Goal: Task Accomplishment & Management: Use online tool/utility

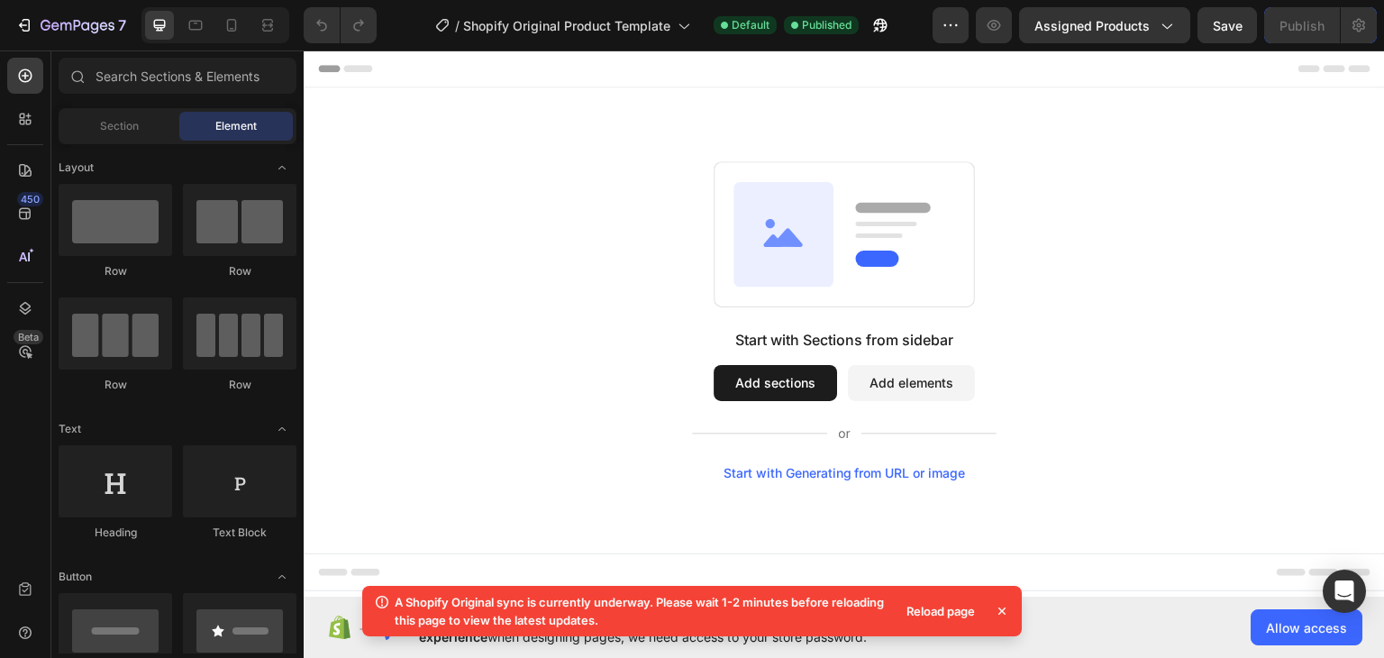
click at [945, 611] on div "Reload page" at bounding box center [941, 610] width 90 height 25
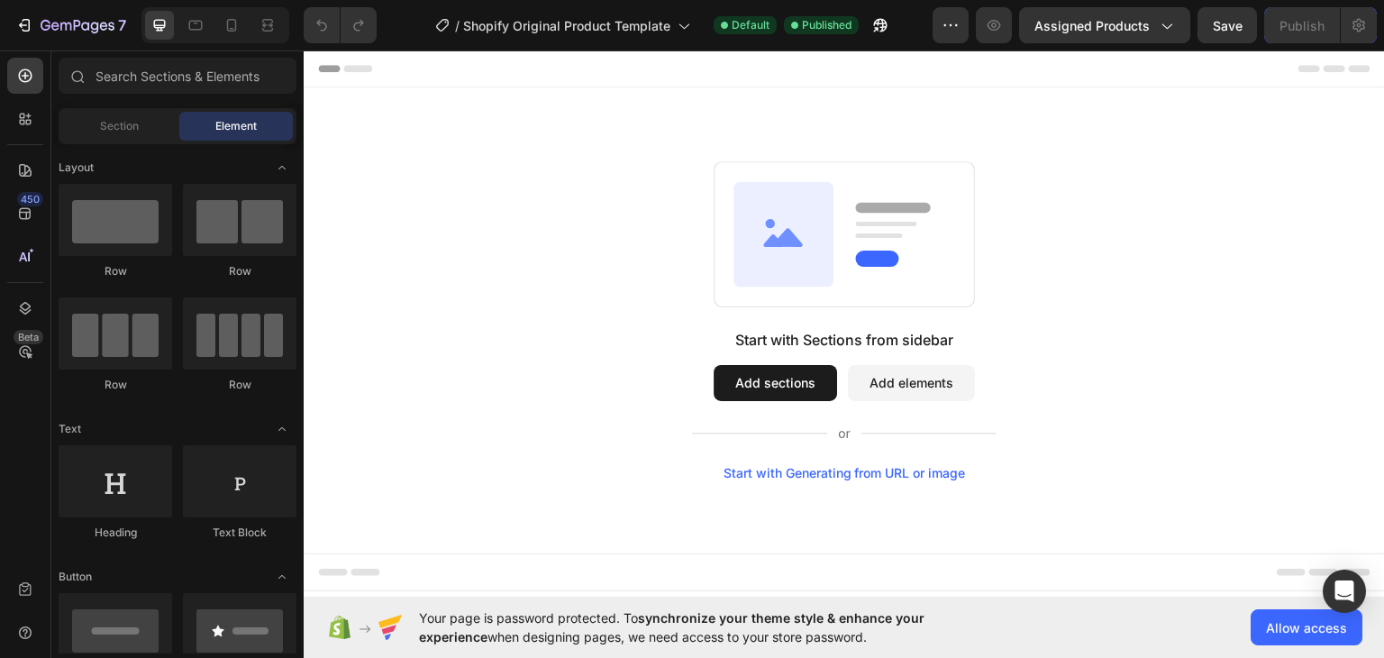
click at [892, 203] on rect at bounding box center [892, 206] width 75 height 10
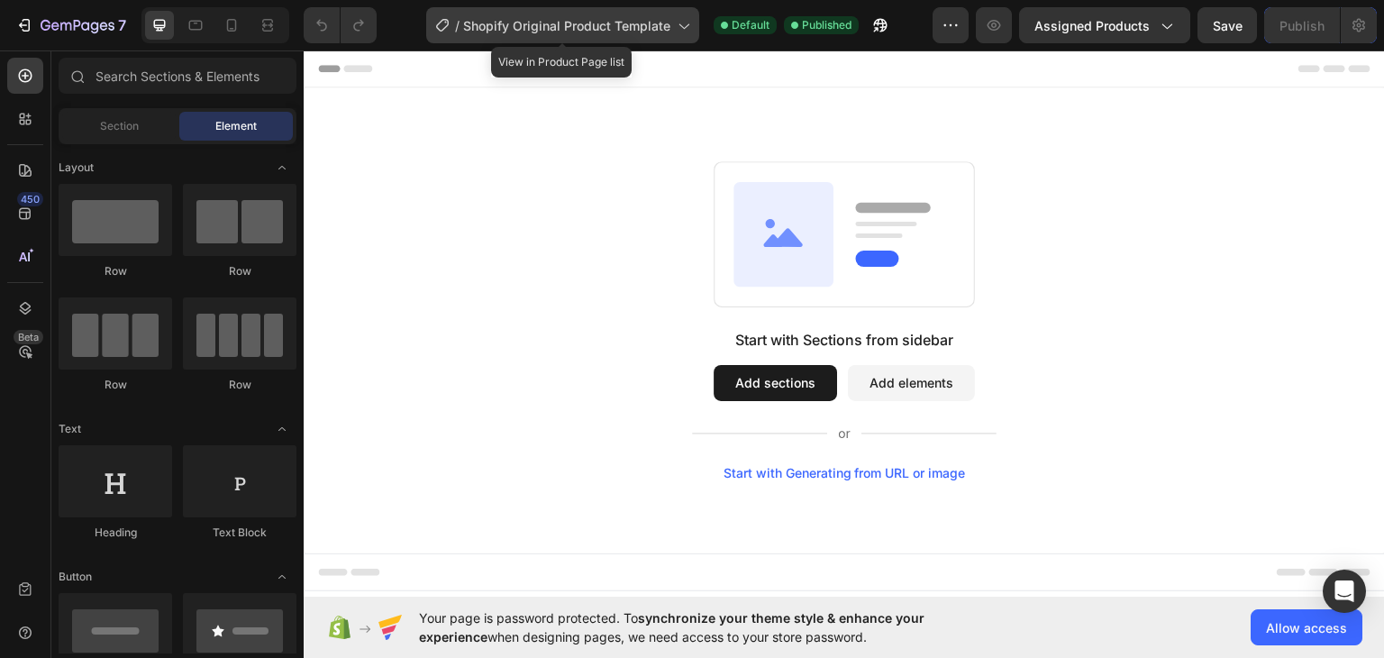
click at [656, 30] on span "Shopify Original Product Template" at bounding box center [566, 25] width 207 height 19
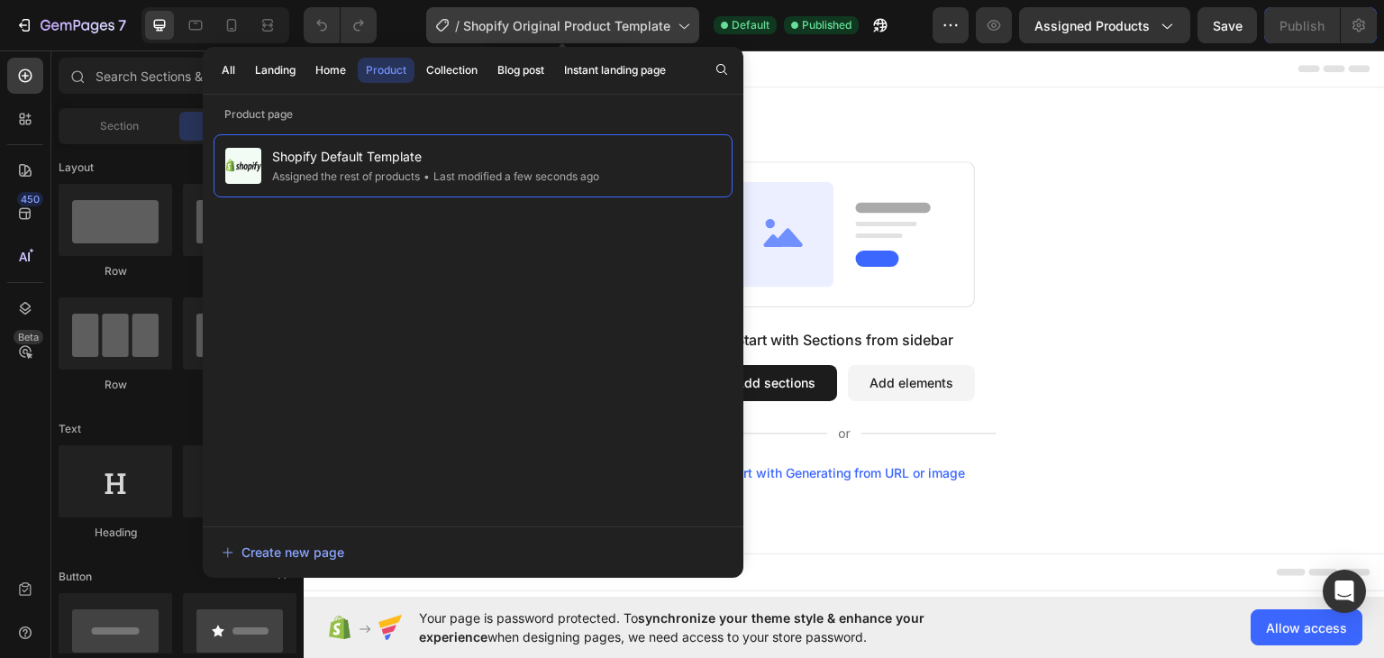
click at [657, 24] on span "Shopify Original Product Template" at bounding box center [566, 25] width 207 height 19
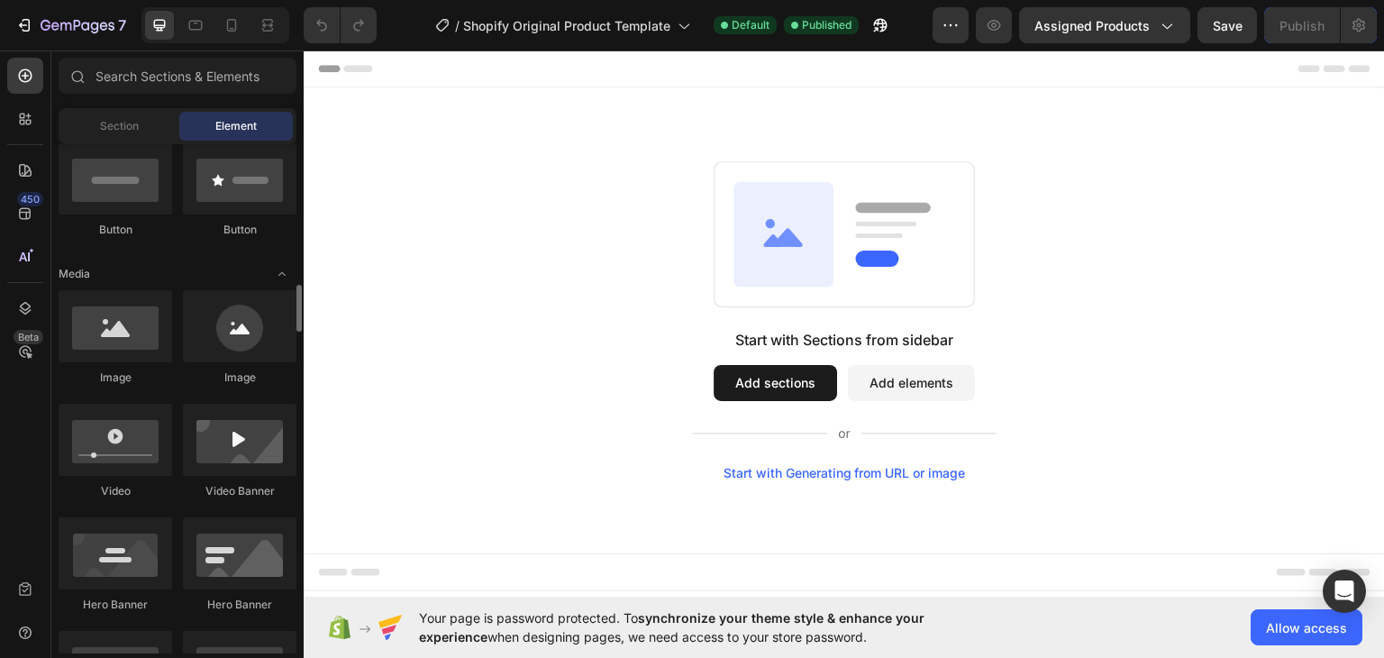
scroll to position [631, 0]
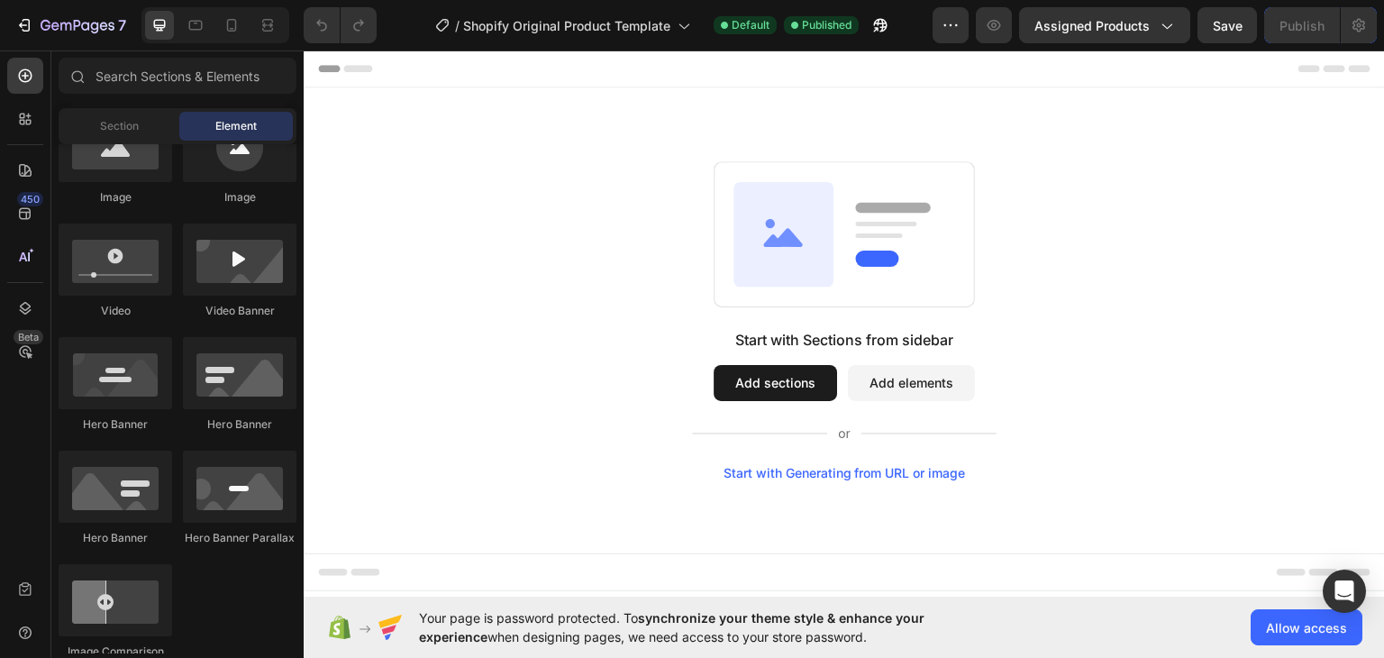
click at [860, 181] on rect at bounding box center [845, 232] width 260 height 145
click at [833, 232] on rect at bounding box center [845, 232] width 260 height 145
drag, startPoint x: 820, startPoint y: 249, endPoint x: 834, endPoint y: 390, distance: 142.2
click at [820, 252] on icon at bounding box center [783, 232] width 100 height 105
click at [786, 387] on button "Add sections" at bounding box center [775, 382] width 123 height 36
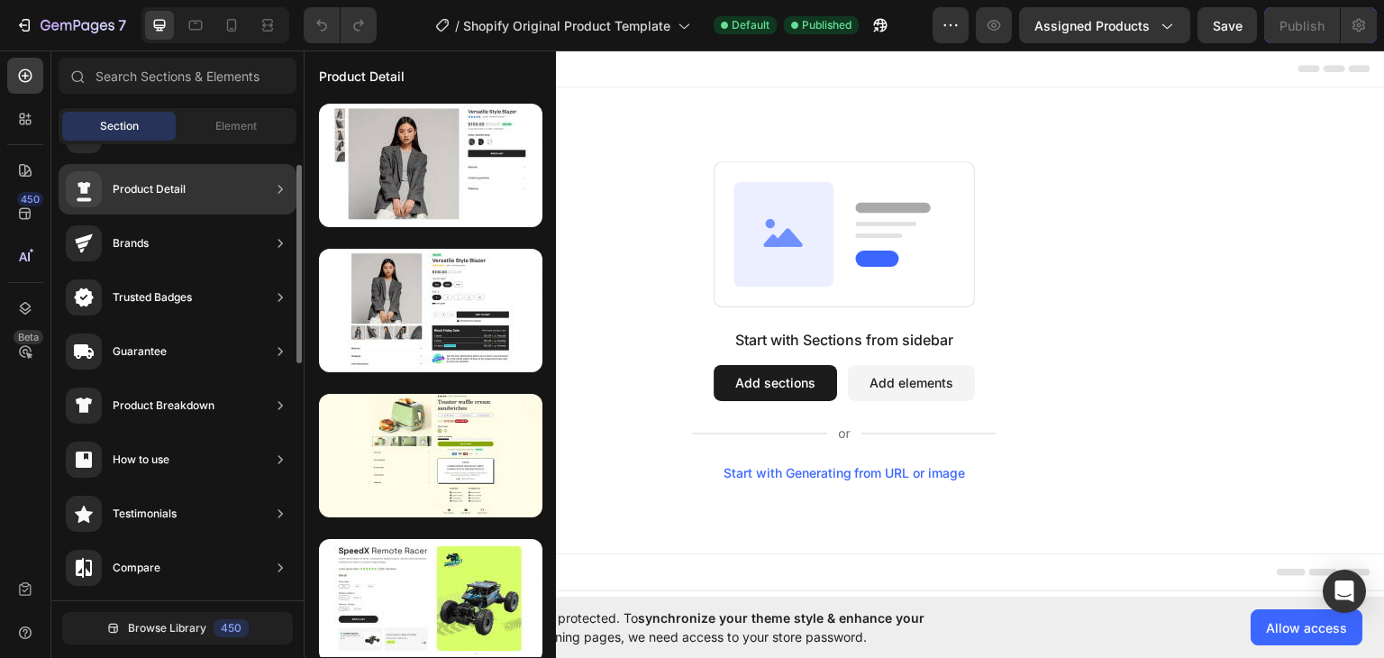
scroll to position [0, 0]
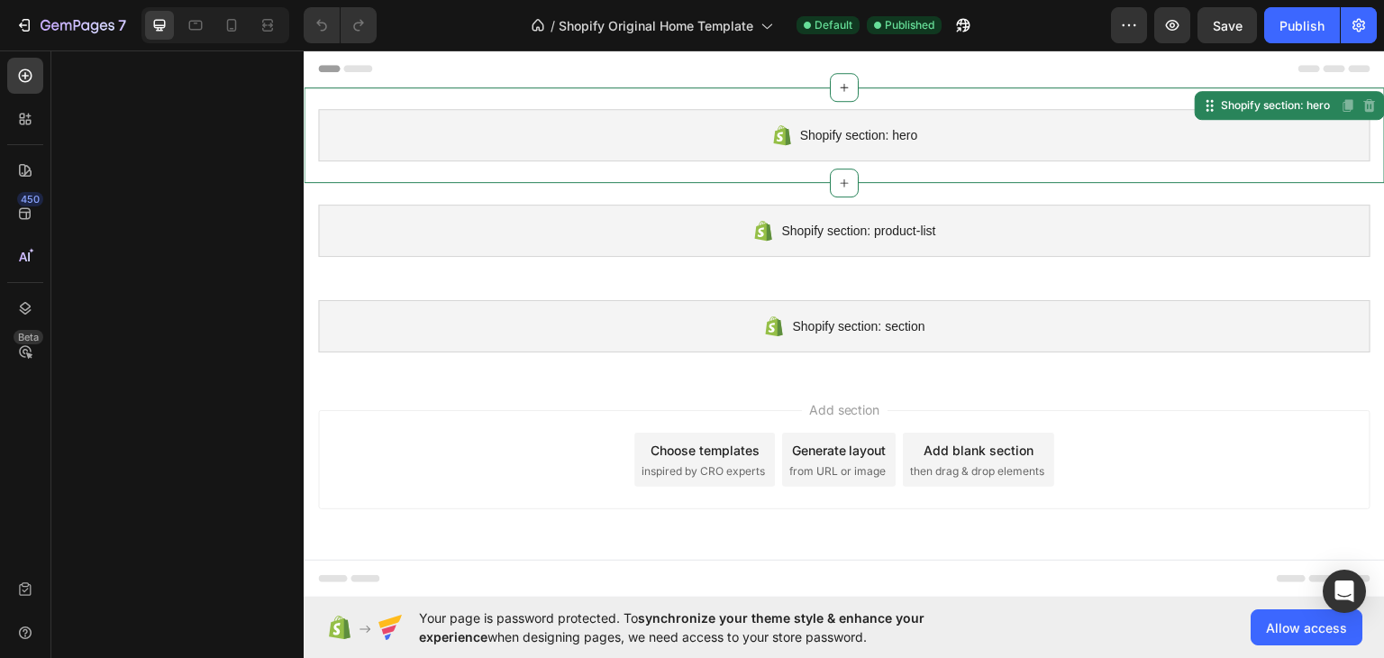
click at [908, 144] on span "Shopify section: hero" at bounding box center [859, 134] width 118 height 22
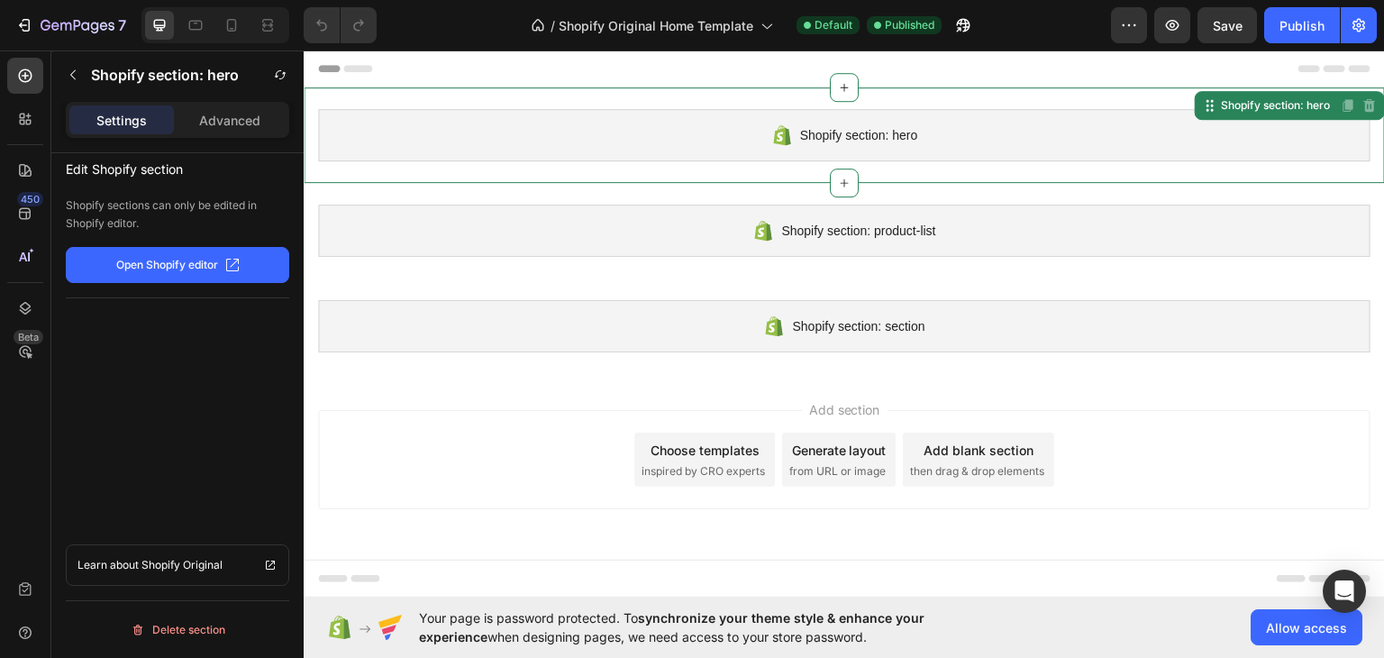
click at [908, 144] on span "Shopify section: hero" at bounding box center [859, 134] width 118 height 22
click at [161, 260] on p "Open Shopify editor" at bounding box center [167, 265] width 102 height 16
click at [234, 126] on p "Advanced" at bounding box center [229, 120] width 61 height 19
click at [141, 129] on div "Settings" at bounding box center [121, 119] width 105 height 29
click at [80, 68] on button "button" at bounding box center [73, 74] width 29 height 29
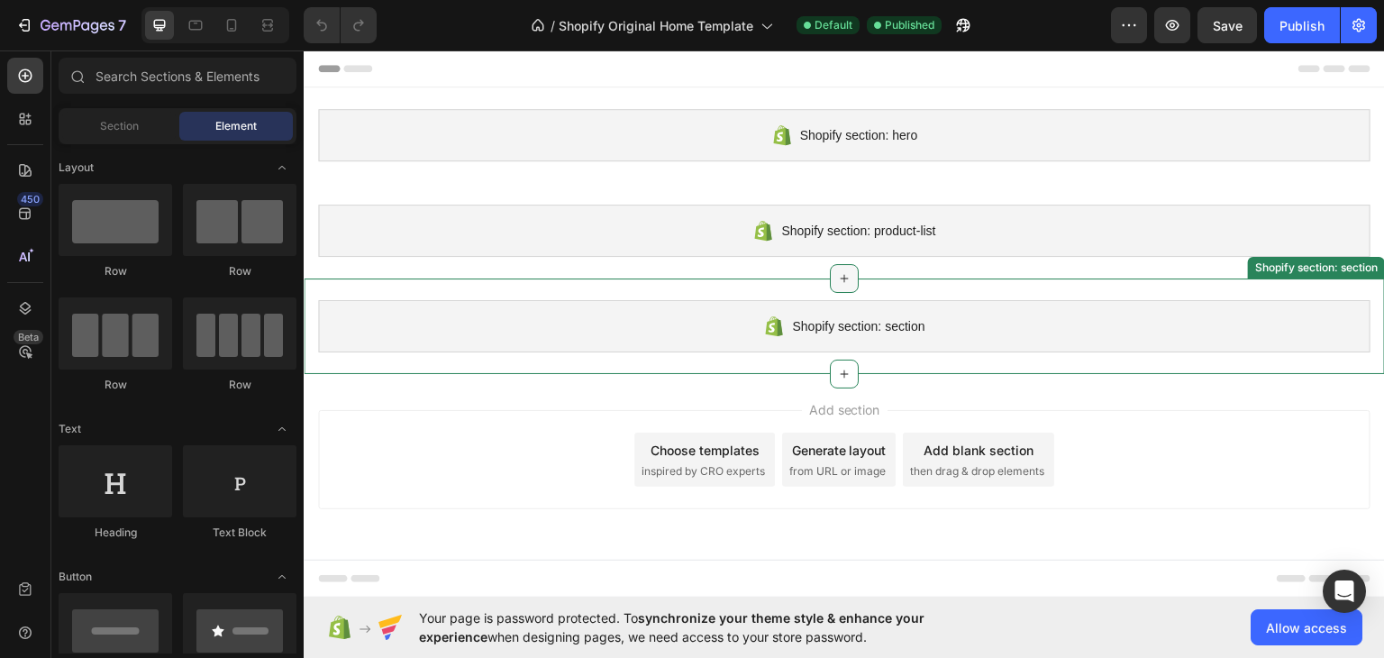
click at [852, 269] on div at bounding box center [844, 277] width 29 height 29
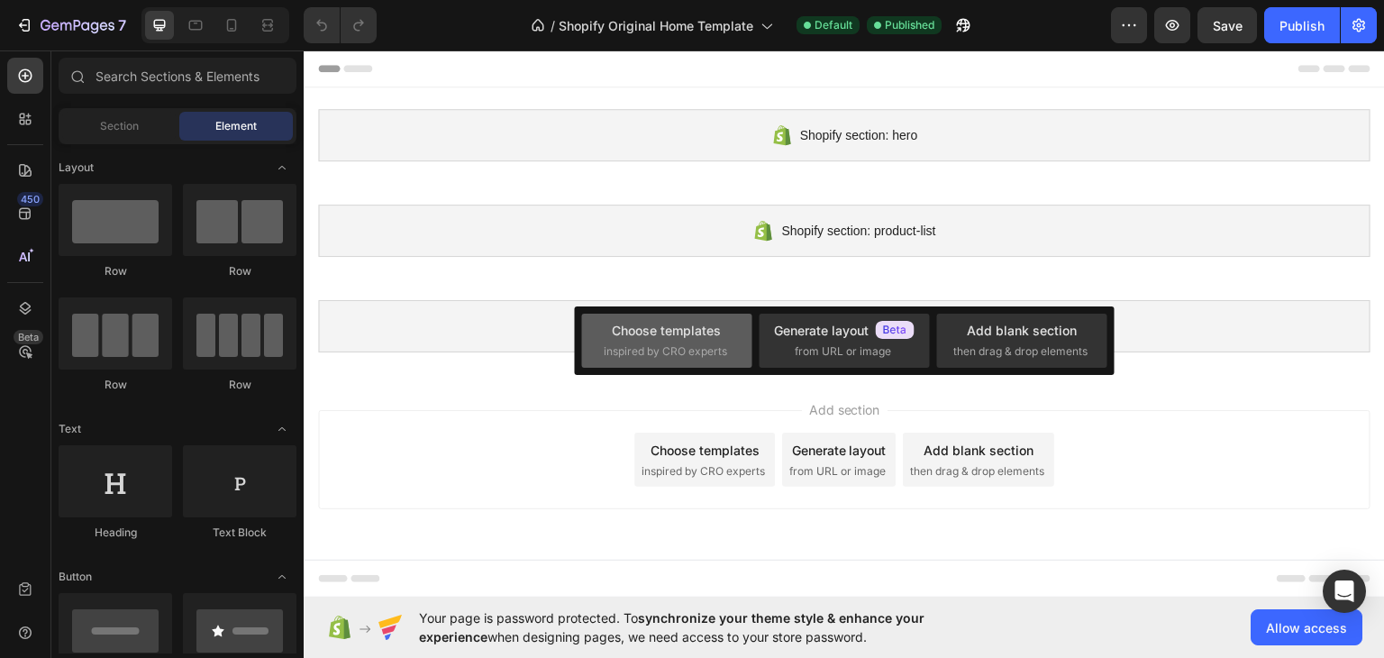
click at [675, 343] on span "inspired by CRO experts" at bounding box center [665, 351] width 123 height 16
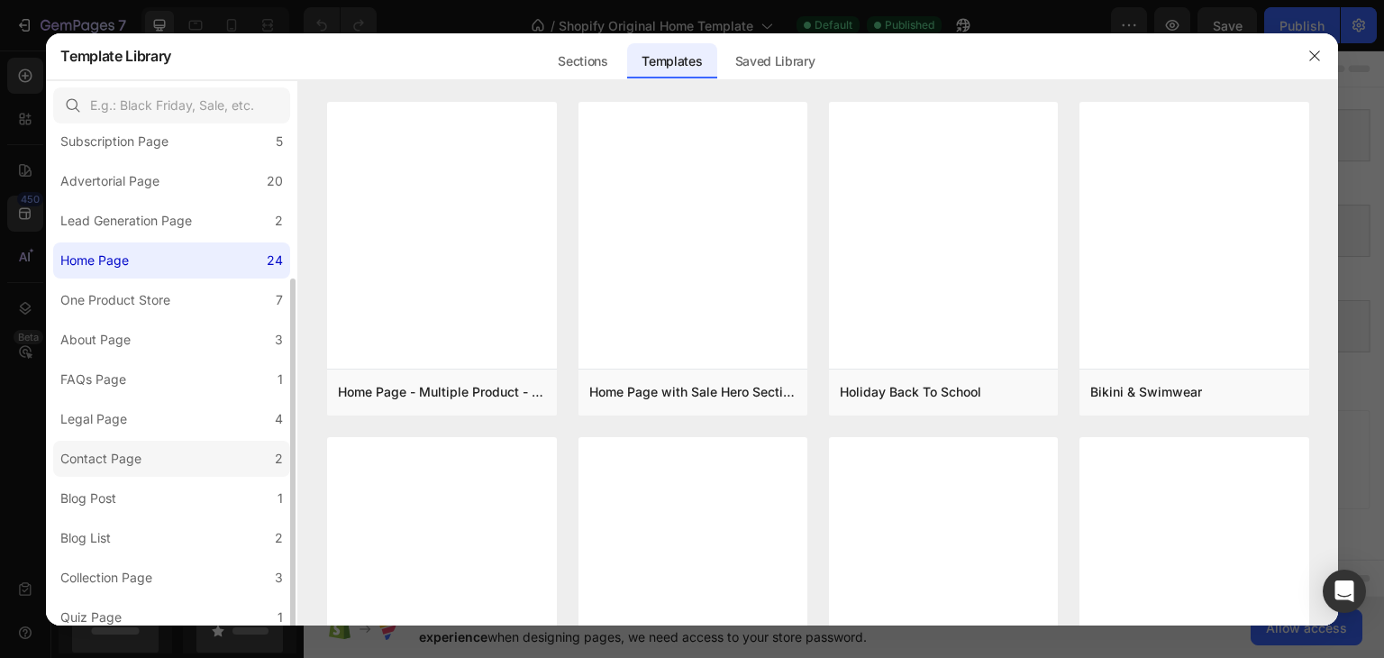
scroll to position [190, 0]
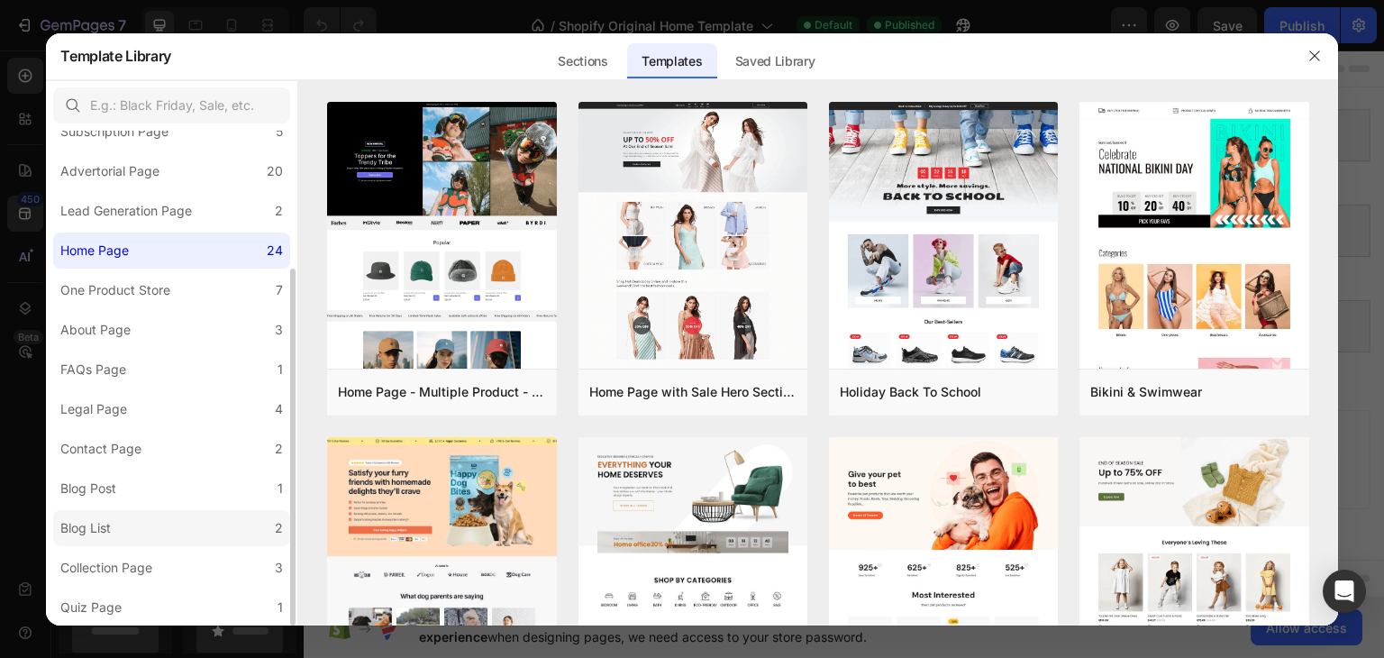
click at [137, 519] on label "Blog List 2" at bounding box center [171, 528] width 237 height 36
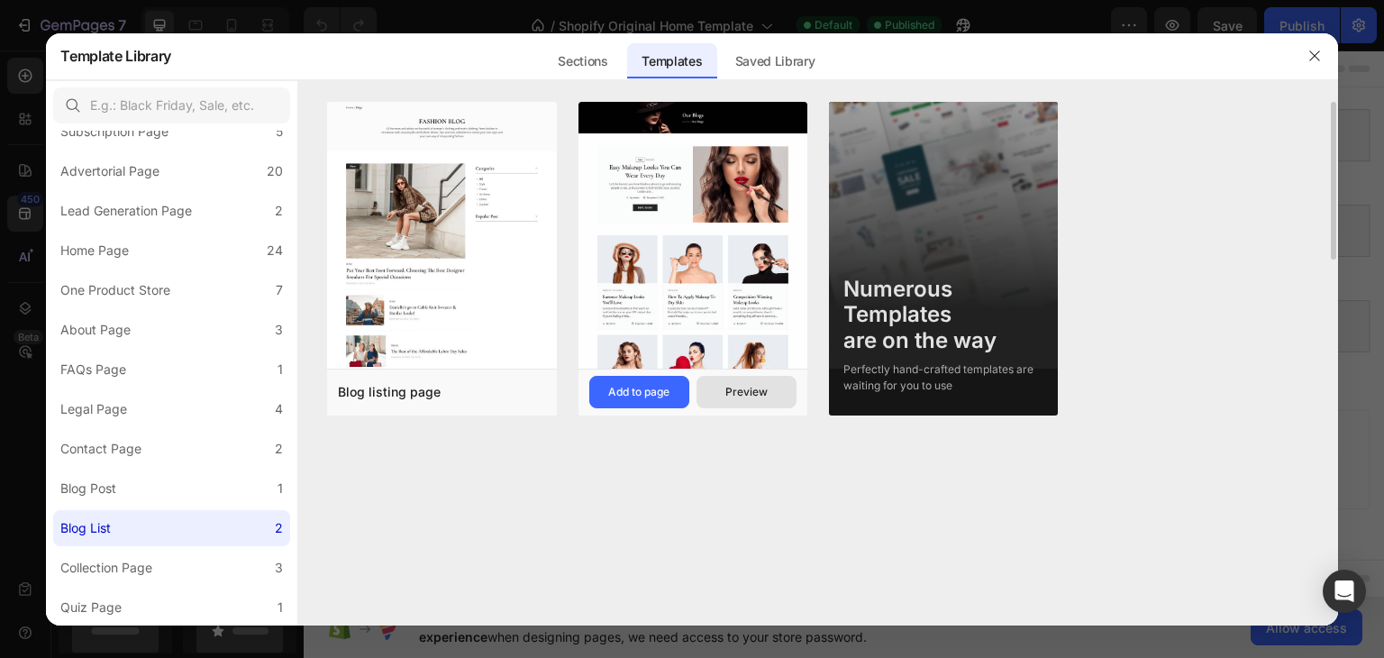
click at [749, 384] on div "Preview" at bounding box center [746, 392] width 42 height 16
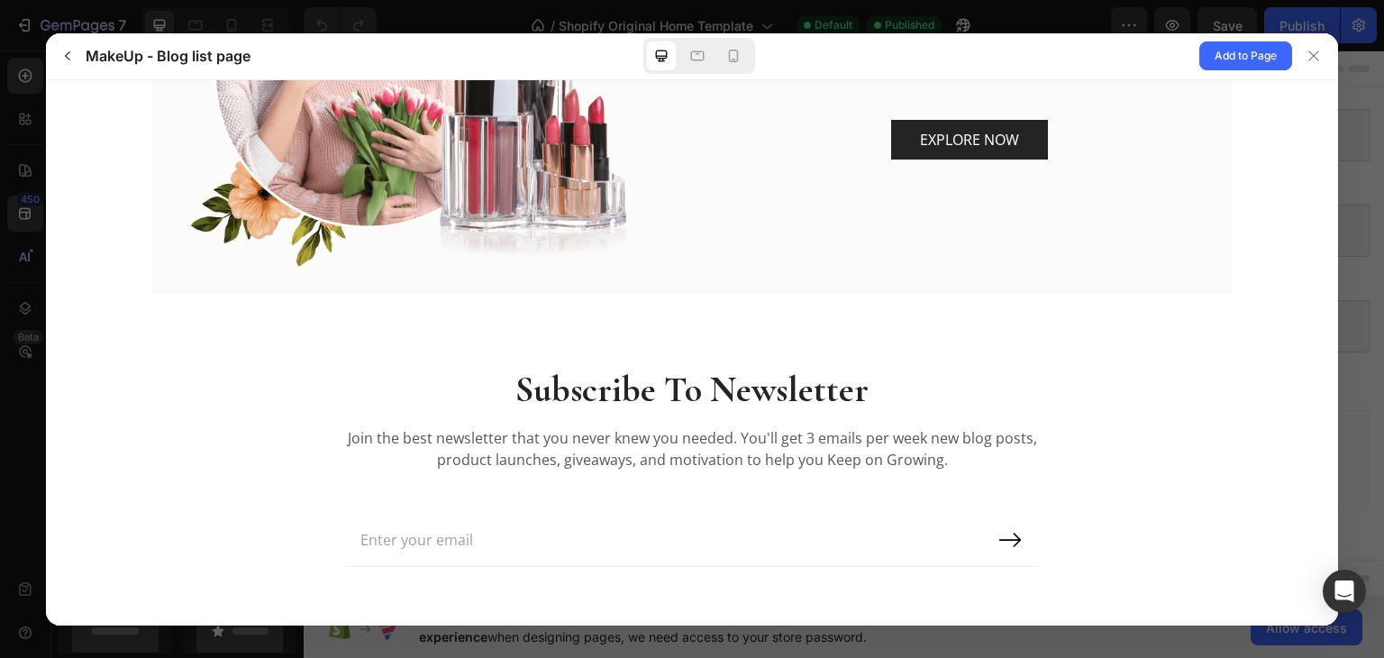
scroll to position [2752, 0]
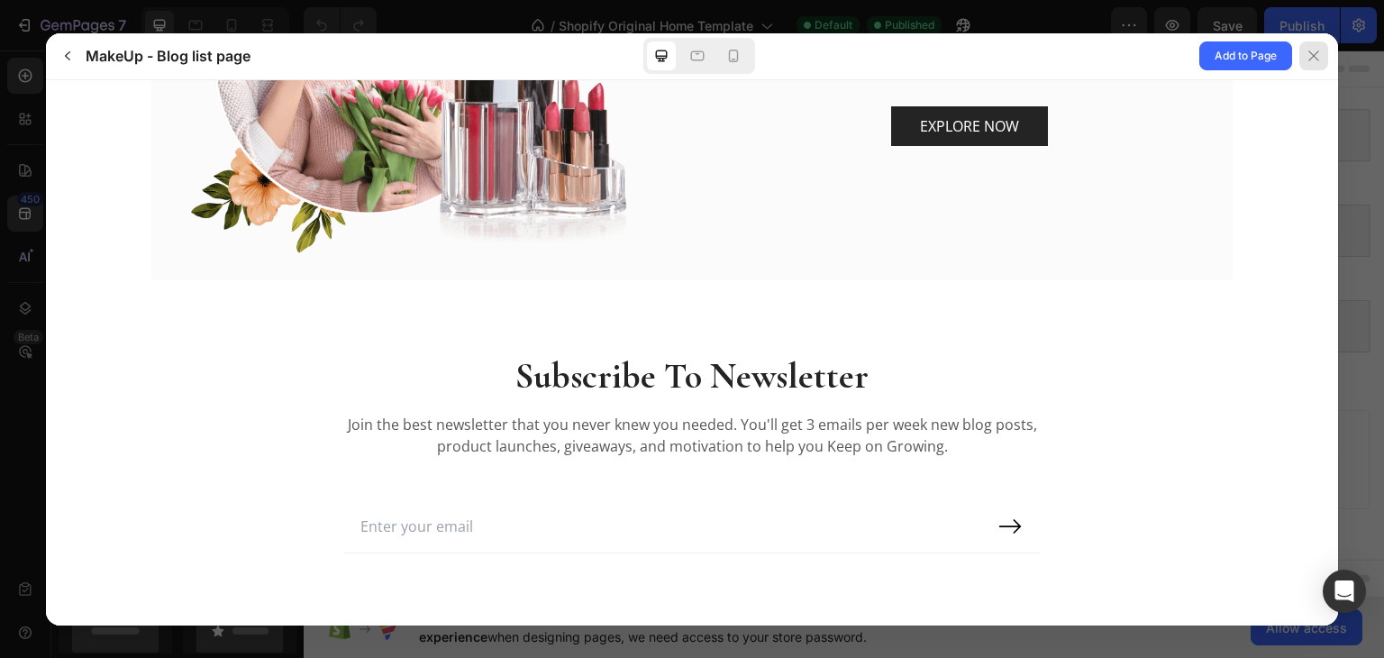
click at [1311, 64] on div at bounding box center [1313, 55] width 29 height 29
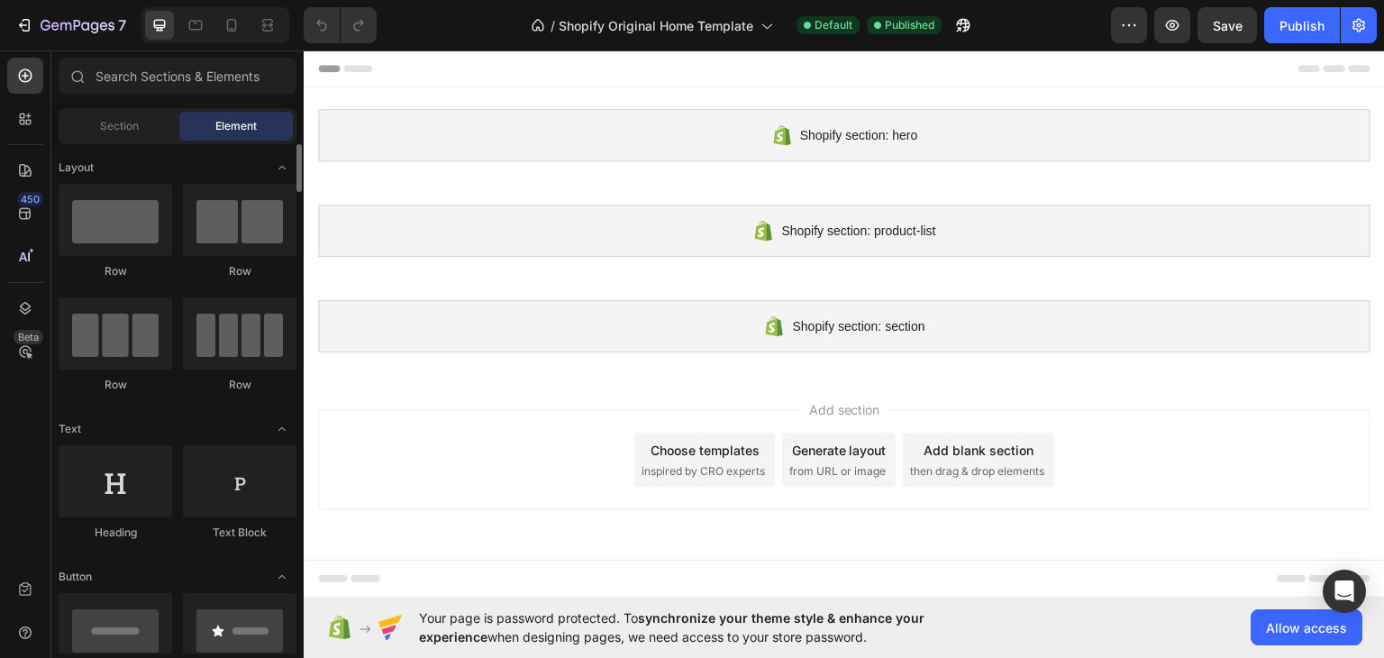
scroll to position [451, 0]
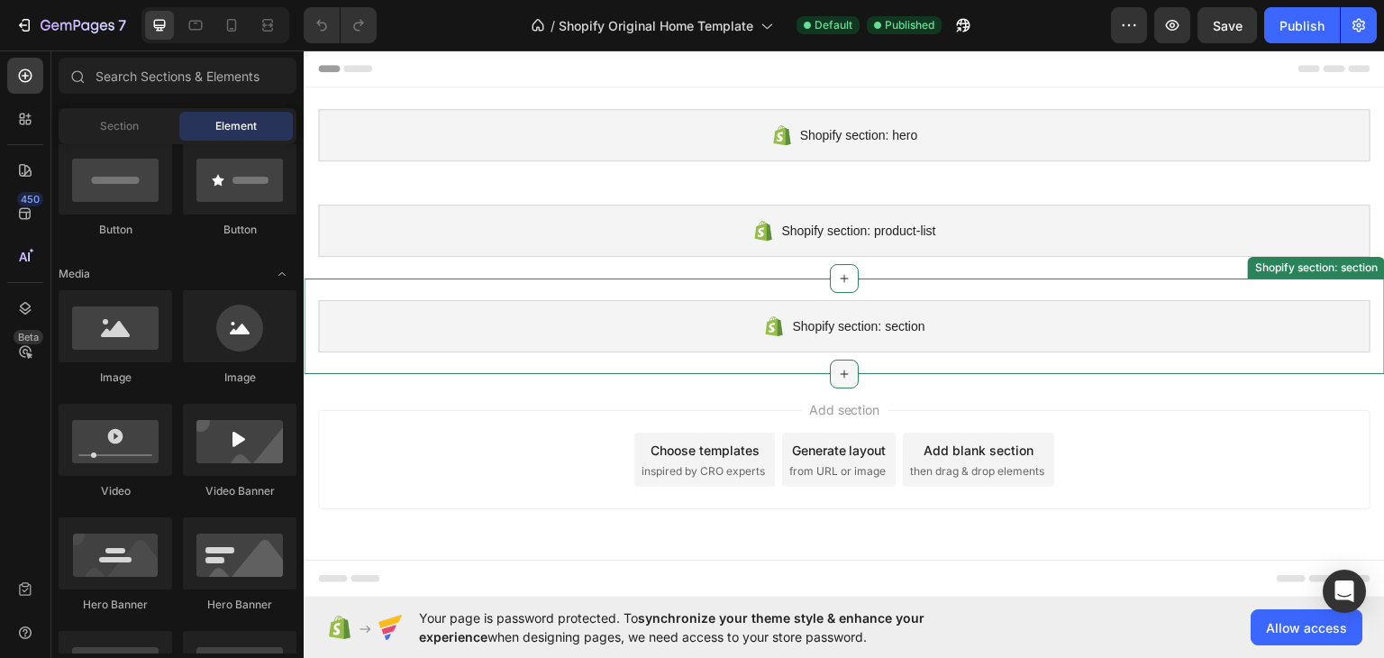
click at [839, 376] on icon at bounding box center [844, 373] width 14 height 14
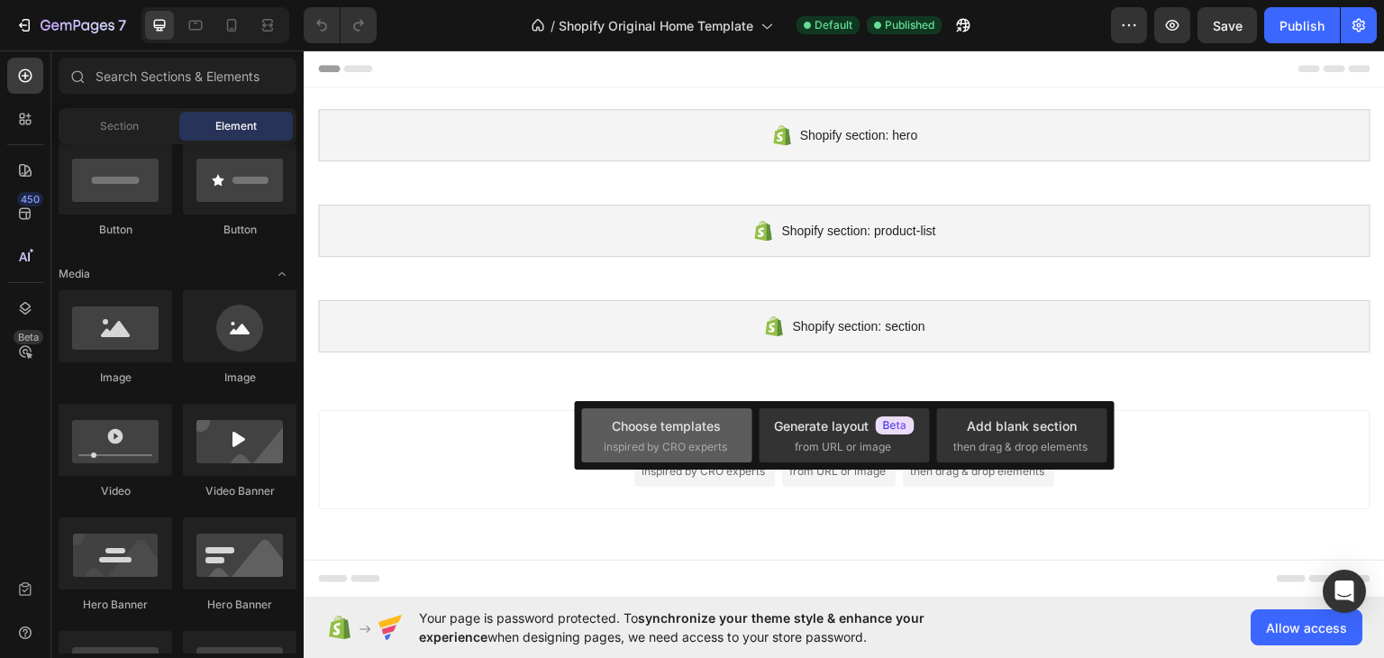
click at [677, 437] on div "Choose templates inspired by CRO experts" at bounding box center [667, 435] width 126 height 39
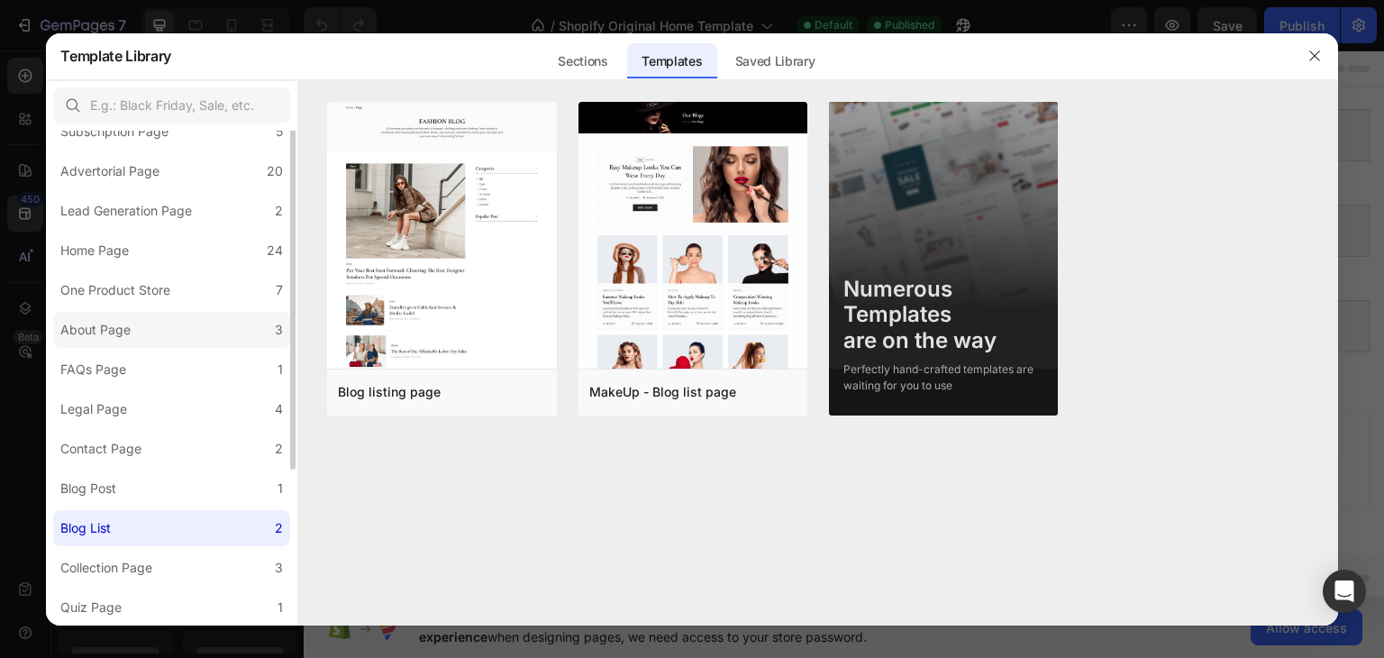
scroll to position [0, 0]
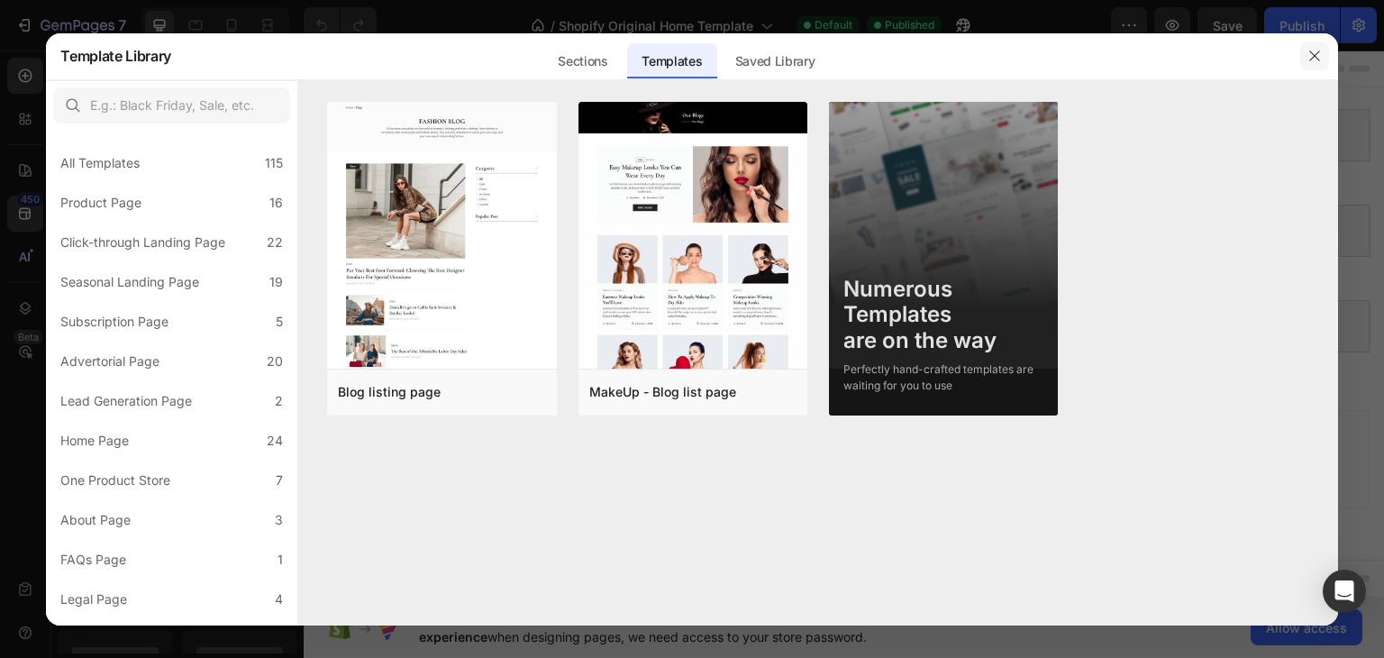
click at [1320, 50] on icon "button" at bounding box center [1314, 56] width 14 height 14
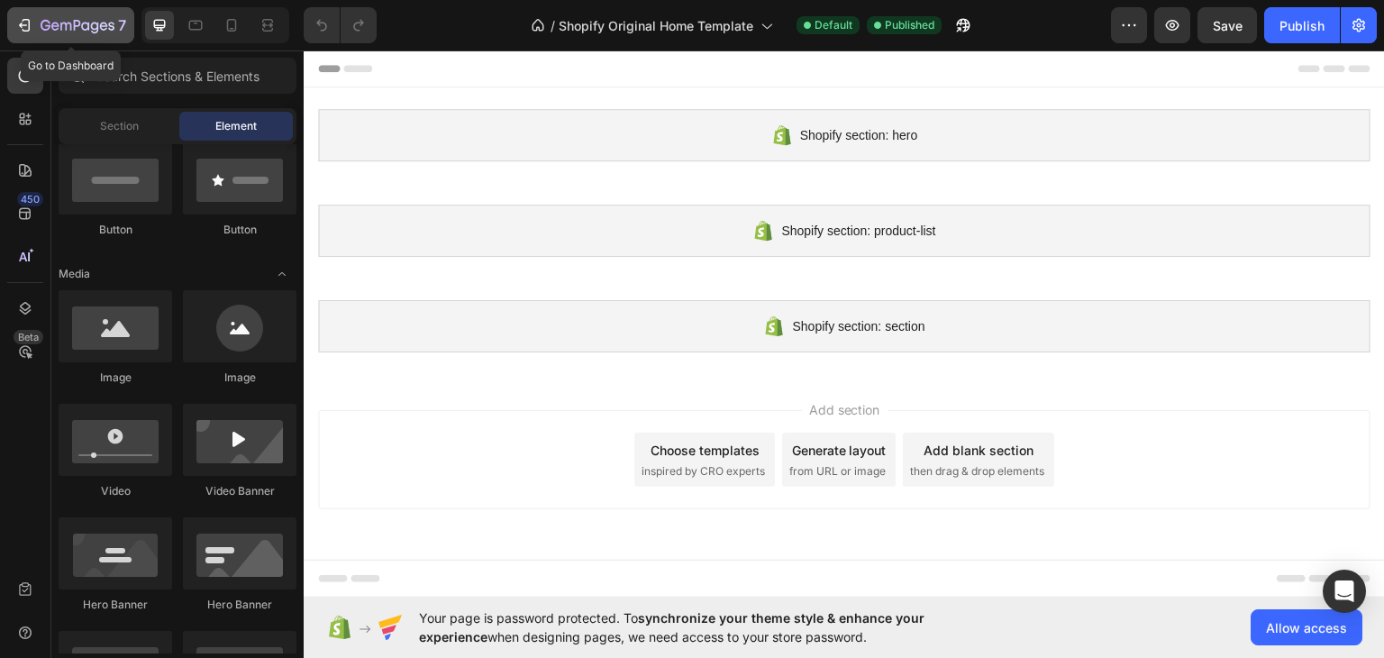
click at [31, 23] on icon "button" at bounding box center [24, 25] width 18 height 18
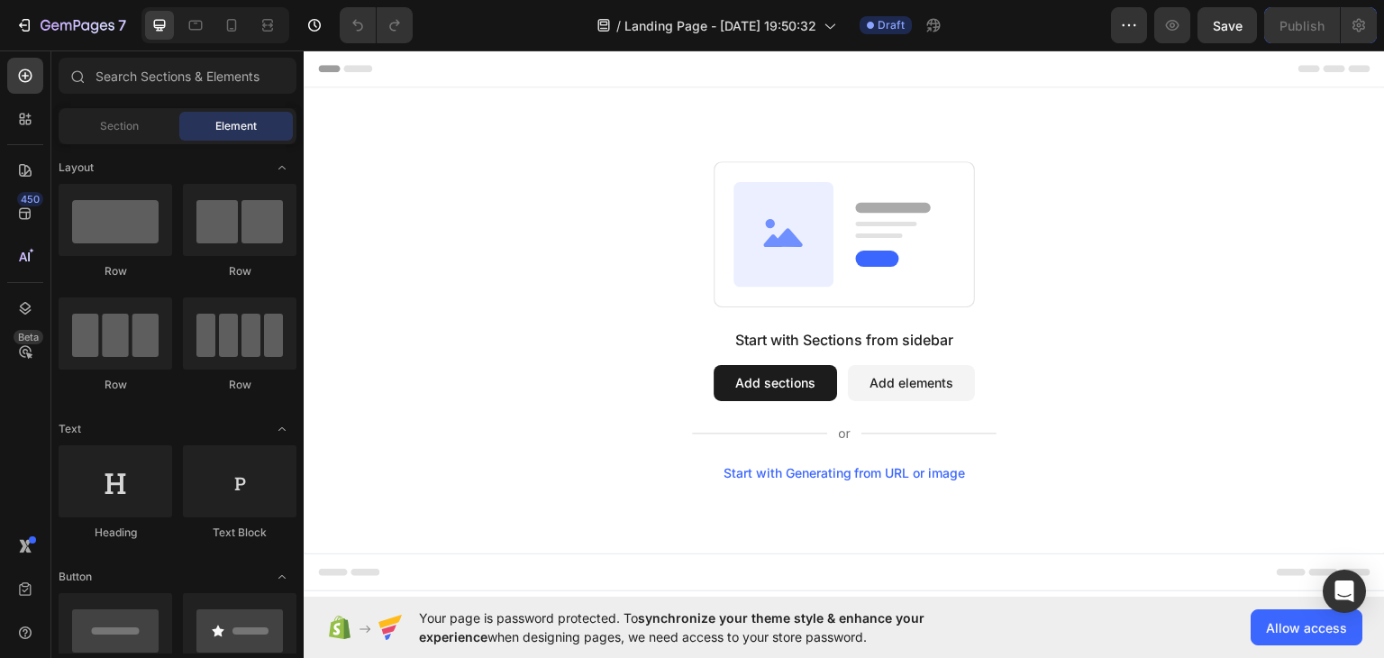
click at [1125, 291] on div "Start with Sections from sidebar Add sections Add elements Start with Generatin…" at bounding box center [845, 319] width 952 height 319
click at [760, 377] on button "Add sections" at bounding box center [775, 382] width 123 height 36
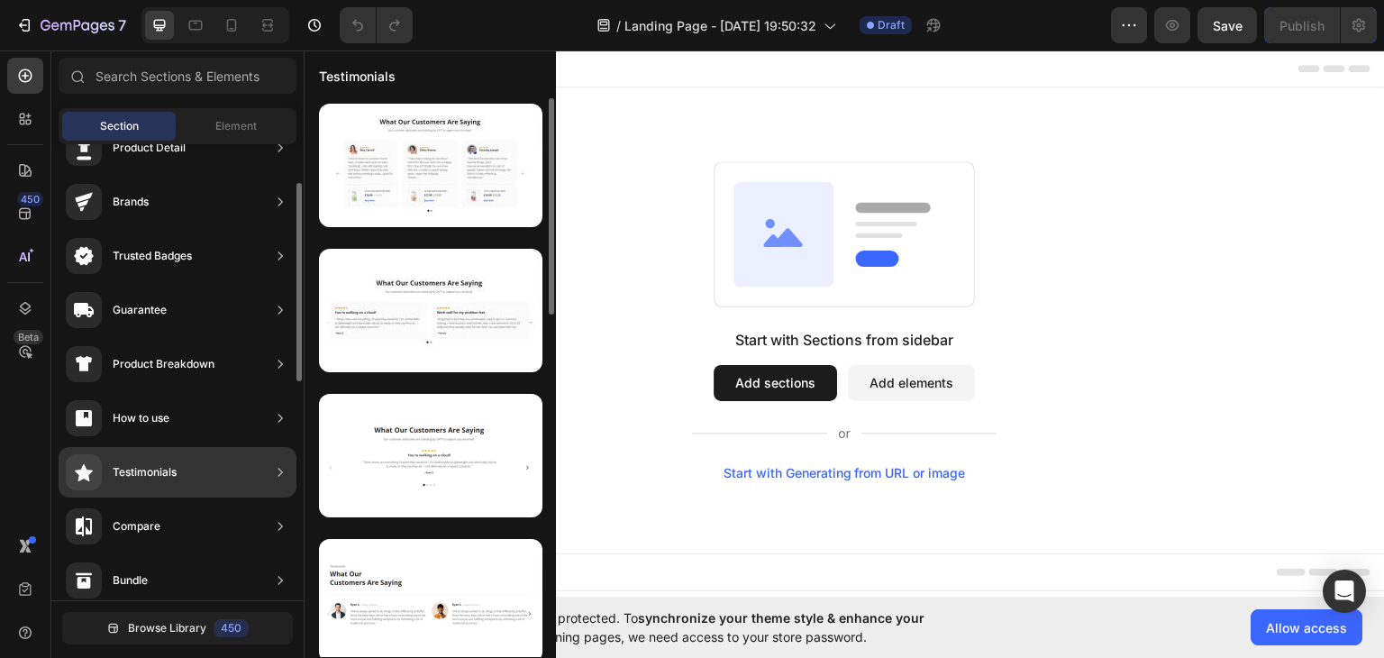
scroll to position [541, 0]
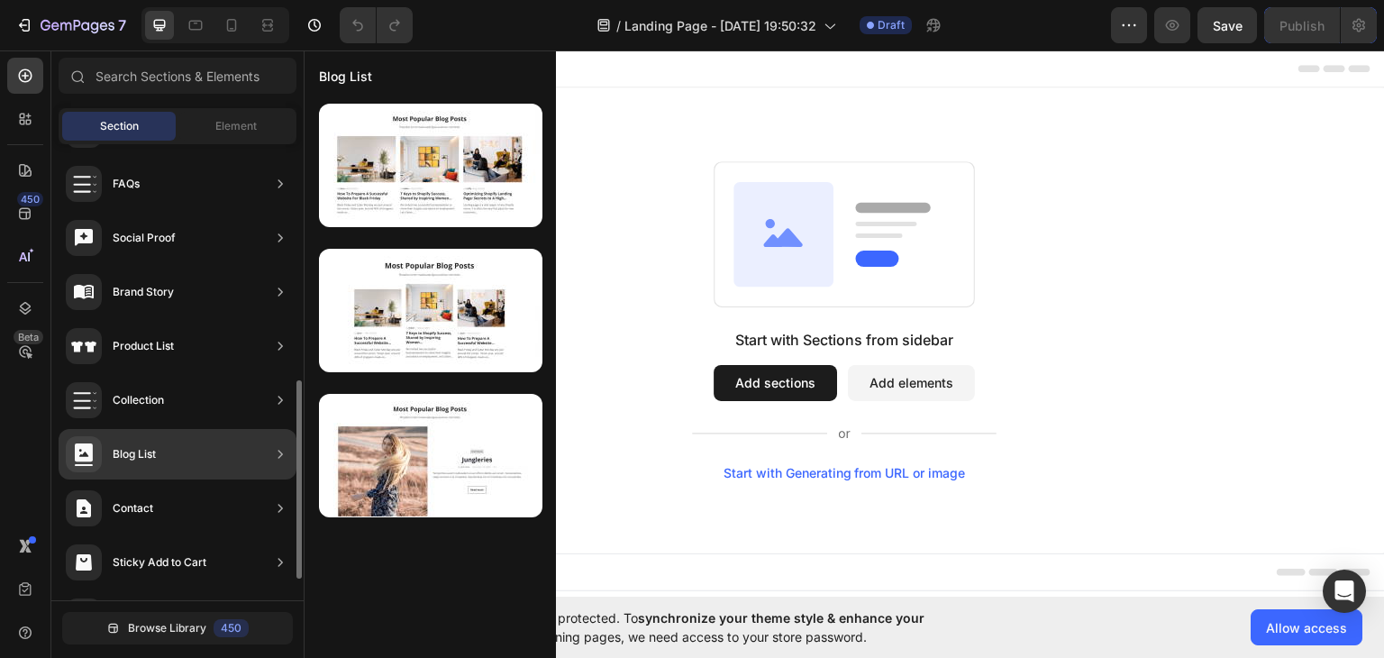
click at [153, 455] on div "Blog List" at bounding box center [134, 454] width 43 height 18
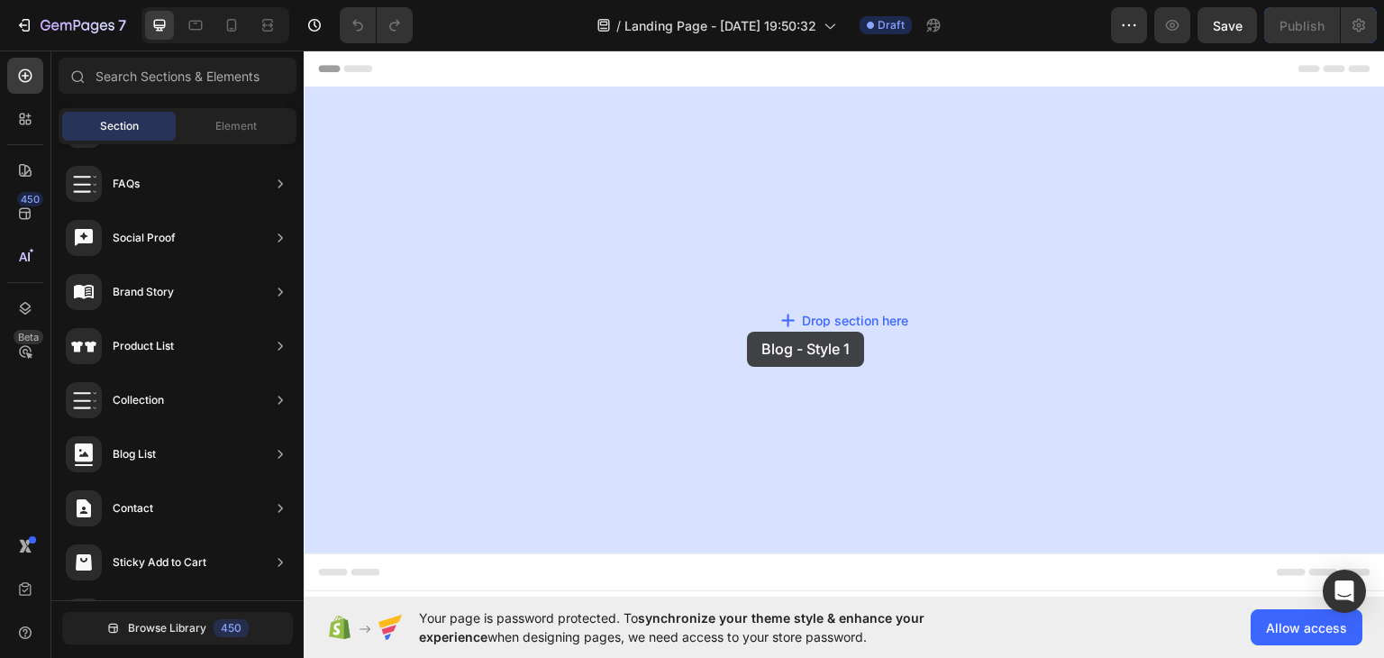
drag, startPoint x: 781, startPoint y: 211, endPoint x: 747, endPoint y: 331, distance: 124.6
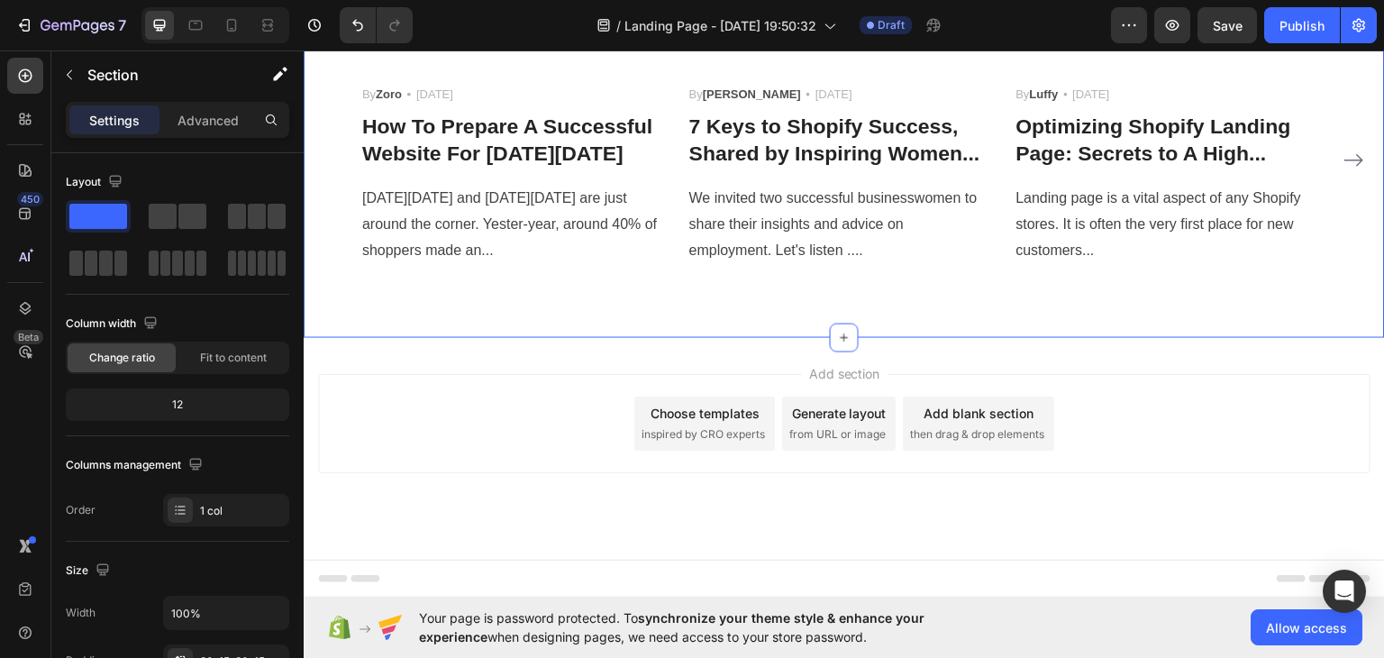
scroll to position [0, 0]
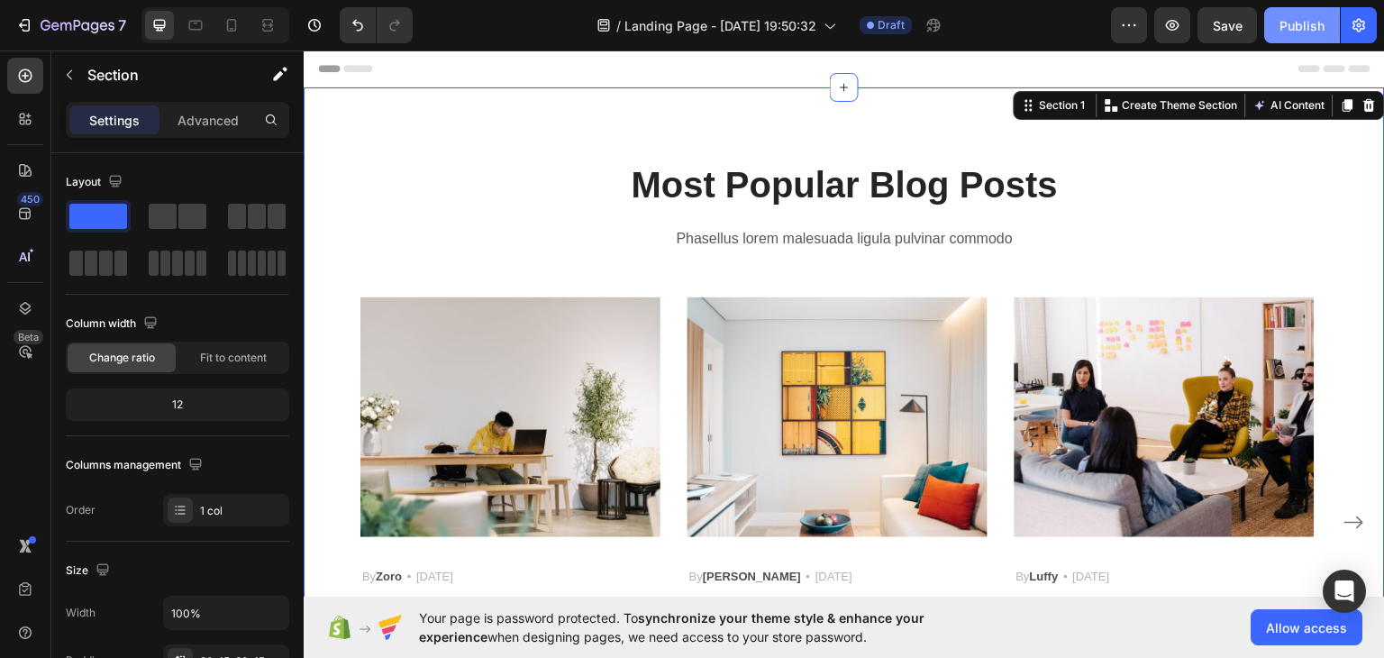
click at [1287, 16] on div "Publish" at bounding box center [1302, 25] width 45 height 19
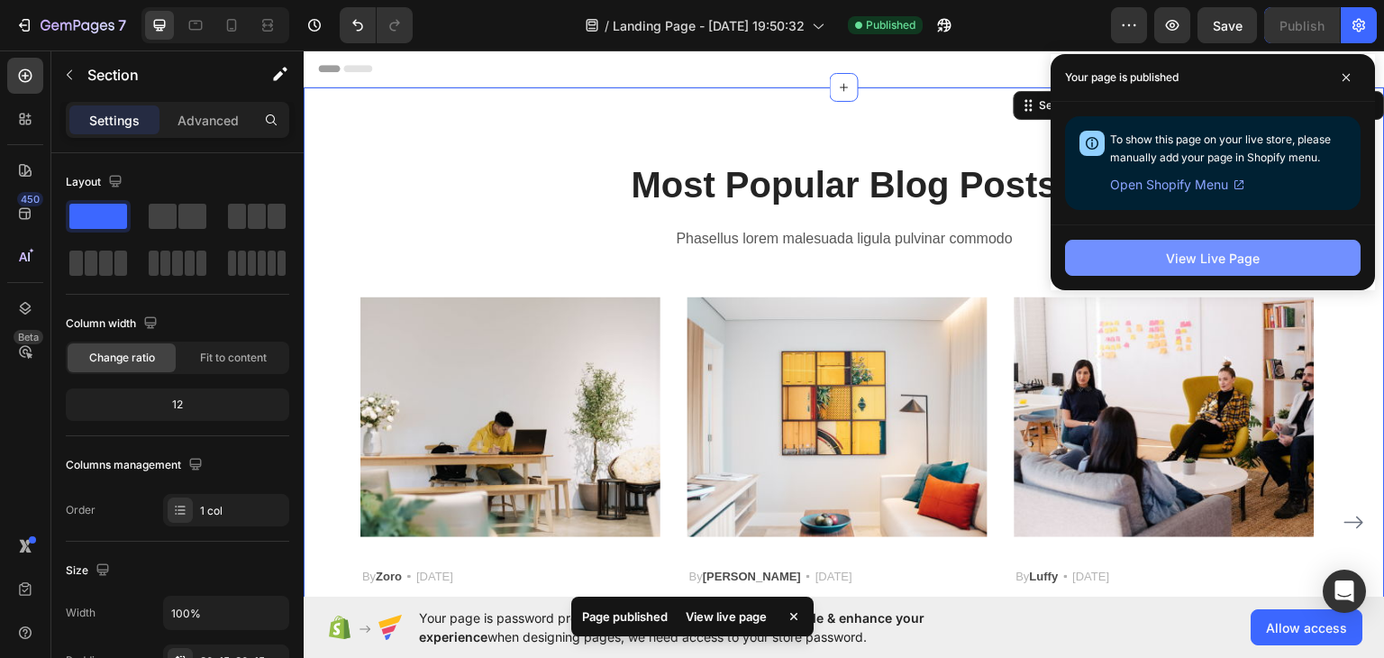
click at [1209, 264] on div "View Live Page" at bounding box center [1213, 258] width 94 height 19
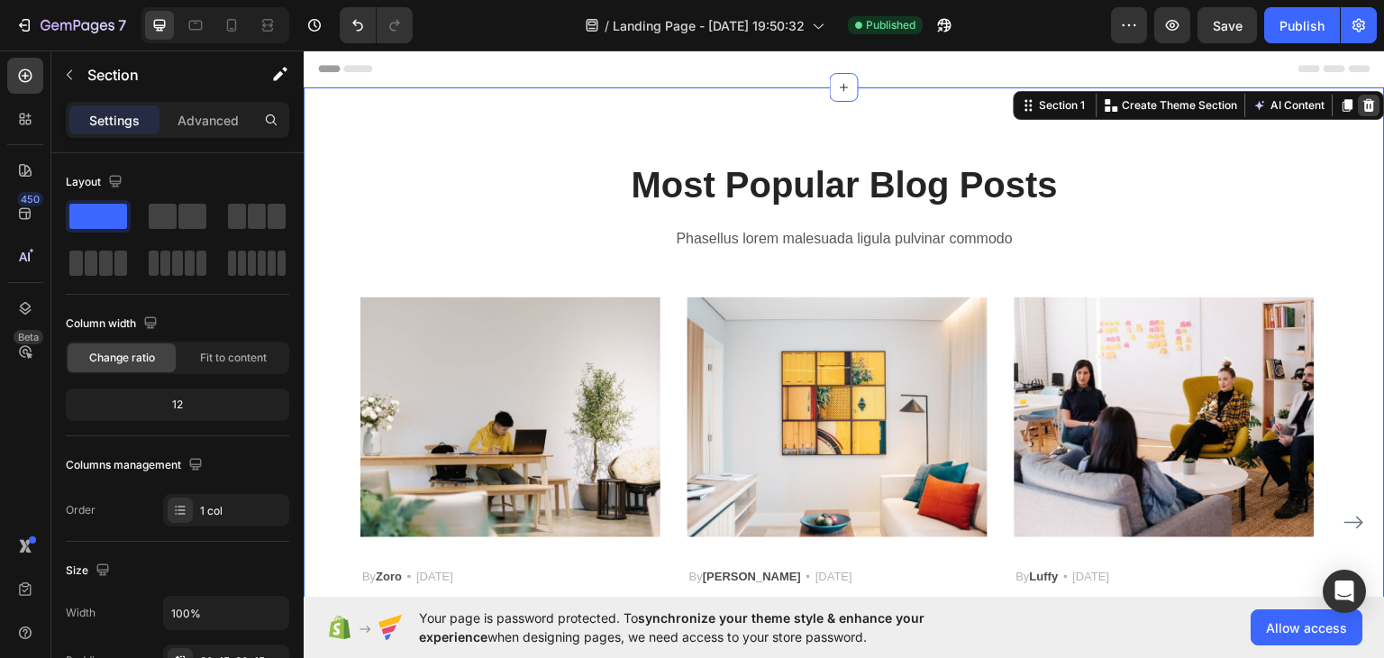
click at [1362, 105] on icon at bounding box center [1369, 104] width 14 height 14
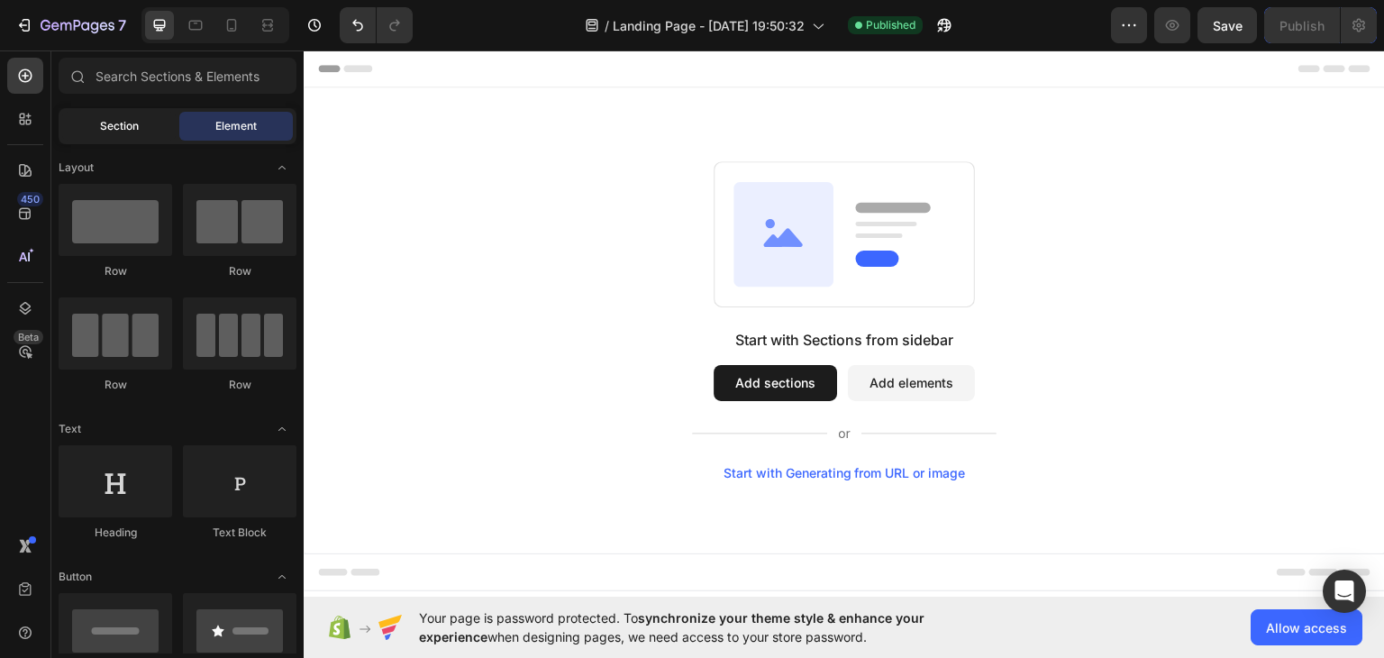
click at [129, 126] on span "Section" at bounding box center [119, 126] width 39 height 16
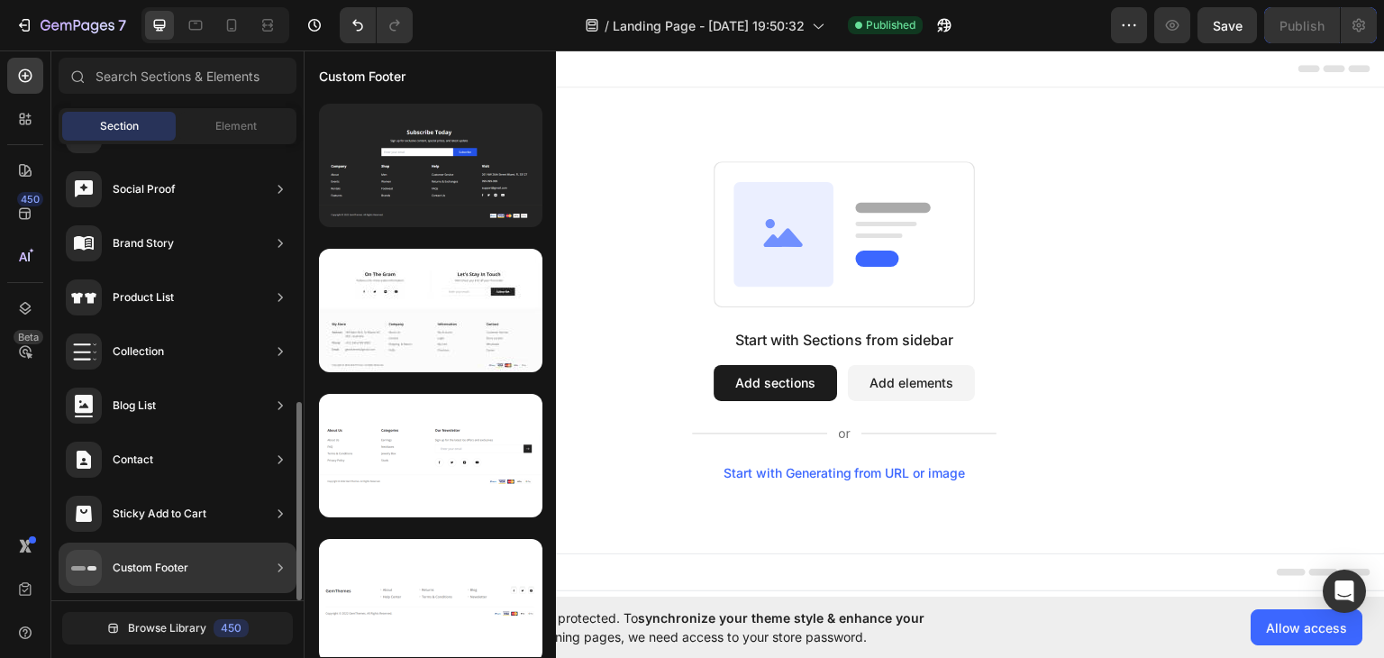
scroll to position [499, 0]
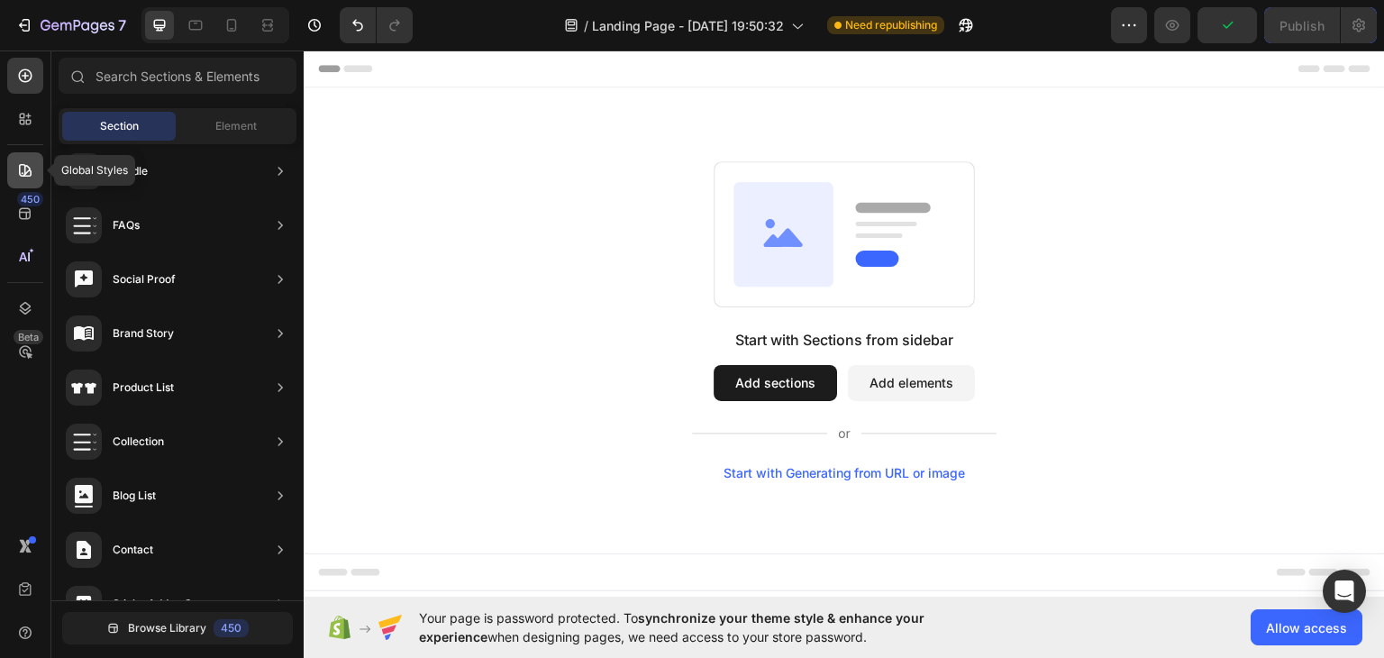
click at [22, 162] on icon at bounding box center [25, 170] width 18 height 18
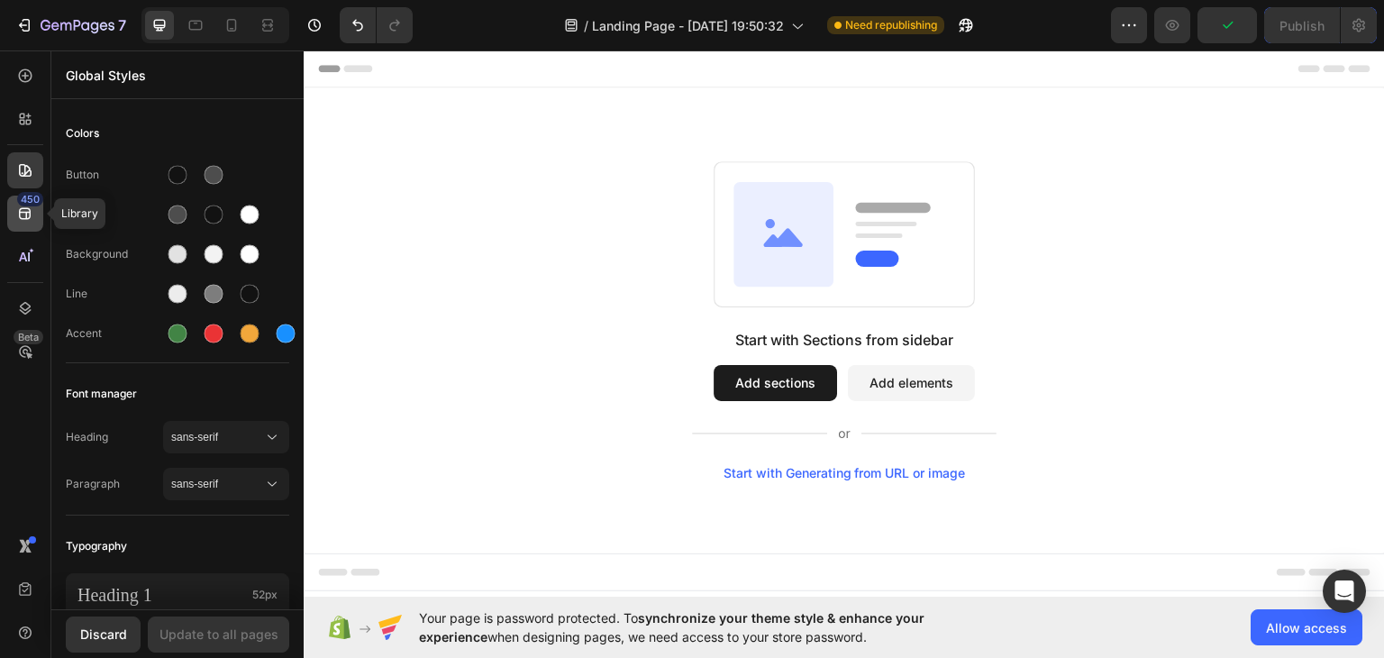
click at [23, 219] on icon at bounding box center [25, 214] width 12 height 12
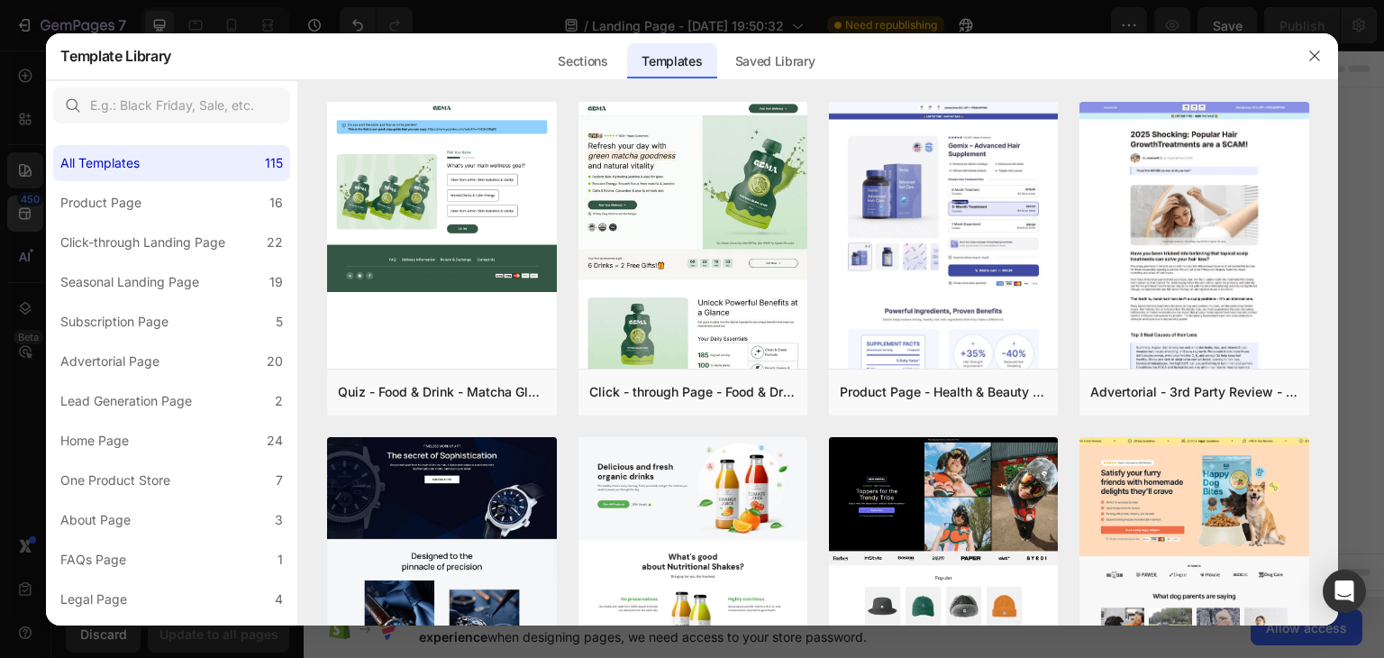
click at [23, 219] on div at bounding box center [692, 329] width 1384 height 658
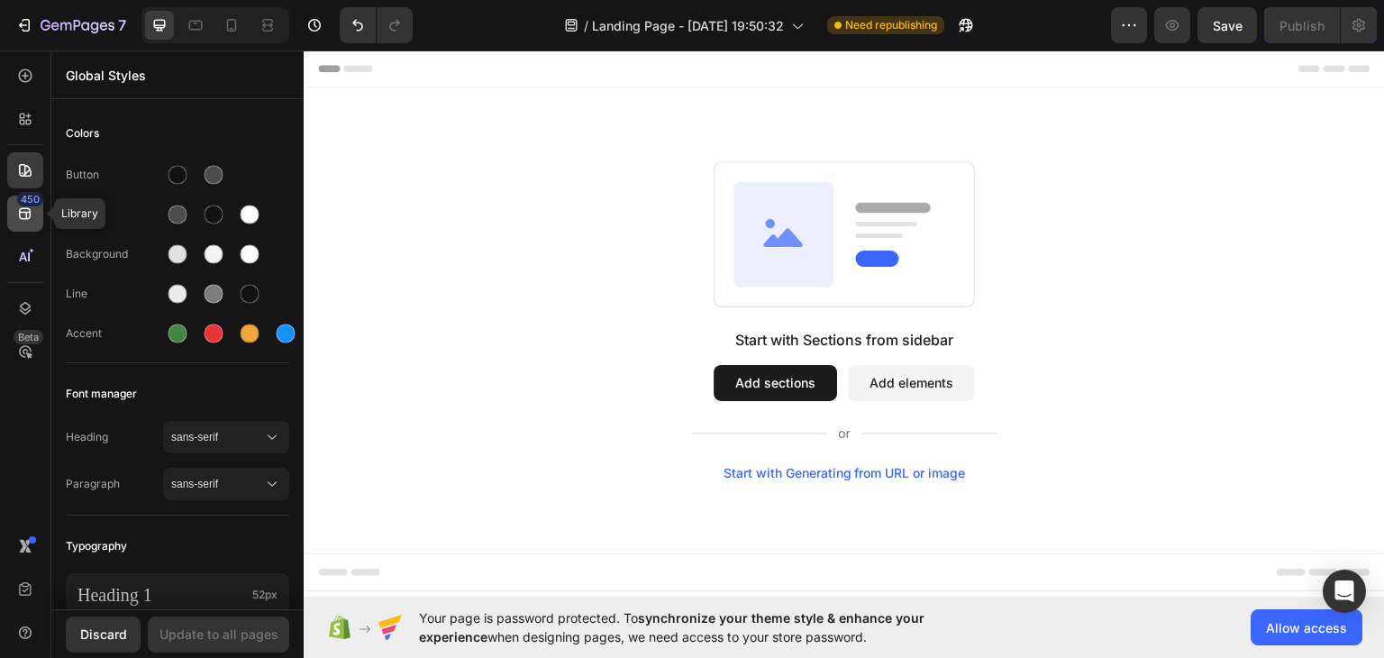
click at [23, 219] on icon at bounding box center [25, 214] width 12 height 12
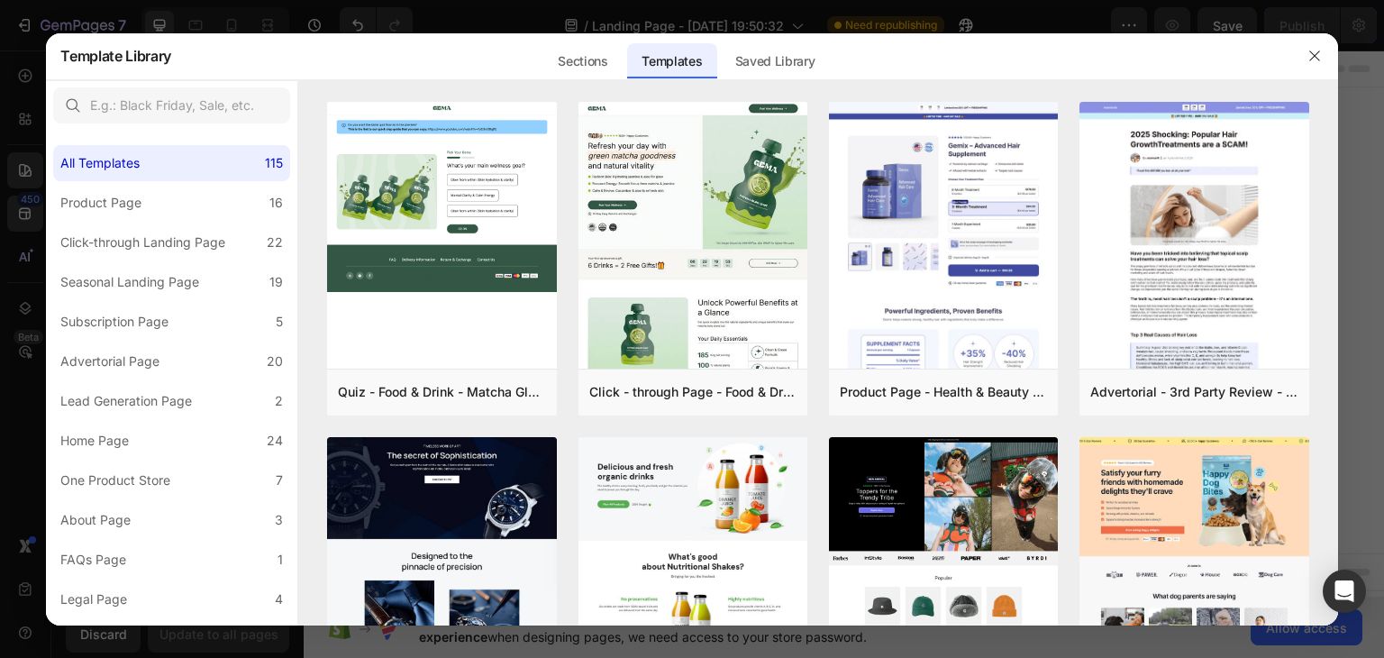
click at [0, 260] on div at bounding box center [692, 329] width 1384 height 658
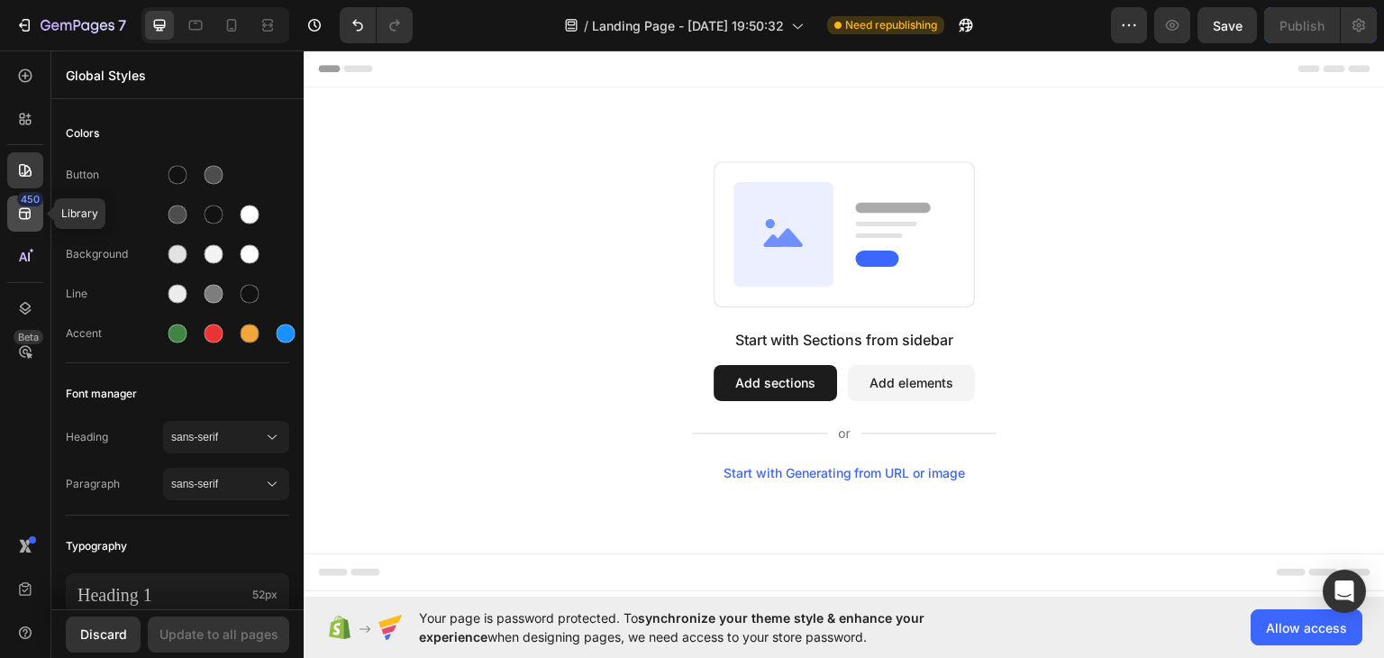
click at [24, 210] on icon at bounding box center [25, 214] width 18 height 18
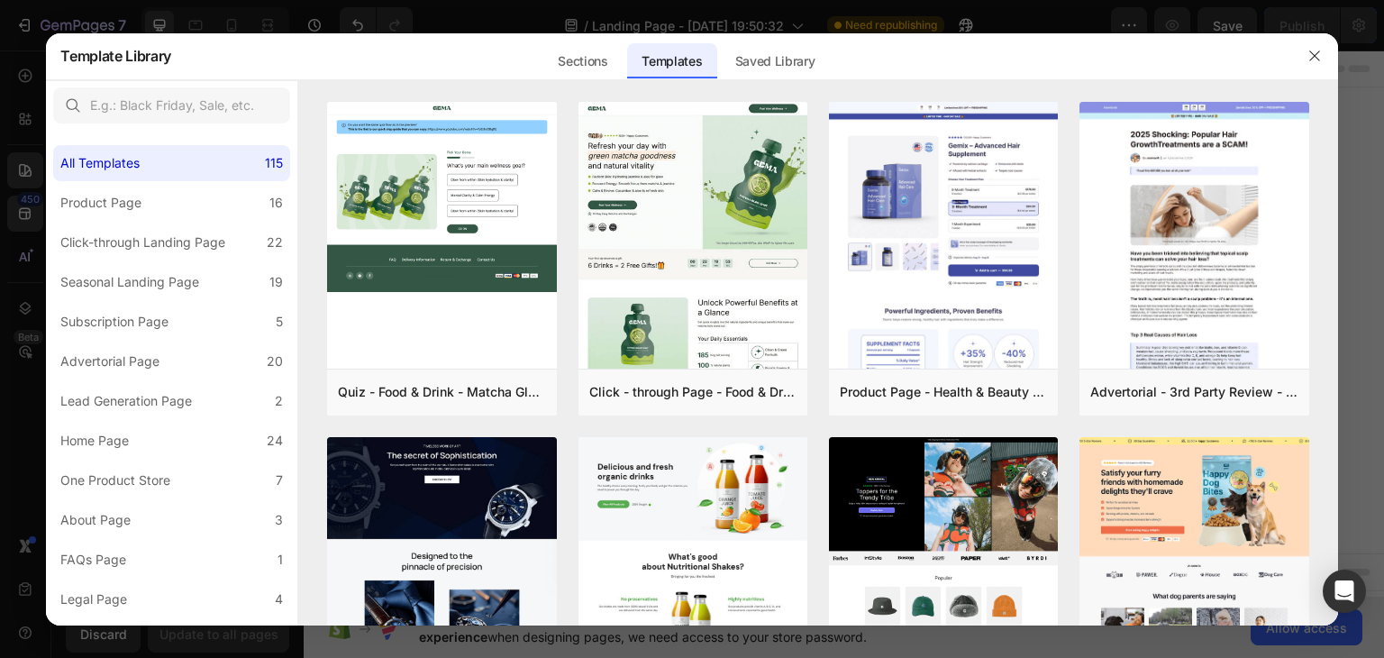
click at [21, 214] on div at bounding box center [692, 329] width 1384 height 658
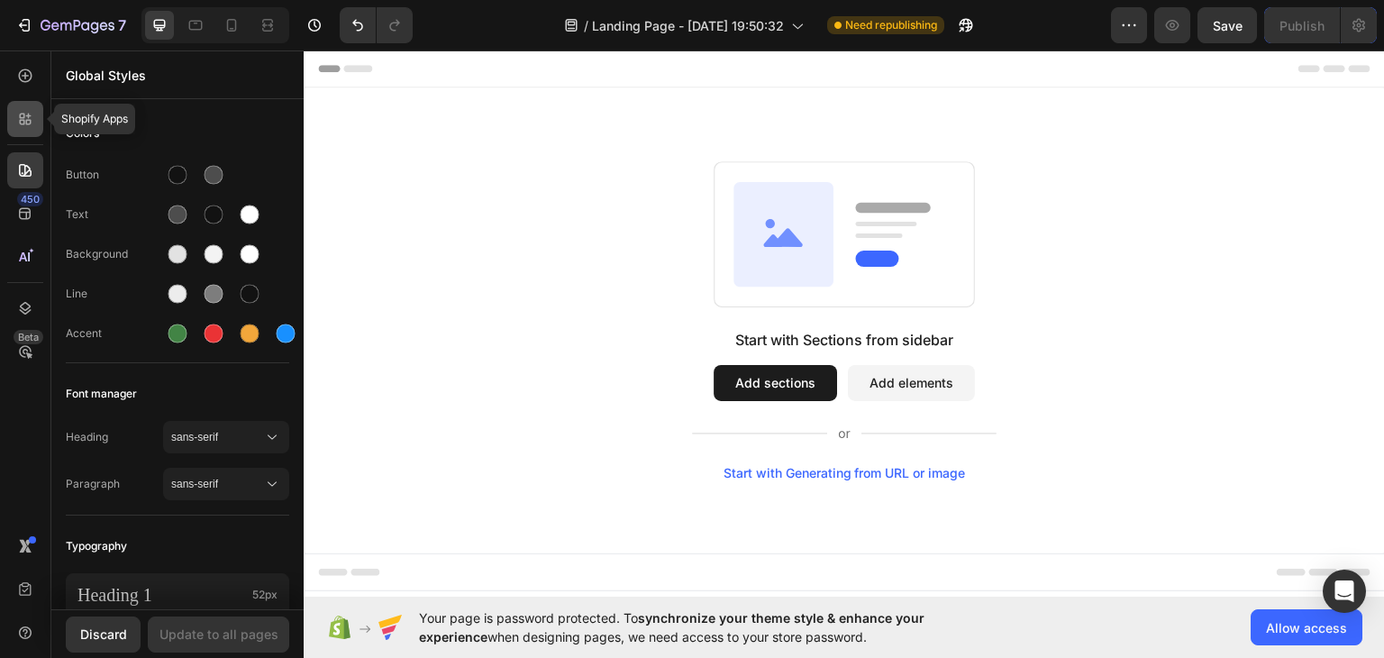
click at [40, 122] on div at bounding box center [25, 119] width 36 height 36
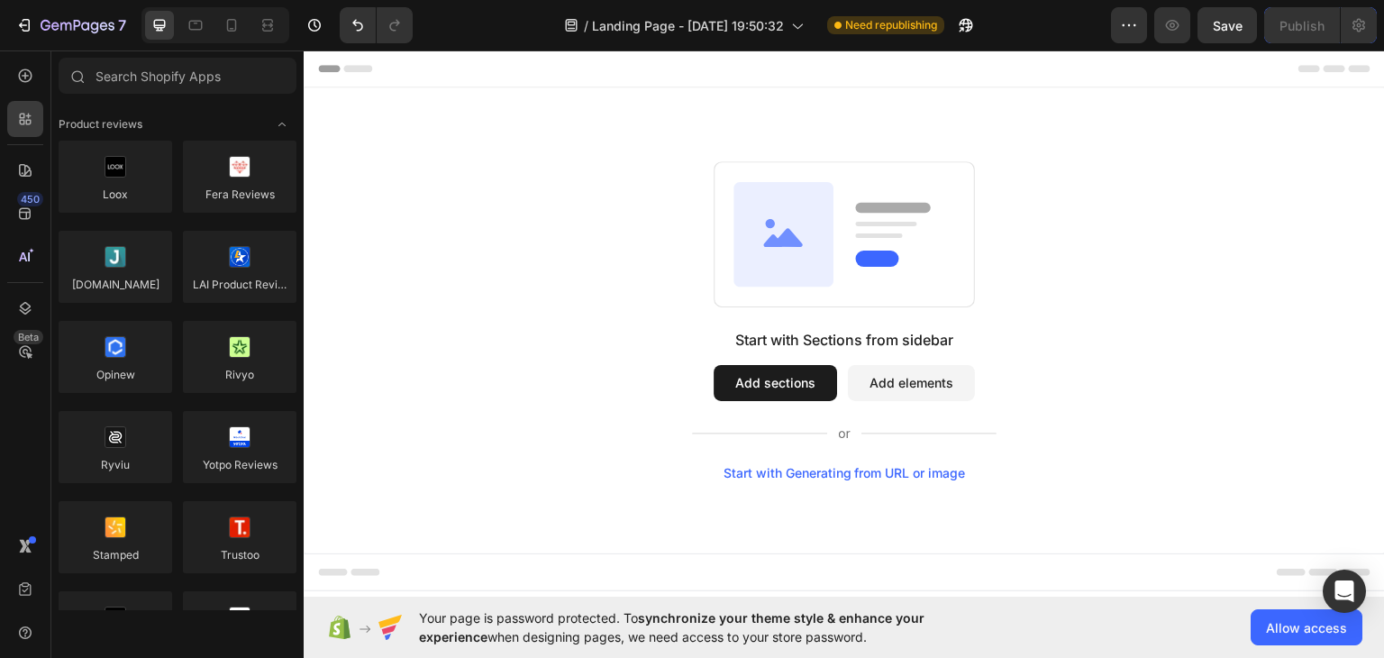
click at [898, 381] on button "Add elements" at bounding box center [911, 382] width 127 height 36
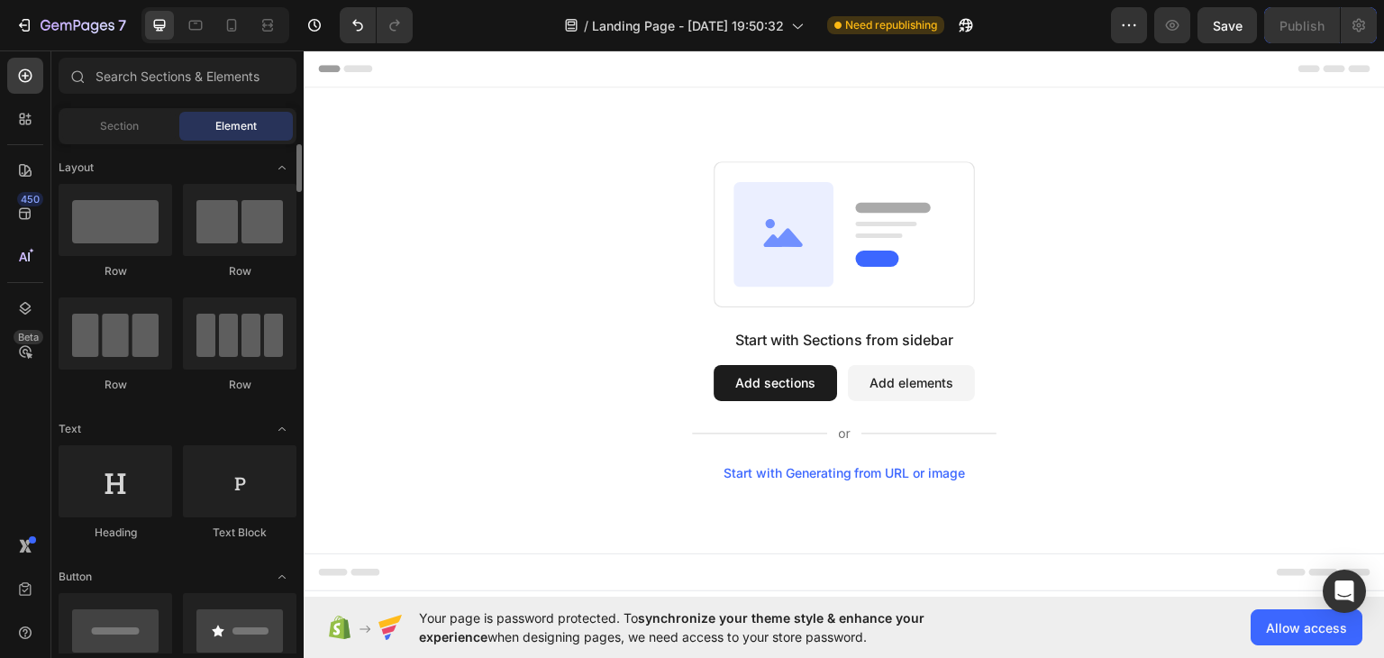
click at [134, 133] on span "Section" at bounding box center [119, 126] width 39 height 16
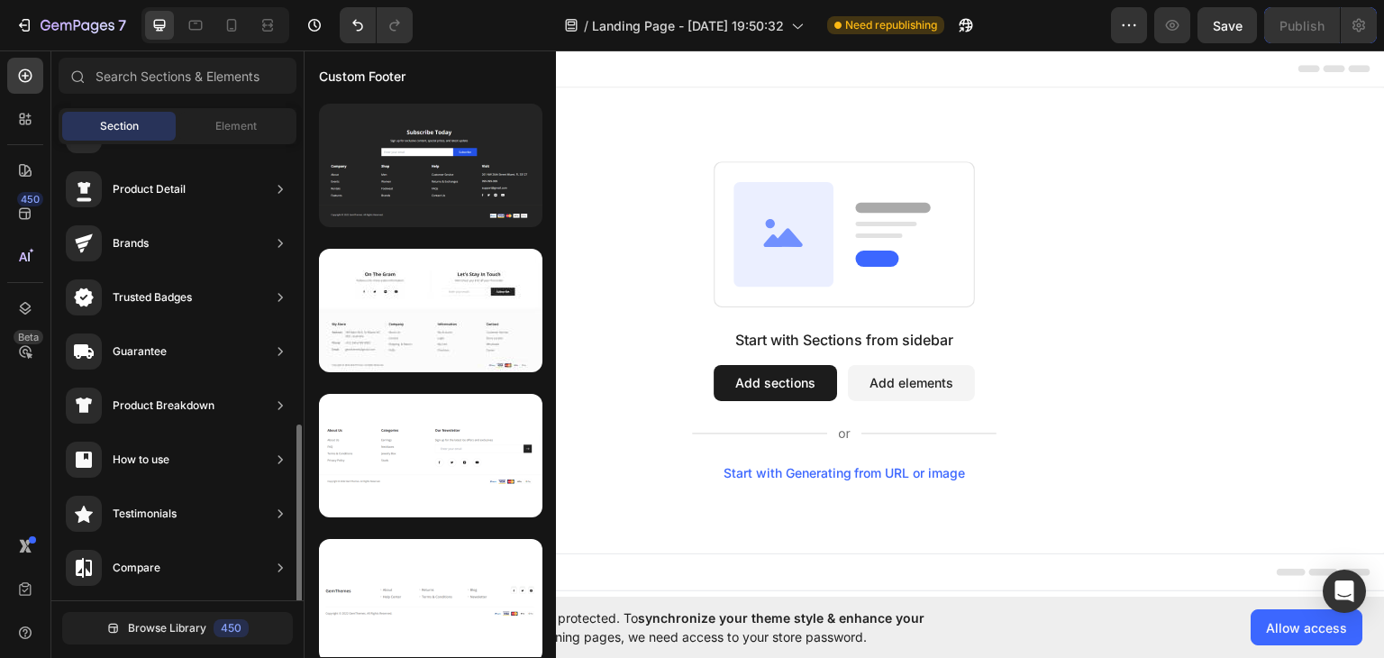
scroll to position [0, 0]
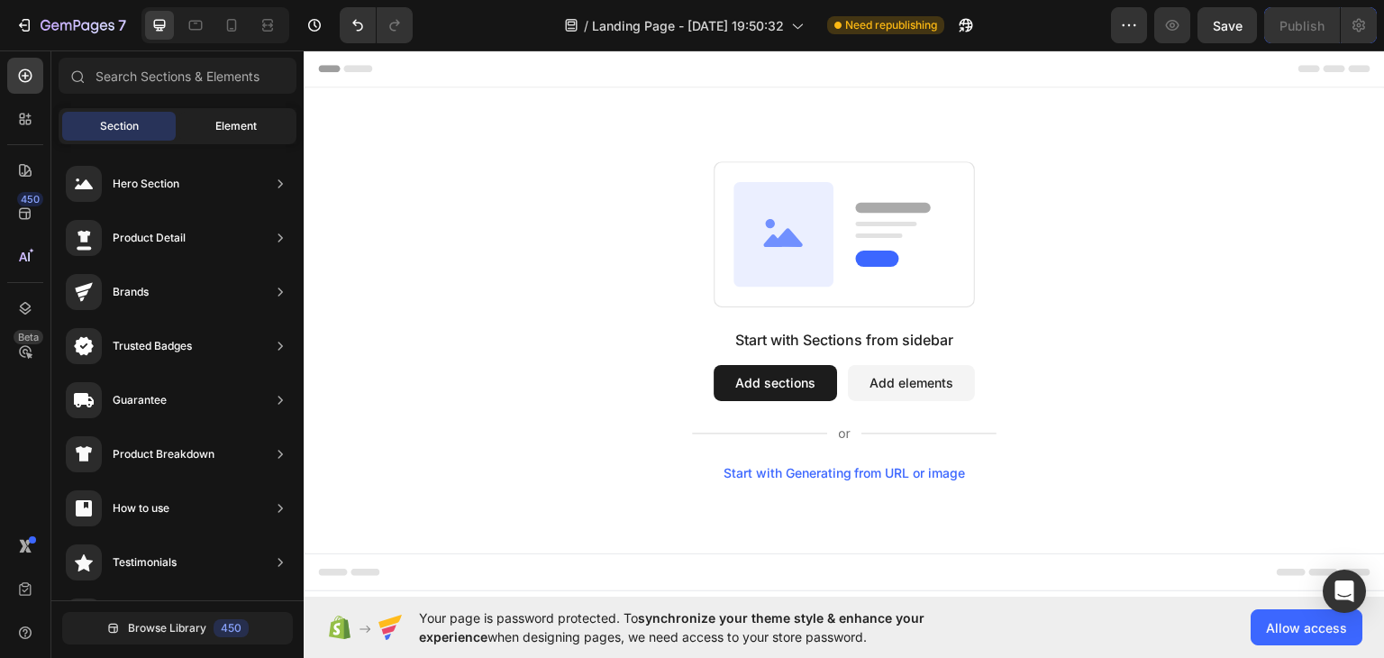
click at [260, 120] on div "Element" at bounding box center [236, 126] width 114 height 29
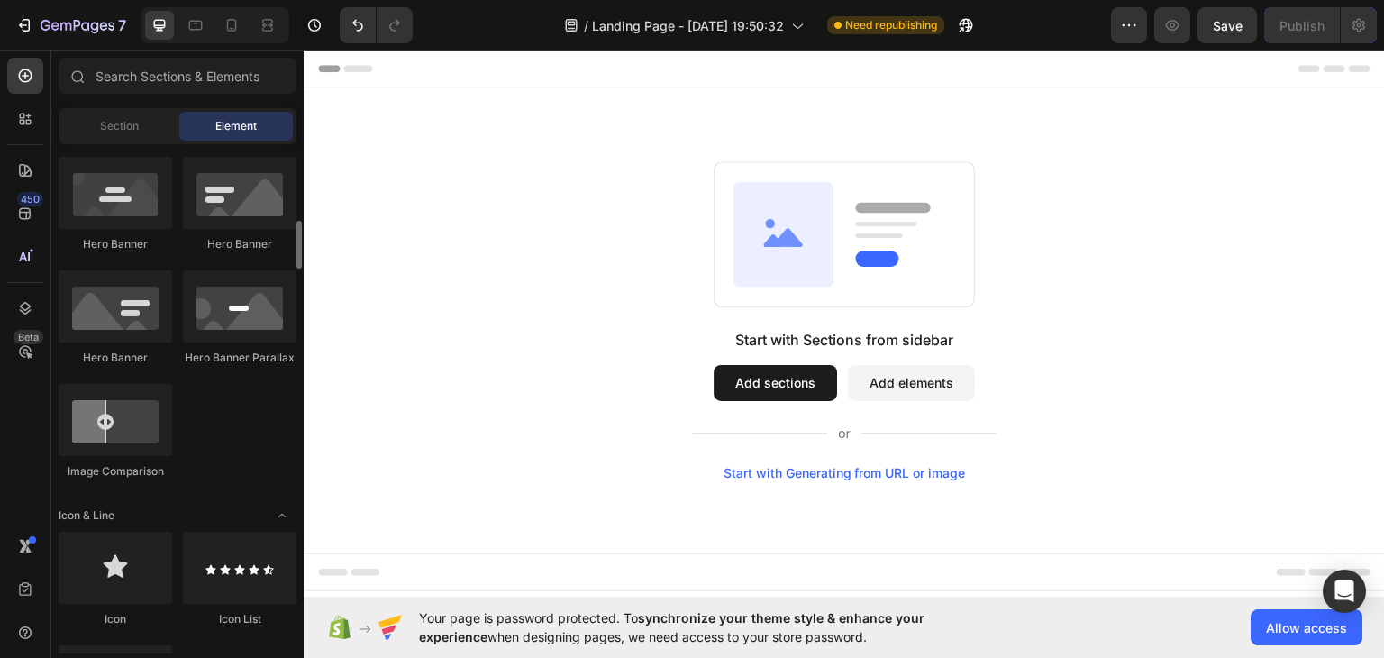
scroll to position [901, 0]
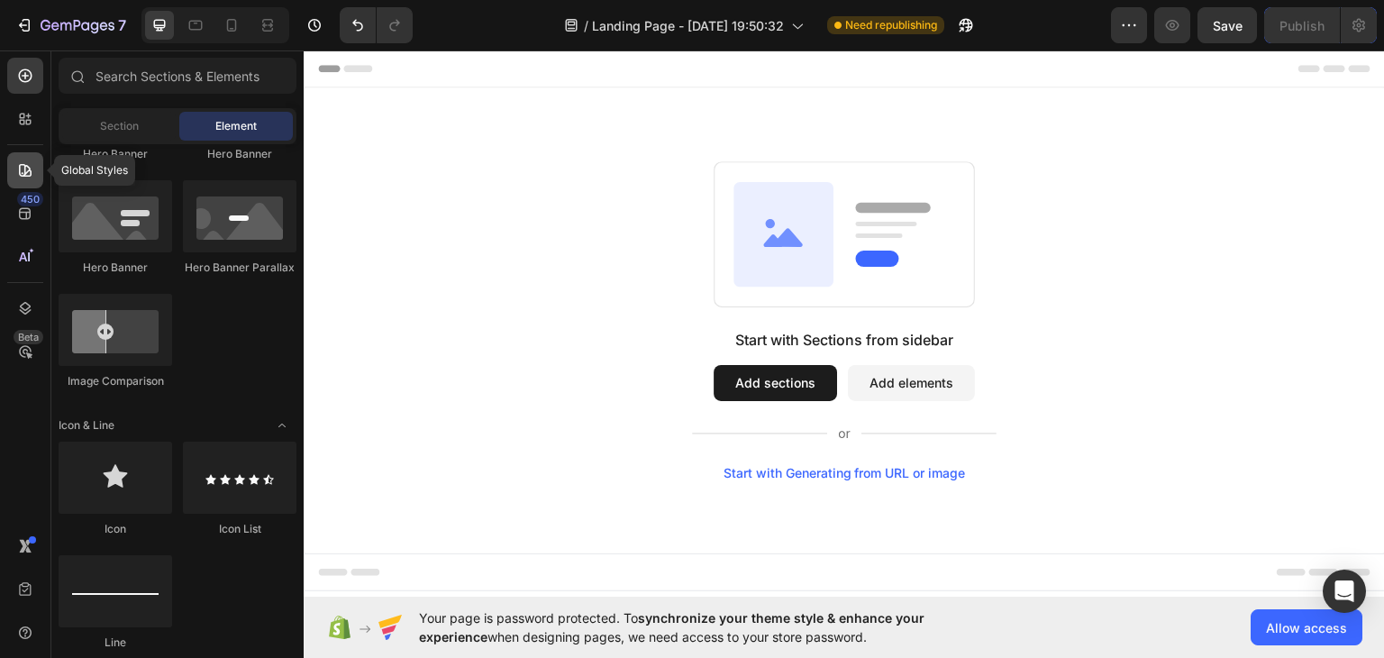
click at [32, 173] on icon at bounding box center [25, 170] width 18 height 18
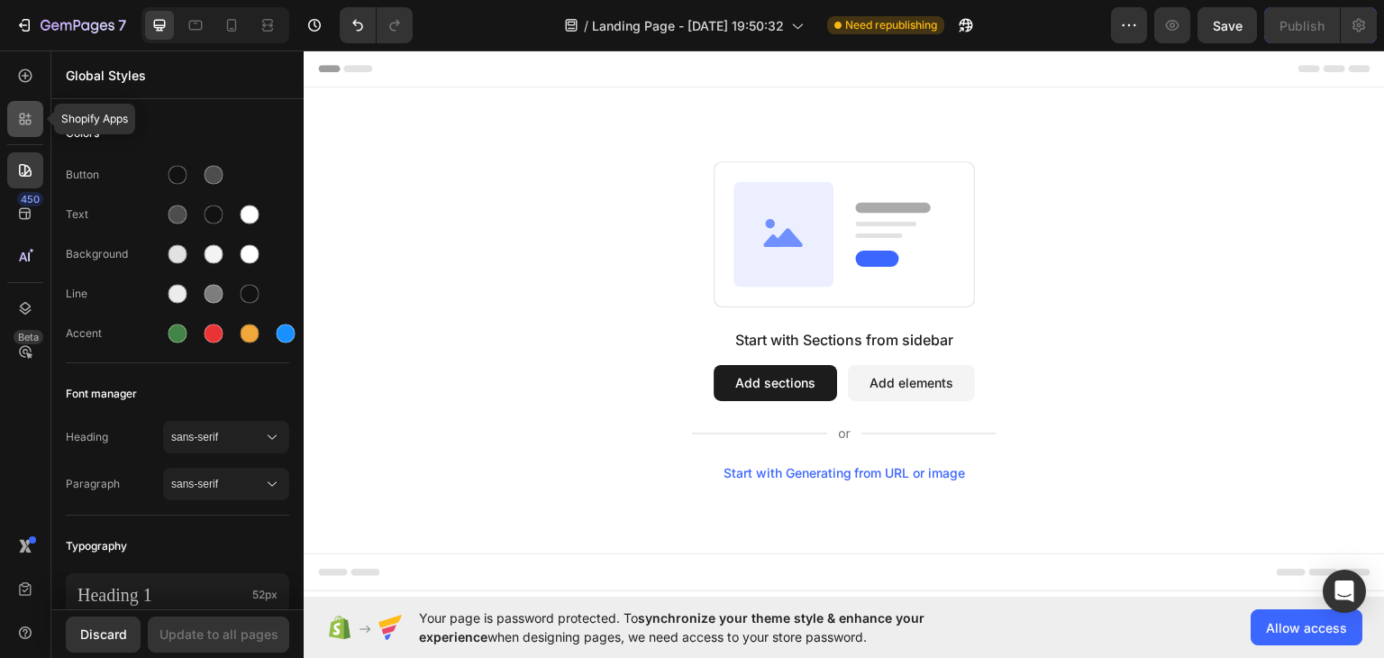
click at [18, 113] on icon at bounding box center [25, 119] width 18 height 18
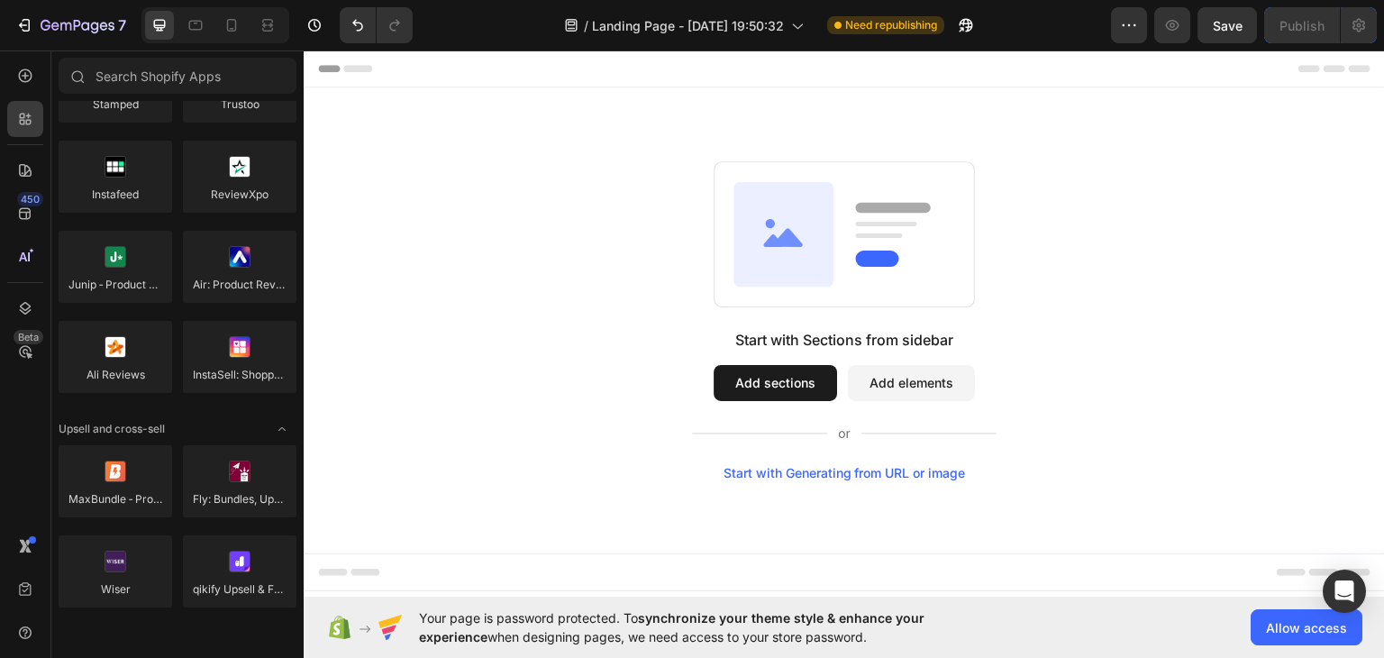
scroll to position [541, 0]
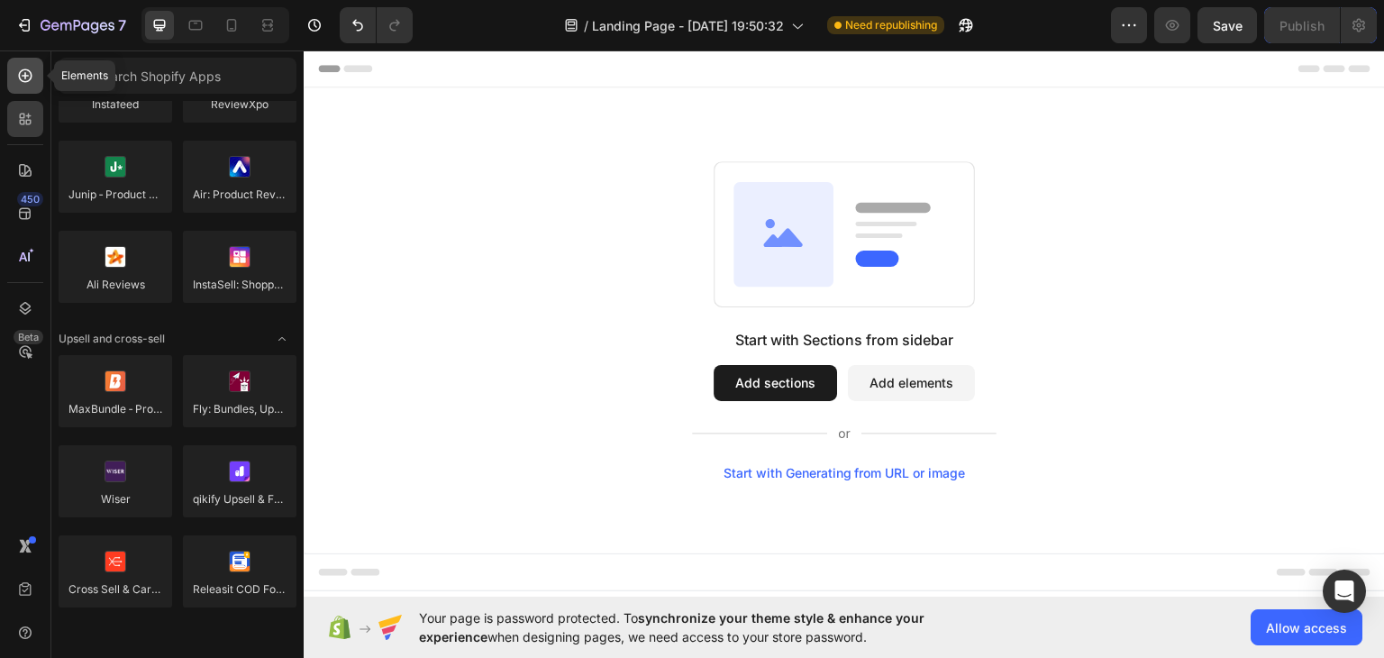
click at [17, 85] on div at bounding box center [25, 76] width 36 height 36
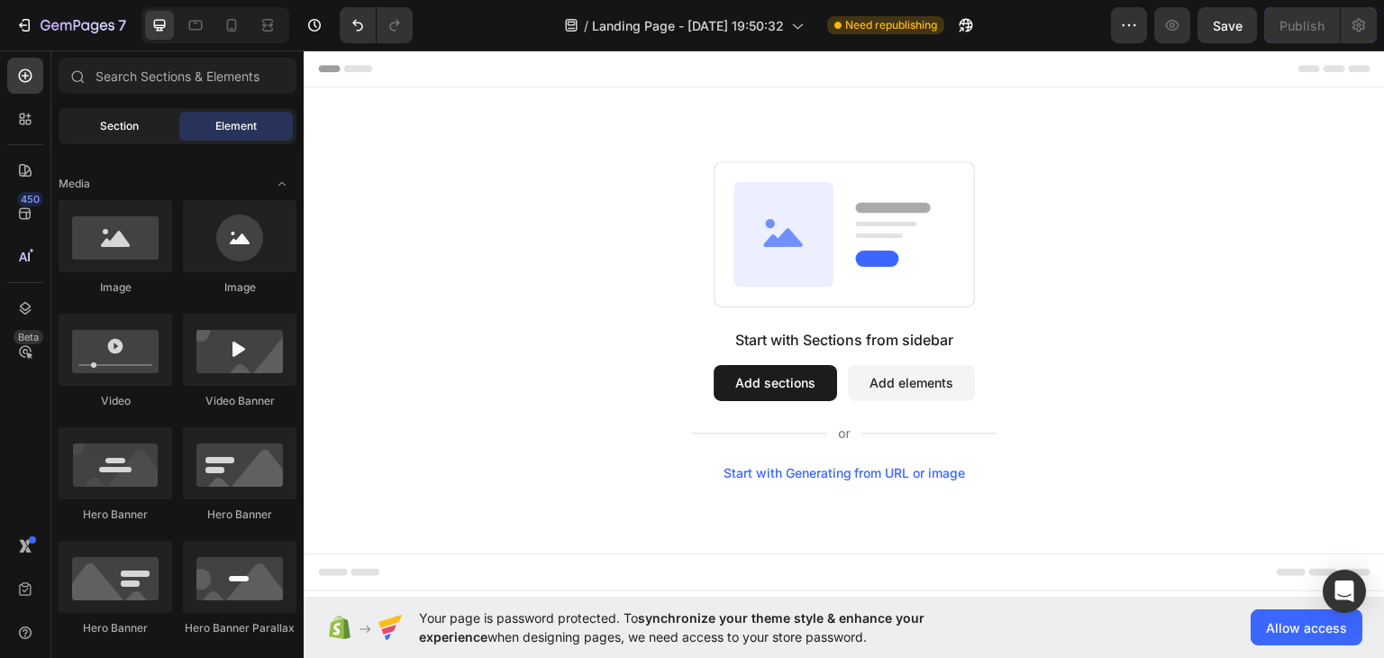
click at [123, 120] on span "Section" at bounding box center [119, 126] width 39 height 16
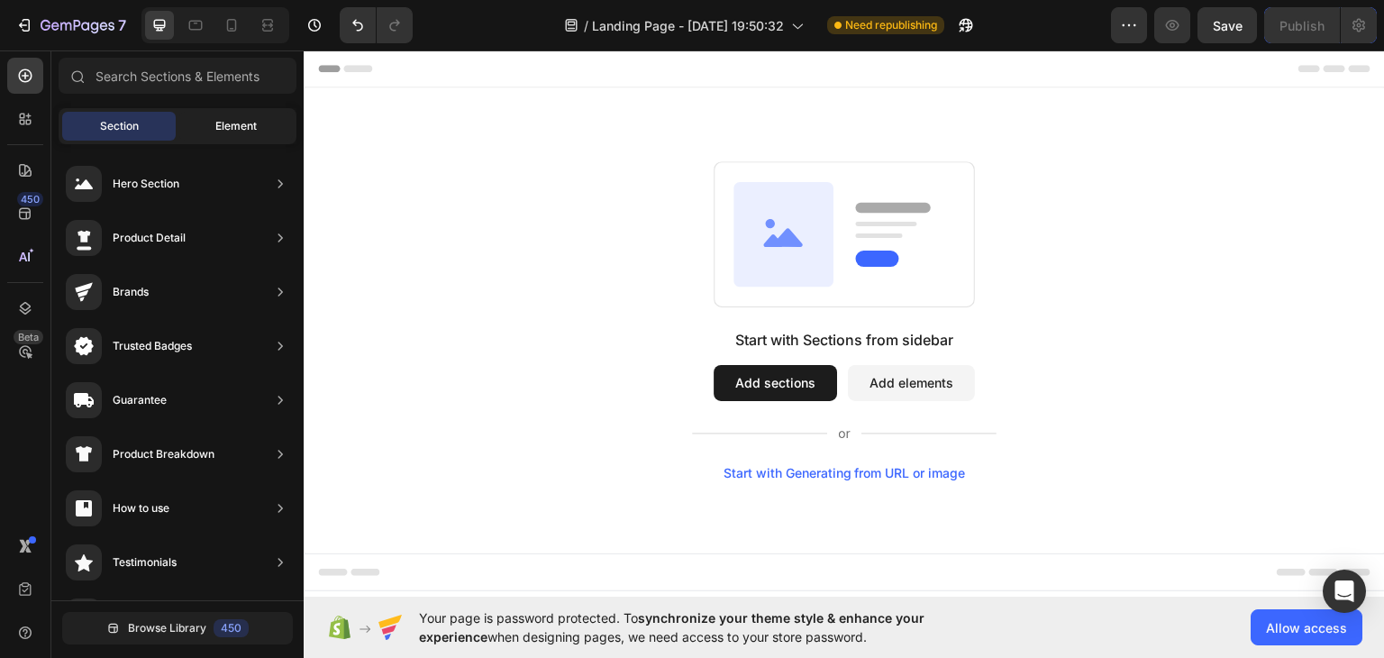
click at [258, 119] on div "Element" at bounding box center [236, 126] width 114 height 29
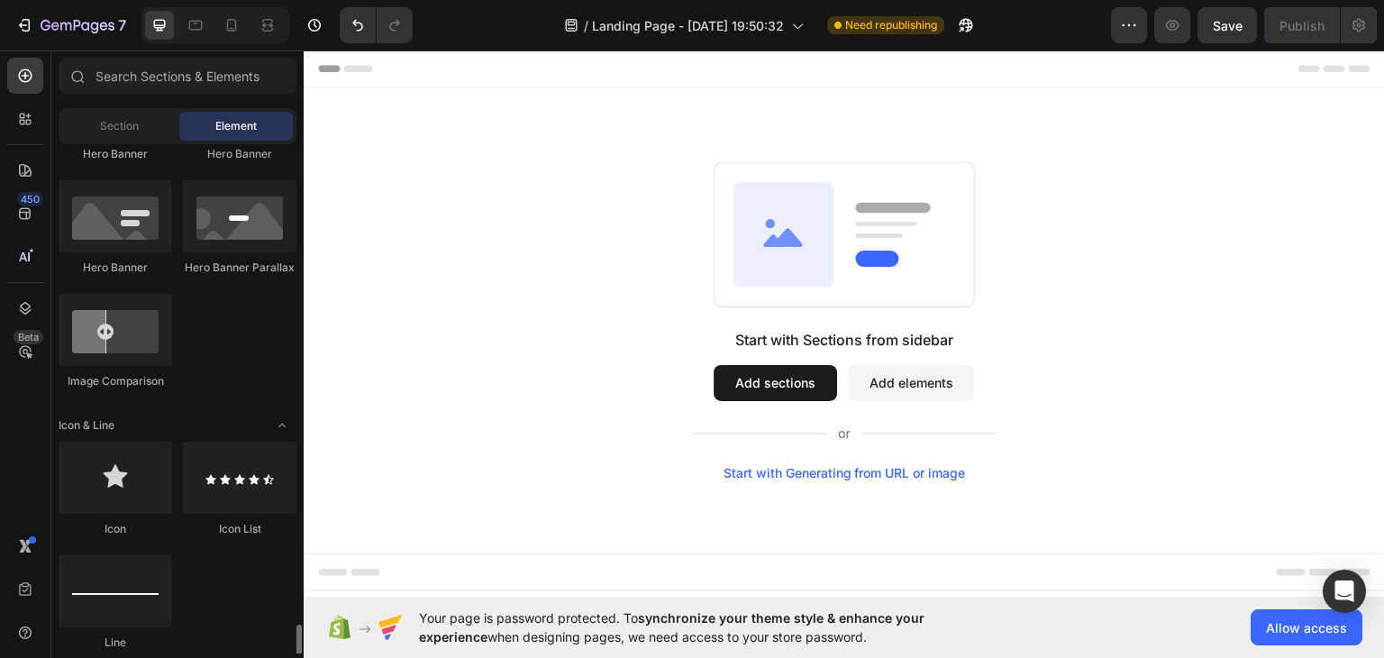
scroll to position [1442, 0]
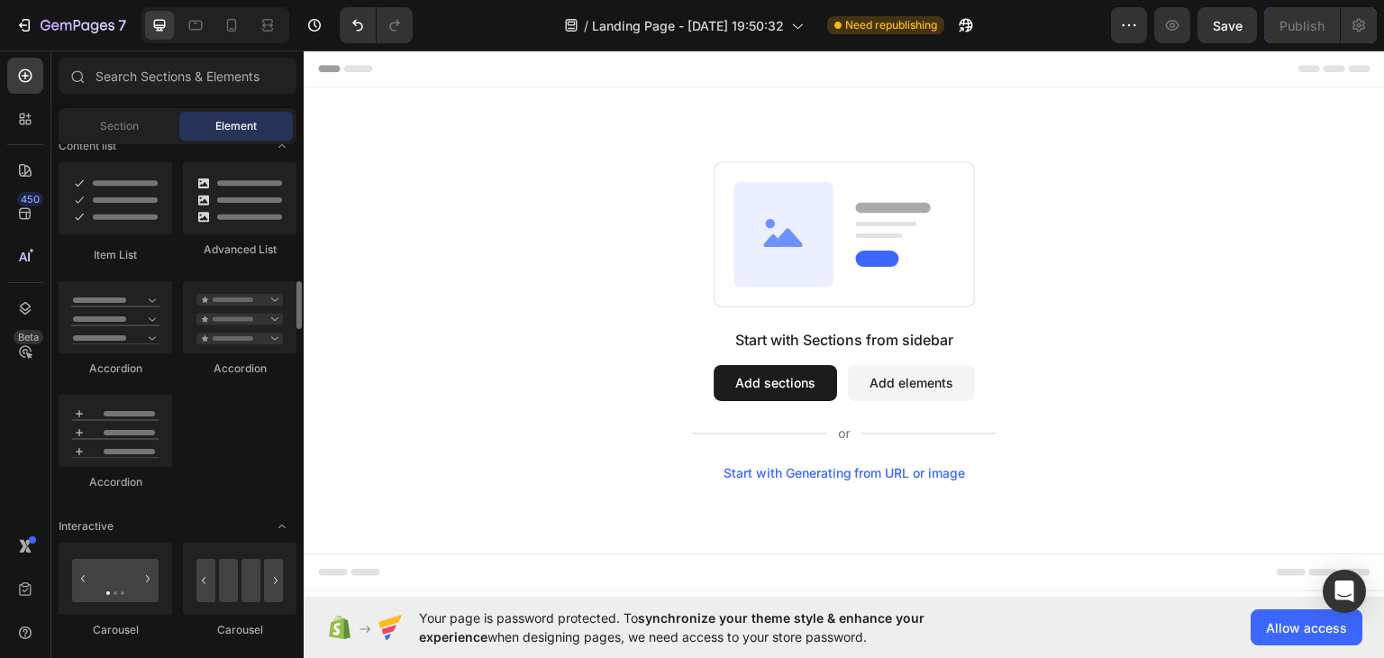
click at [927, 387] on button "Add elements" at bounding box center [911, 382] width 127 height 36
drag, startPoint x: 929, startPoint y: 408, endPoint x: 907, endPoint y: 378, distance: 36.8
click at [929, 408] on div "Start with Sections from sidebar Add sections Add elements Start with Generatin…" at bounding box center [844, 403] width 305 height 151
click at [907, 376] on button "Add elements" at bounding box center [911, 382] width 127 height 36
click at [747, 373] on button "Add sections" at bounding box center [775, 382] width 123 height 36
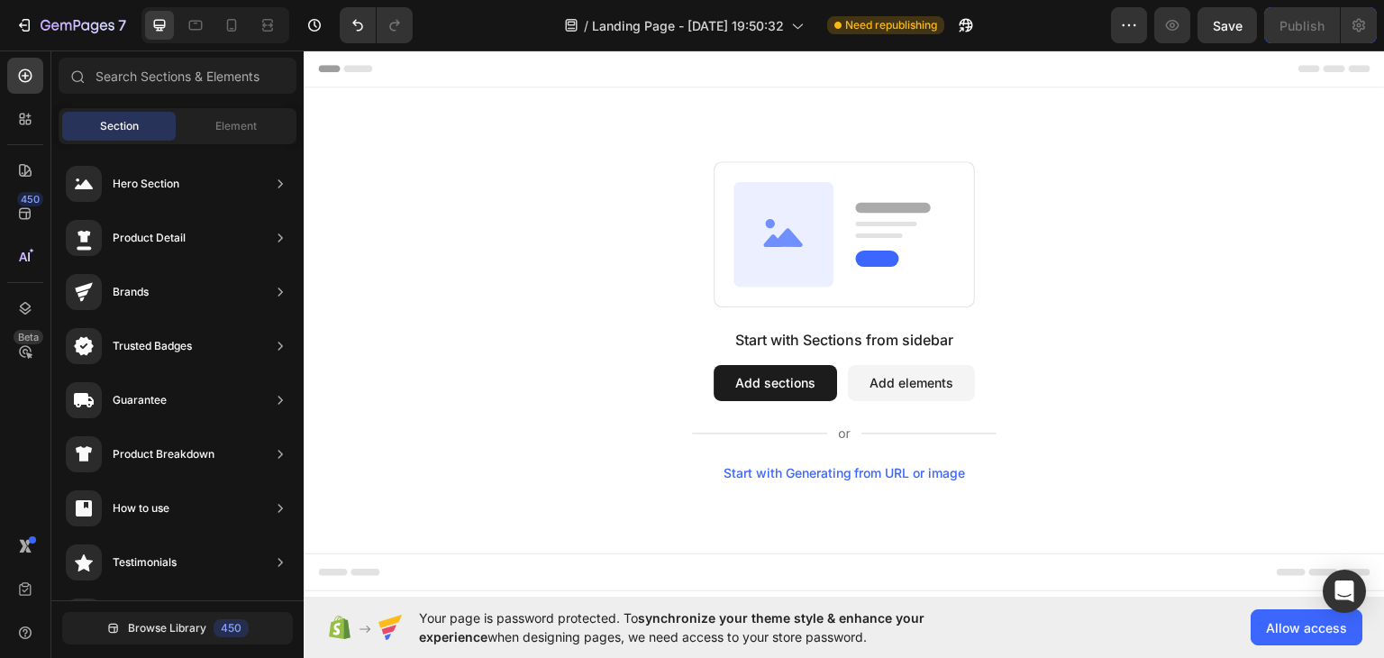
click at [937, 386] on button "Add elements" at bounding box center [911, 382] width 127 height 36
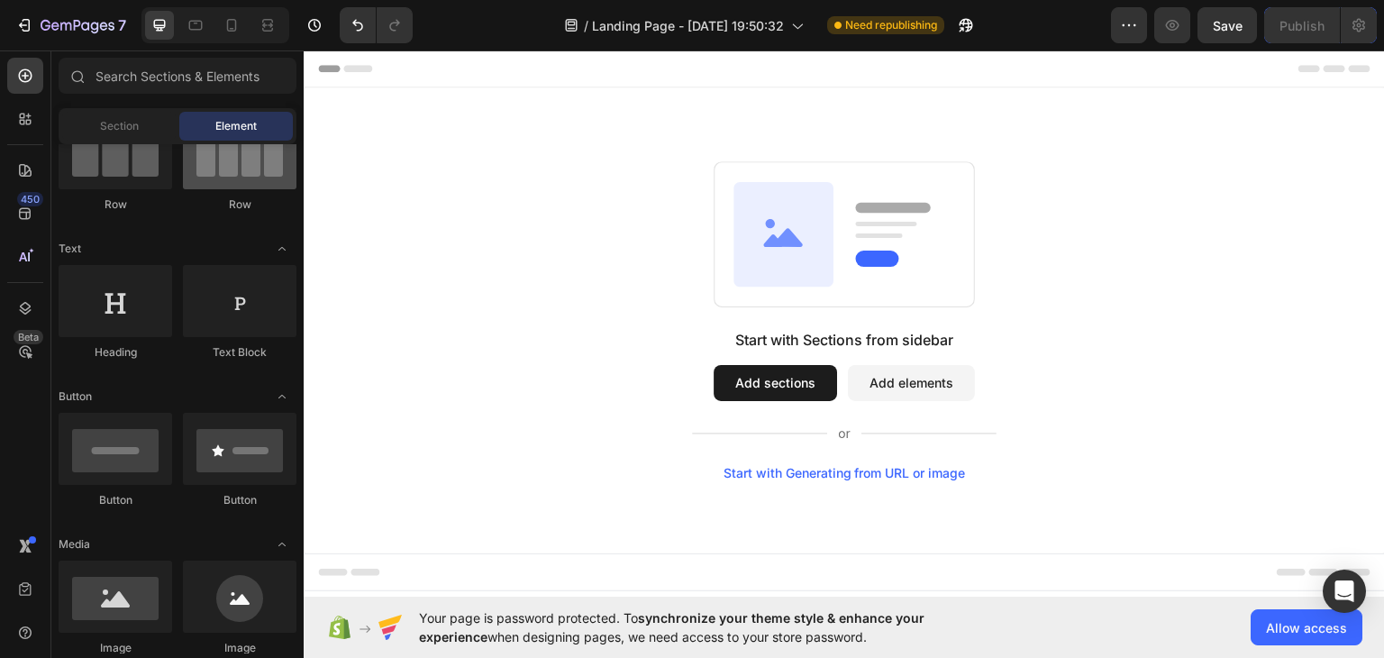
scroll to position [0, 0]
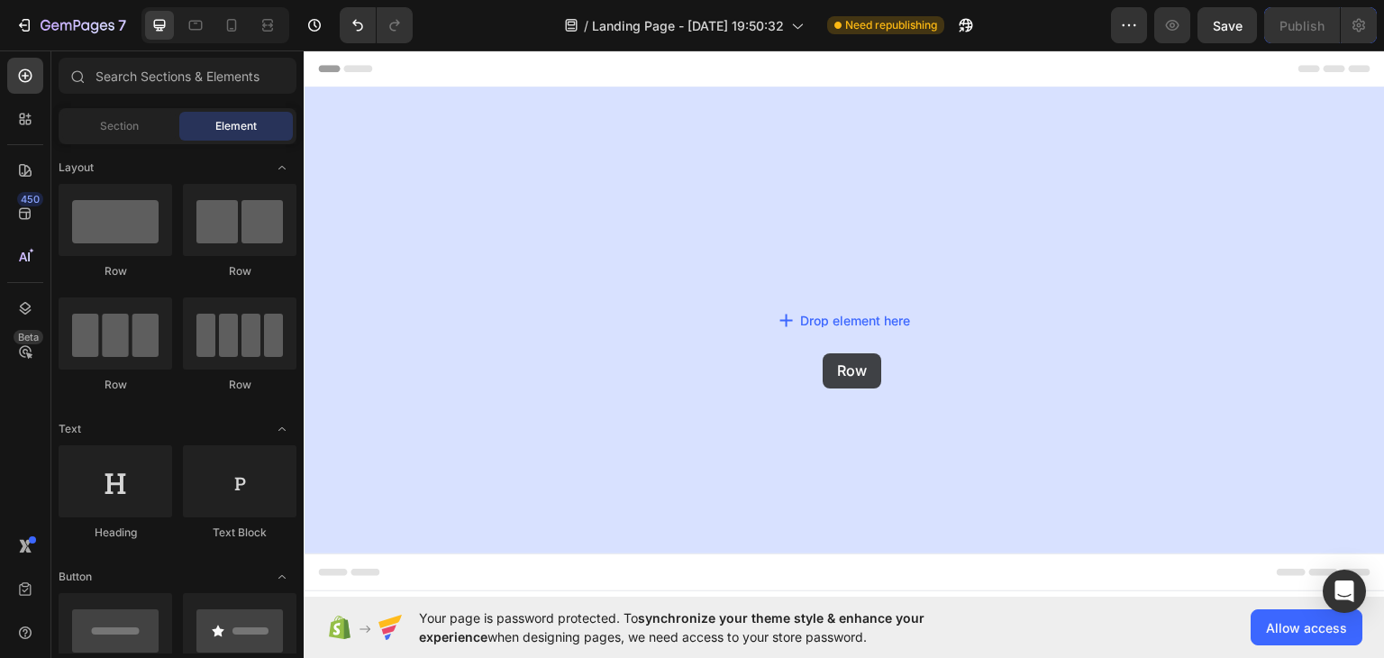
drag, startPoint x: 527, startPoint y: 399, endPoint x: 823, endPoint y: 352, distance: 299.2
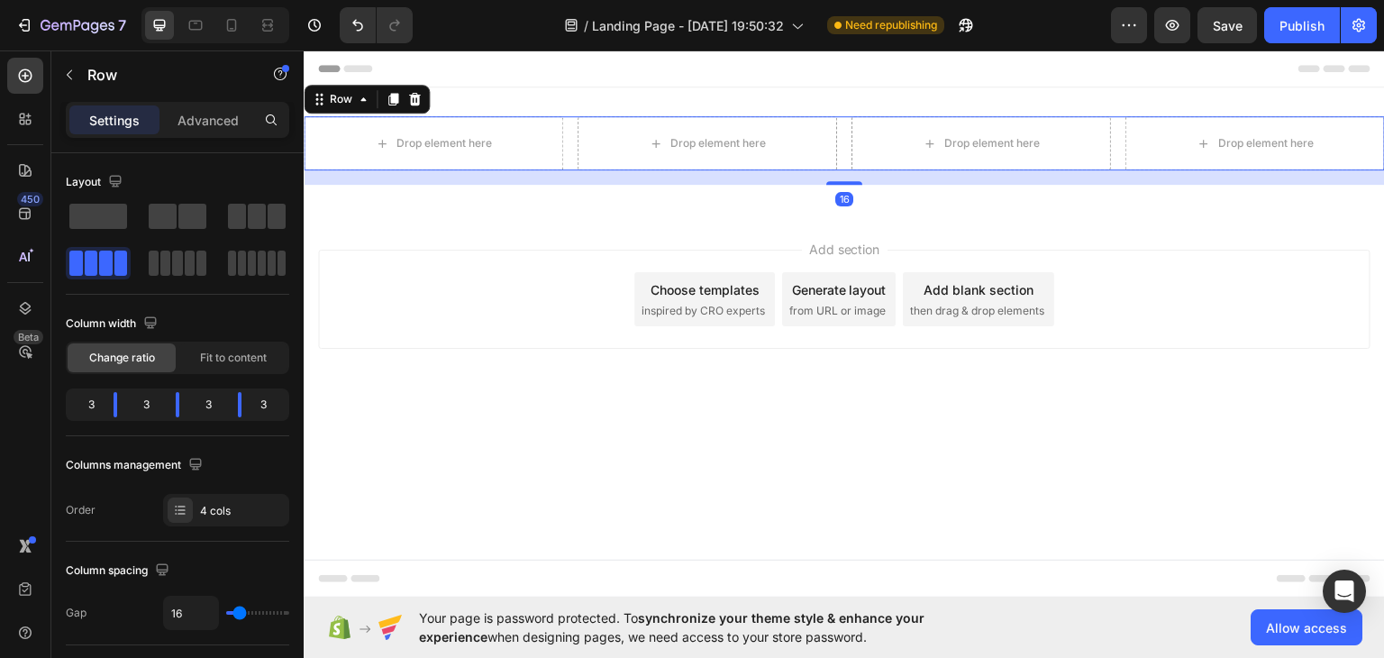
click at [684, 307] on span "inspired by CRO experts" at bounding box center [703, 310] width 123 height 16
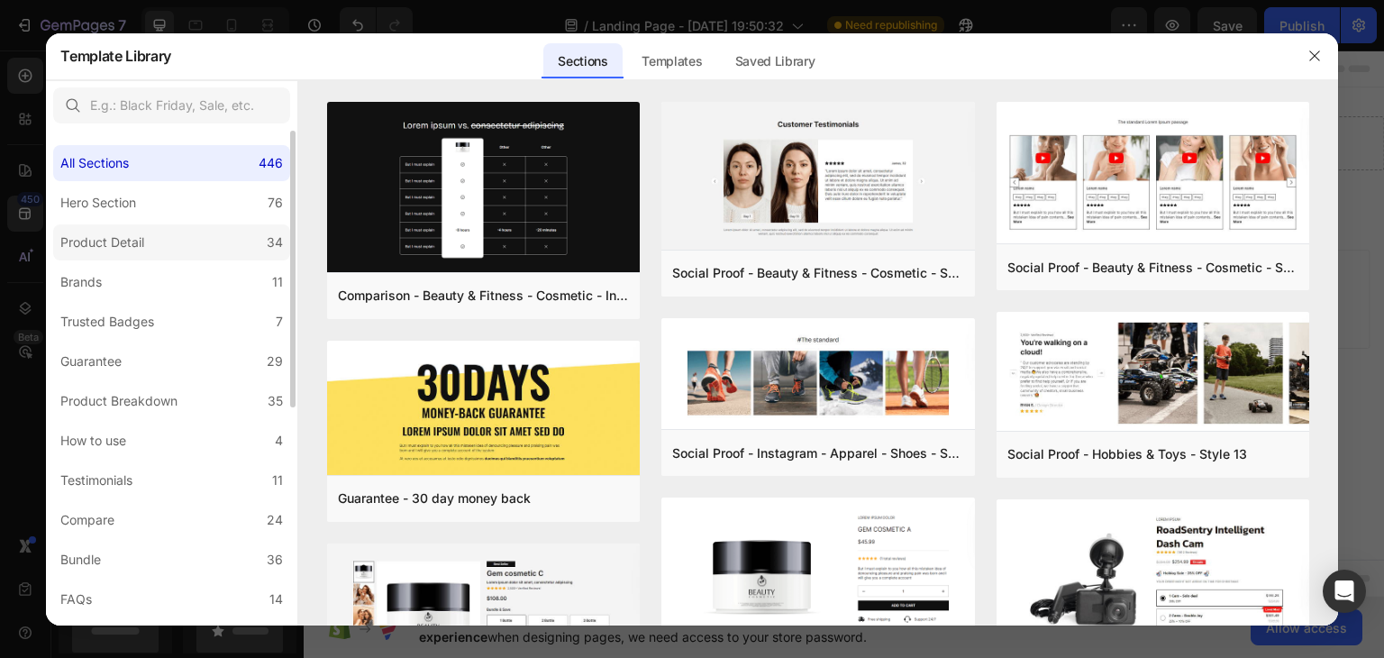
click at [174, 245] on label "Product Detail 34" at bounding box center [171, 242] width 237 height 36
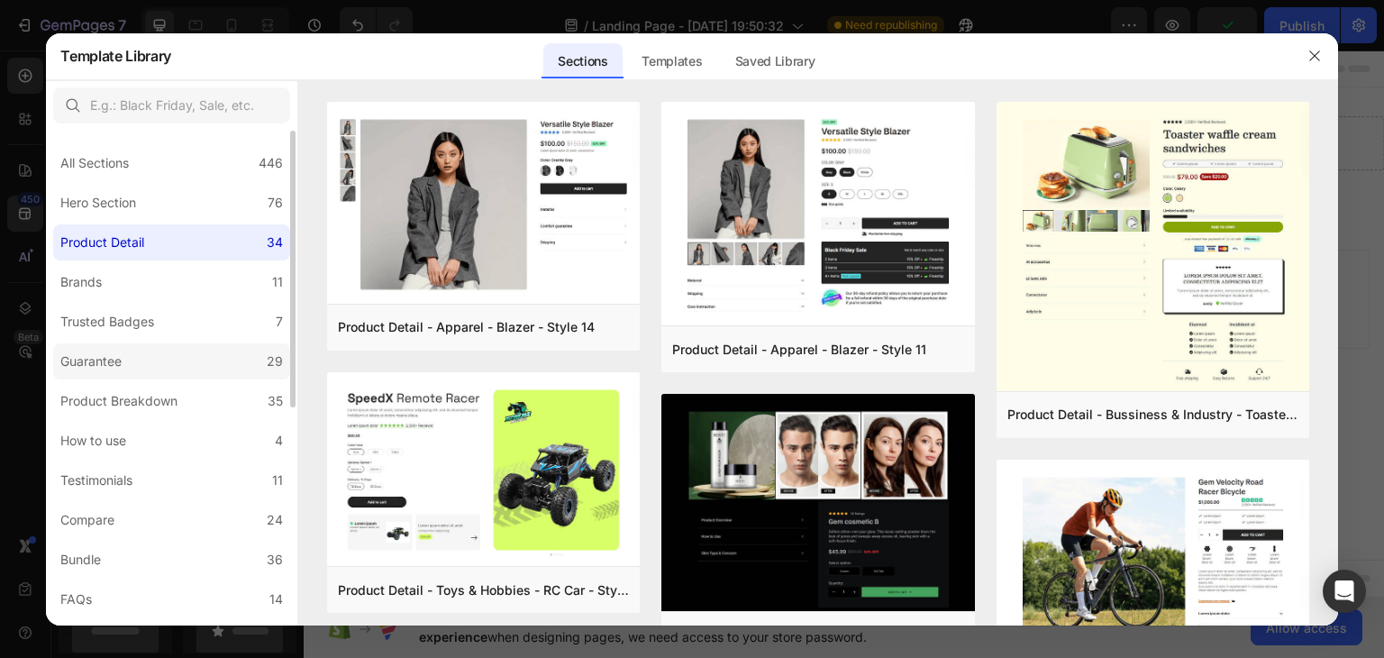
scroll to position [180, 0]
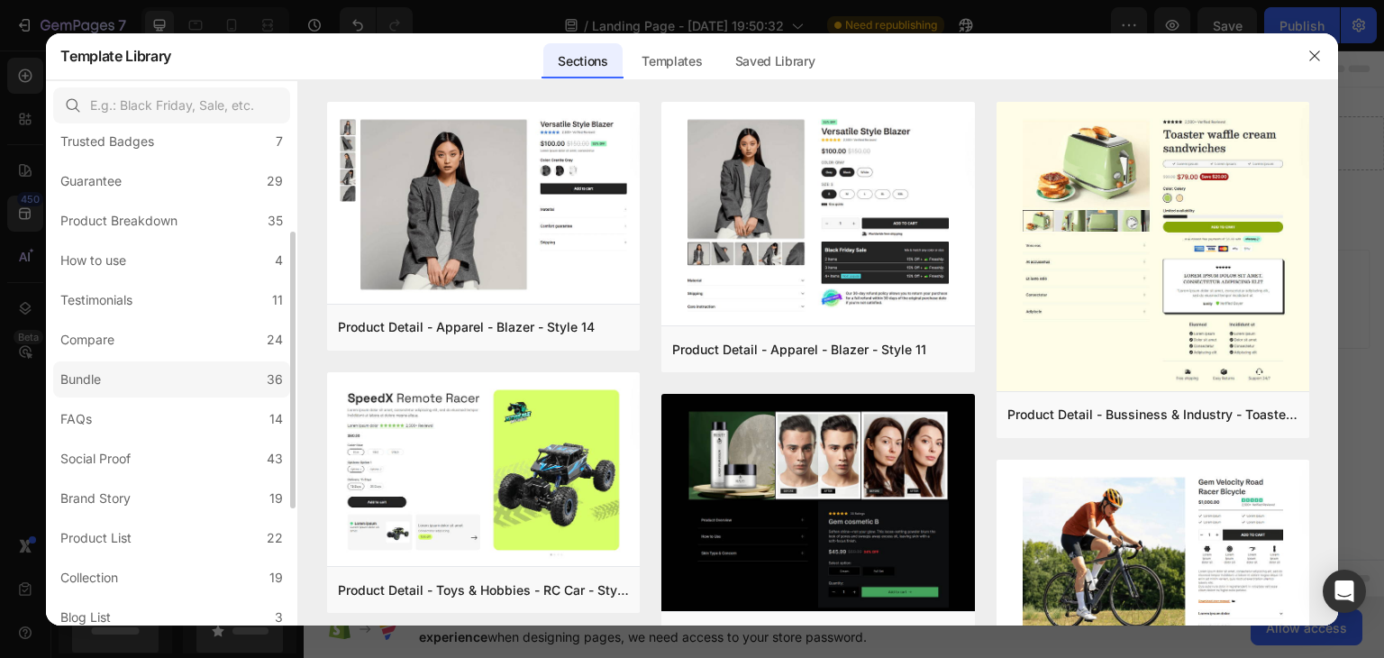
click at [129, 379] on label "Bundle 36" at bounding box center [171, 379] width 237 height 36
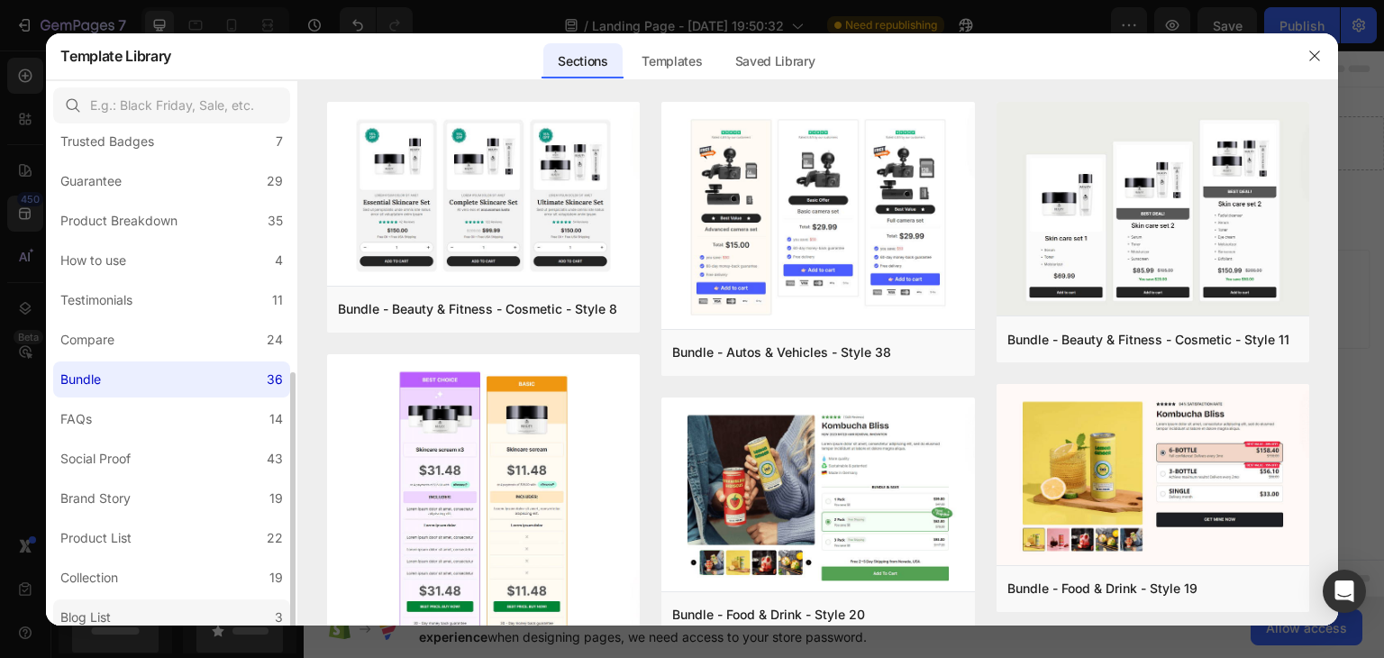
scroll to position [360, 0]
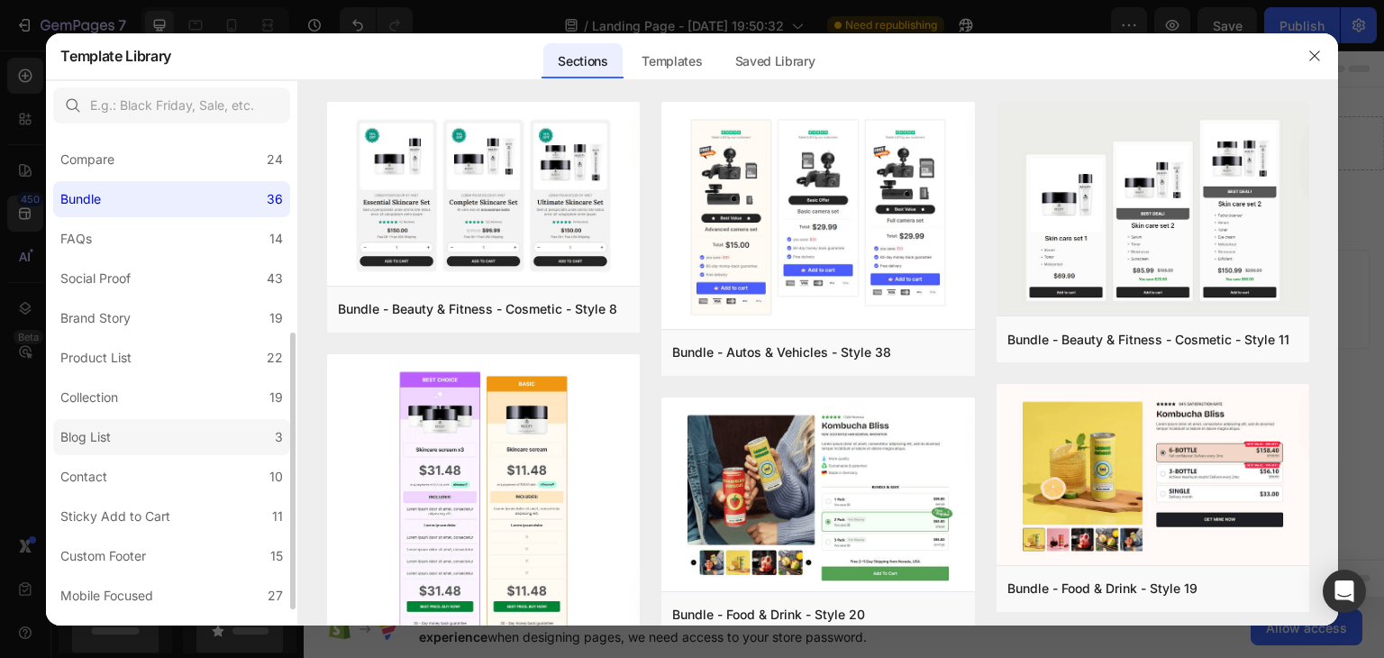
click at [145, 437] on label "Blog List 3" at bounding box center [171, 437] width 237 height 36
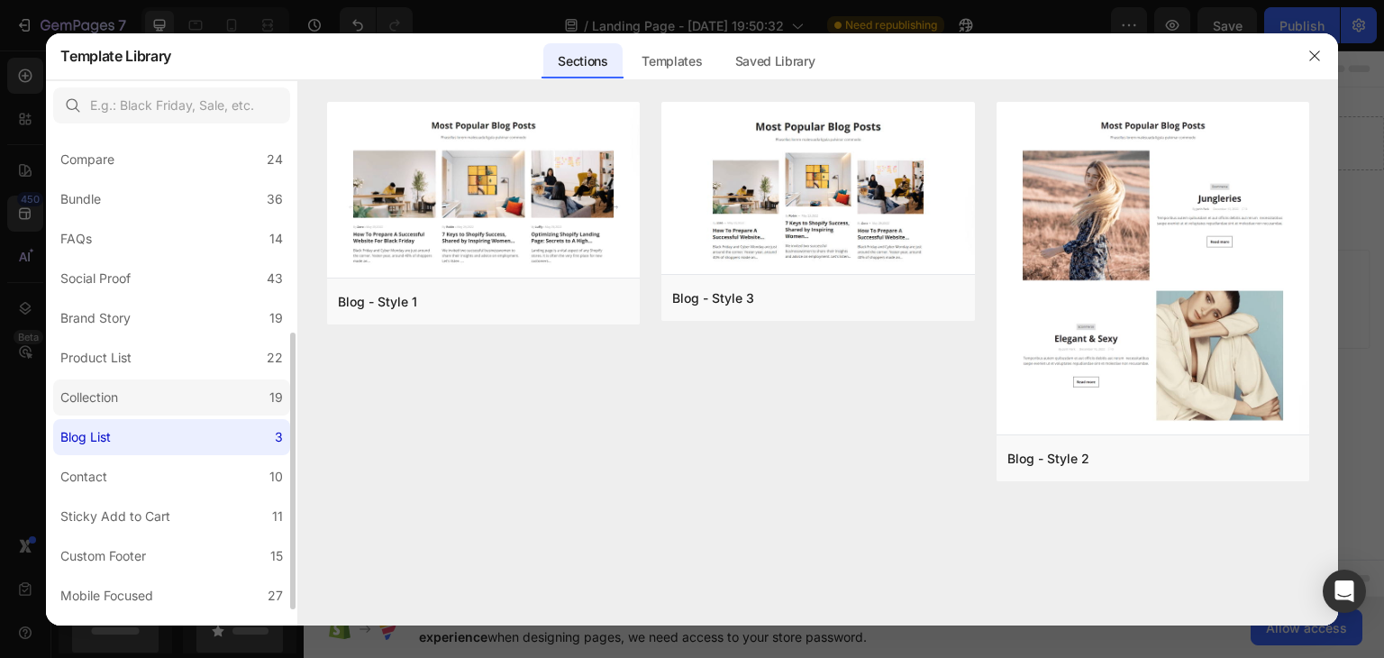
scroll to position [388, 0]
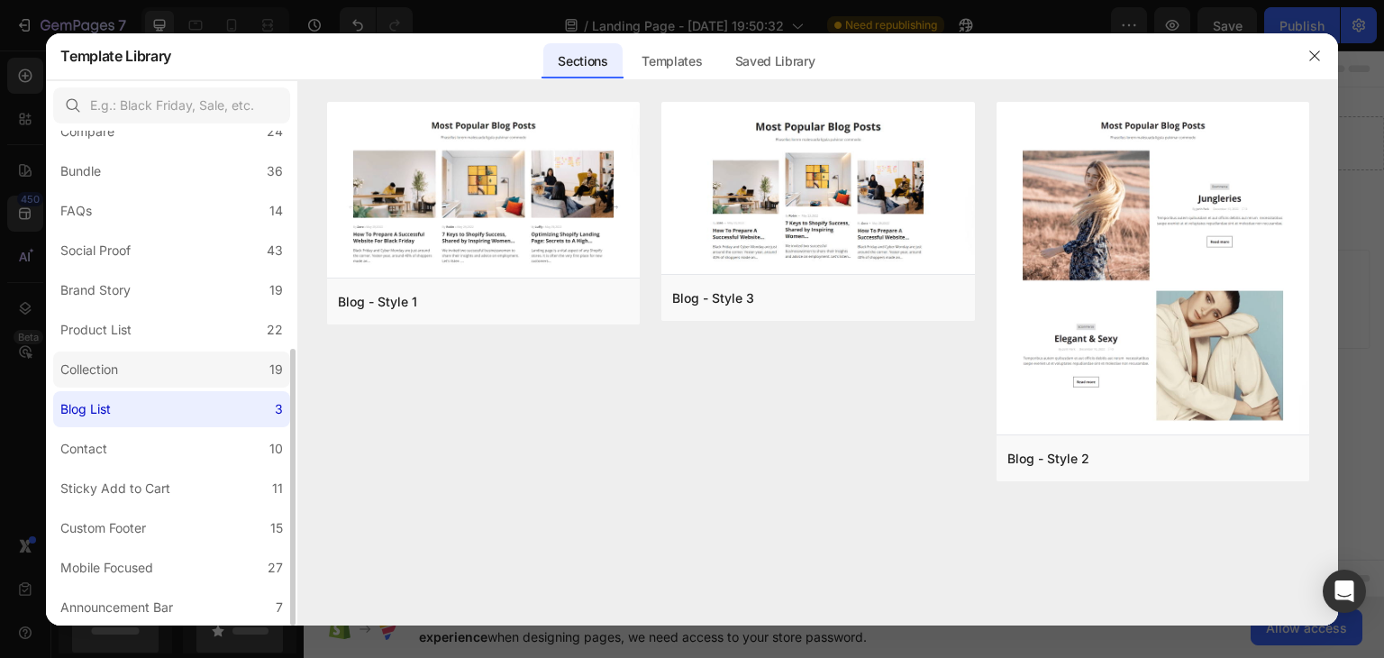
click at [111, 372] on div "Collection" at bounding box center [89, 370] width 58 height 22
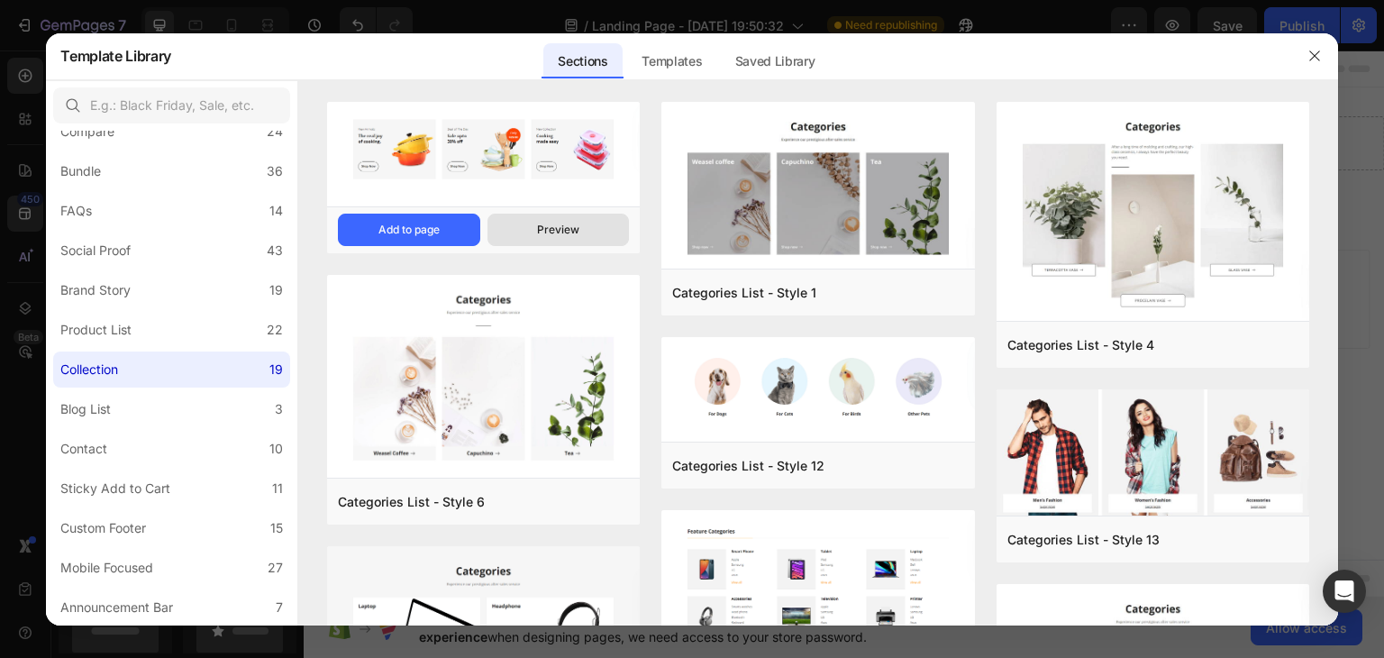
click at [534, 225] on button "Preview" at bounding box center [558, 230] width 142 height 32
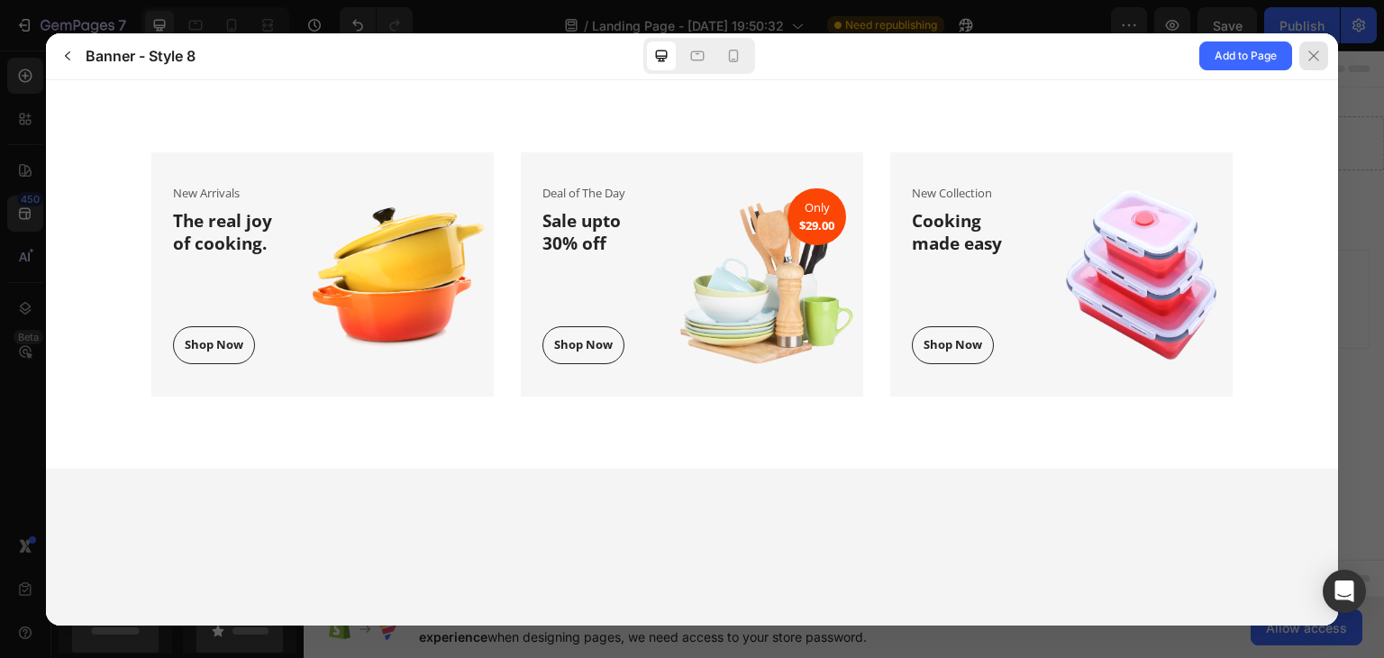
scroll to position [0, 0]
click at [71, 53] on icon "button" at bounding box center [67, 56] width 14 height 14
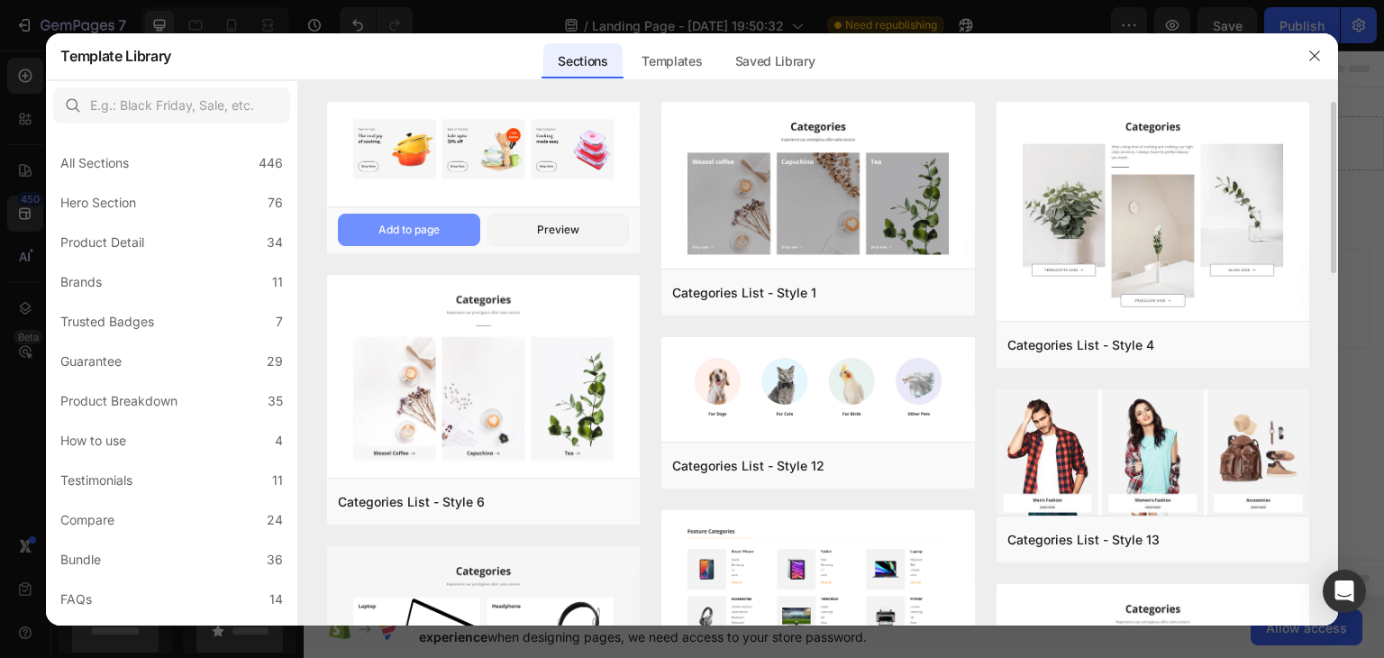
click at [445, 231] on button "Add to page" at bounding box center [409, 230] width 142 height 32
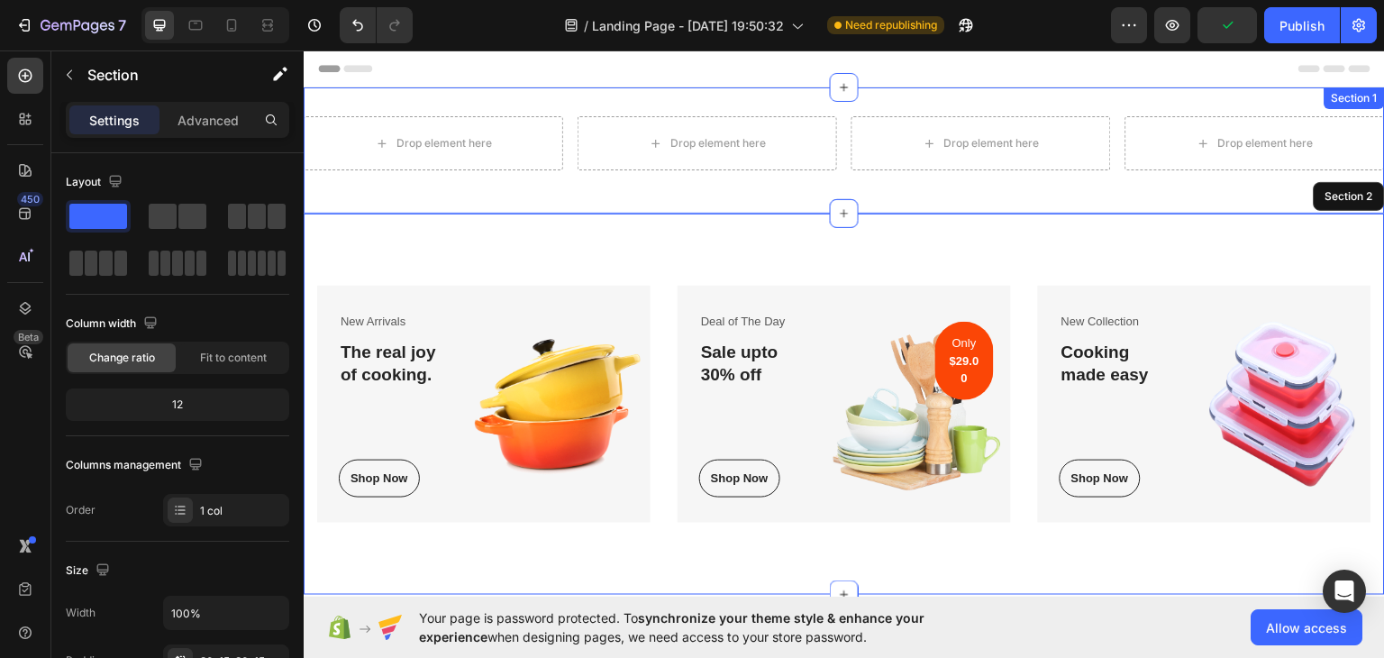
click at [524, 101] on div "Drop element here Drop element here Drop element here Drop element here Row Sec…" at bounding box center [844, 150] width 1081 height 126
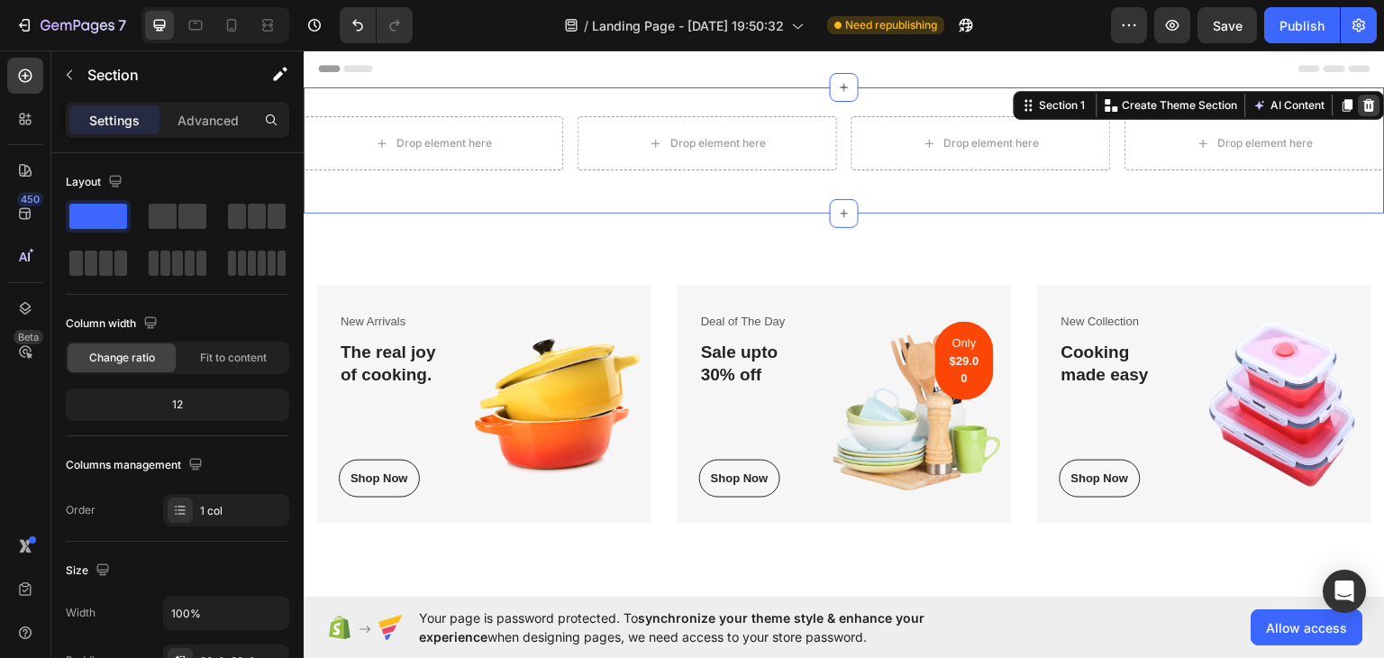
click at [1366, 105] on div at bounding box center [1370, 105] width 22 height 22
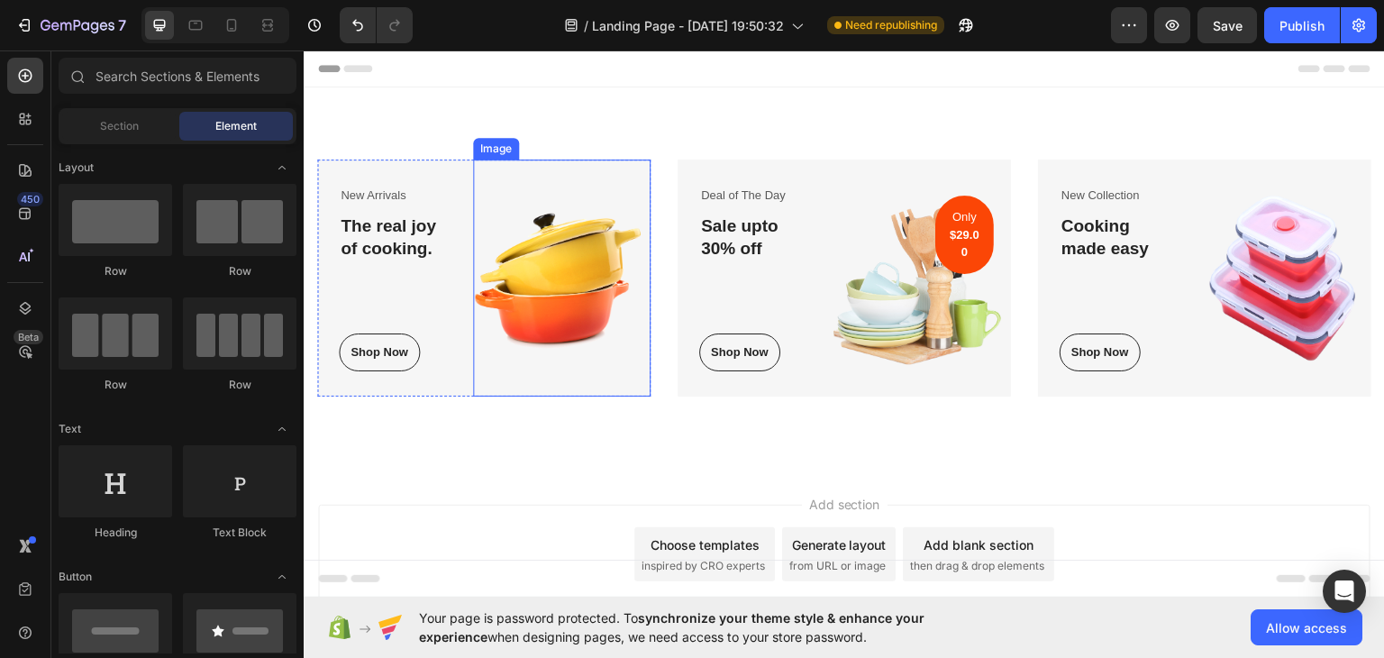
click at [538, 246] on img at bounding box center [562, 277] width 178 height 237
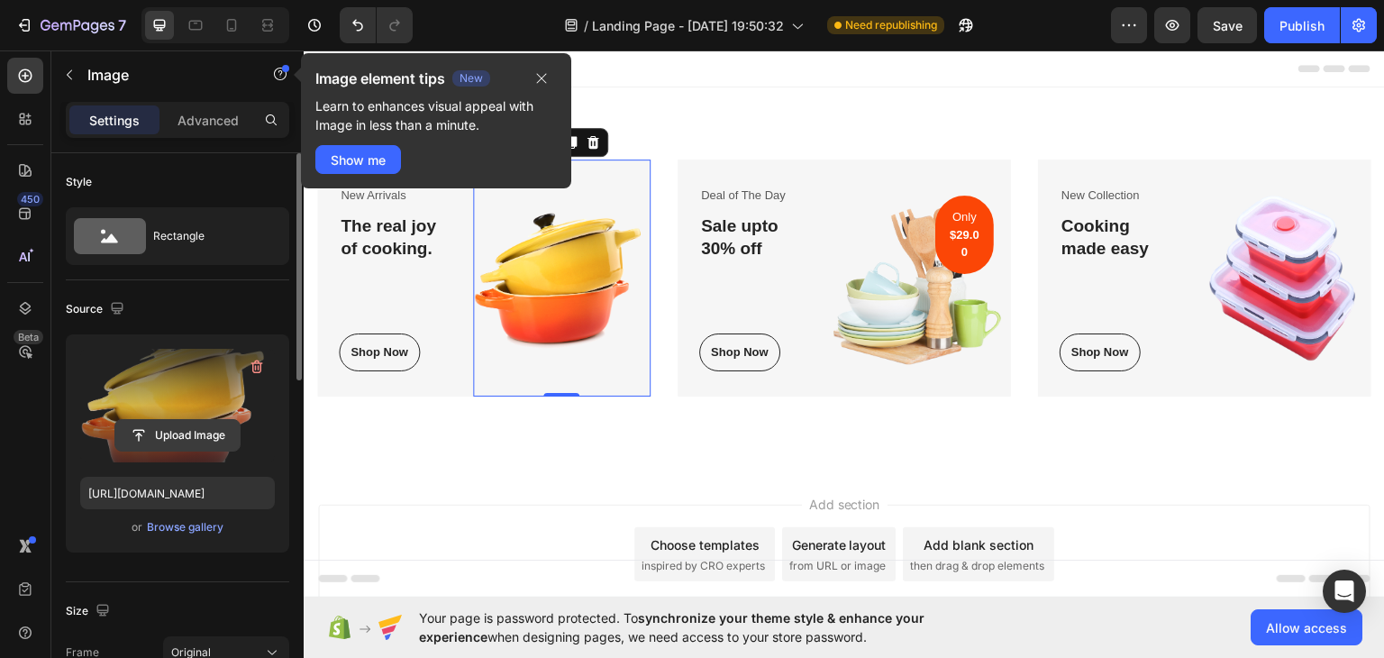
click at [181, 429] on input "file" at bounding box center [177, 435] width 124 height 31
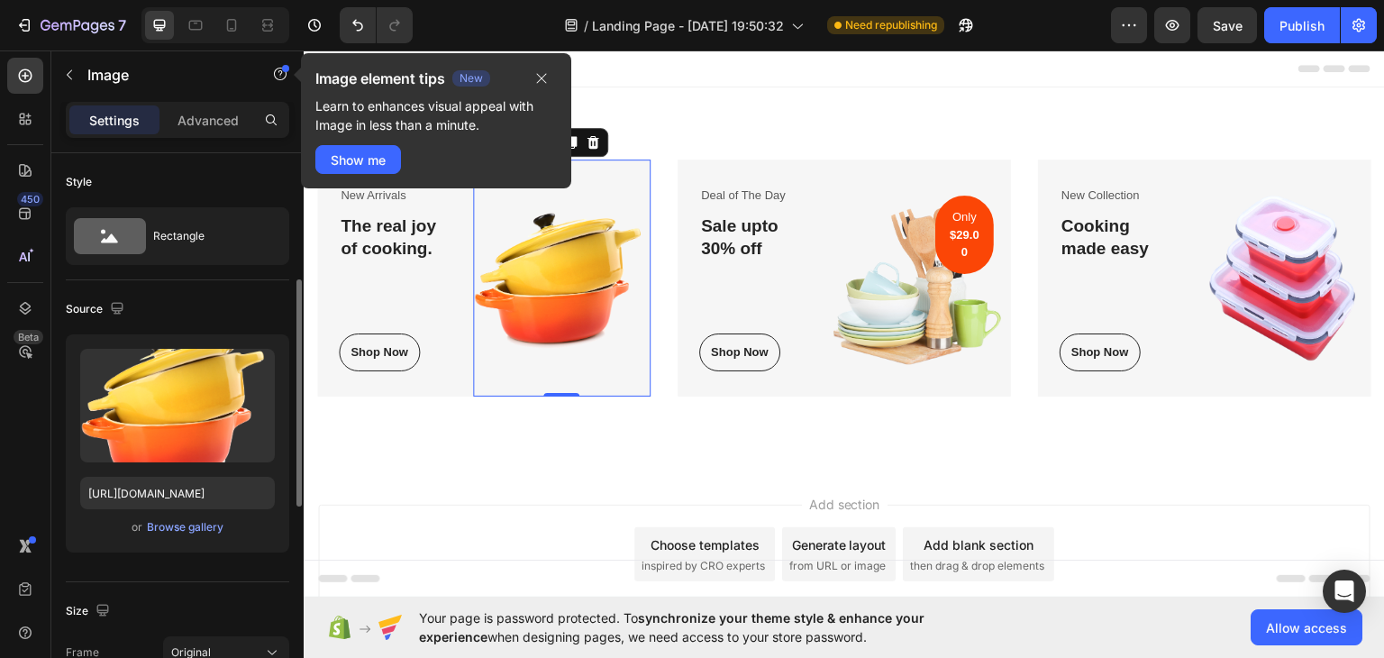
scroll to position [180, 0]
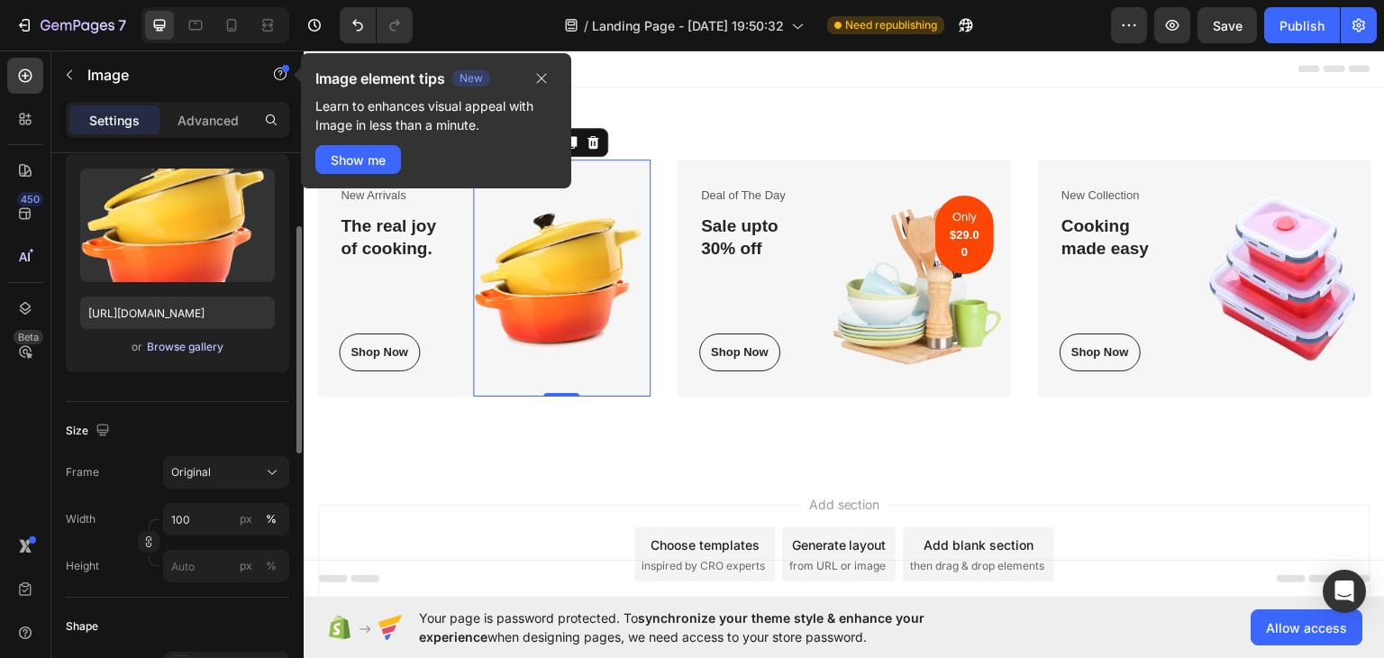
click at [181, 347] on div "Browse gallery" at bounding box center [185, 347] width 77 height 16
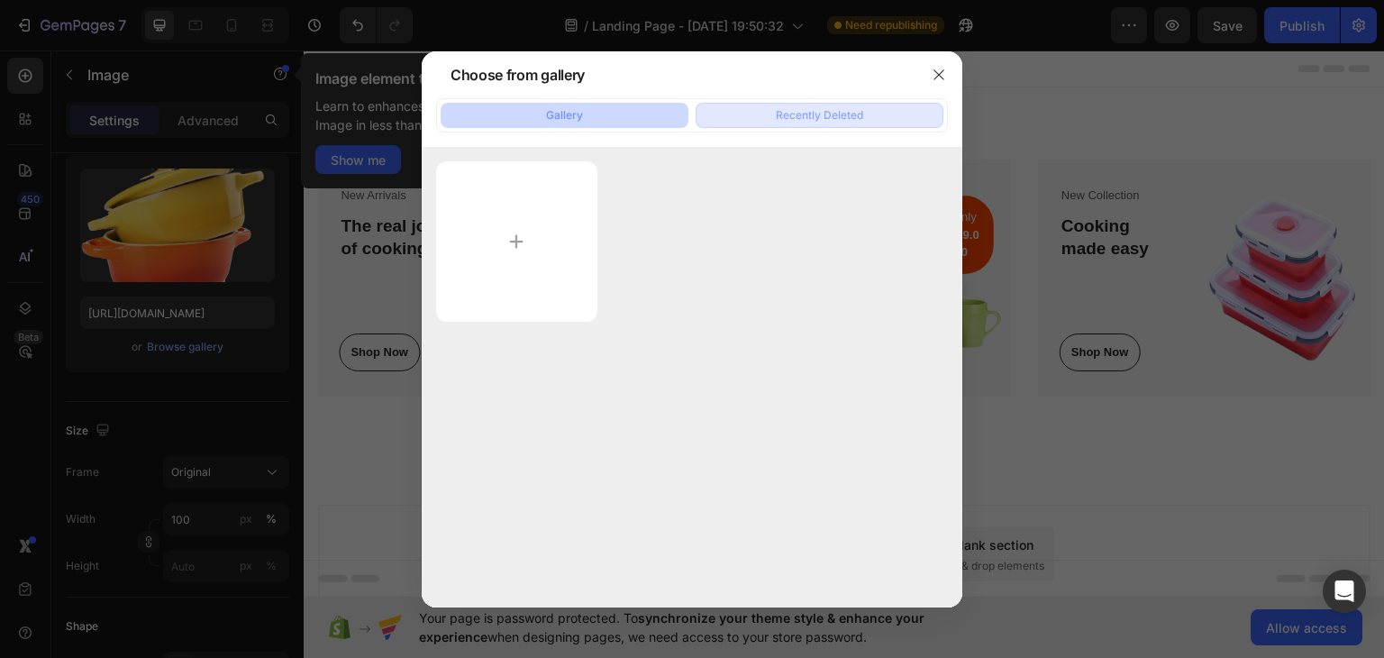
click at [770, 104] on button "Recently Deleted" at bounding box center [820, 115] width 248 height 25
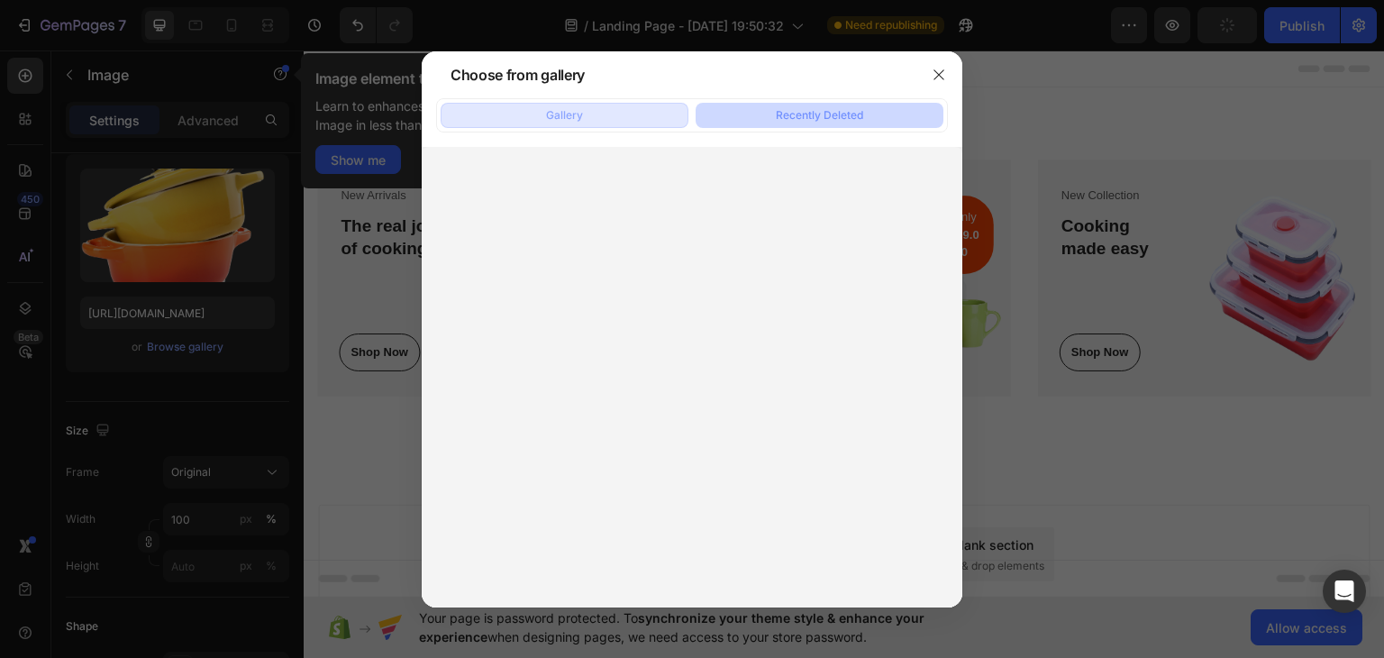
click at [603, 111] on button "Gallery" at bounding box center [565, 115] width 248 height 25
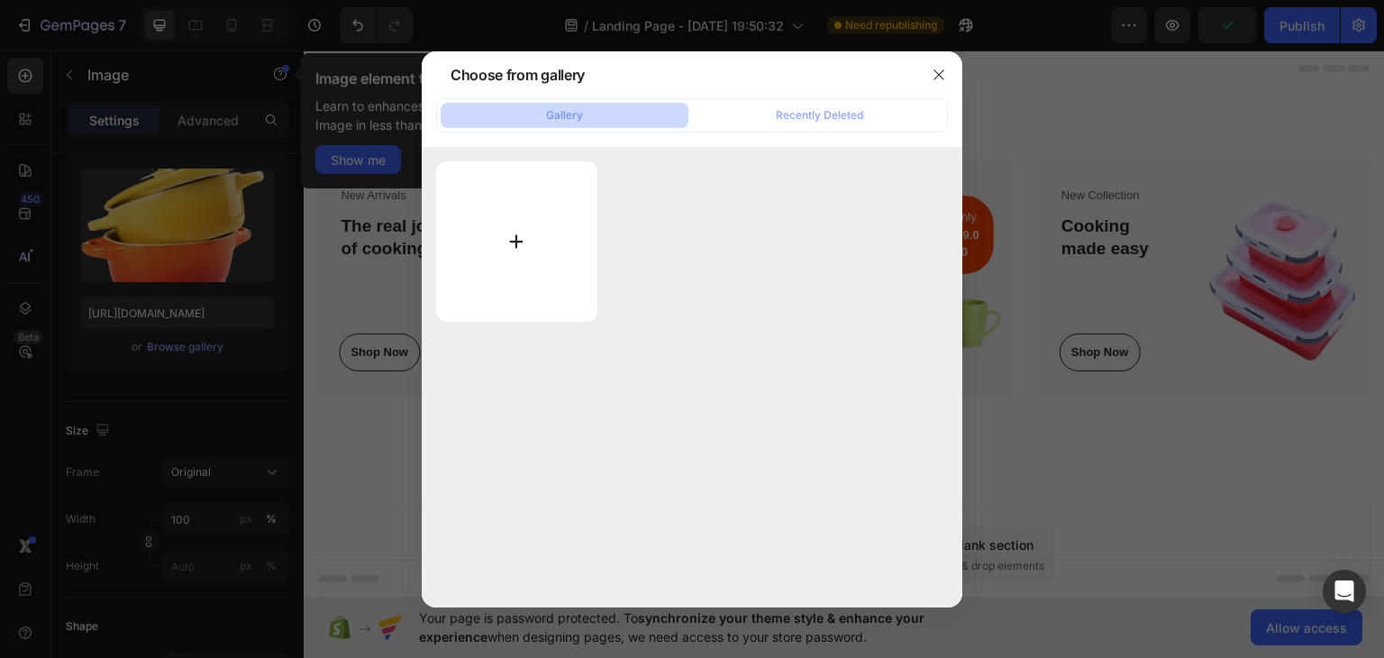
click at [501, 223] on input "file" at bounding box center [516, 241] width 161 height 160
type input "C:\fakepath\screen_shot_2021-05-24_at_1_40_09_pm.jpg"
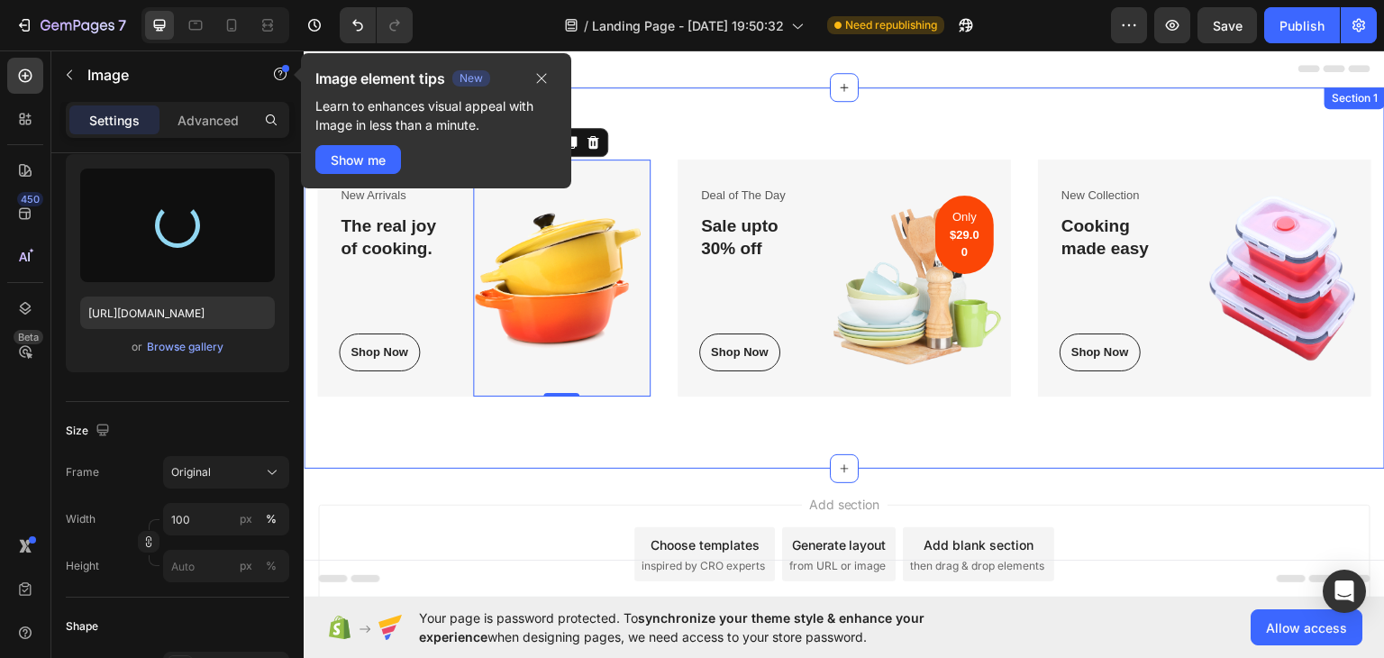
type input "https://cdn.shopify.com/s/files/1/0911/4062/0472/files/gempages_586353164718965…"
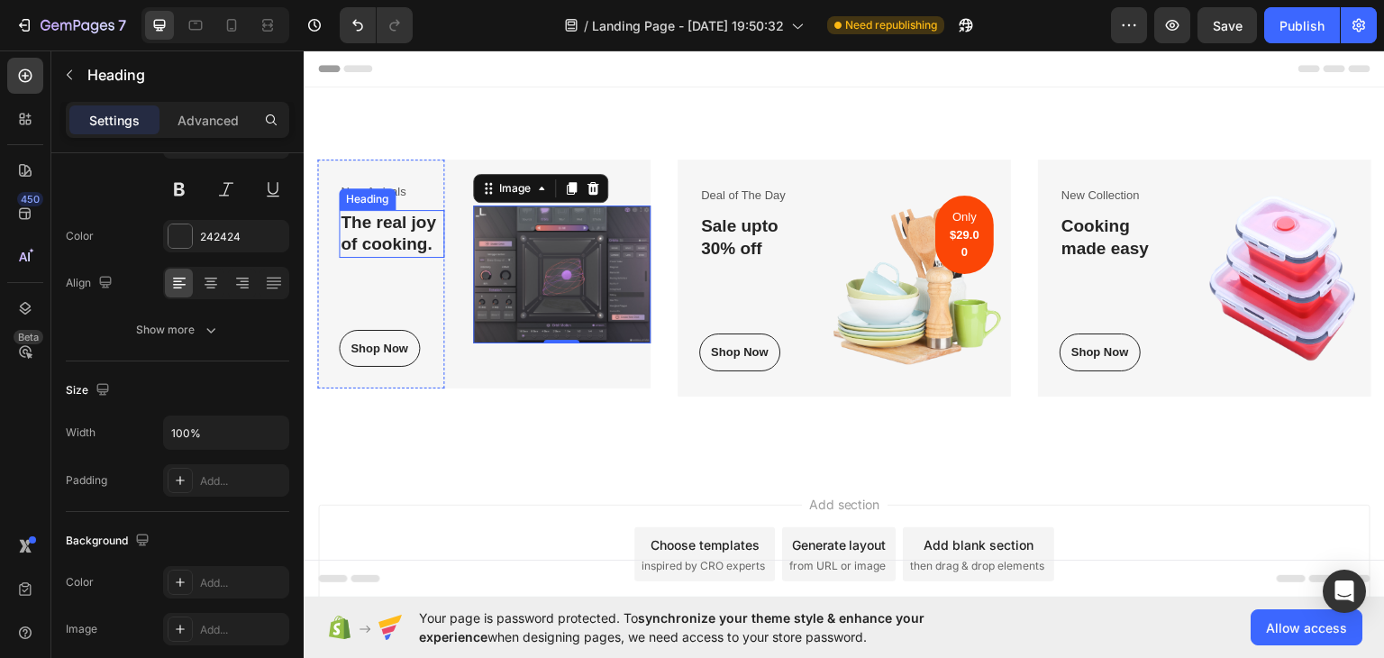
click at [387, 224] on p "The real joy of cooking." at bounding box center [392, 233] width 102 height 44
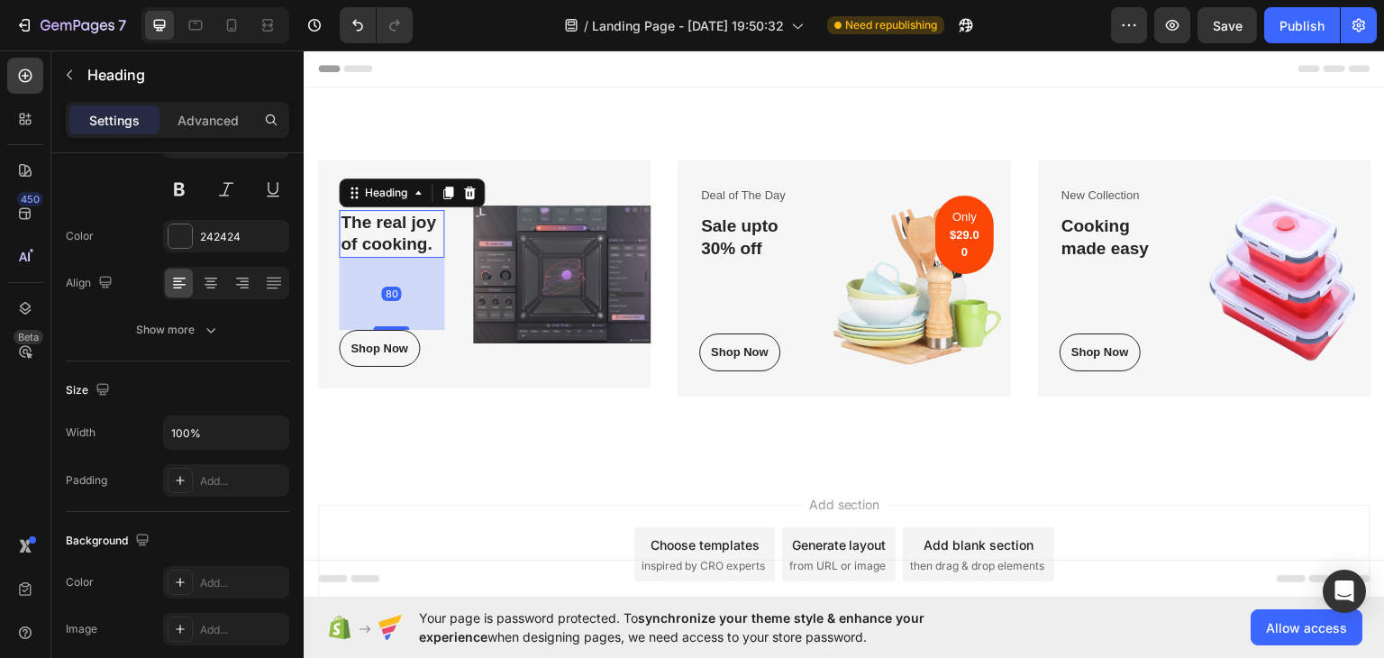
scroll to position [0, 0]
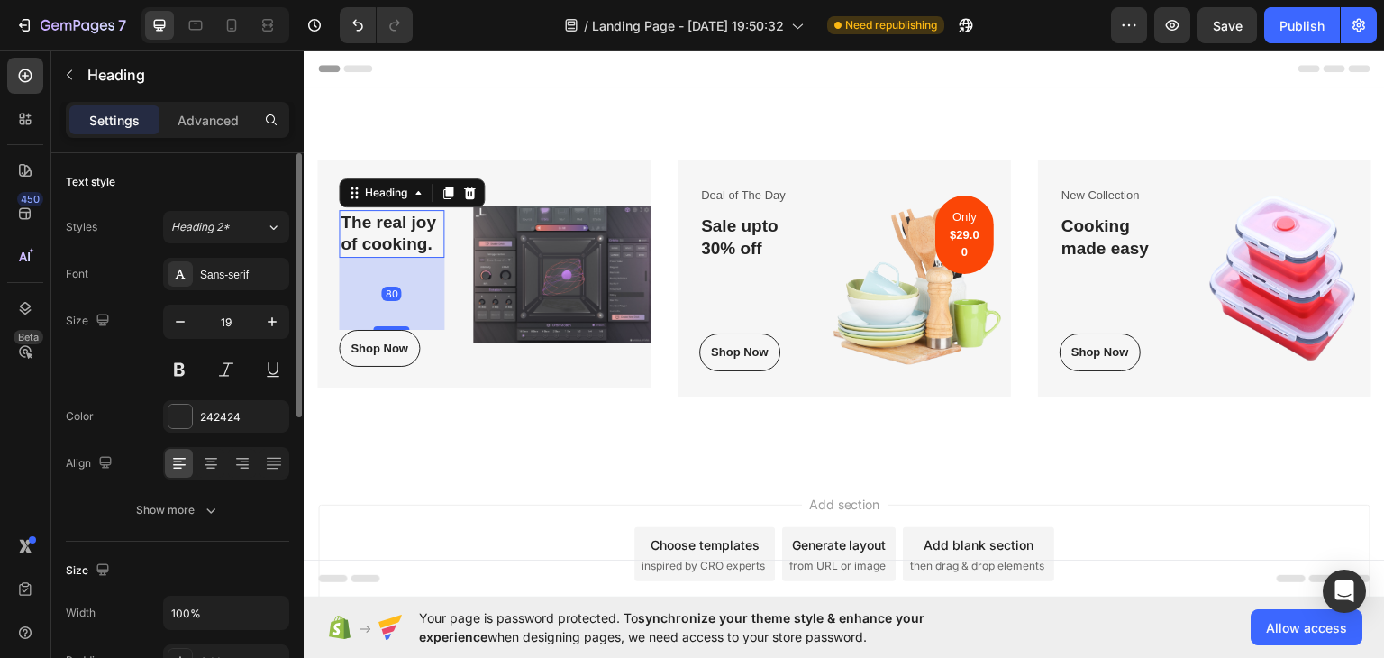
click at [387, 224] on p "The real joy of cooking." at bounding box center [392, 233] width 102 height 44
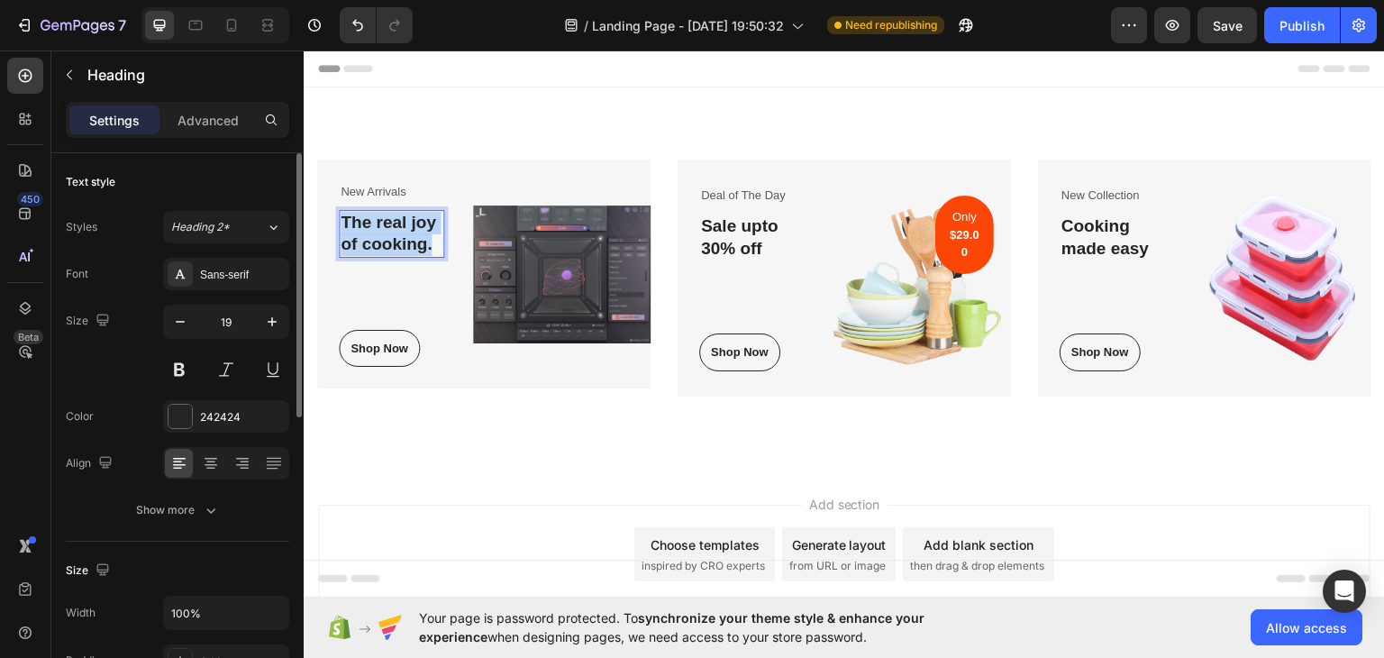
click at [387, 224] on p "The real joy of cooking." at bounding box center [392, 233] width 102 height 44
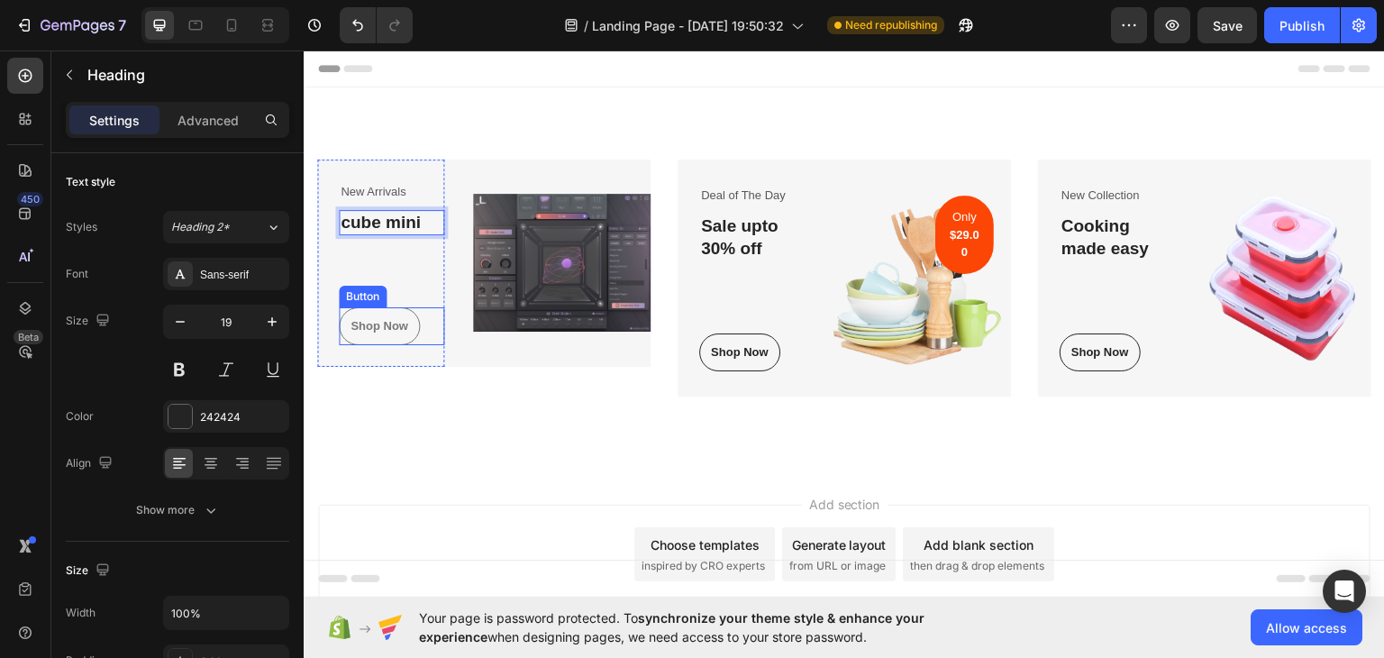
click at [415, 315] on button "Shop Now" at bounding box center [379, 325] width 81 height 38
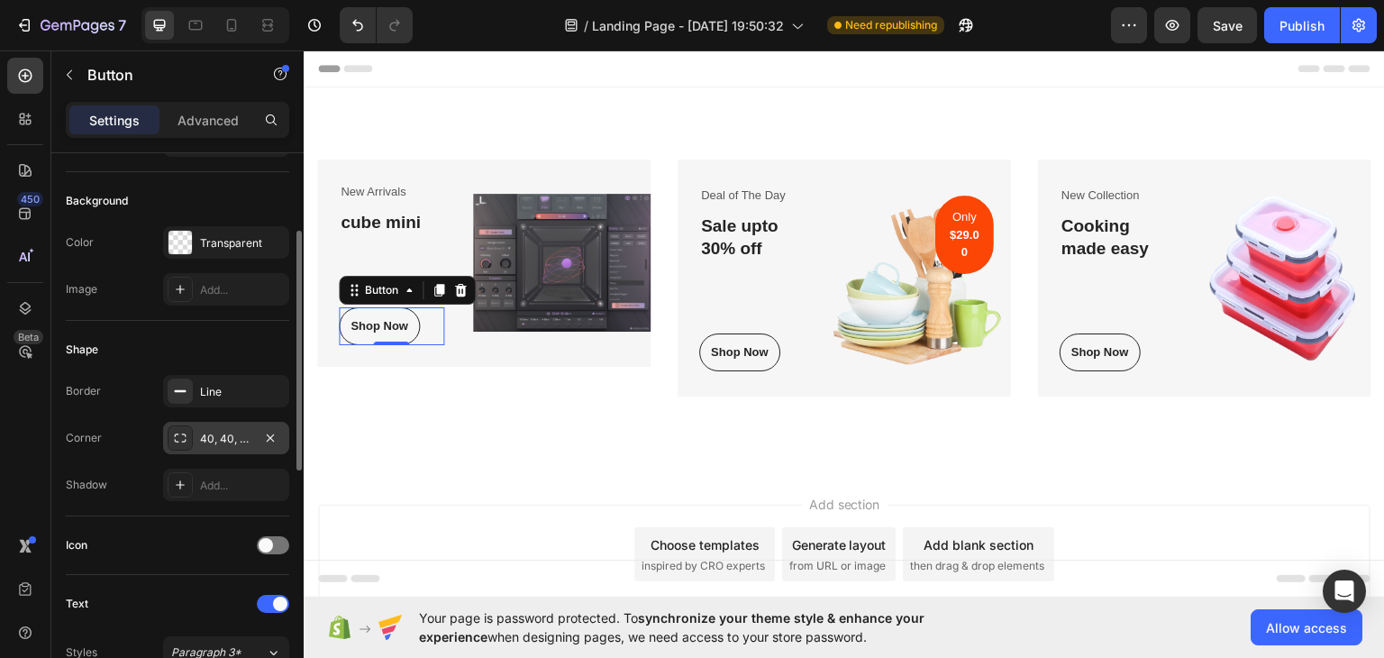
scroll to position [270, 0]
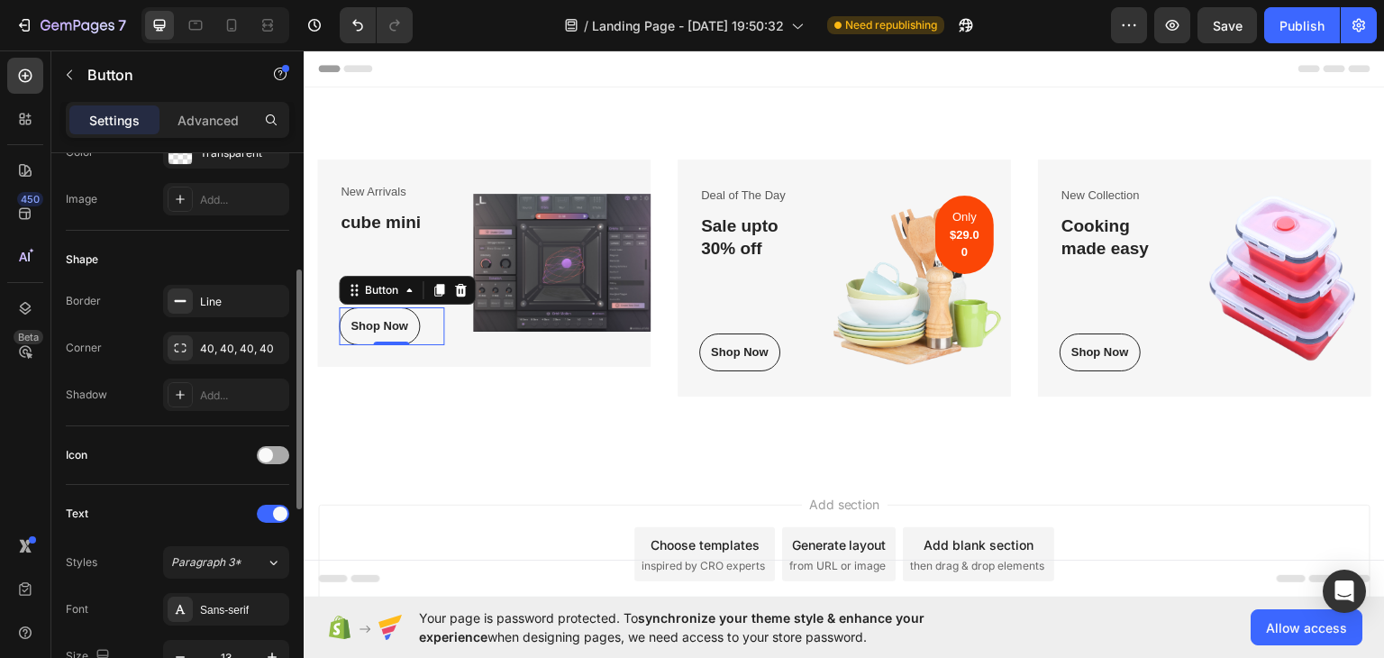
click at [277, 451] on div at bounding box center [273, 455] width 32 height 18
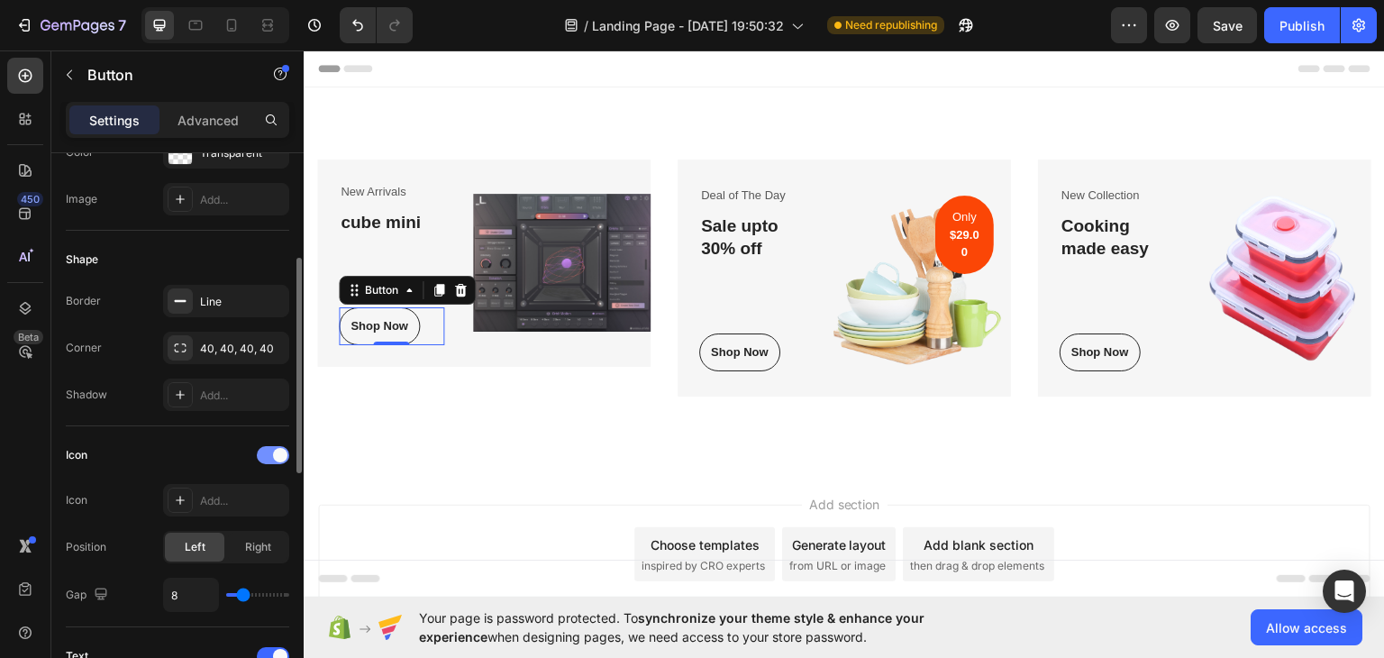
click at [270, 455] on div at bounding box center [273, 455] width 32 height 18
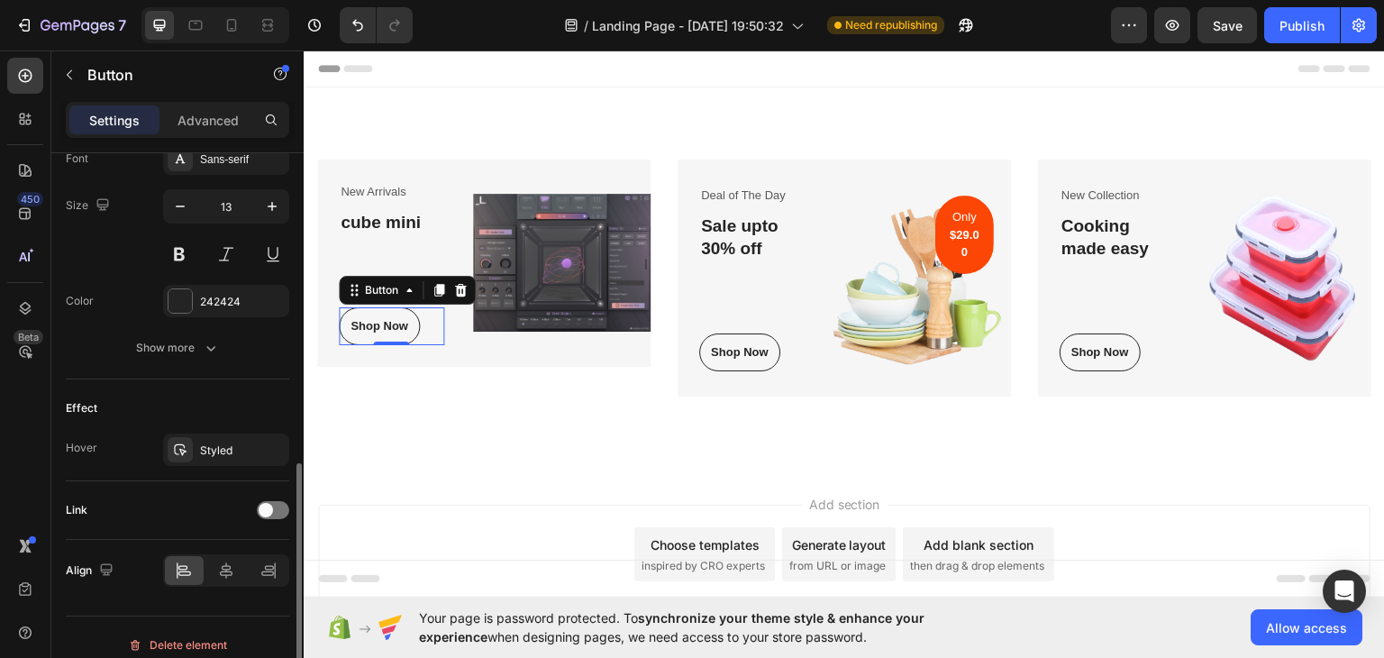
scroll to position [733, 0]
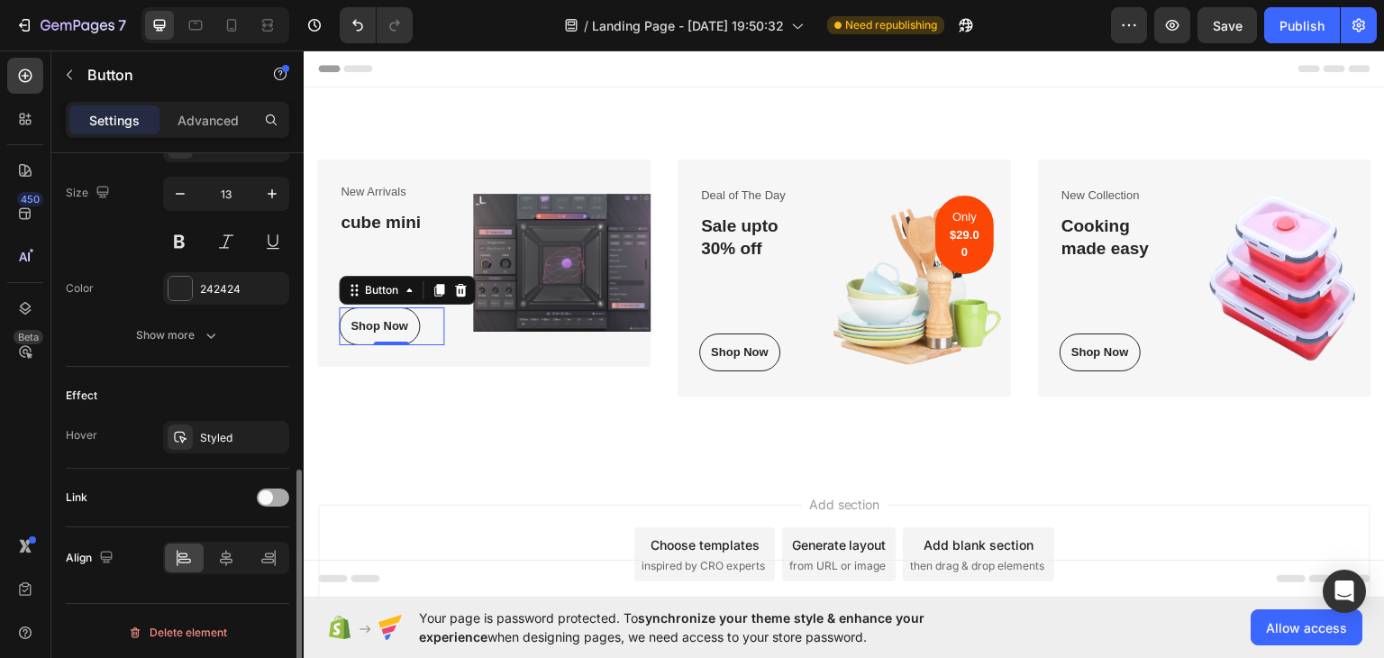
click at [262, 496] on span at bounding box center [266, 497] width 14 height 14
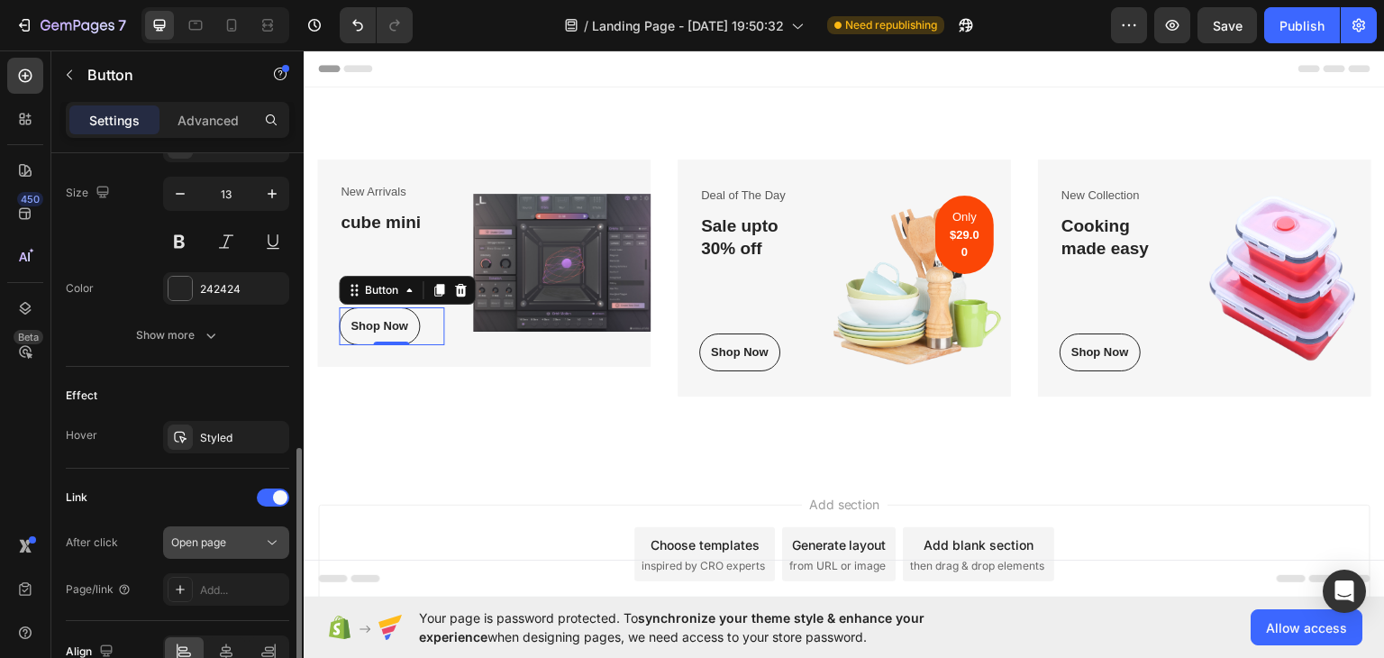
click at [222, 535] on span "Open page" at bounding box center [198, 542] width 55 height 14
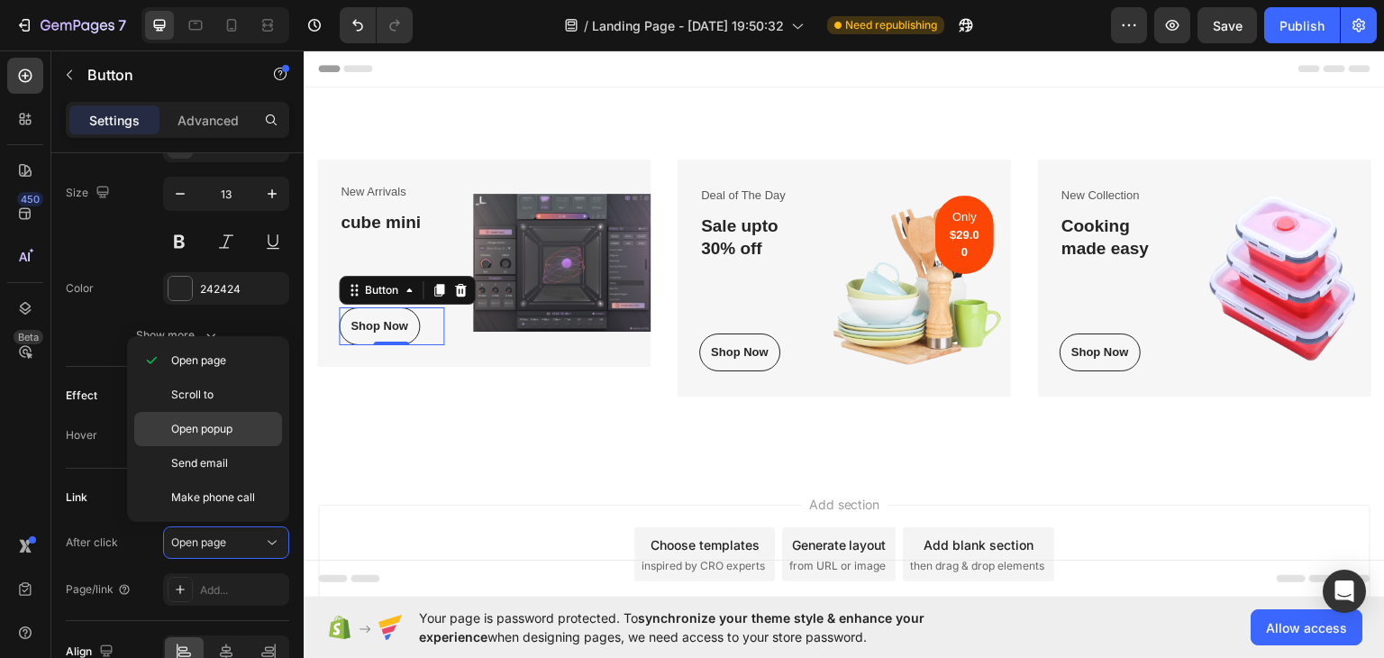
click at [241, 433] on p "Open popup" at bounding box center [222, 429] width 103 height 16
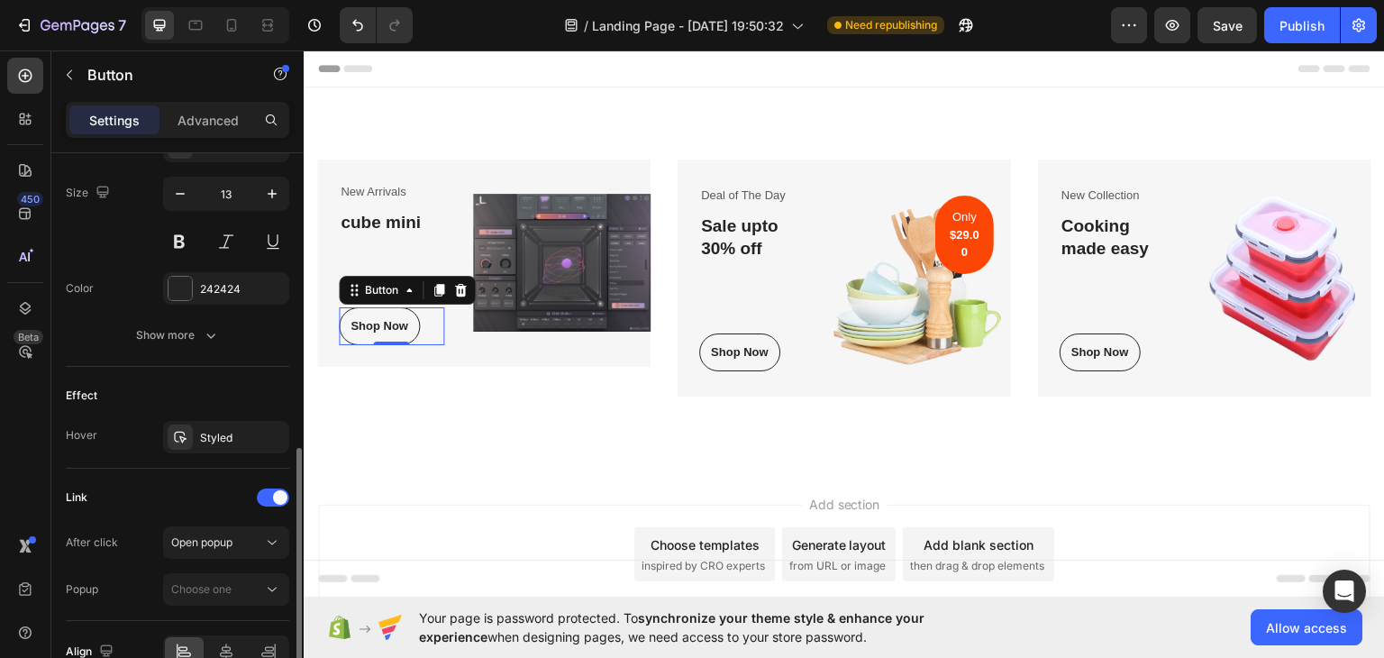
scroll to position [827, 0]
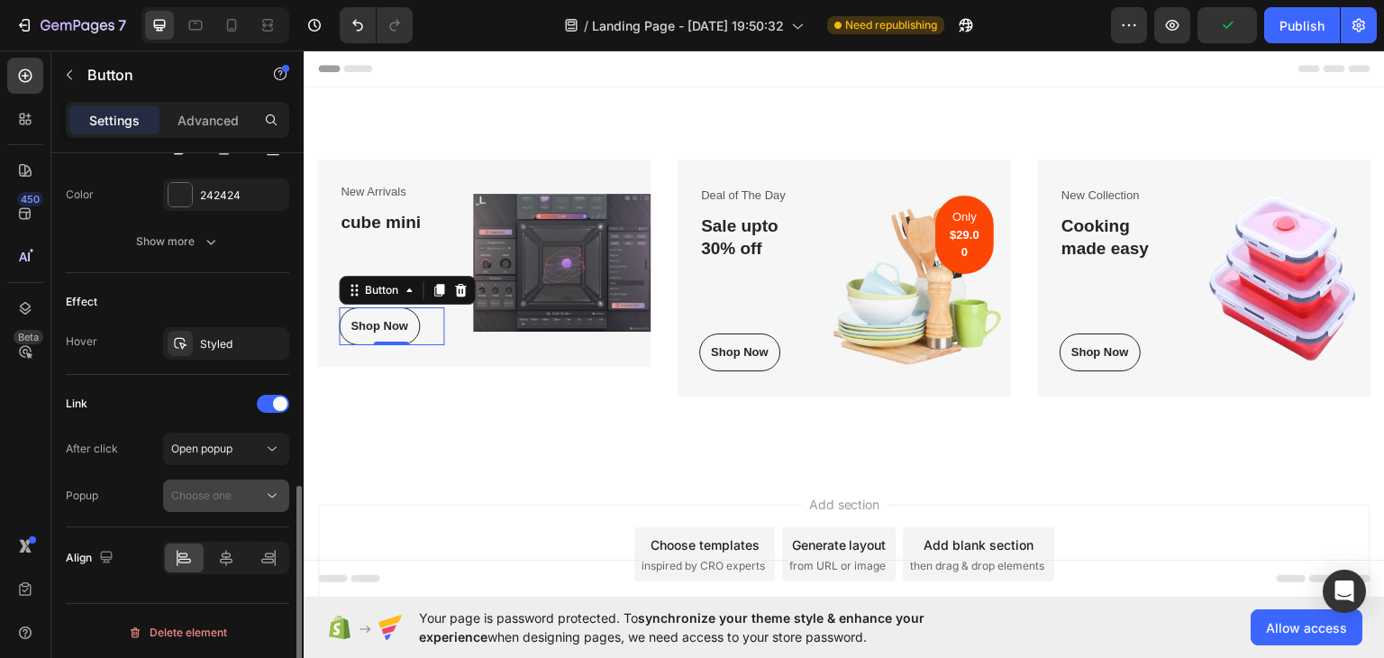
click at [209, 506] on button "Choose one" at bounding box center [226, 495] width 126 height 32
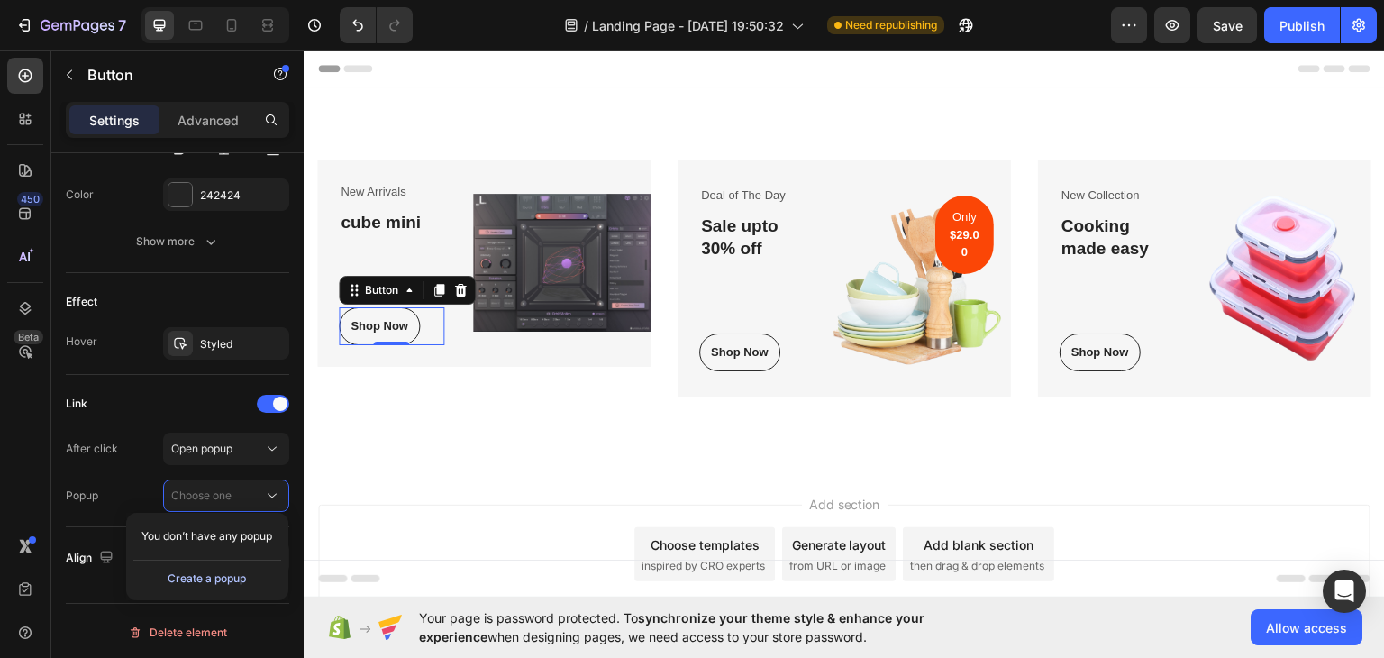
click at [223, 580] on div "Create a popup" at bounding box center [207, 578] width 78 height 16
click at [216, 532] on p "Popup 1" at bounding box center [222, 537] width 103 height 16
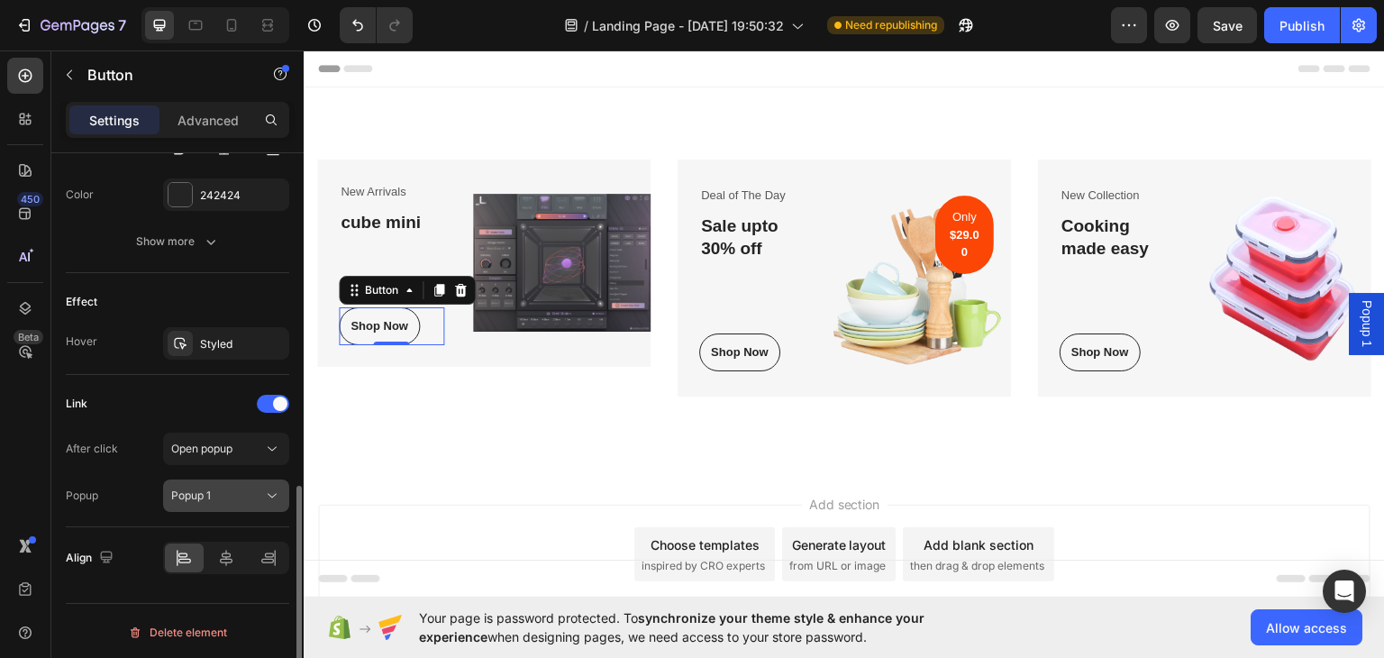
click at [233, 491] on div "Popup 1" at bounding box center [217, 495] width 92 height 16
click at [234, 491] on div "Popup 1" at bounding box center [217, 495] width 92 height 16
click at [1365, 336] on div "Popup 1" at bounding box center [1367, 322] width 36 height 61
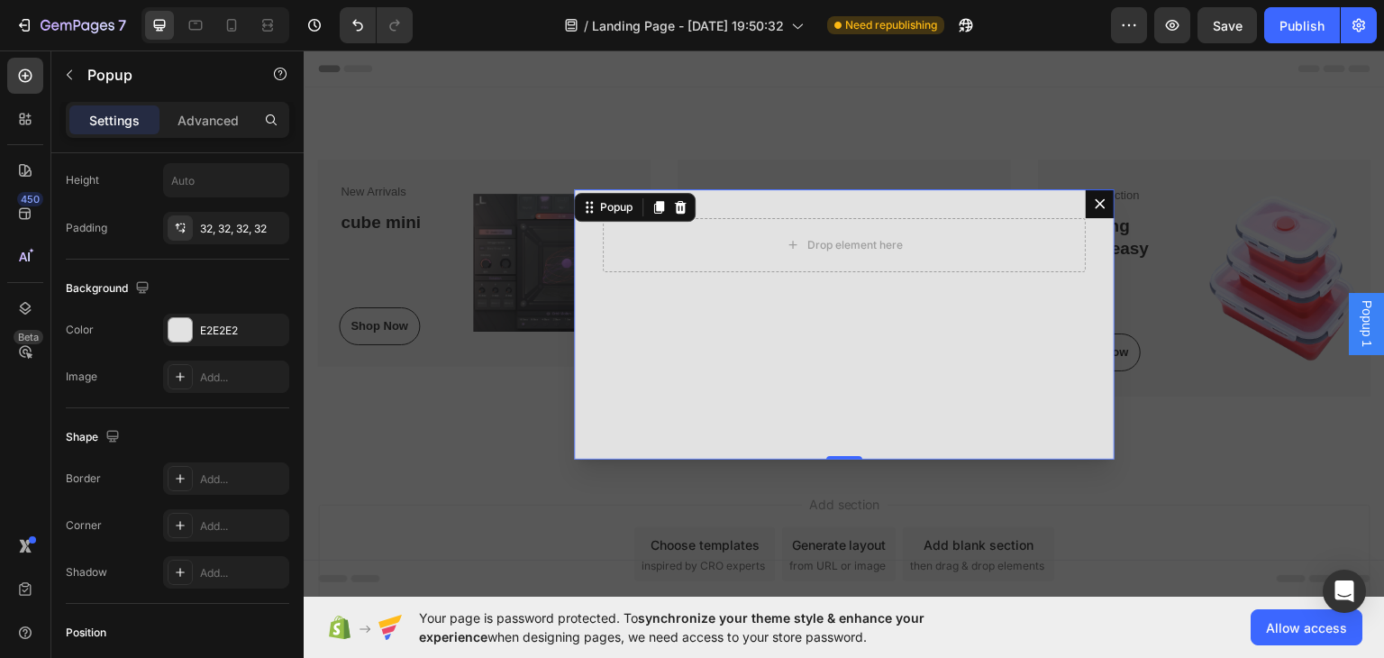
scroll to position [0, 0]
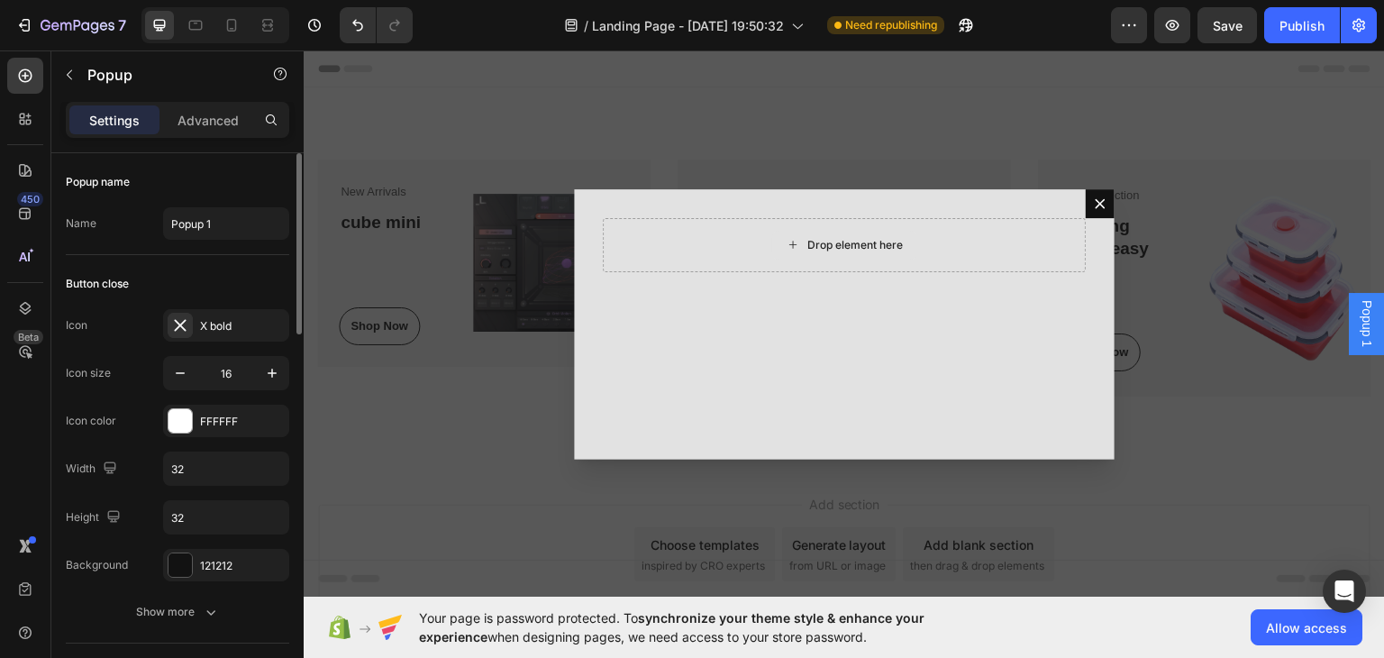
click at [789, 238] on icon "Dialog body" at bounding box center [793, 243] width 14 height 15
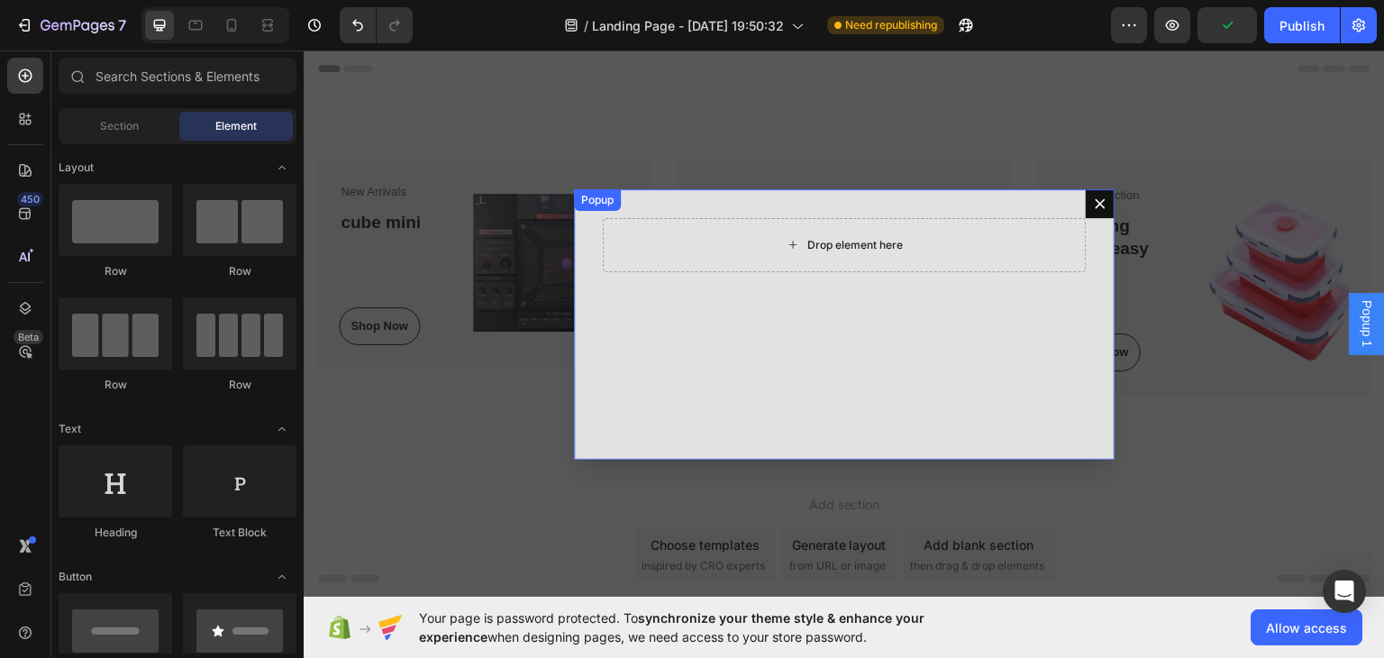
click at [786, 238] on icon "Dialog body" at bounding box center [793, 243] width 14 height 15
click at [112, 125] on span "Section" at bounding box center [119, 126] width 39 height 16
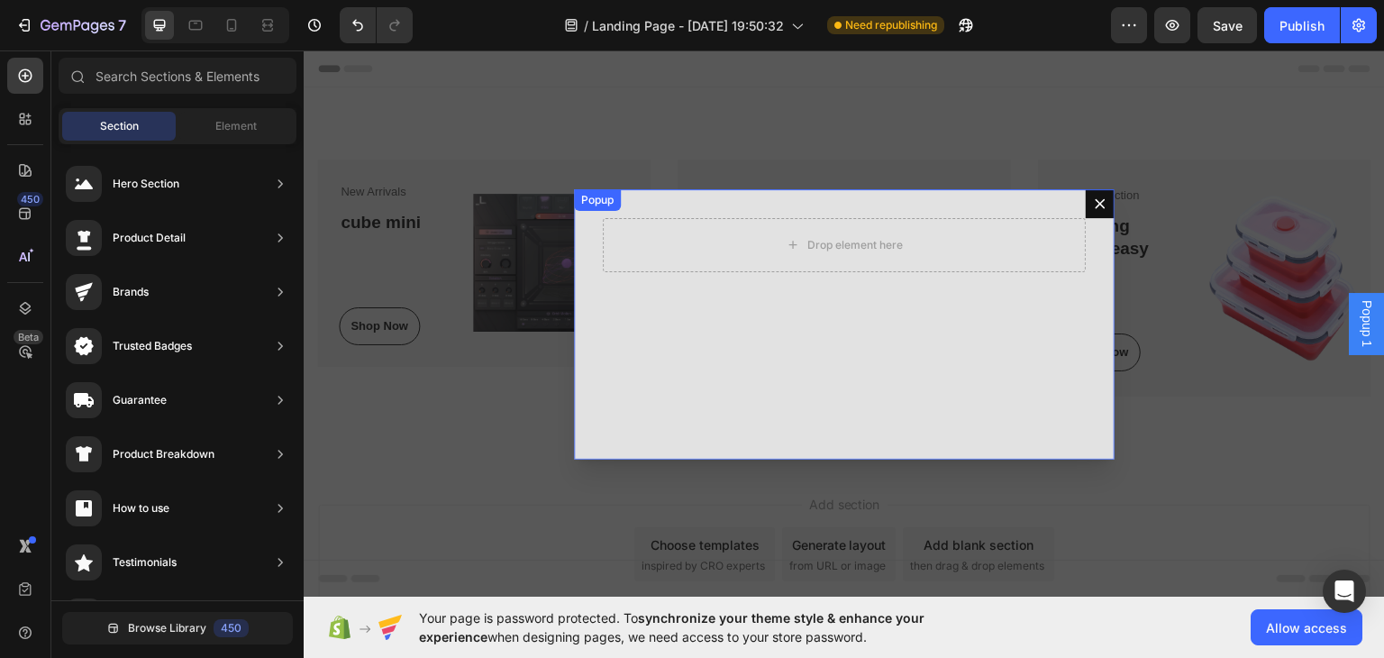
click at [773, 296] on div "Drop element here" at bounding box center [844, 323] width 541 height 270
click at [809, 249] on div "Drop element here" at bounding box center [855, 244] width 96 height 14
click at [810, 249] on div "Drop element here" at bounding box center [855, 244] width 96 height 14
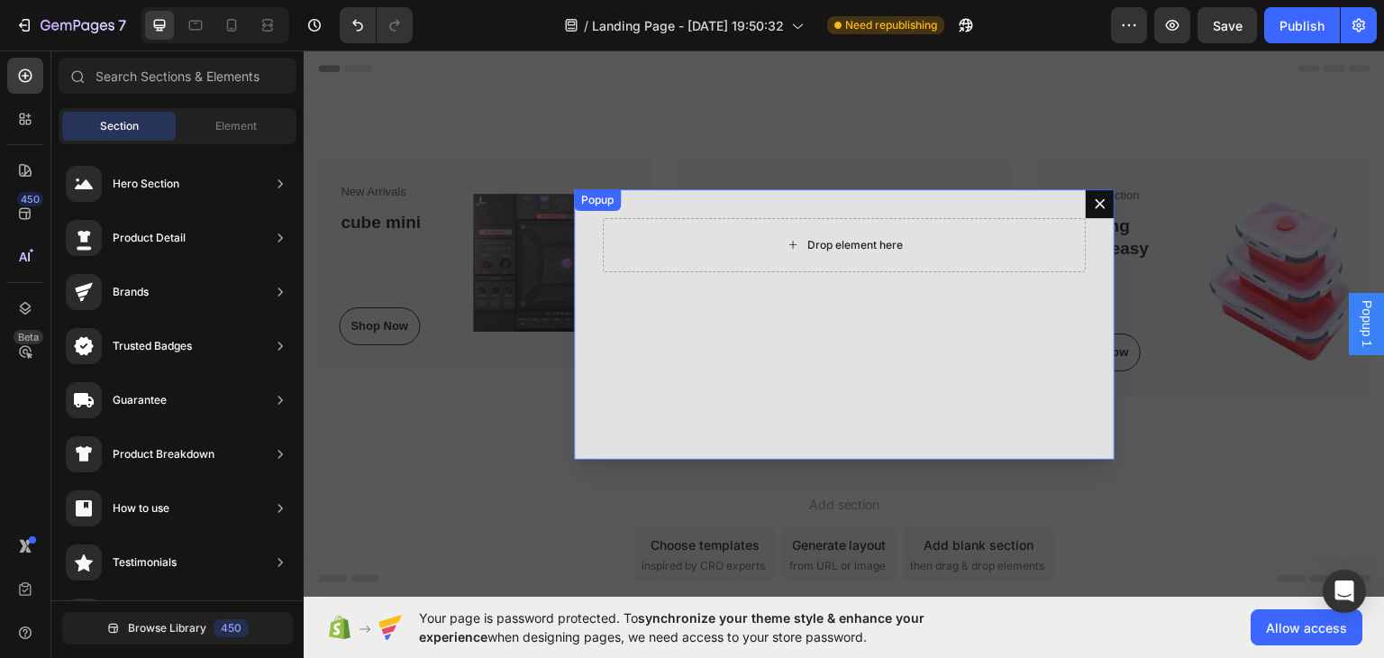
click at [810, 248] on div "Drop element here" at bounding box center [855, 244] width 96 height 14
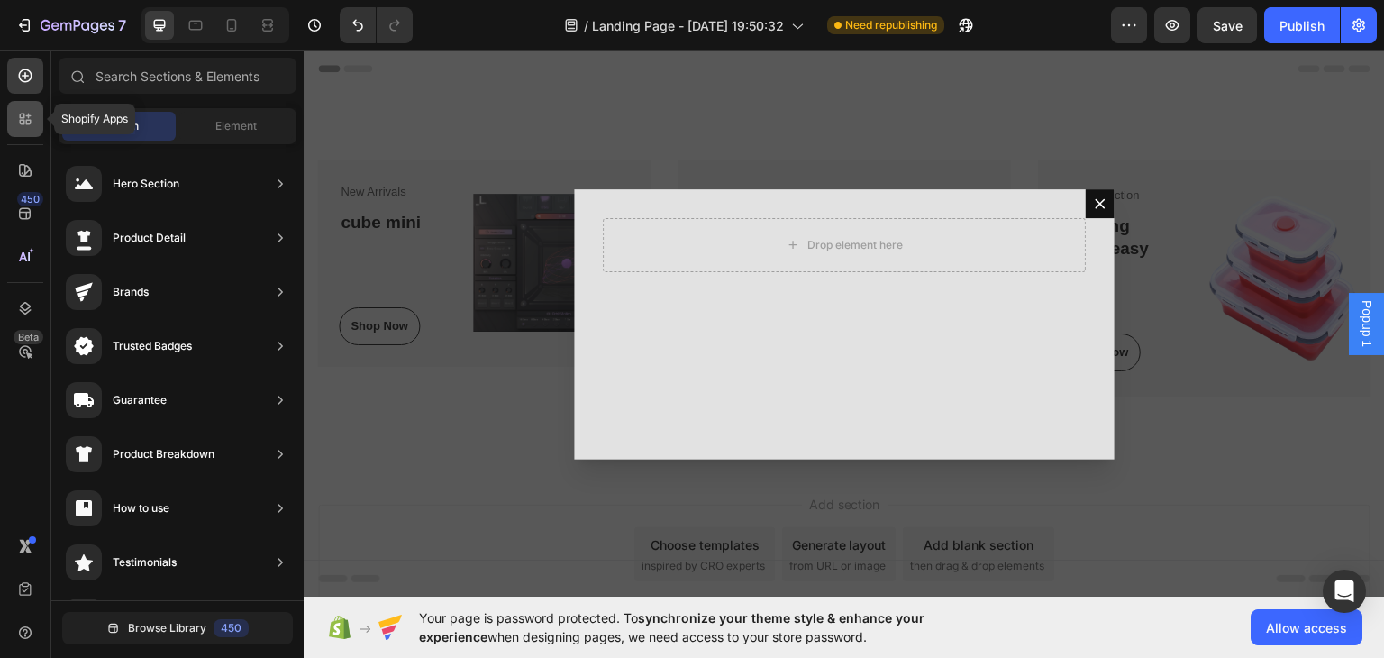
click at [32, 128] on div at bounding box center [25, 119] width 36 height 36
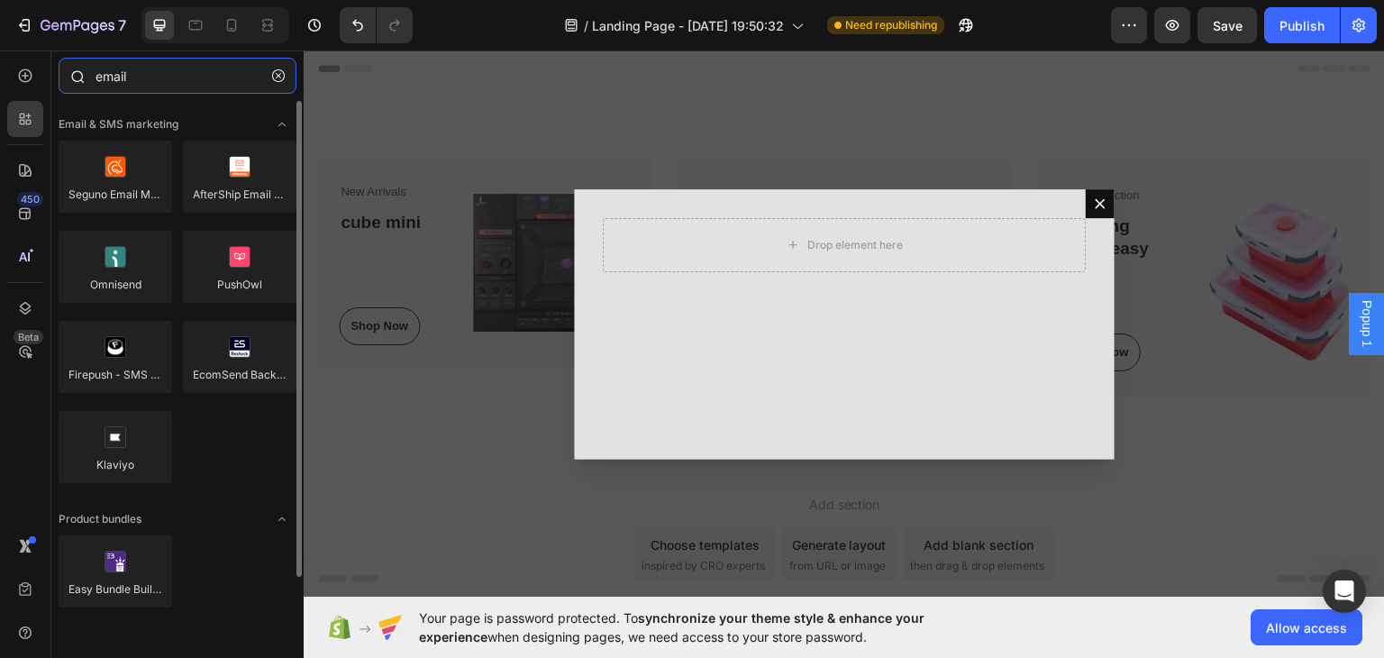
type input "email"
click at [273, 81] on icon "button" at bounding box center [278, 75] width 13 height 13
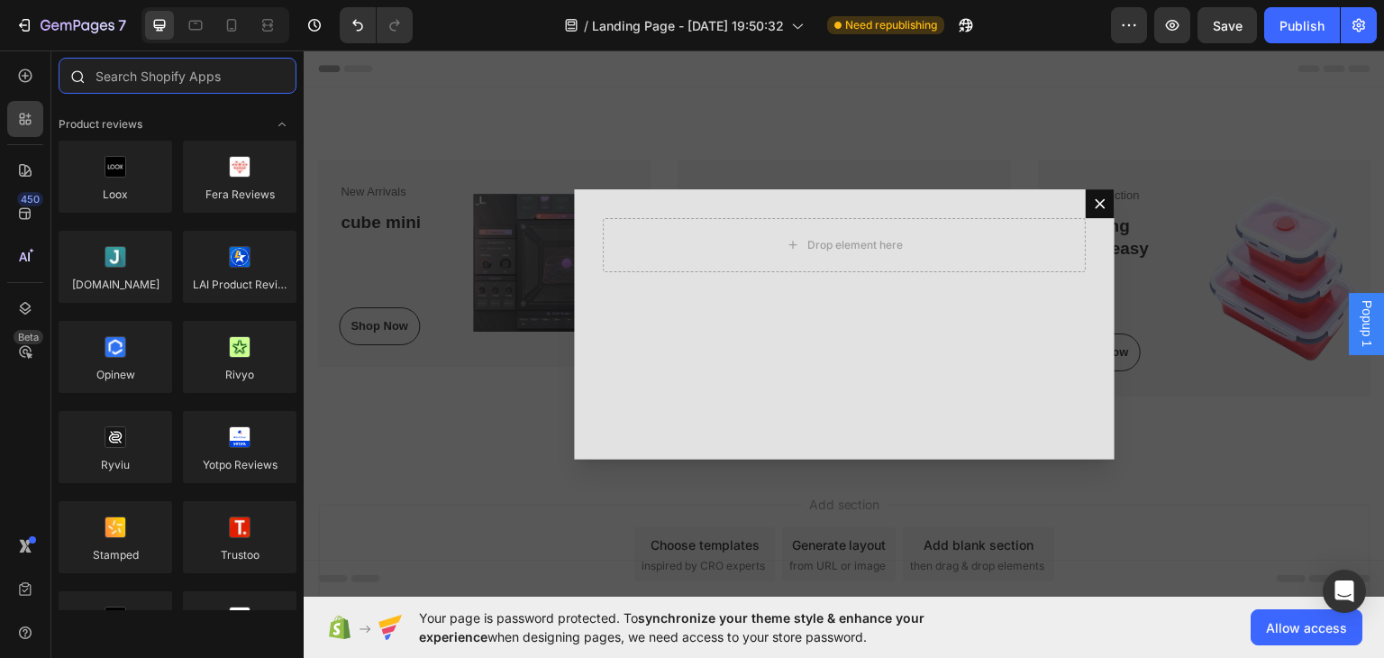
click at [184, 74] on input "text" at bounding box center [178, 76] width 238 height 36
click at [32, 177] on icon at bounding box center [25, 170] width 18 height 18
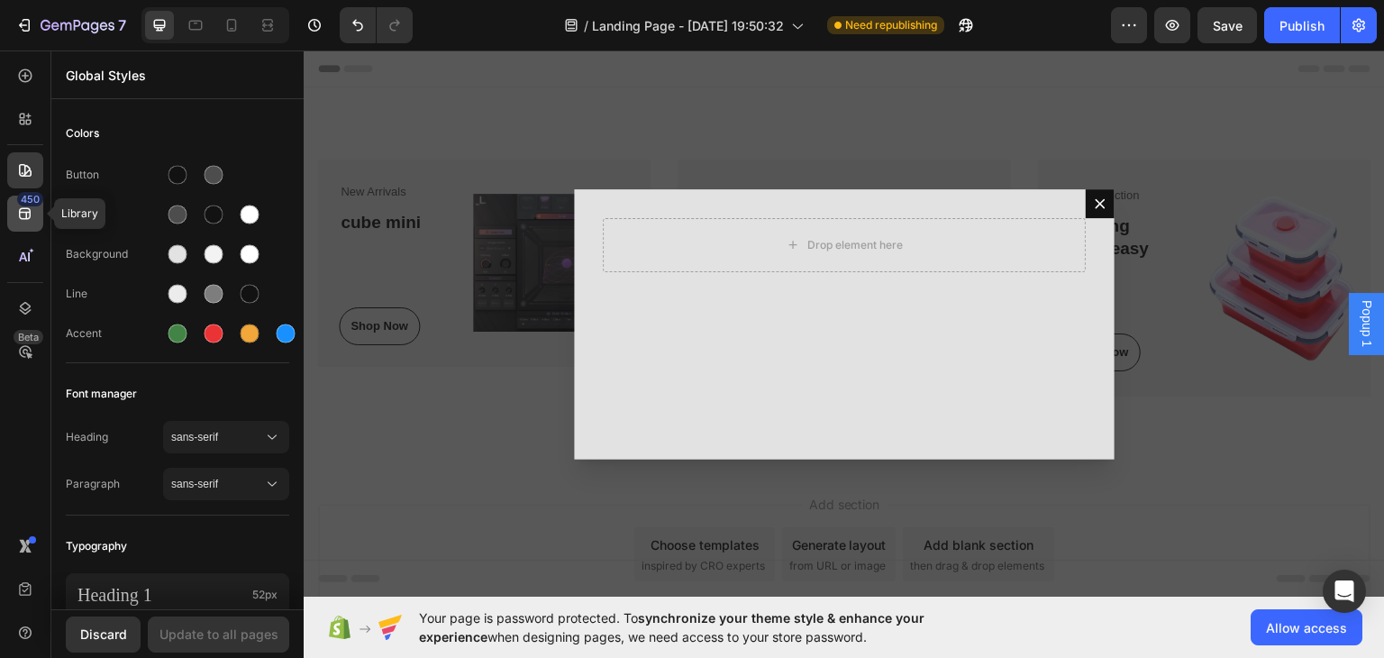
click at [30, 220] on icon at bounding box center [25, 214] width 18 height 18
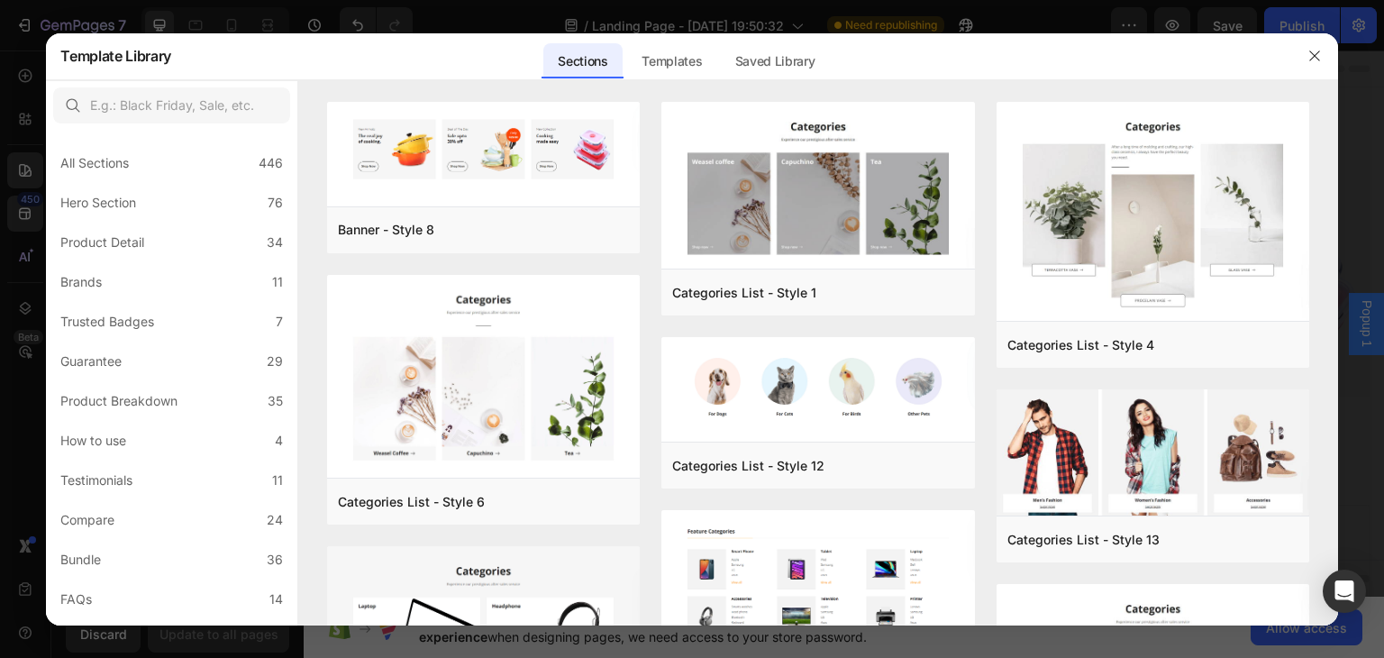
click at [0, 249] on div at bounding box center [692, 329] width 1384 height 658
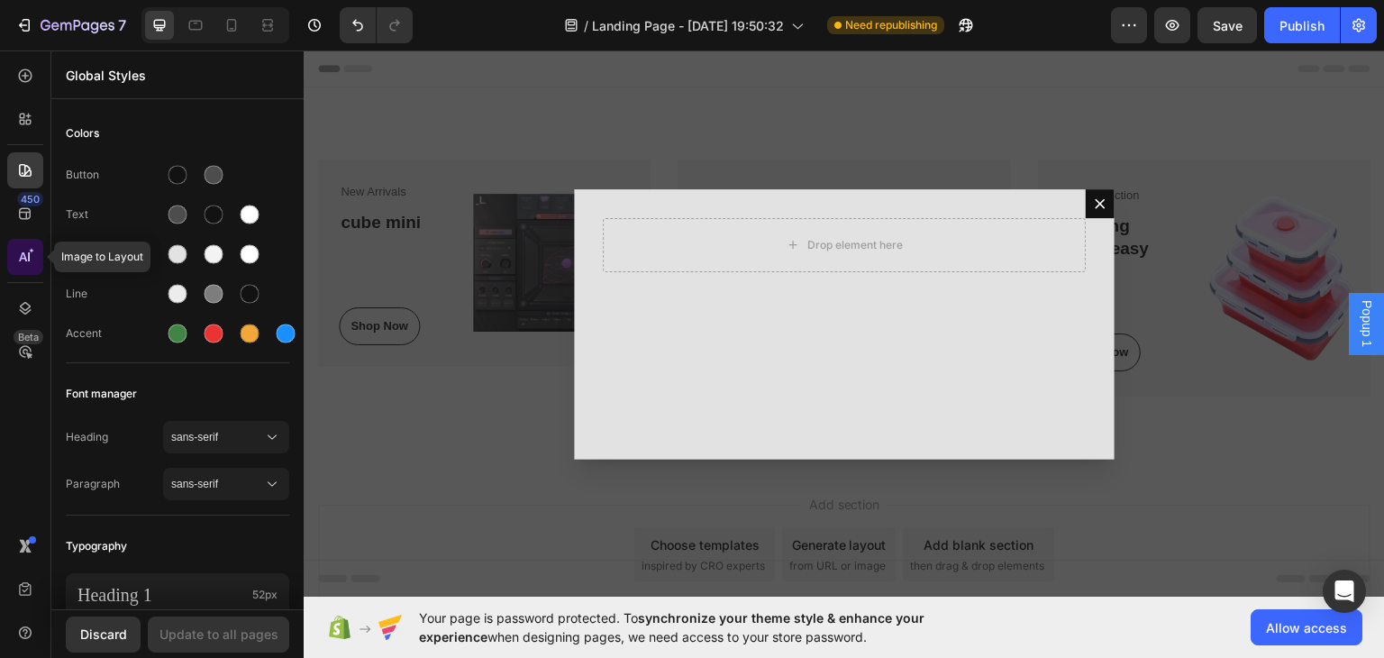
click at [18, 259] on icon at bounding box center [25, 257] width 18 height 18
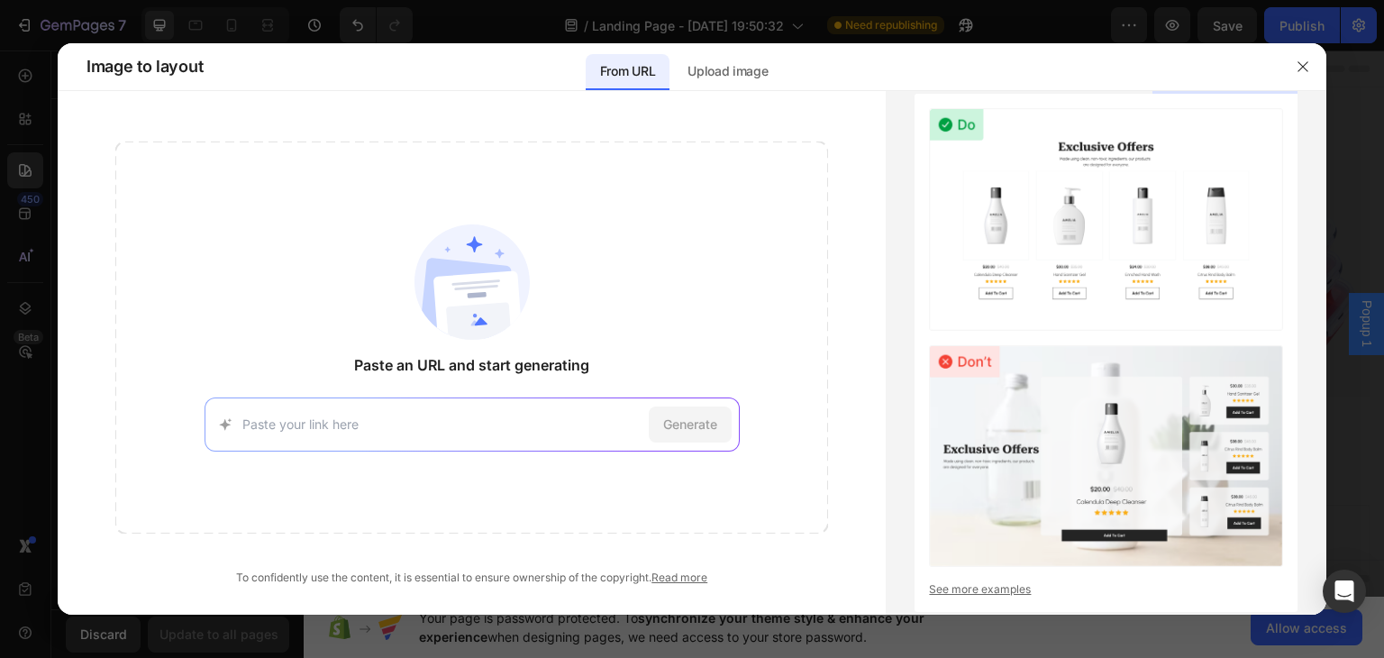
click at [0, 314] on div at bounding box center [692, 329] width 1384 height 658
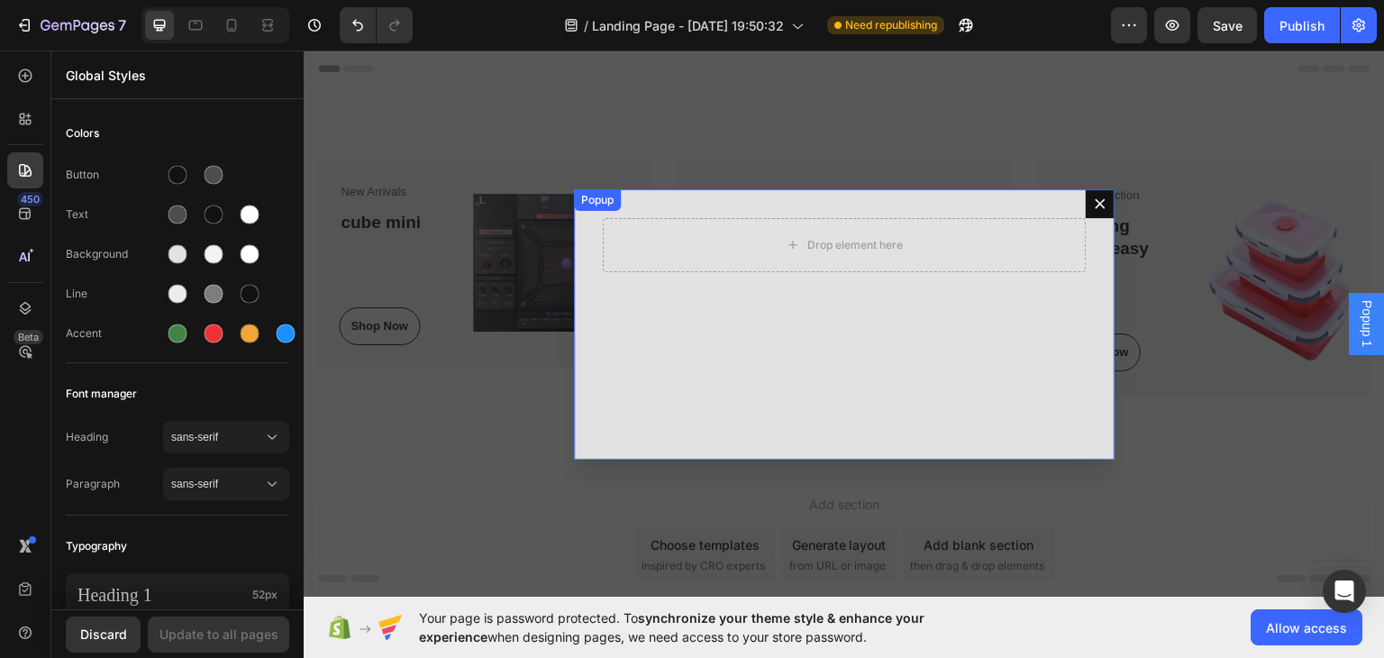
click at [731, 304] on div "Drop element here" at bounding box center [844, 323] width 541 height 270
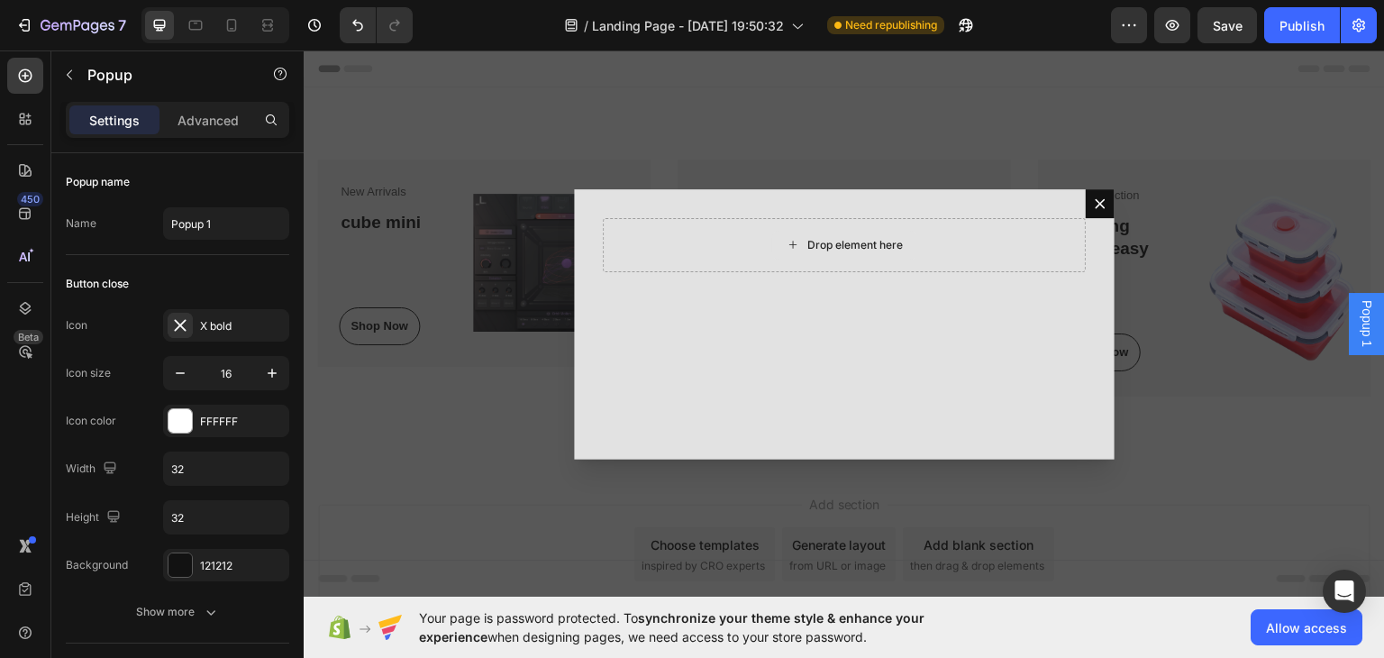
click at [771, 236] on div "Drop element here" at bounding box center [844, 244] width 146 height 29
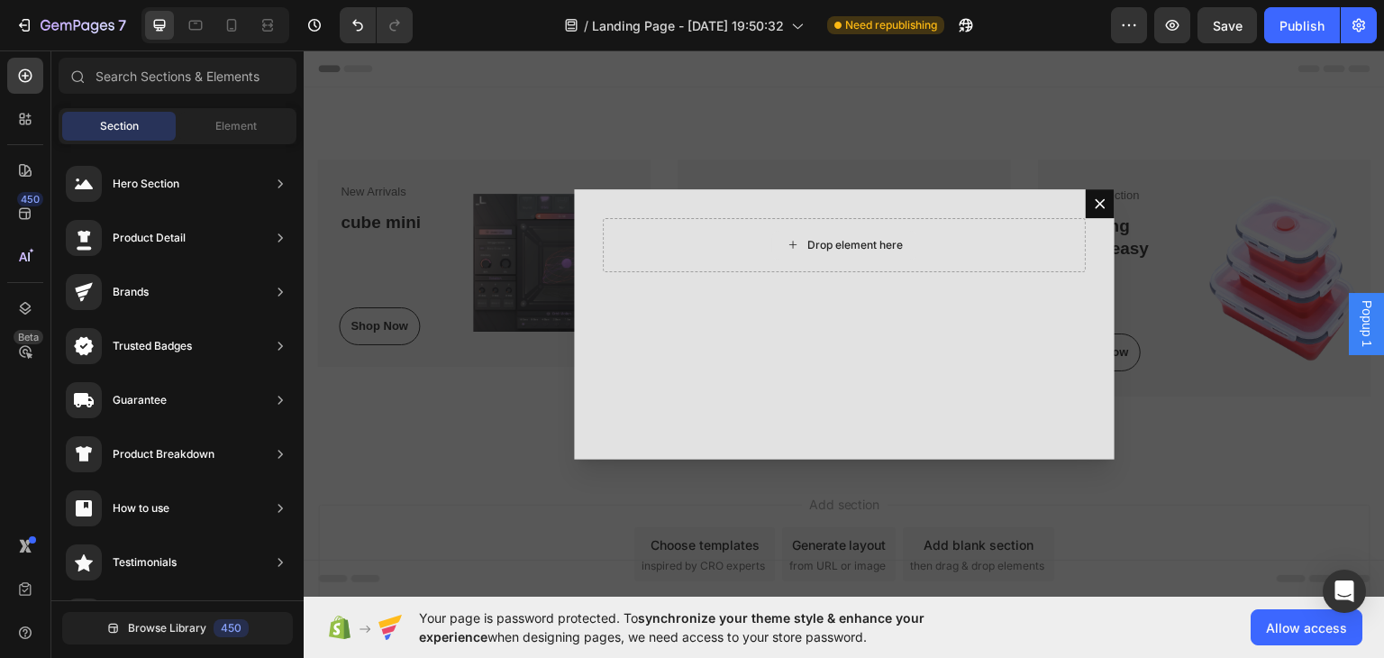
click at [771, 236] on div "Drop element here" at bounding box center [844, 244] width 146 height 29
click at [227, 126] on span "Element" at bounding box center [235, 126] width 41 height 16
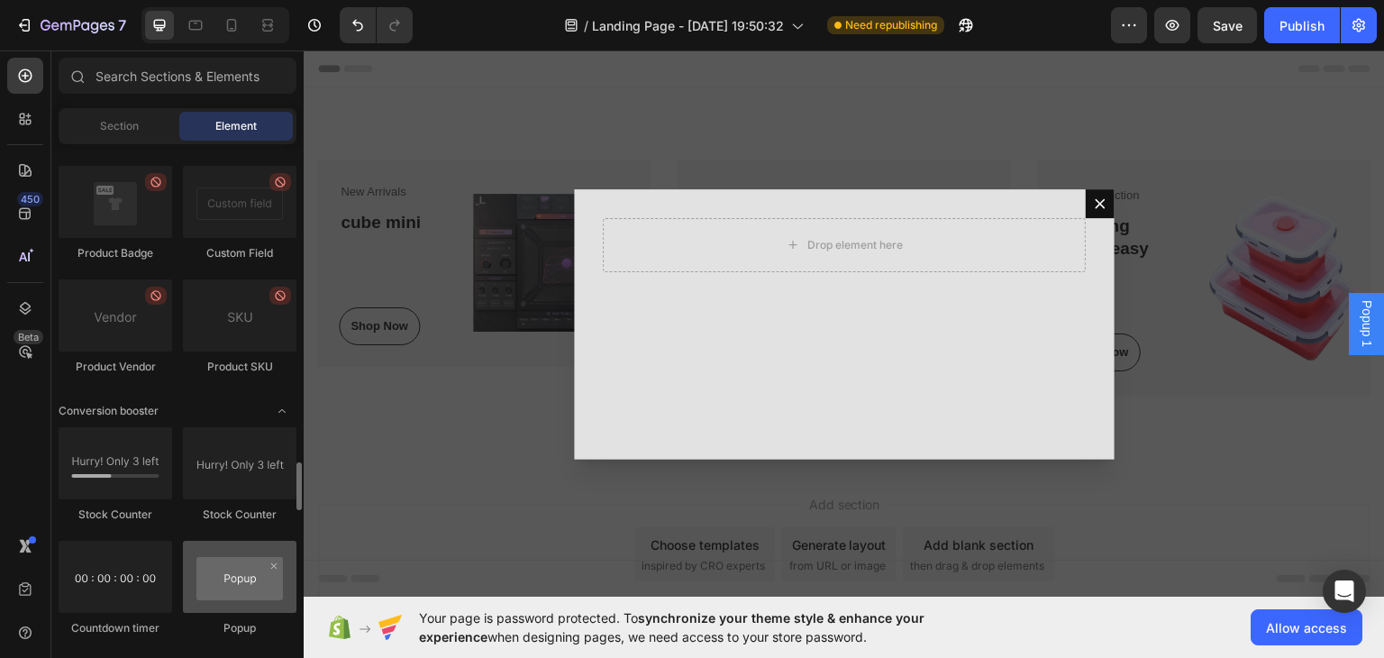
scroll to position [3604, 0]
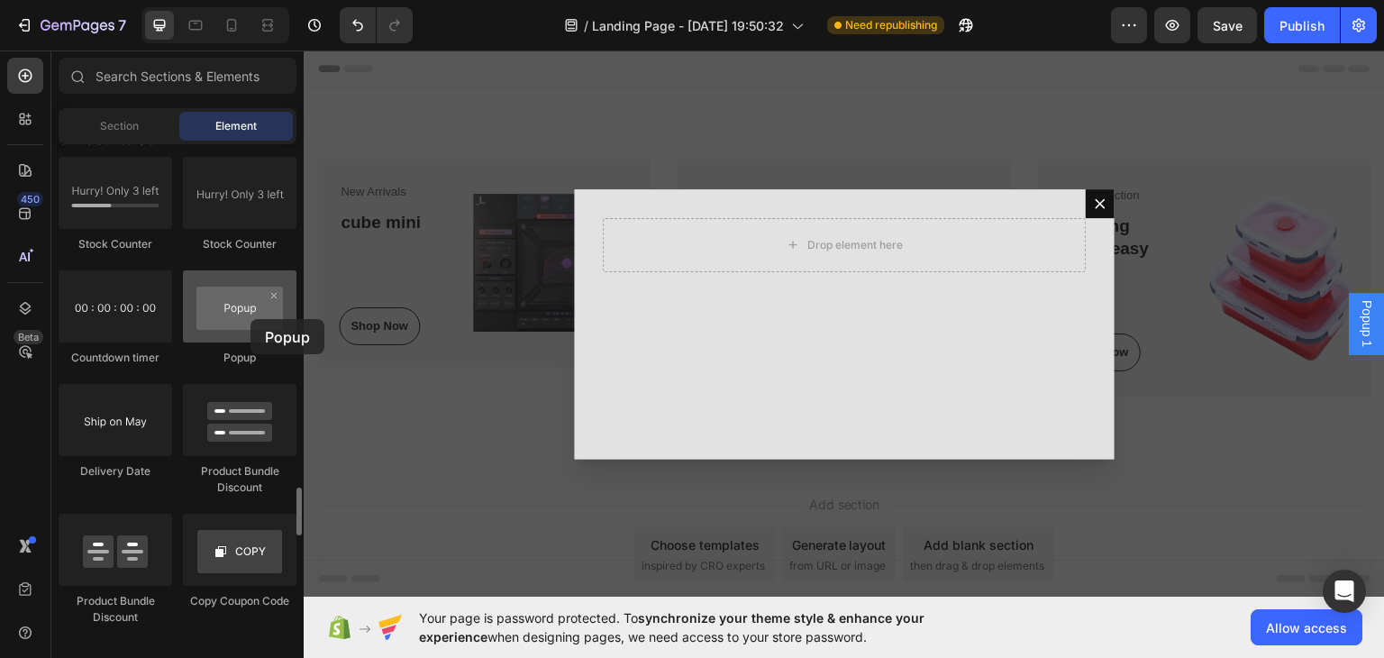
click at [250, 319] on div at bounding box center [240, 306] width 114 height 72
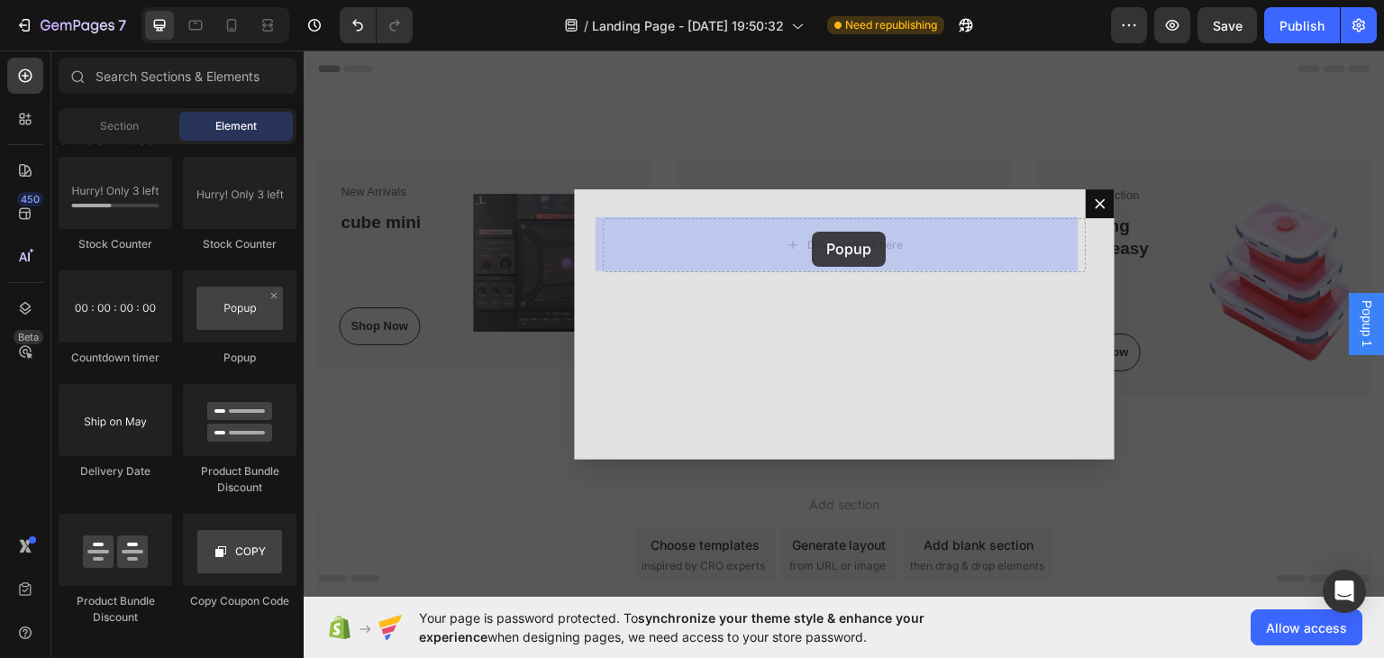
drag, startPoint x: 549, startPoint y: 369, endPoint x: 812, endPoint y: 231, distance: 297.0
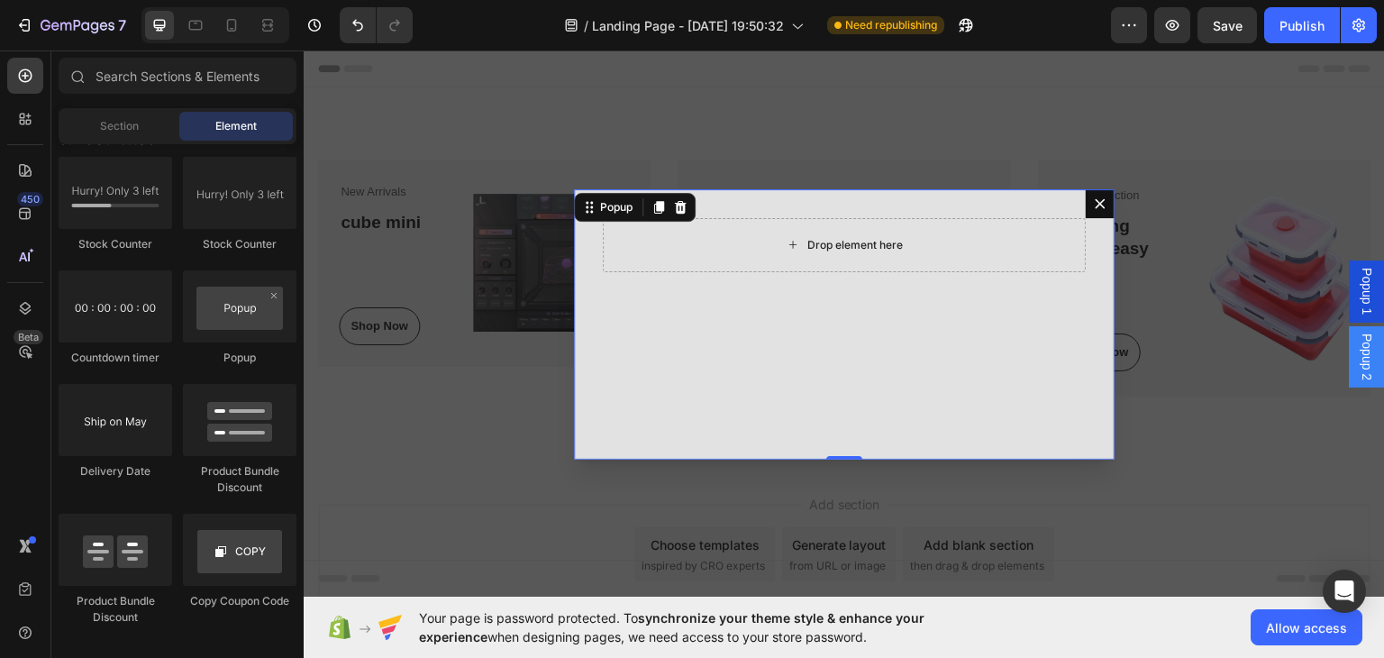
click at [807, 245] on div "Drop element here" at bounding box center [855, 244] width 96 height 14
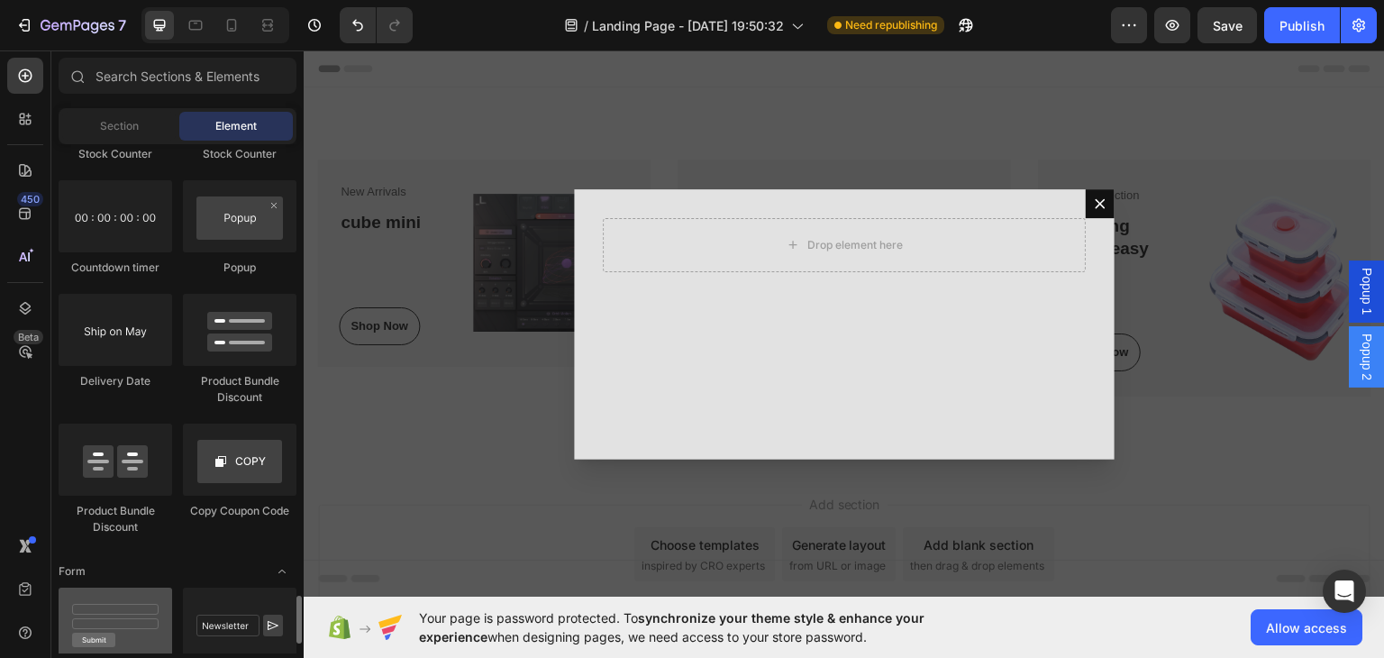
scroll to position [3784, 0]
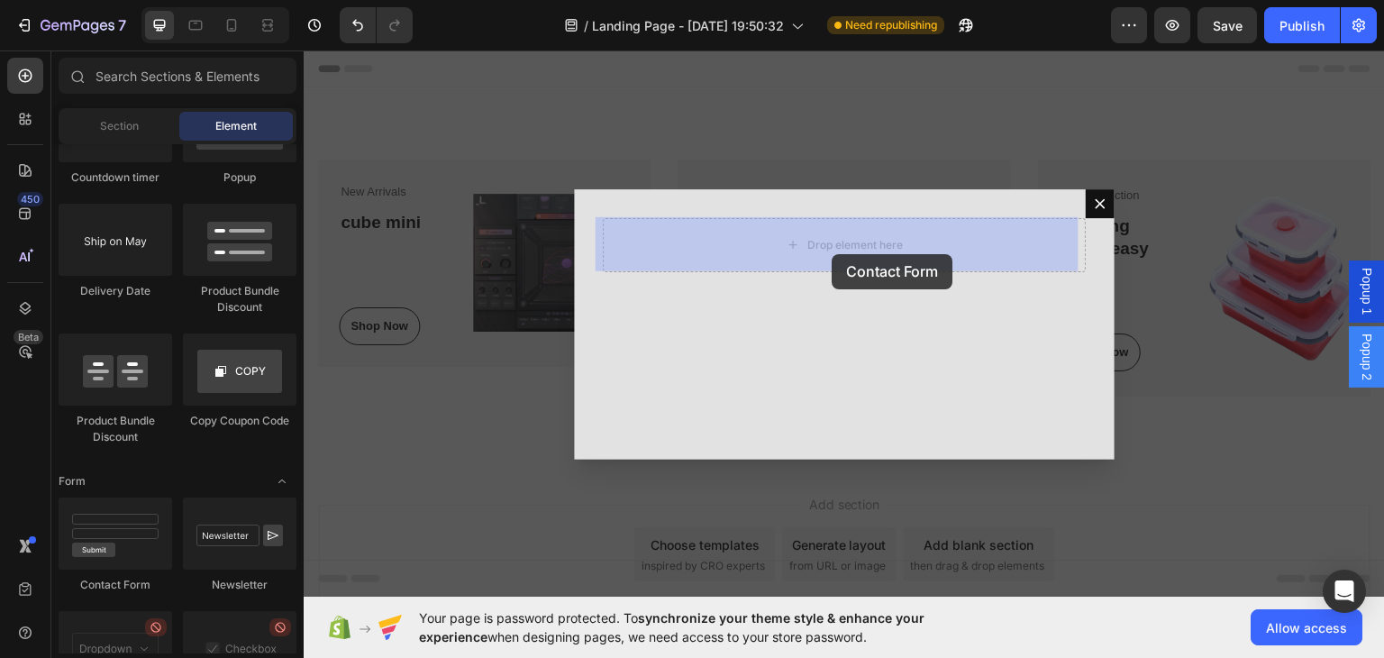
drag, startPoint x: 413, startPoint y: 573, endPoint x: 832, endPoint y: 253, distance: 527.1
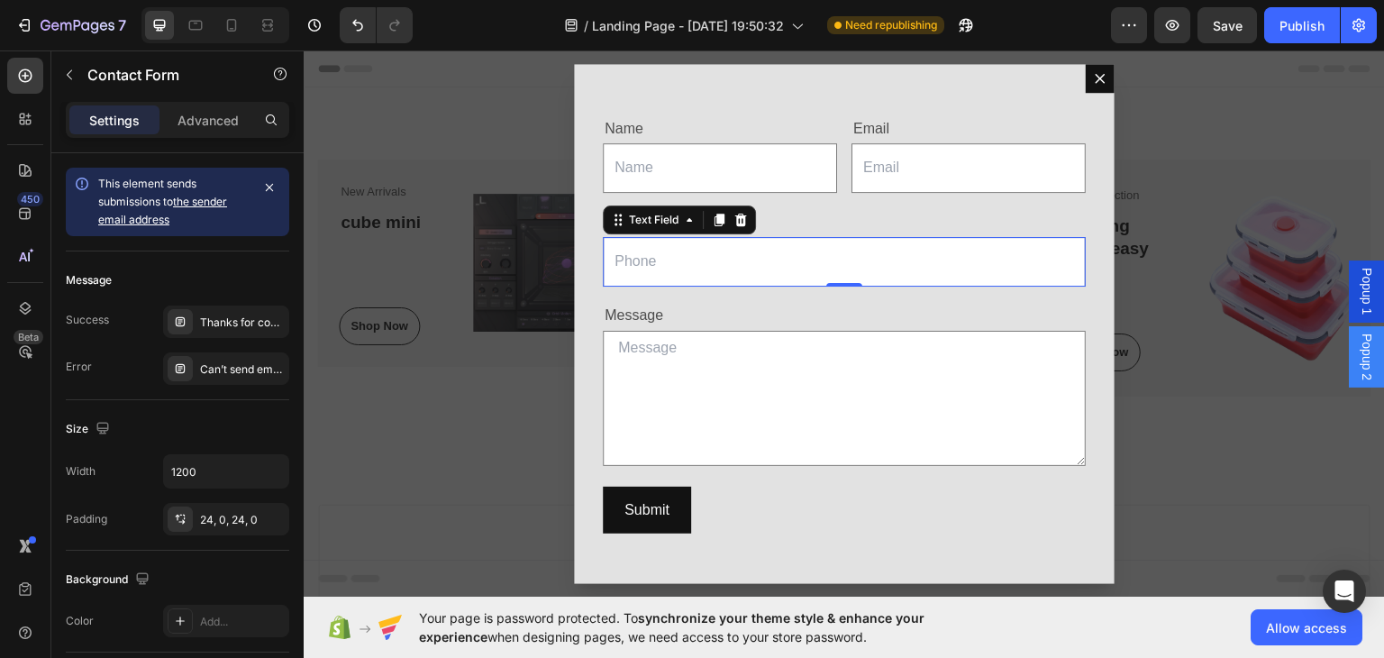
click at [692, 261] on input "Dialog body" at bounding box center [844, 261] width 483 height 50
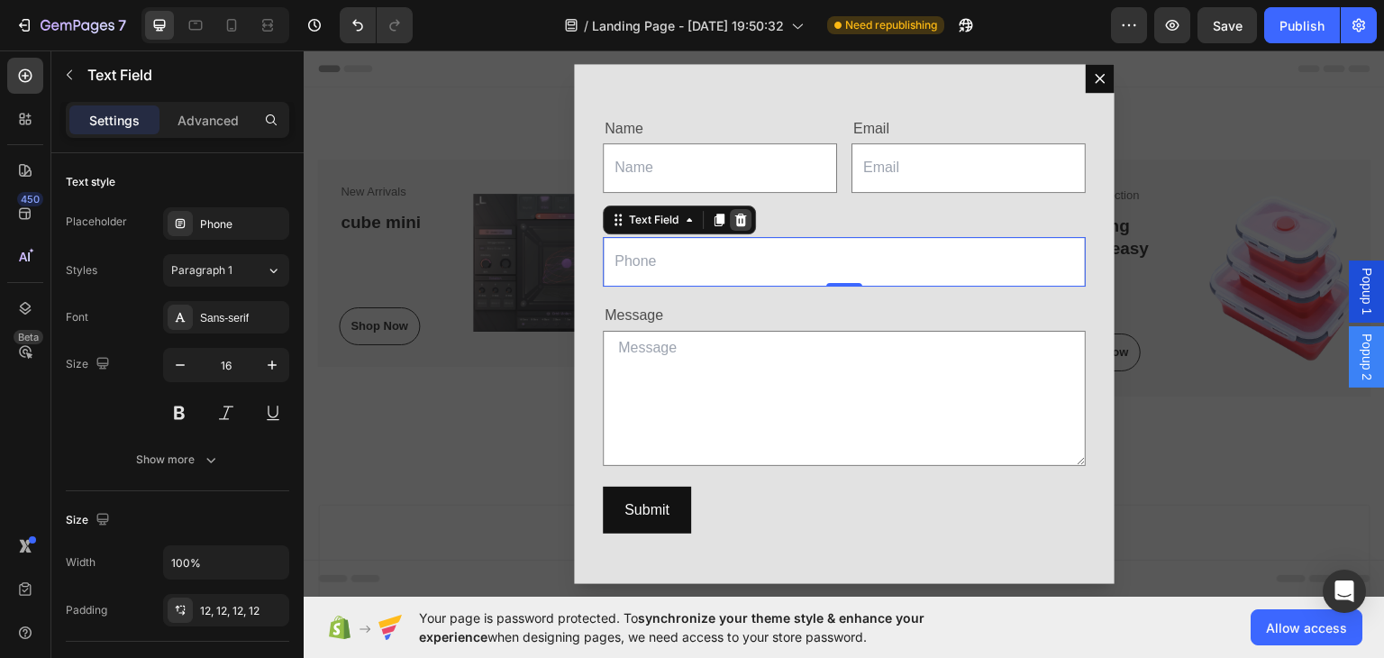
click at [742, 213] on div "Dialog body" at bounding box center [741, 219] width 22 height 22
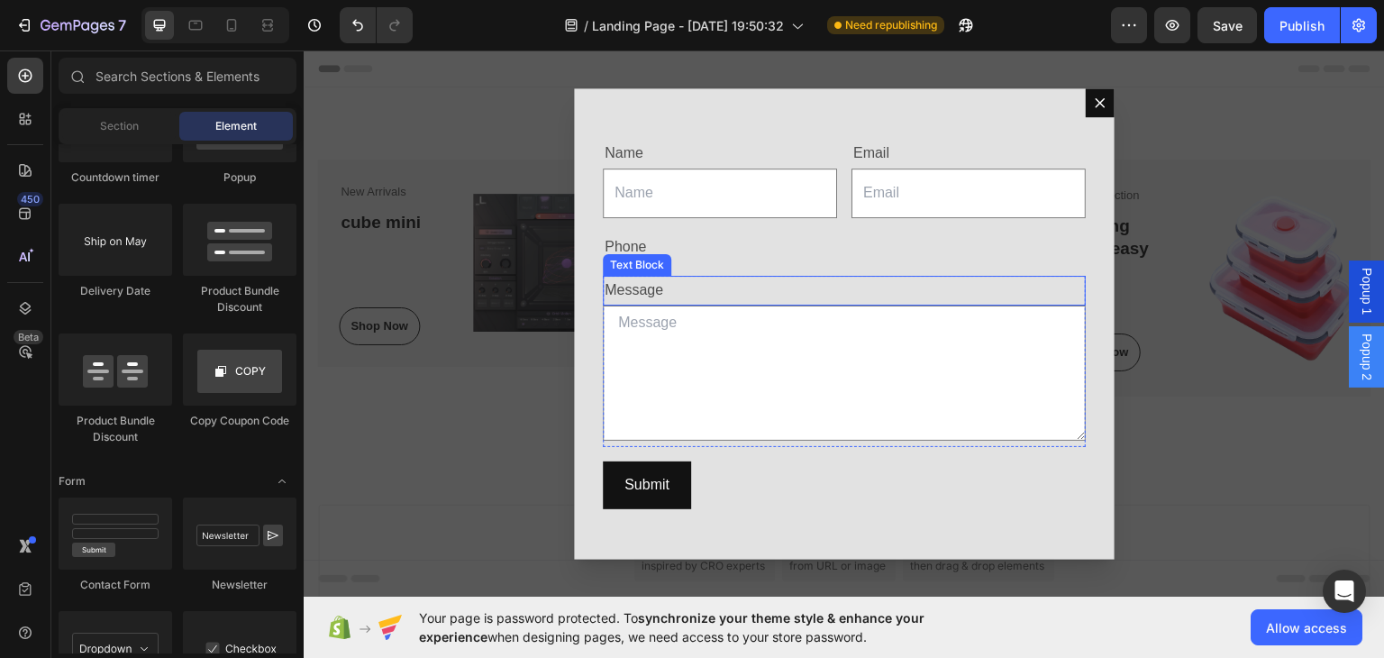
click at [657, 336] on textarea "Dialog body" at bounding box center [844, 372] width 483 height 135
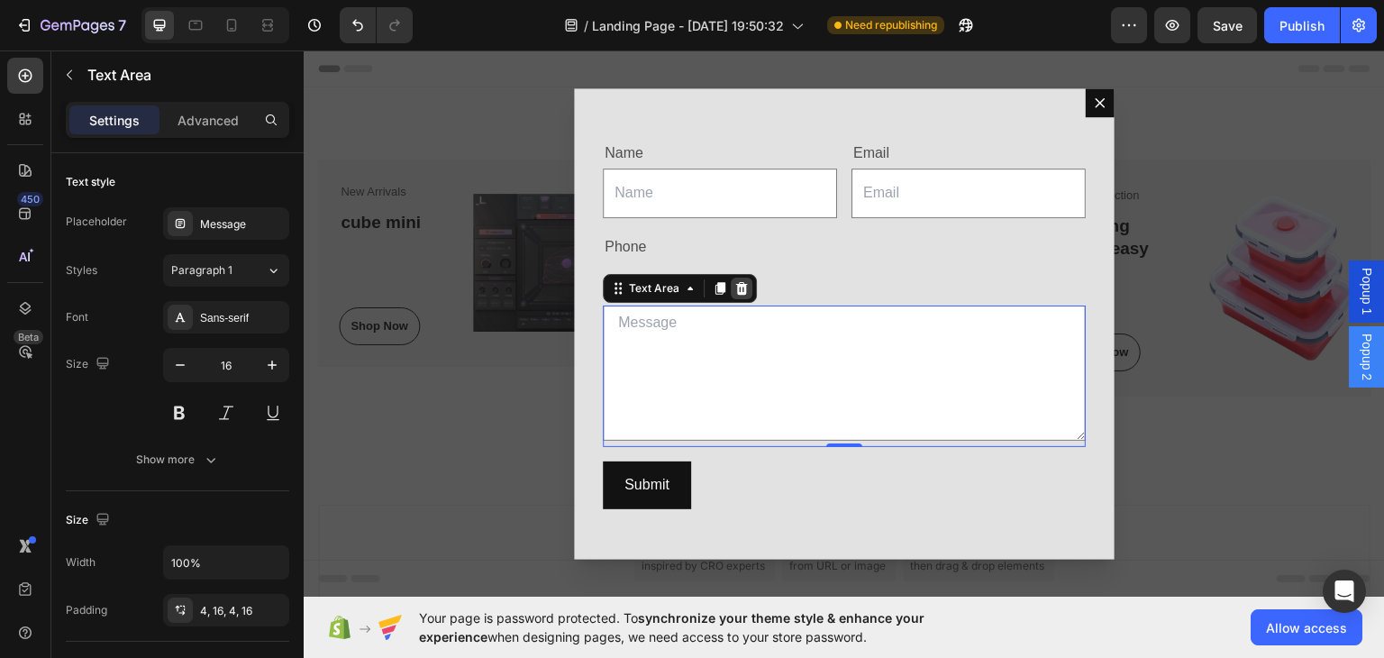
click at [736, 287] on icon "Dialog body" at bounding box center [742, 287] width 12 height 13
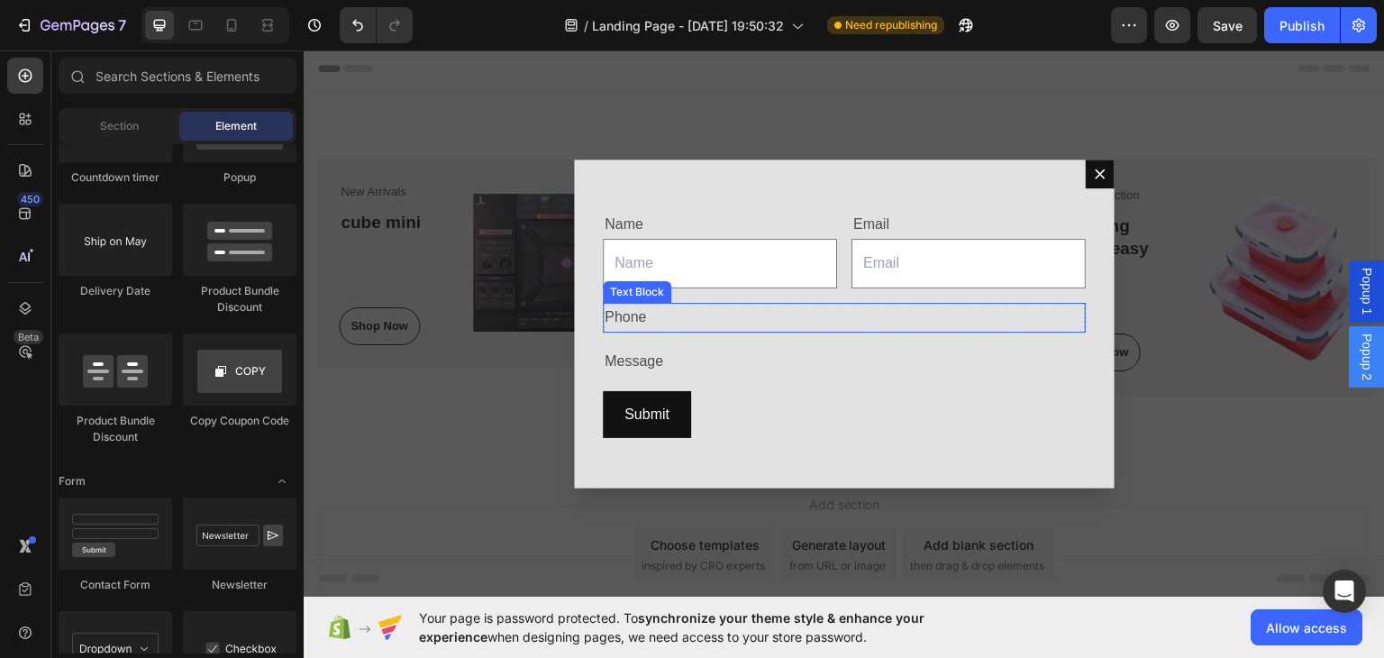
click at [656, 318] on div "Phone" at bounding box center [844, 317] width 483 height 30
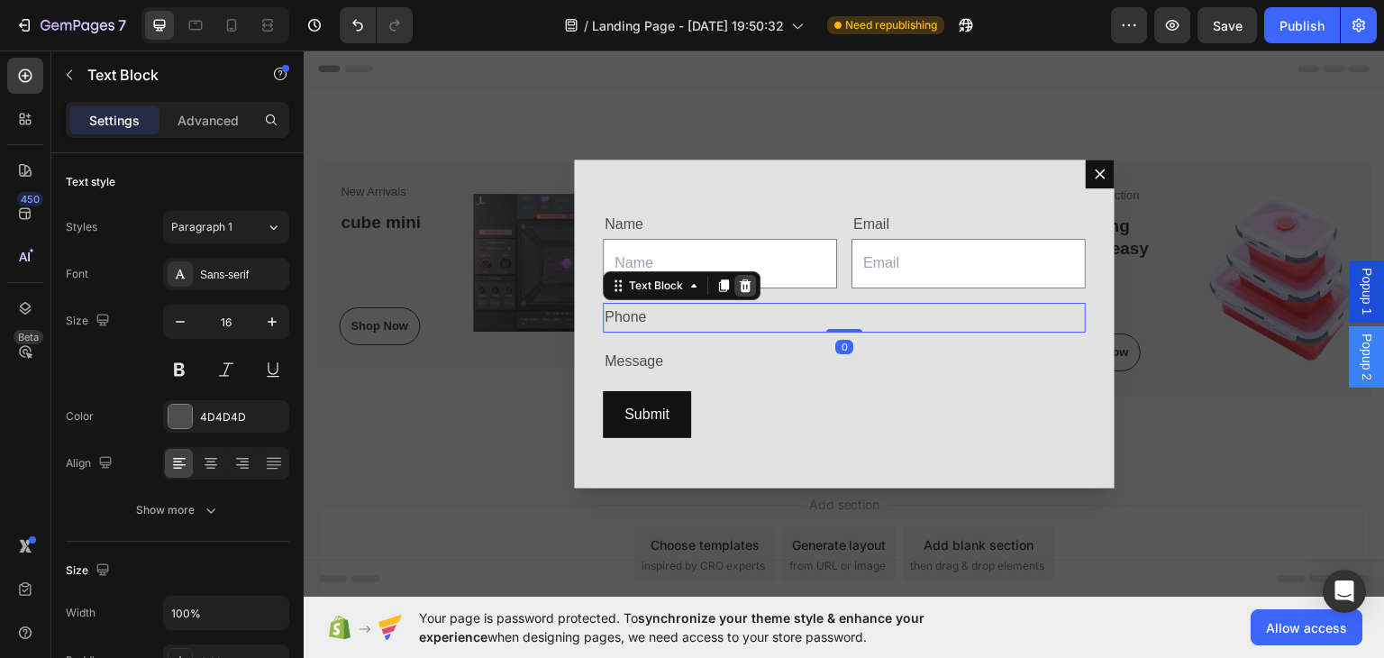
click at [742, 288] on icon "Dialog body" at bounding box center [745, 285] width 14 height 14
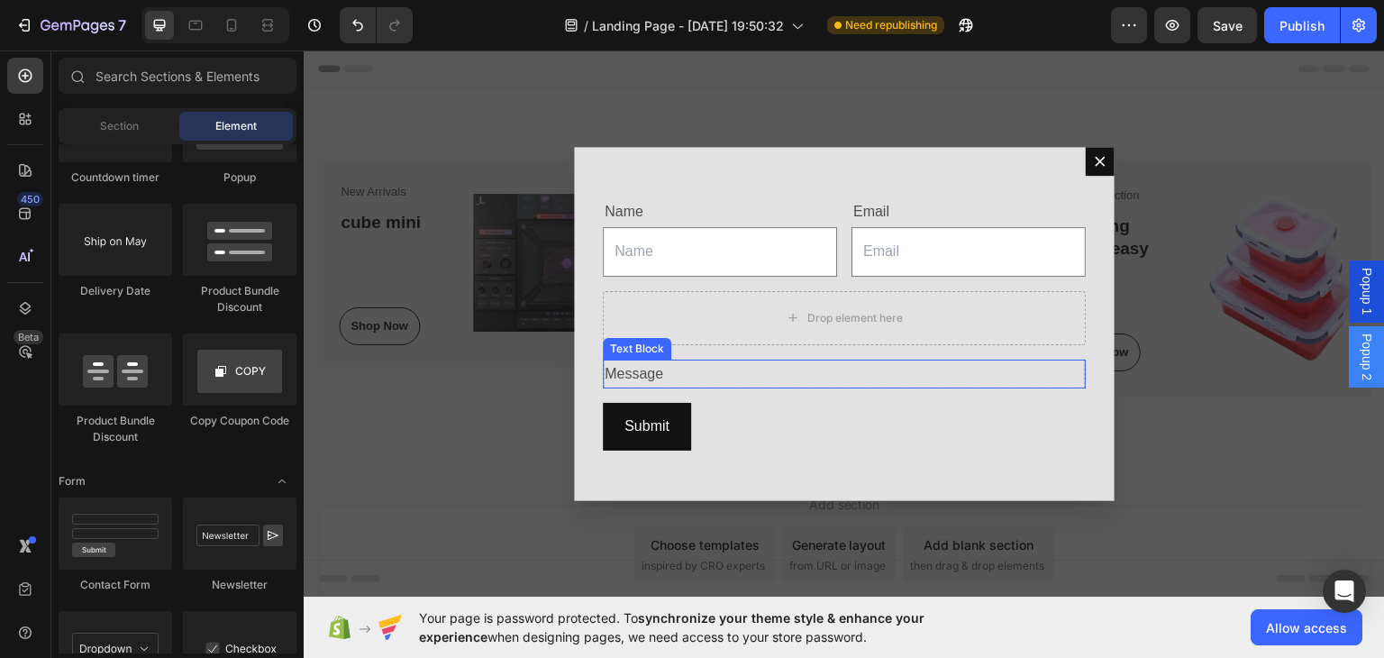
click at [674, 374] on div "Message" at bounding box center [844, 374] width 483 height 30
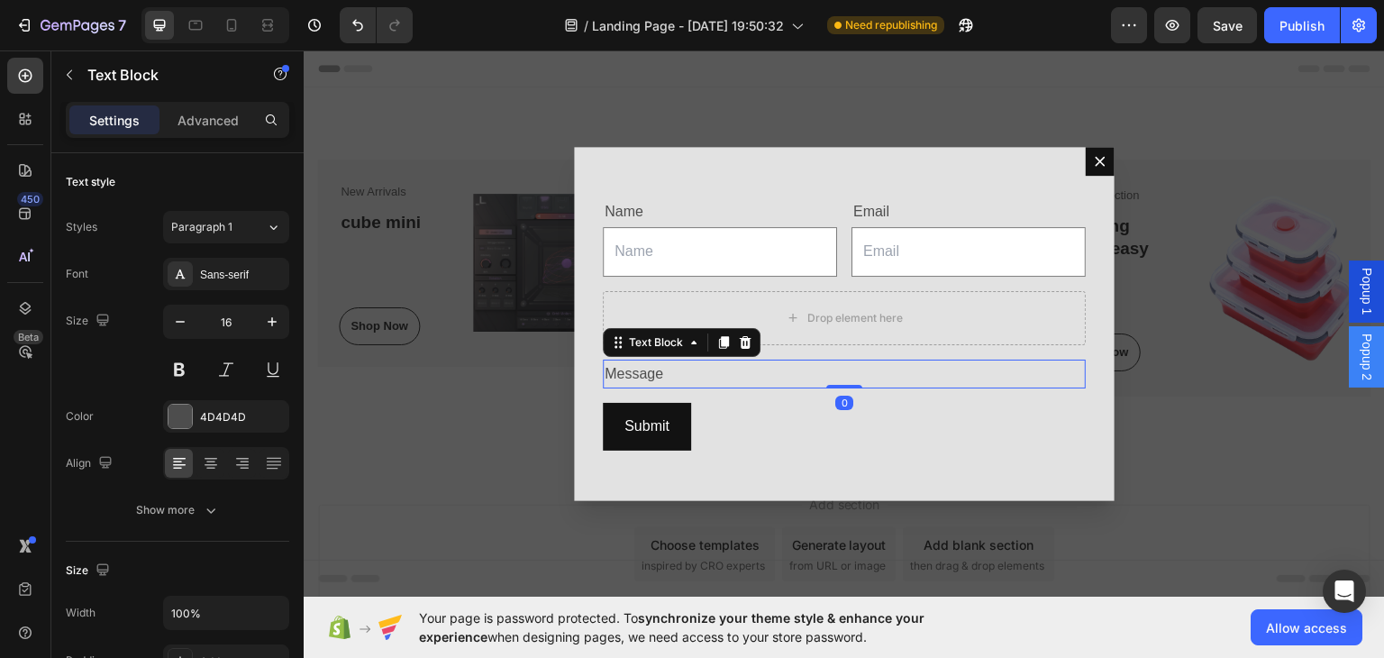
click at [734, 336] on div "Dialog body" at bounding box center [745, 342] width 22 height 22
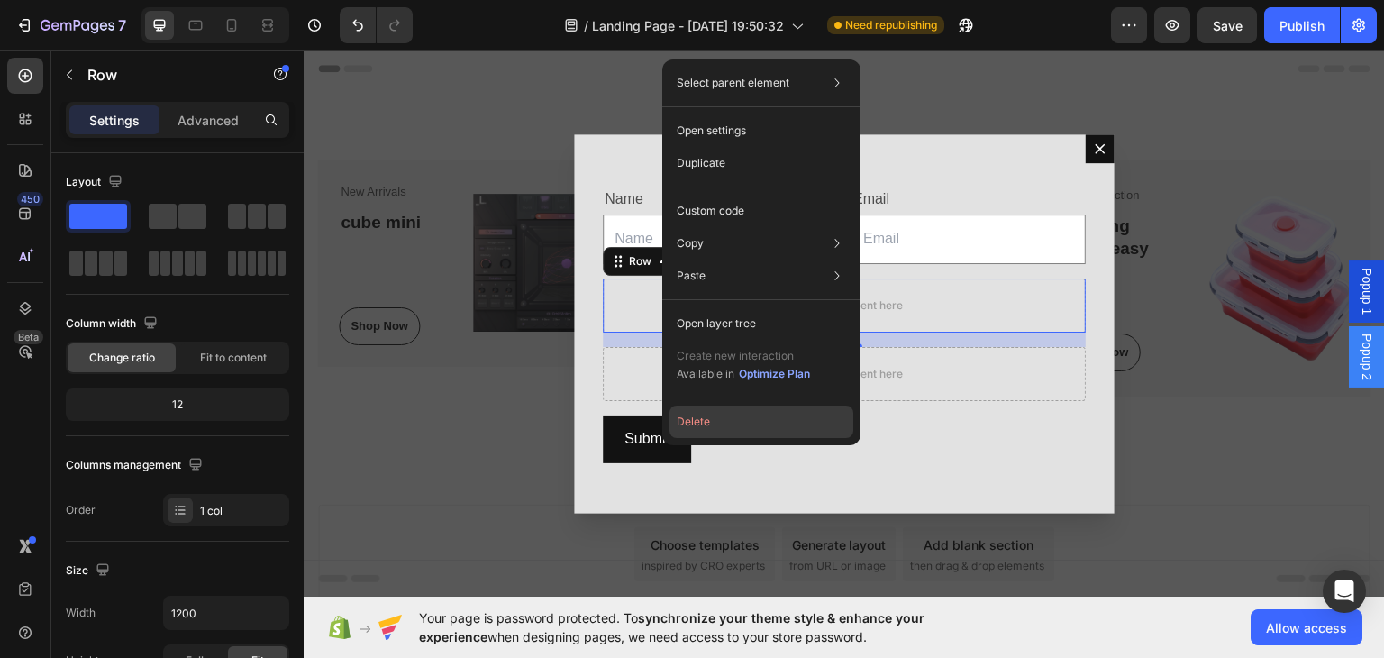
click at [711, 423] on button "Delete" at bounding box center [761, 421] width 184 height 32
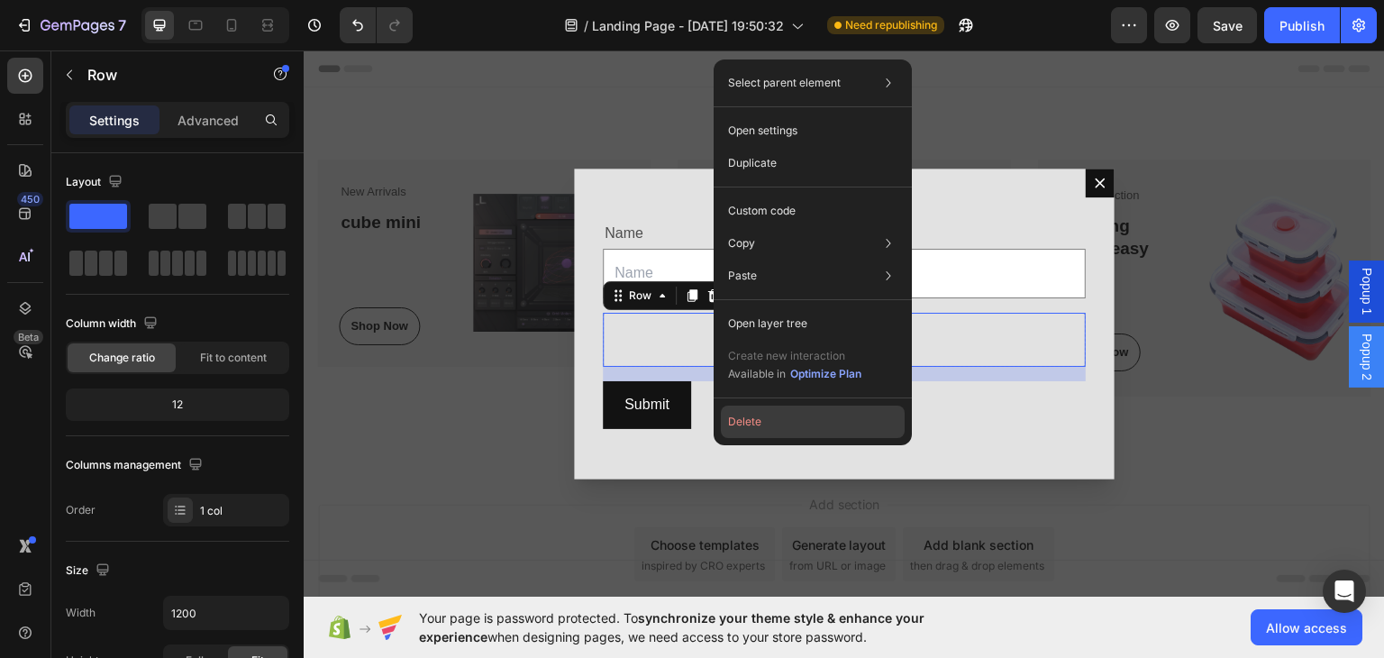
click at [763, 430] on button "Delete" at bounding box center [813, 421] width 184 height 32
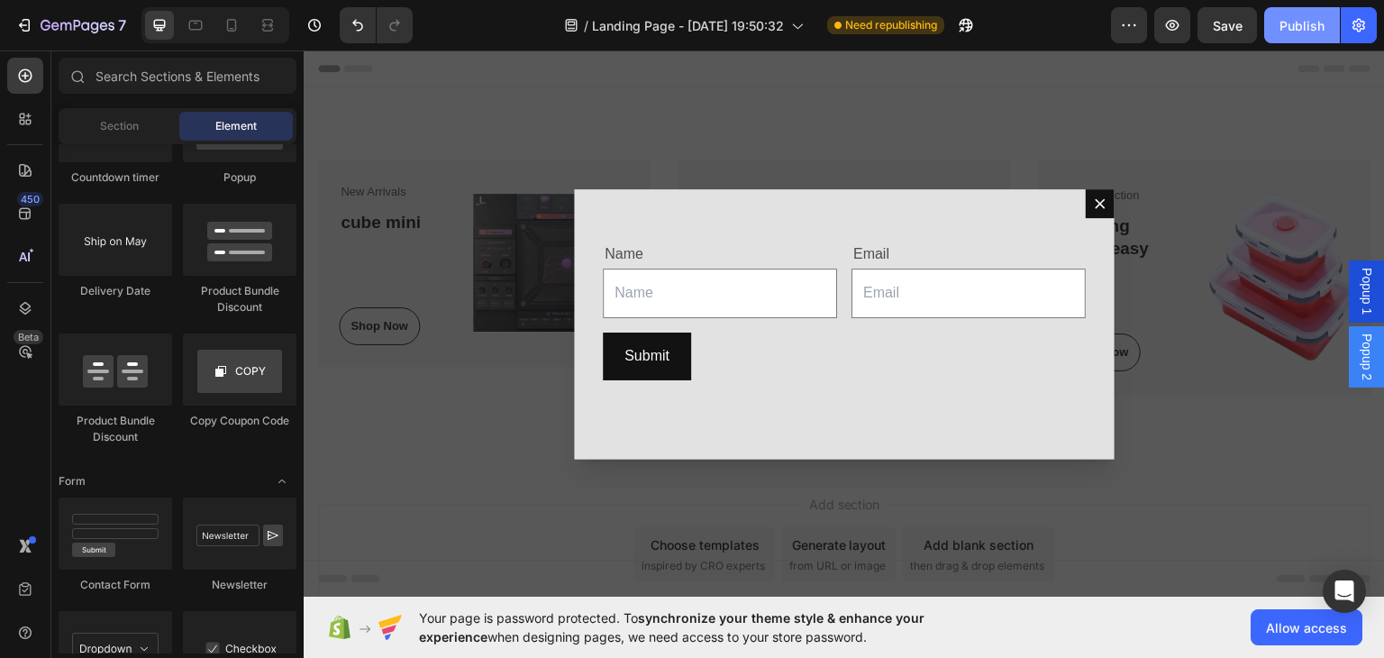
click at [1296, 27] on div "Publish" at bounding box center [1302, 25] width 45 height 19
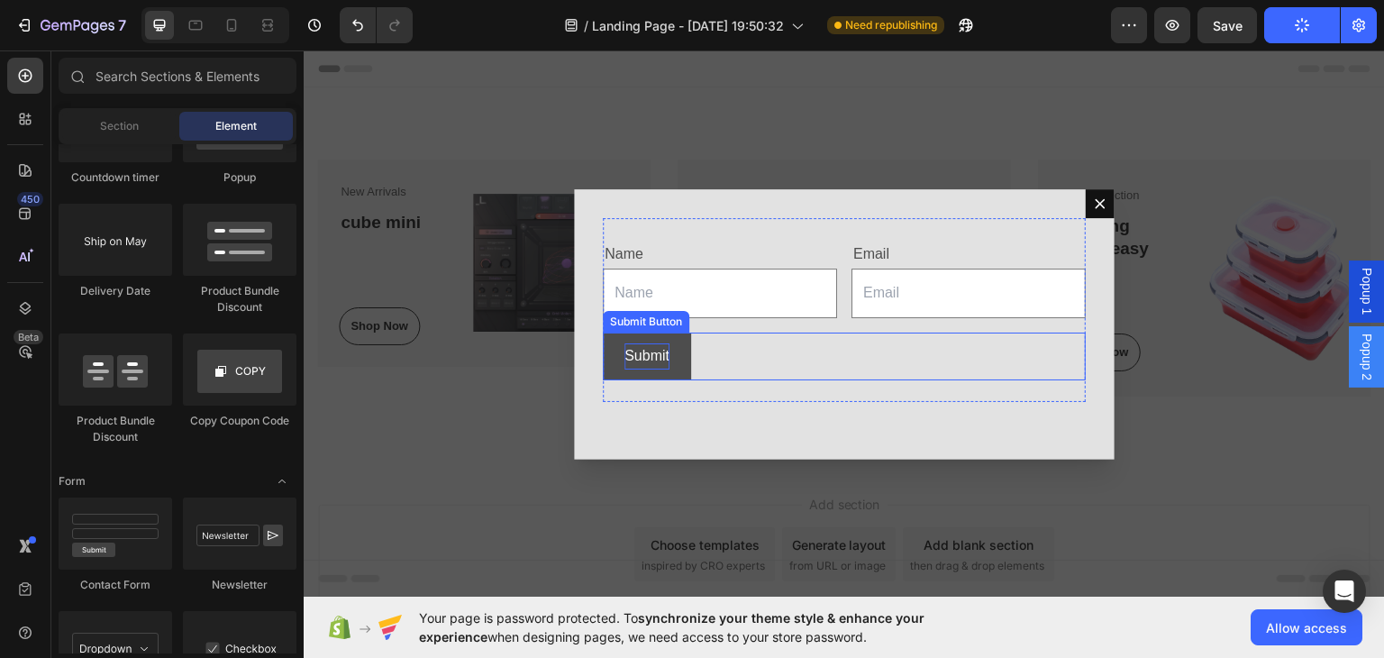
click at [659, 347] on div "Submit" at bounding box center [646, 355] width 45 height 26
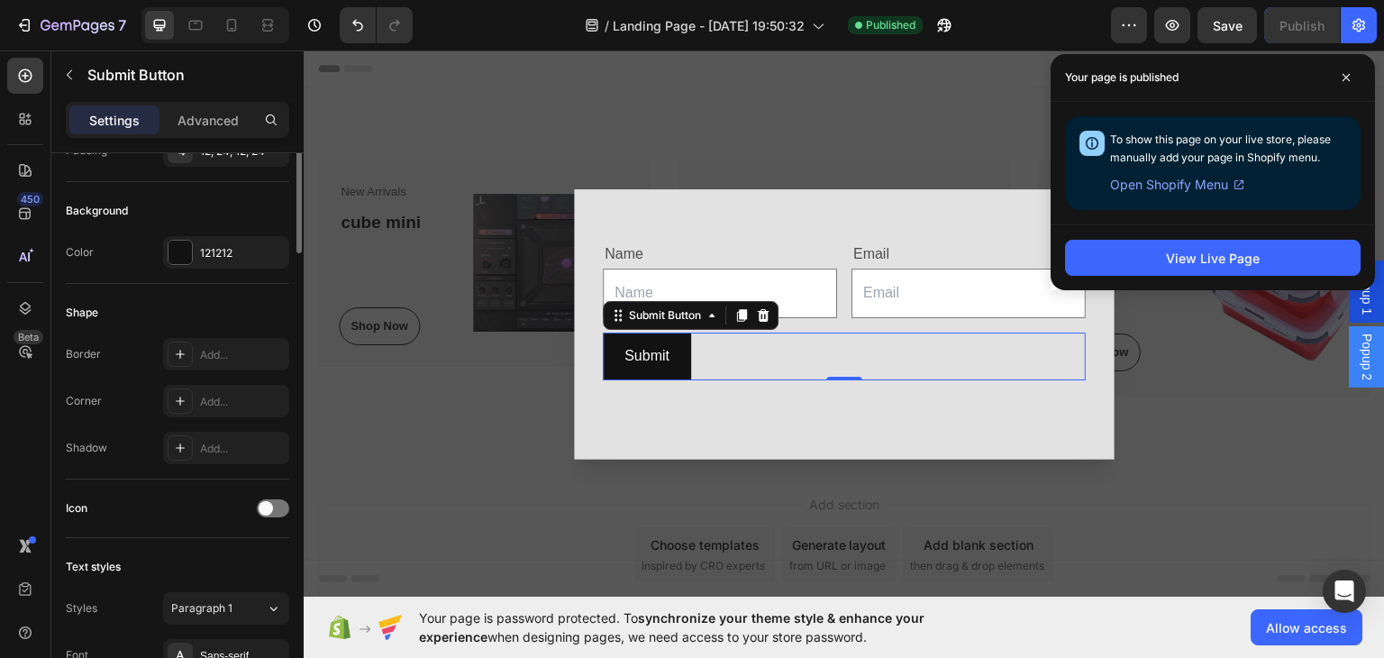
scroll to position [0, 0]
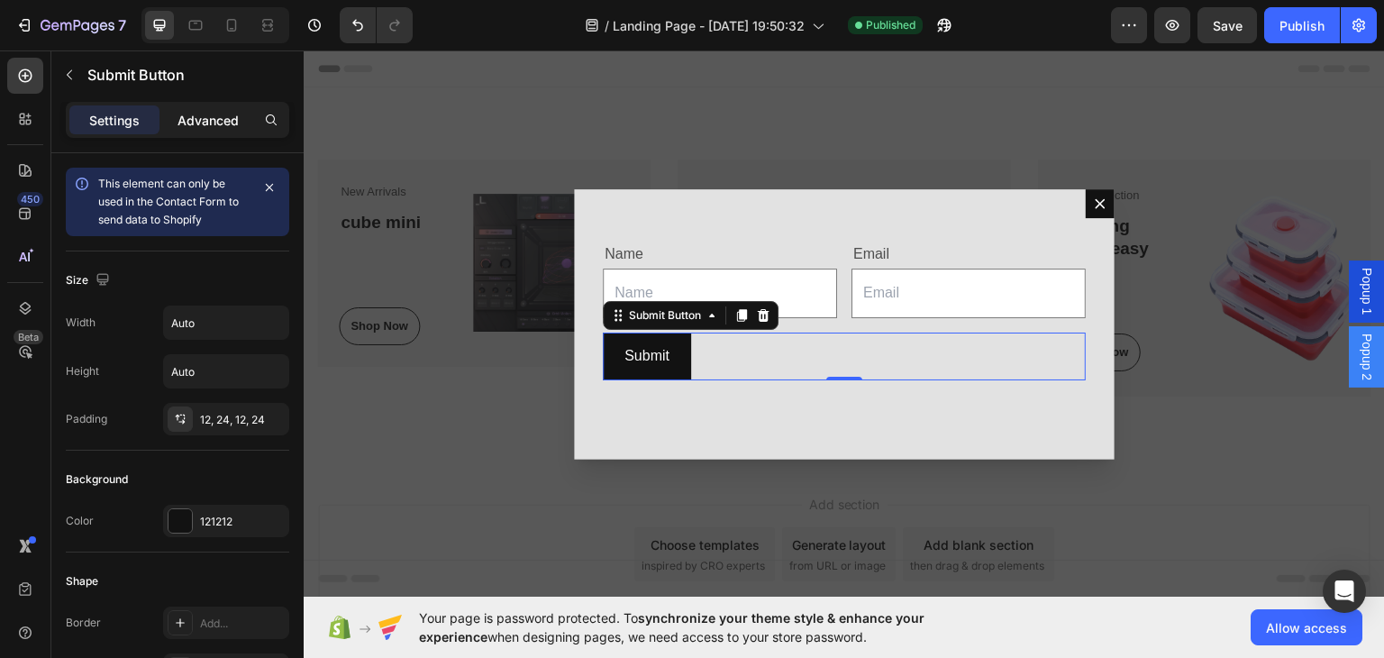
click at [208, 125] on p "Advanced" at bounding box center [208, 120] width 61 height 19
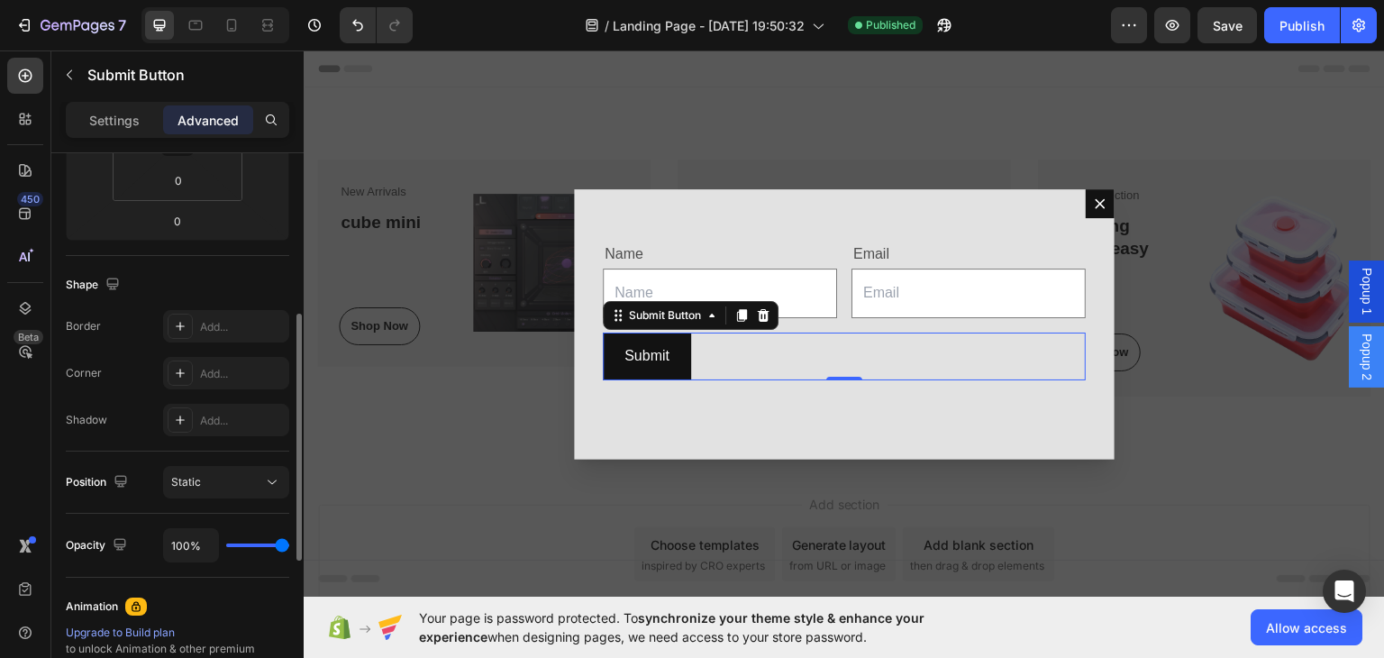
scroll to position [451, 0]
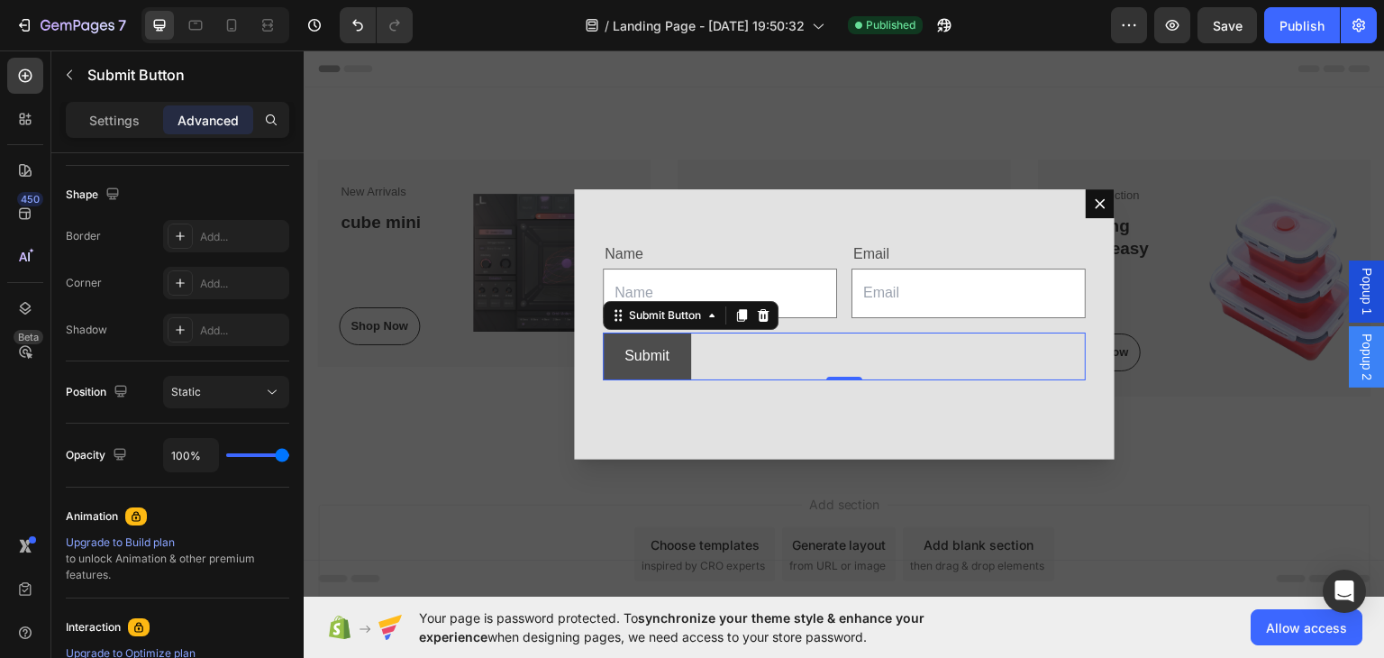
click at [666, 357] on button "Submit" at bounding box center [647, 356] width 88 height 48
click at [709, 313] on icon "Dialog body" at bounding box center [711, 315] width 5 height 4
click at [645, 358] on div "Submit" at bounding box center [646, 355] width 45 height 26
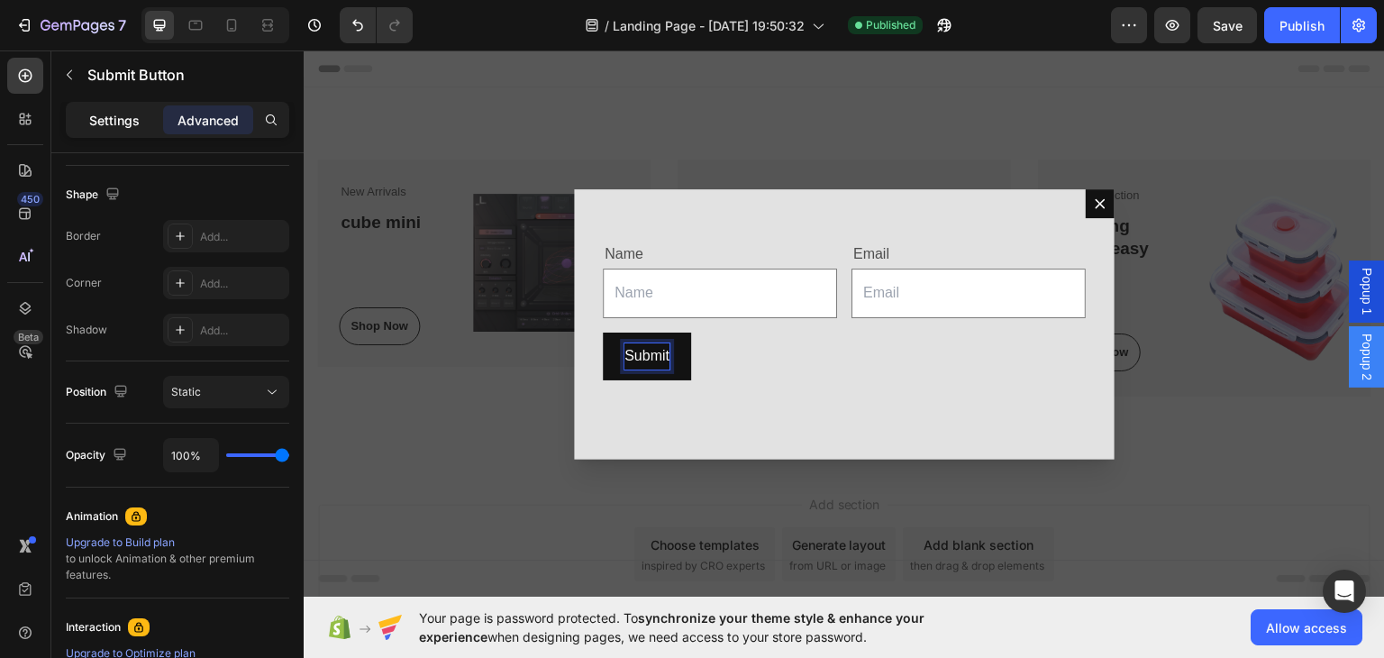
click at [70, 123] on div "Settings" at bounding box center [114, 119] width 90 height 29
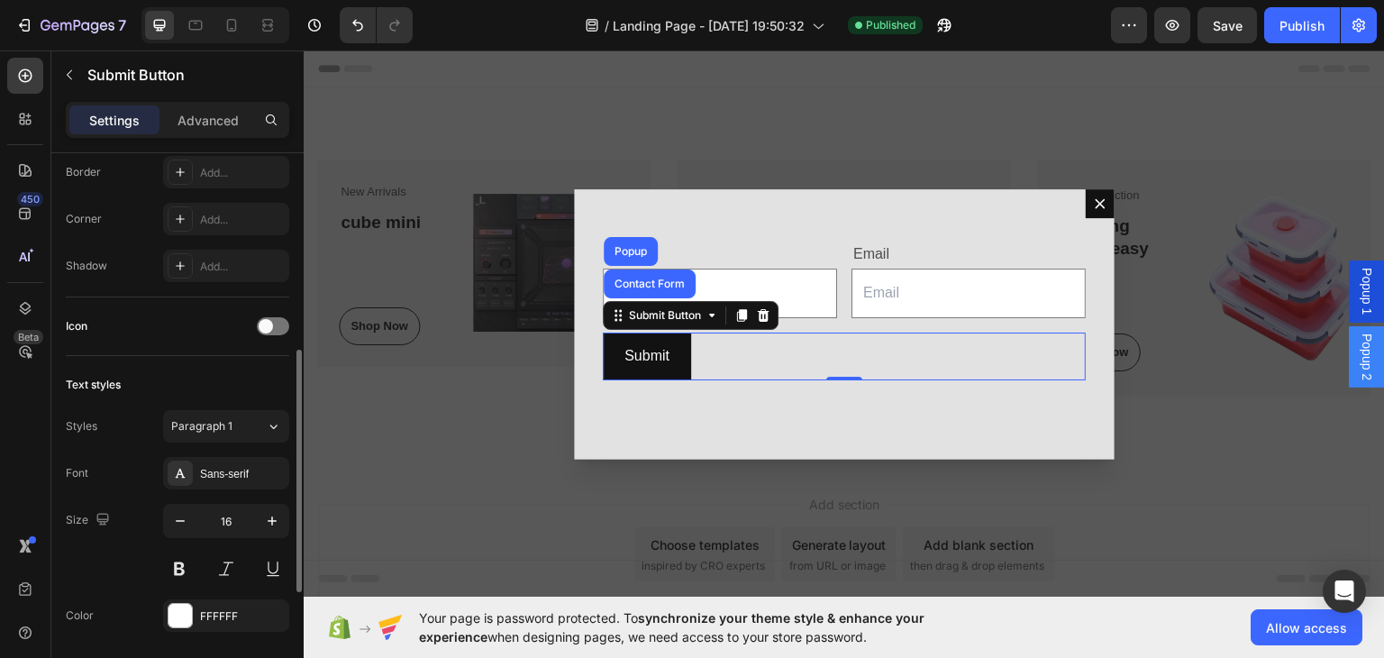
scroll to position [0, 0]
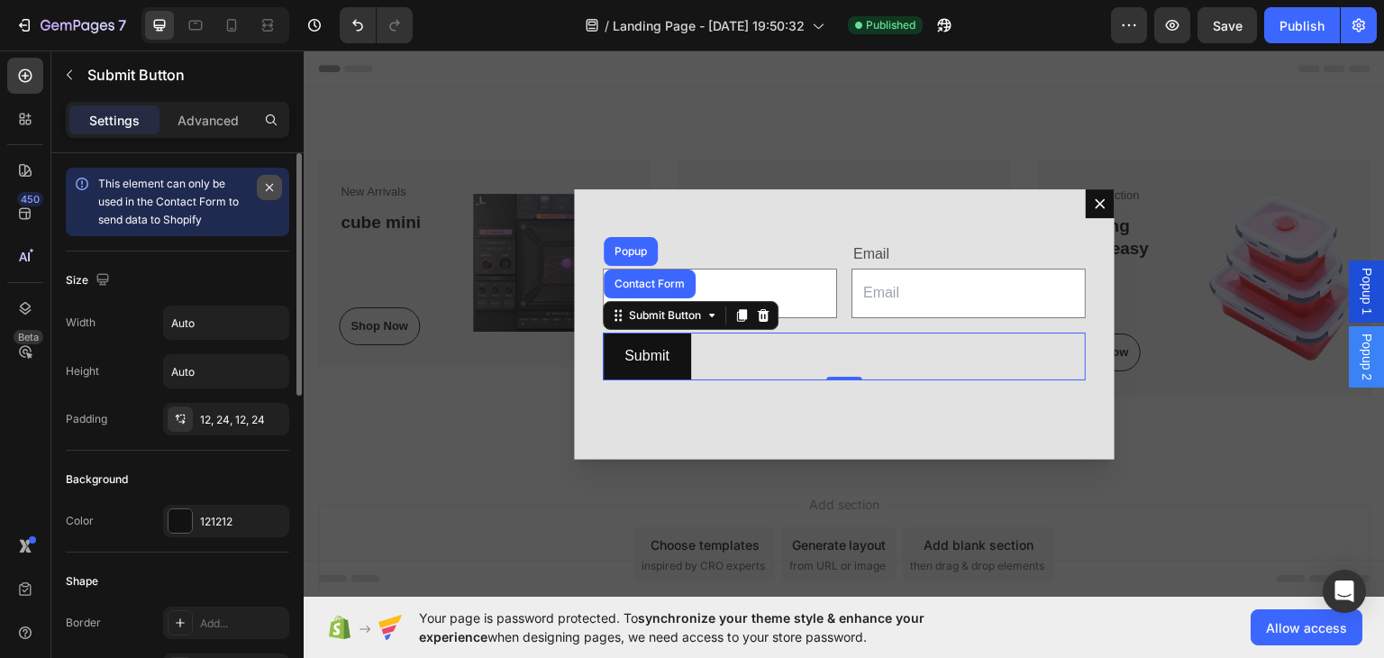
click at [270, 187] on icon "button" at bounding box center [269, 187] width 7 height 7
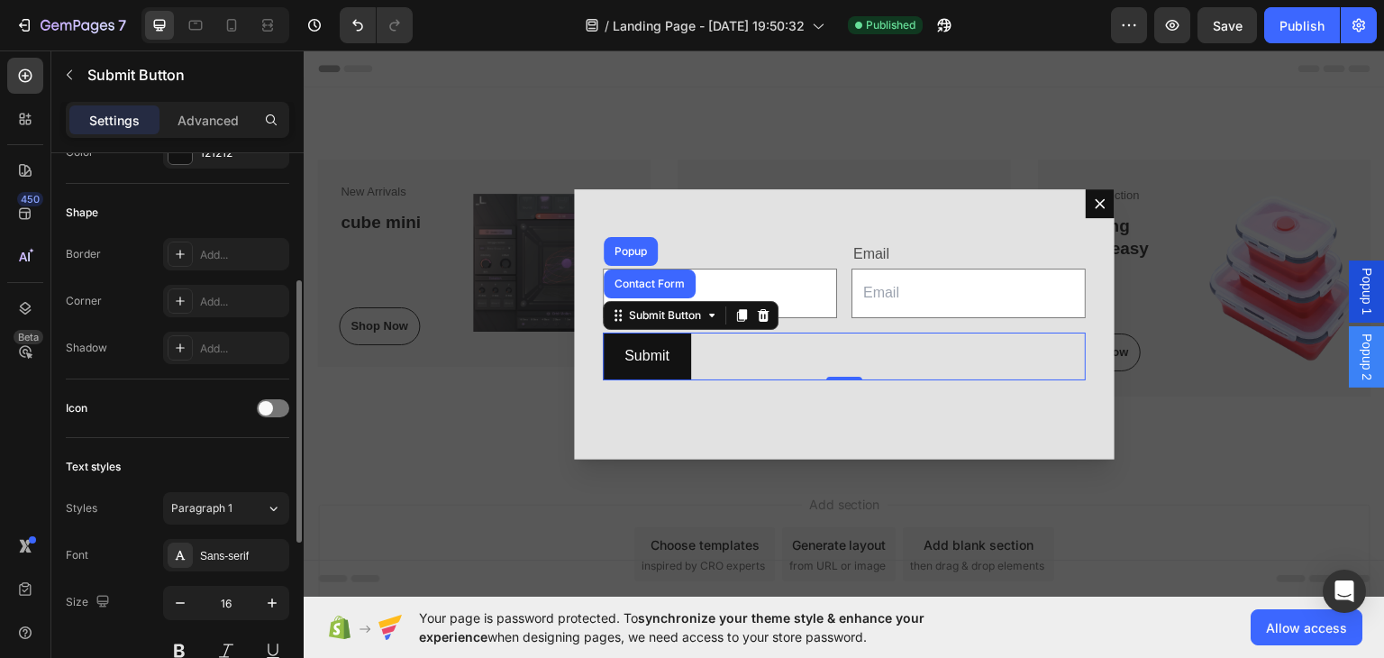
scroll to position [621, 0]
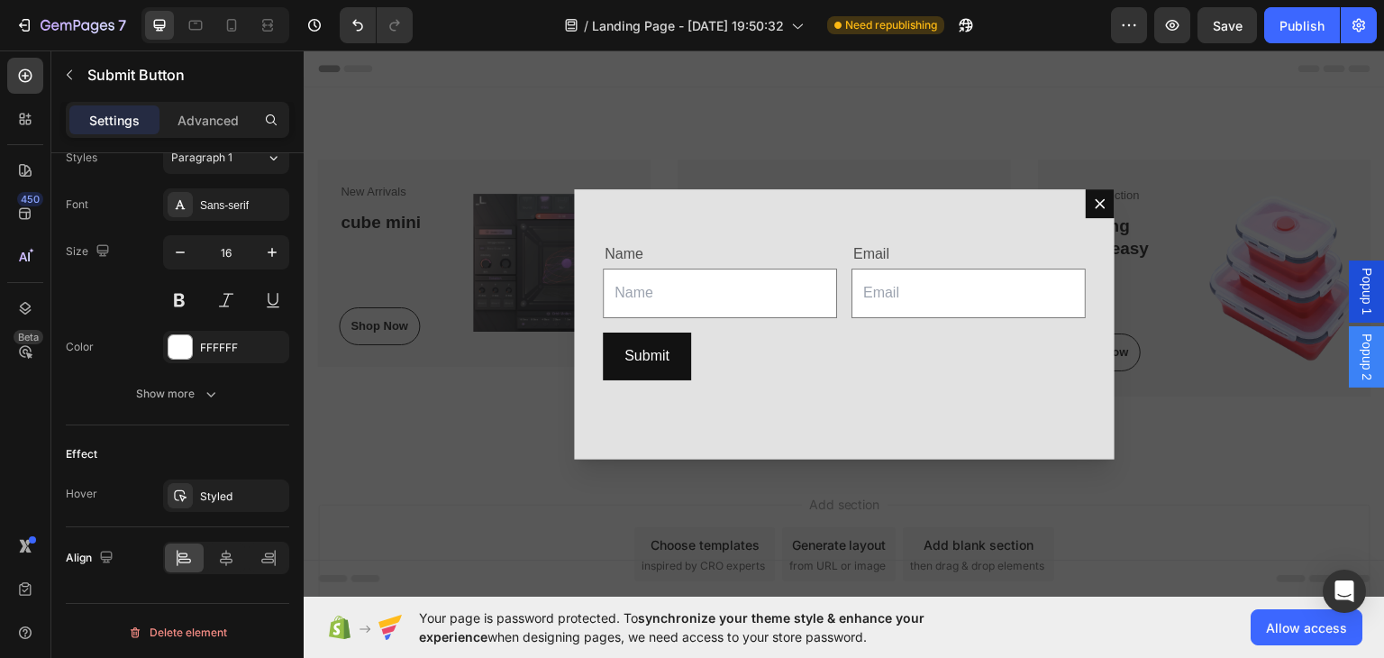
click at [976, 101] on div "Backdrop" at bounding box center [844, 323] width 1081 height 547
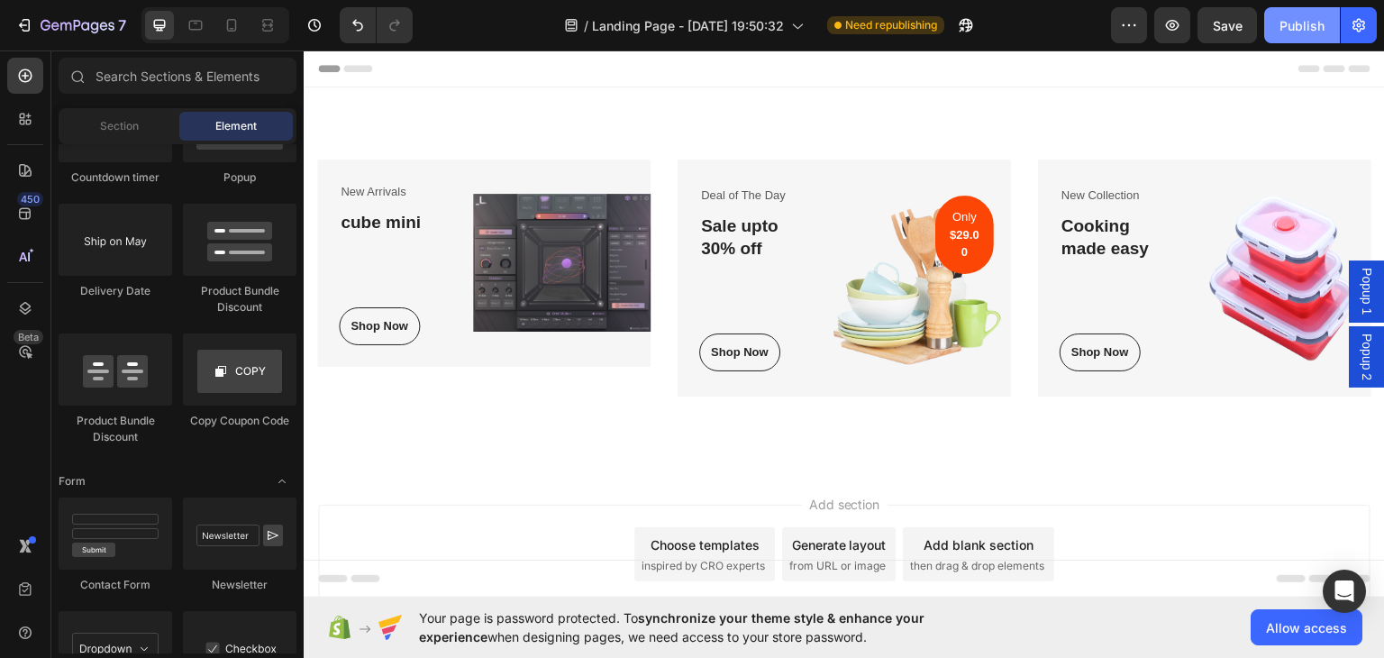
click at [1300, 24] on div "Publish" at bounding box center [1302, 25] width 45 height 19
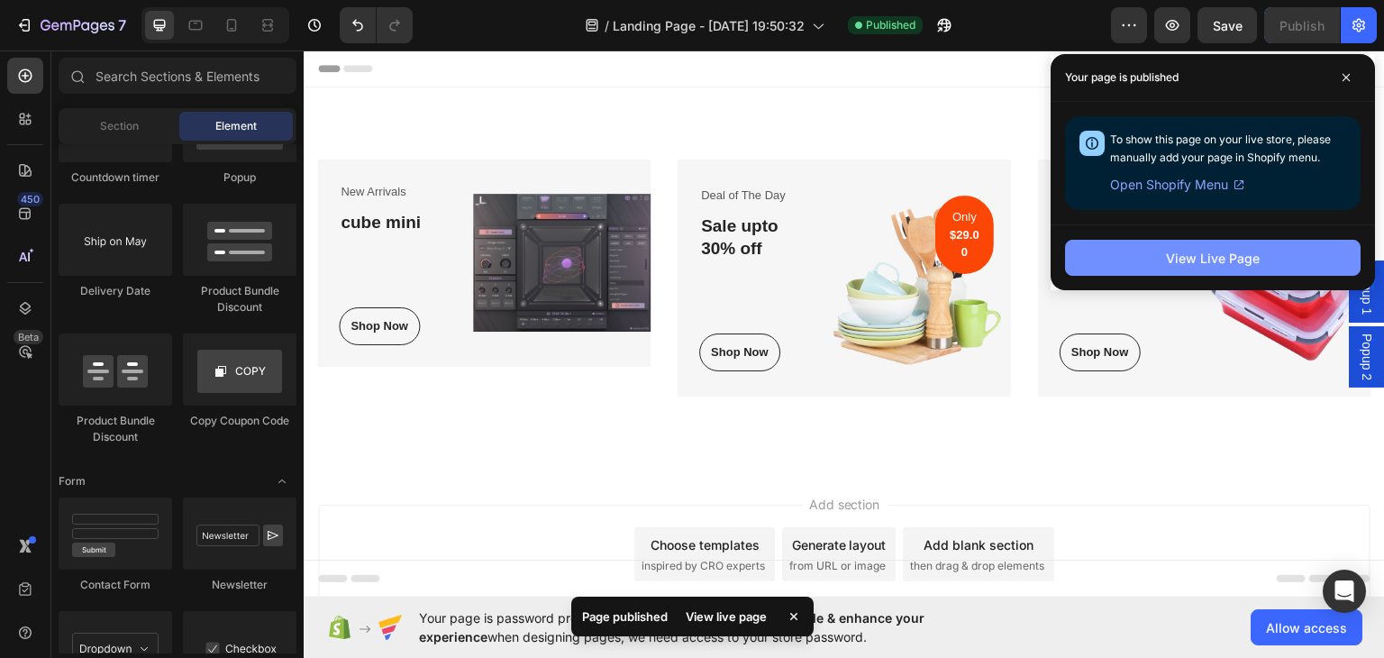
click at [1101, 240] on button "View Live Page" at bounding box center [1213, 258] width 296 height 36
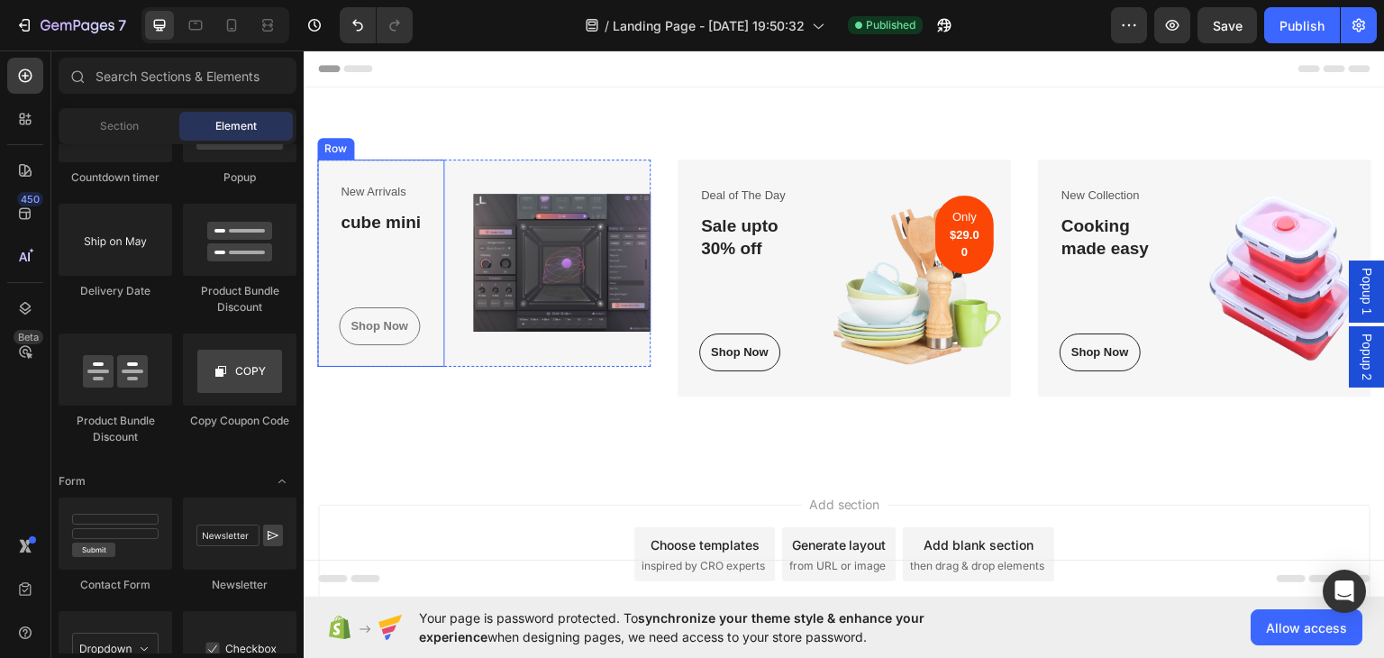
click at [366, 336] on link "Shop Now" at bounding box center [379, 325] width 81 height 38
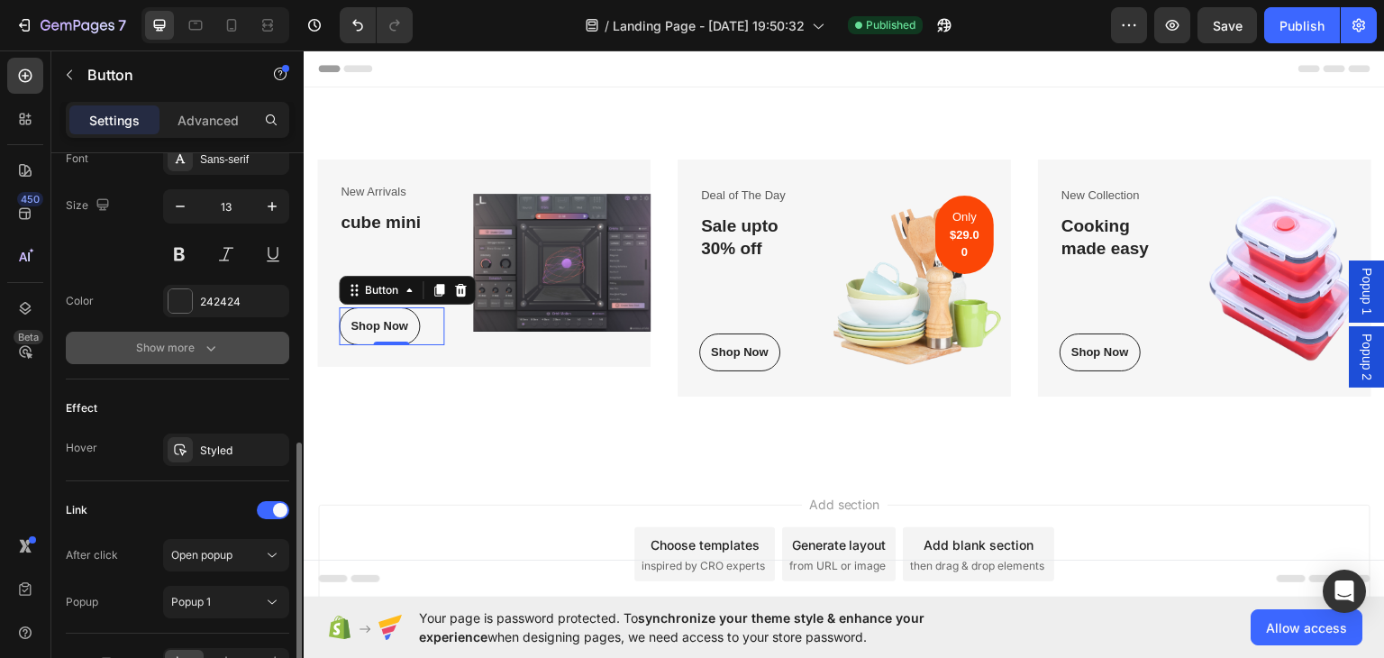
scroll to position [811, 0]
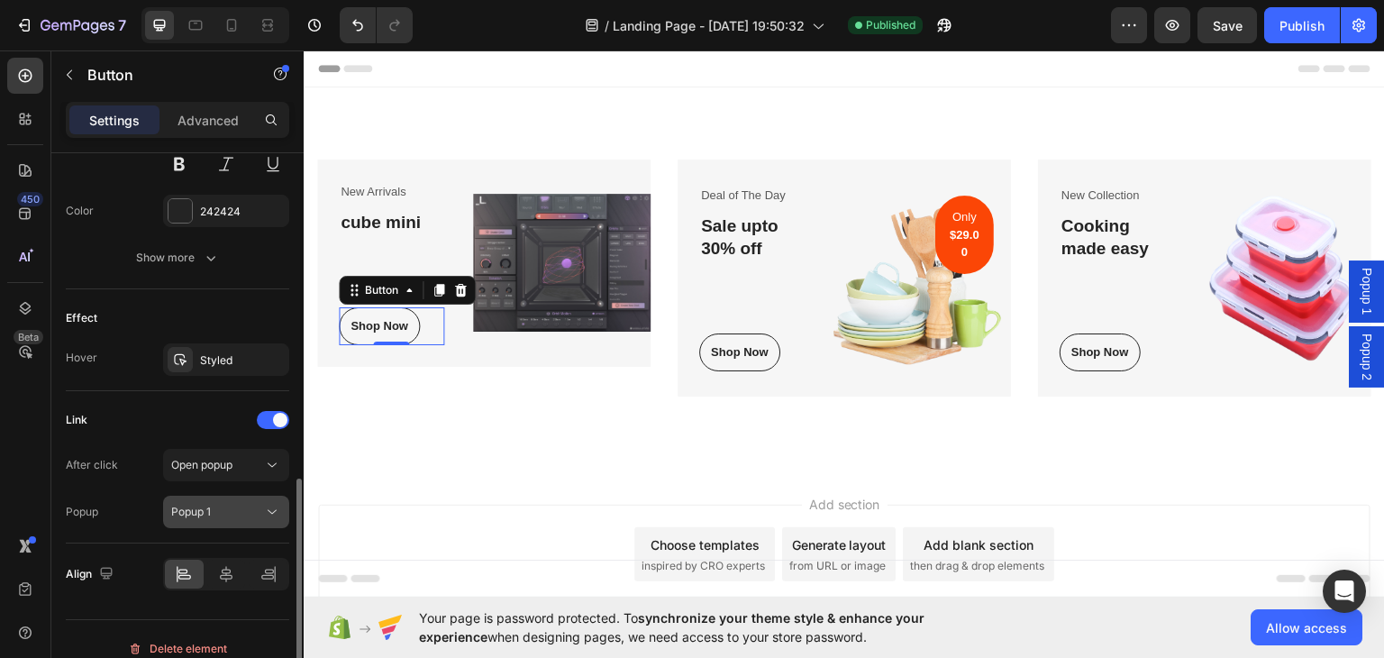
click at [270, 505] on icon at bounding box center [272, 512] width 18 height 18
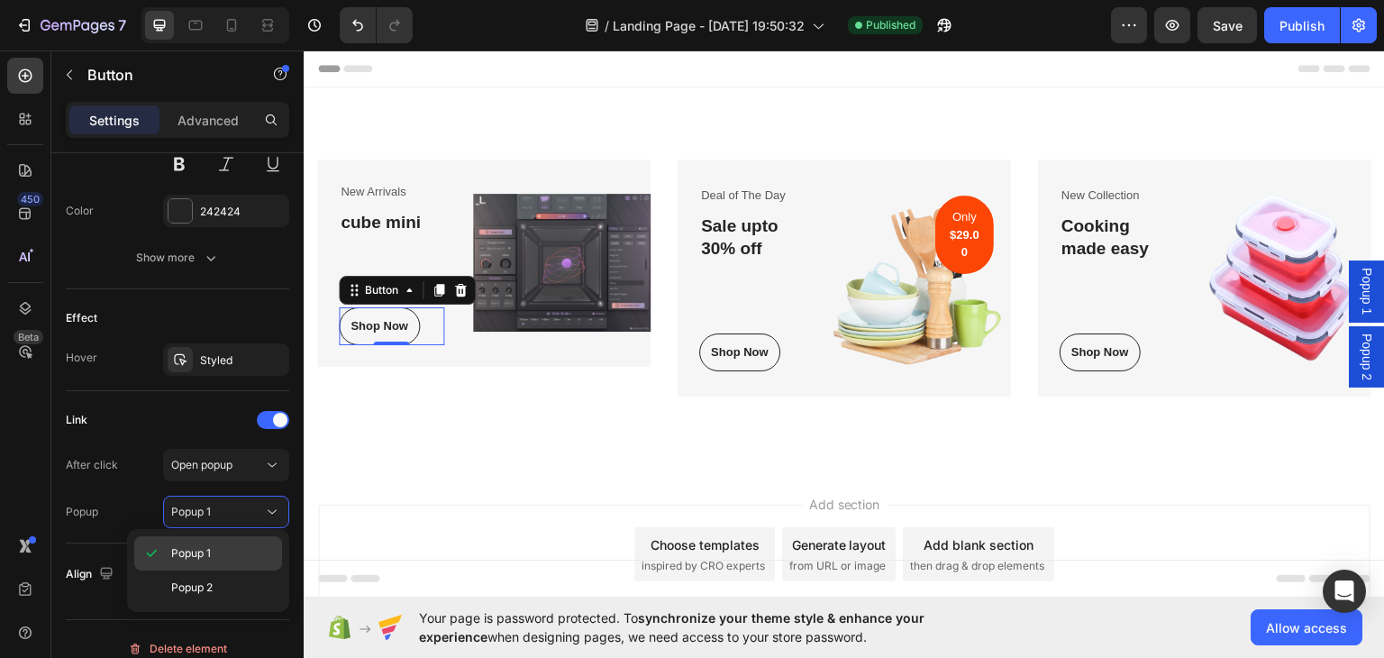
click at [234, 552] on p "Popup 1" at bounding box center [222, 553] width 103 height 16
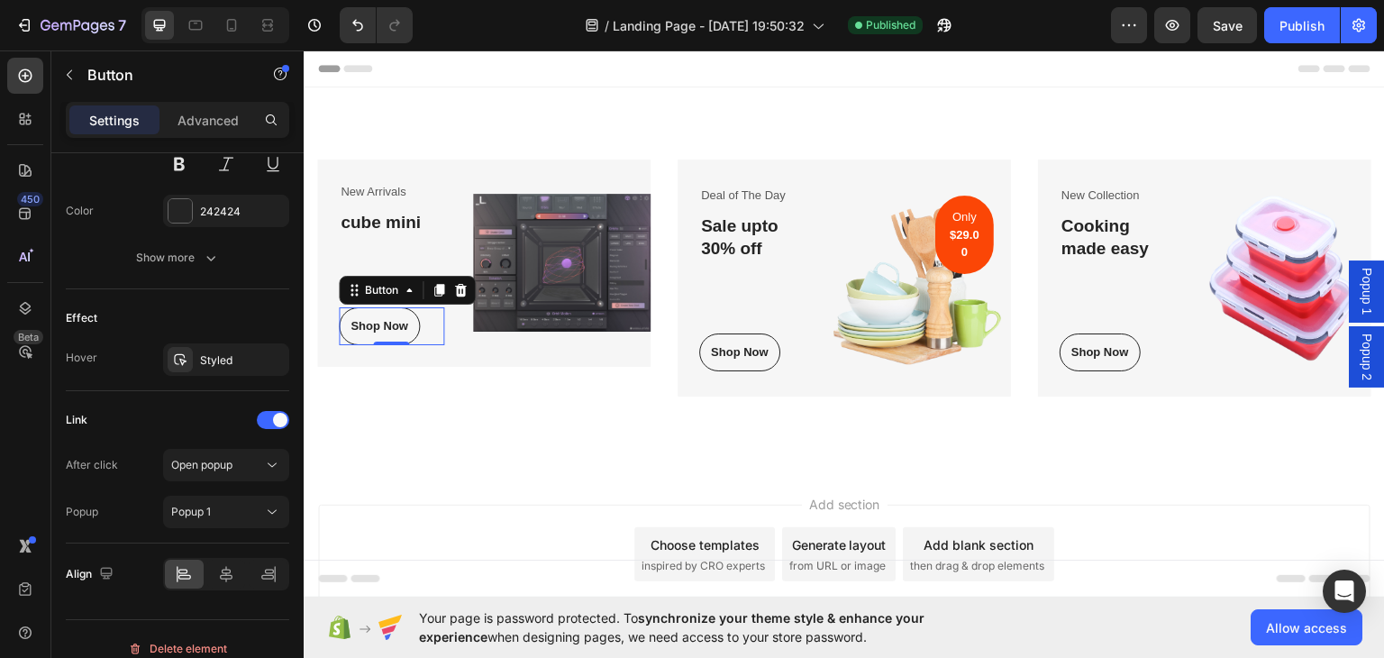
click at [1358, 366] on span "Popup 2" at bounding box center [1367, 355] width 18 height 47
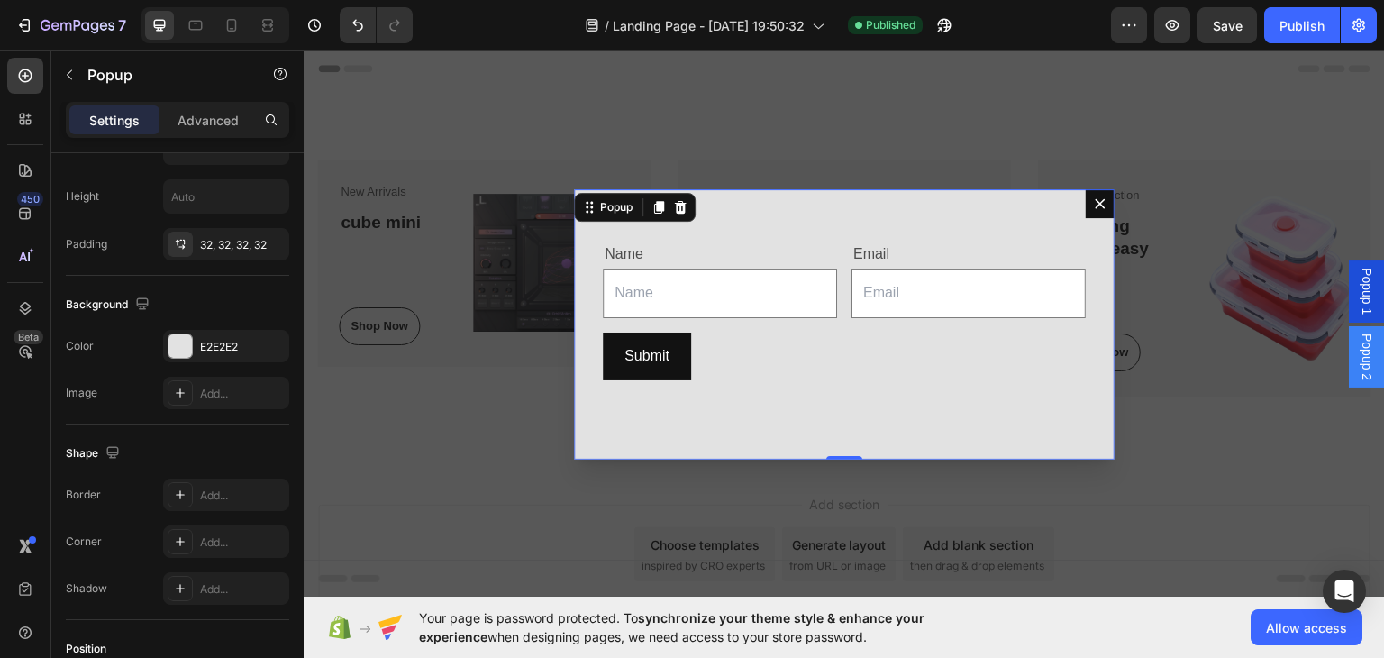
scroll to position [0, 0]
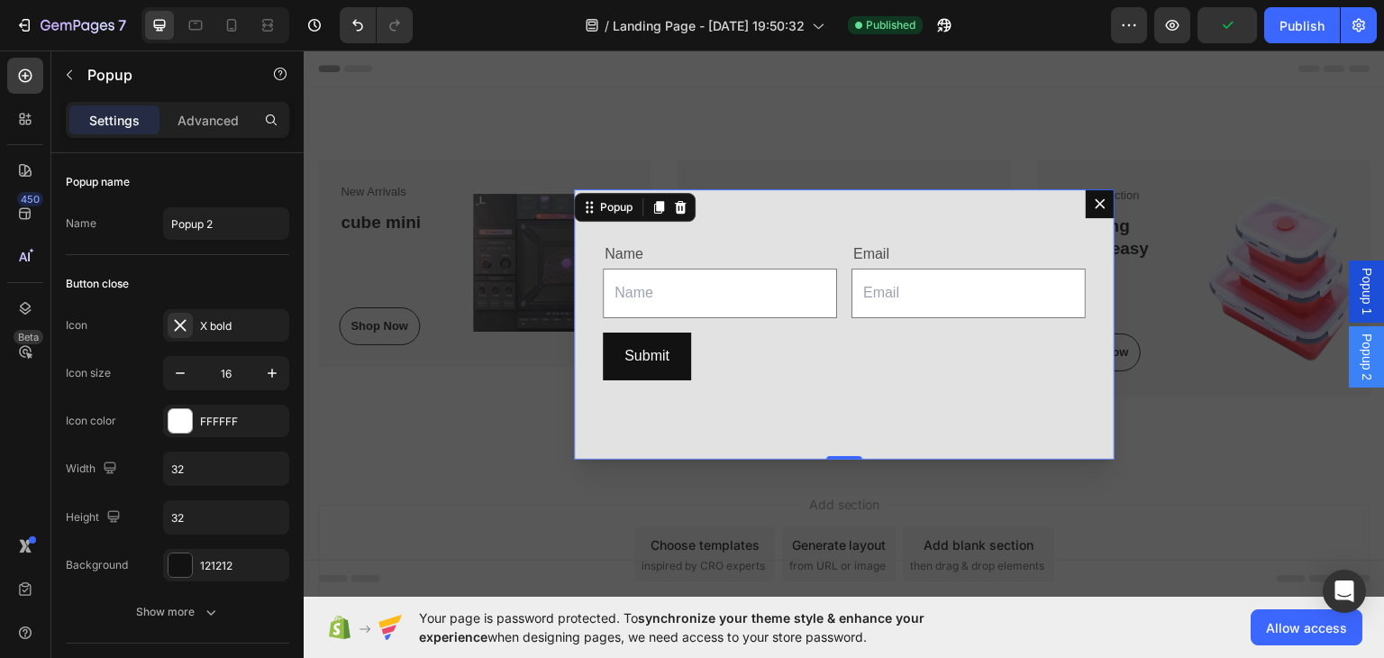
click at [1094, 204] on icon "Dialog content" at bounding box center [1100, 203] width 14 height 14
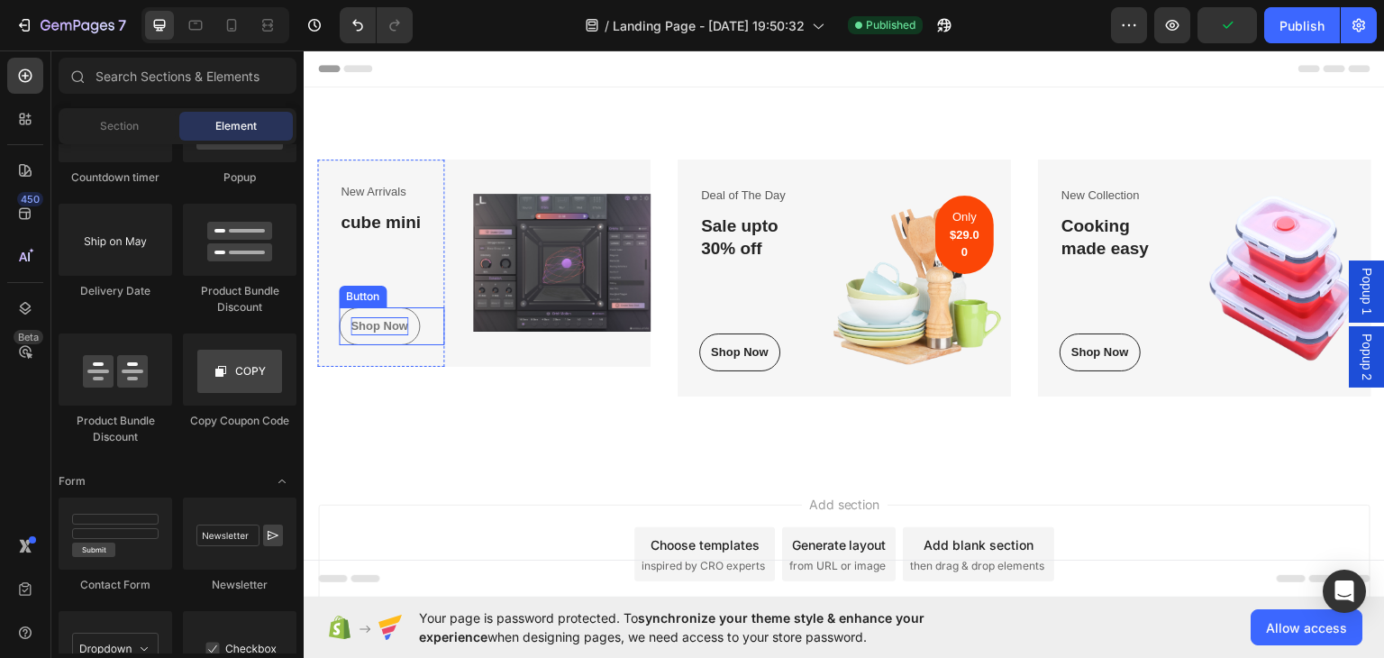
click at [400, 329] on div "Shop Now" at bounding box center [380, 325] width 58 height 18
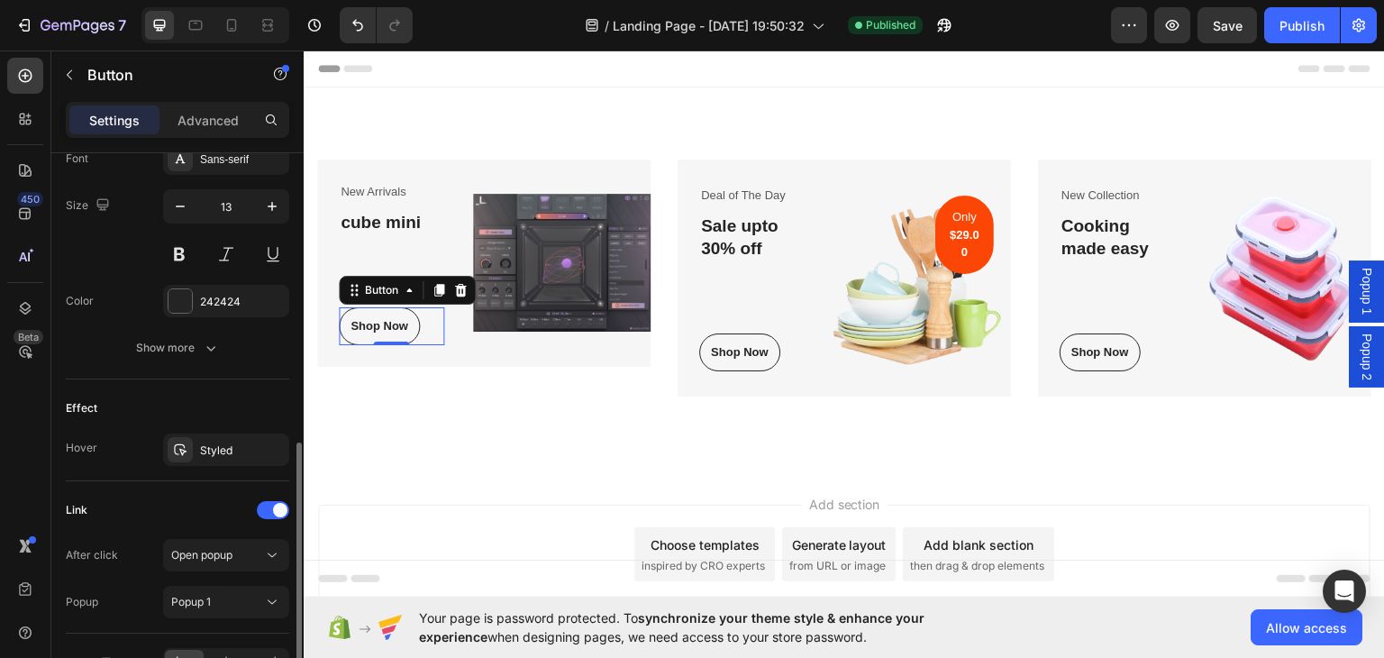
scroll to position [811, 0]
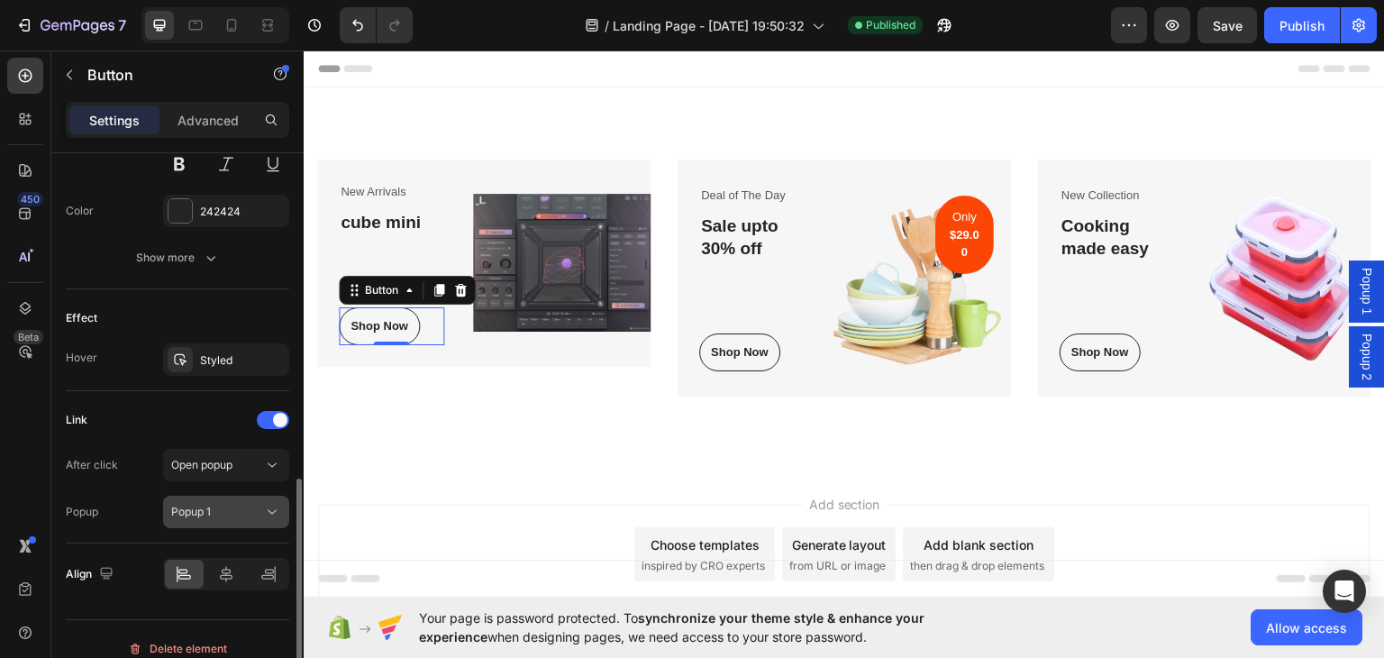
click at [250, 505] on div "Popup 1" at bounding box center [217, 512] width 92 height 16
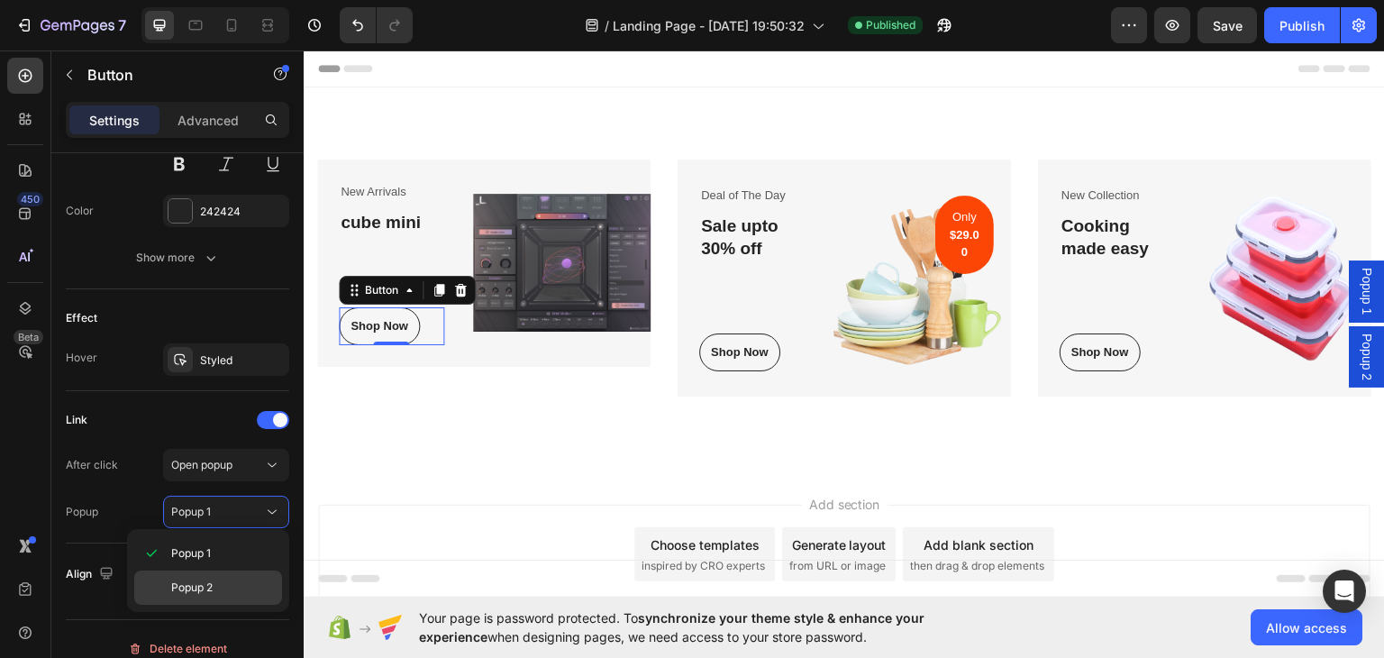
click at [187, 578] on div "Popup 2" at bounding box center [208, 587] width 148 height 34
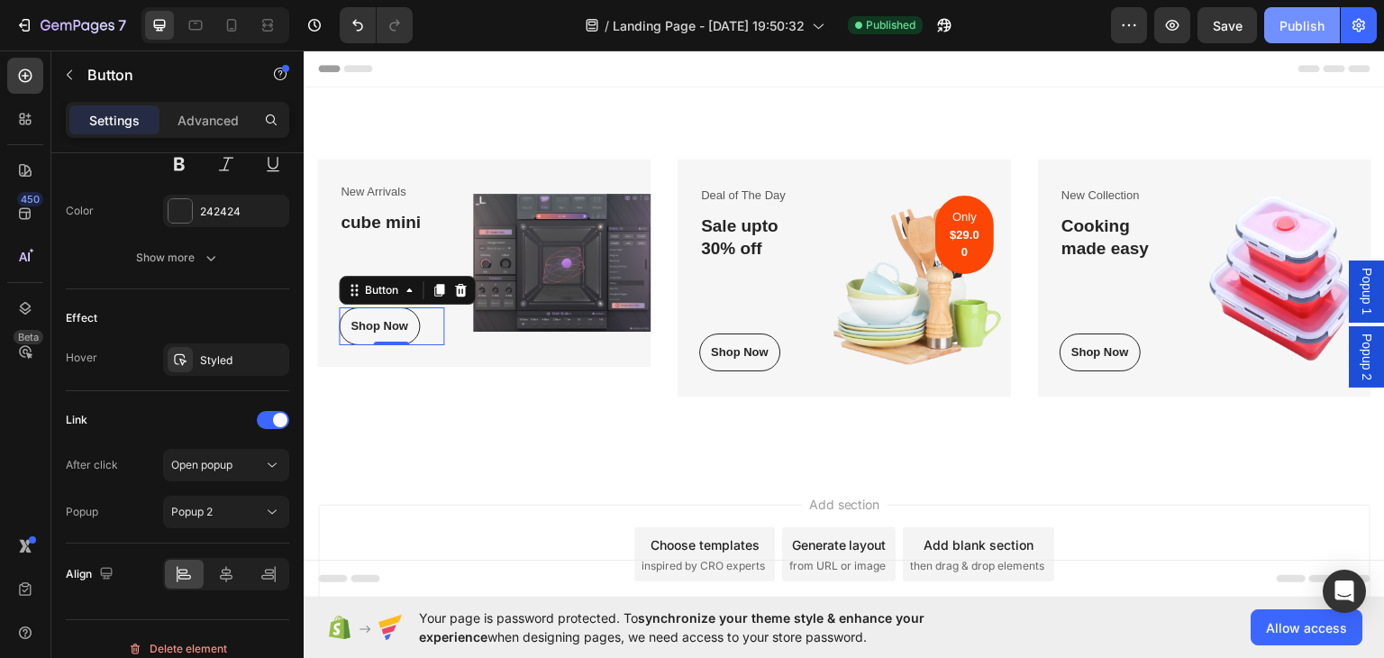
click at [1280, 18] on div "Publish" at bounding box center [1302, 25] width 45 height 19
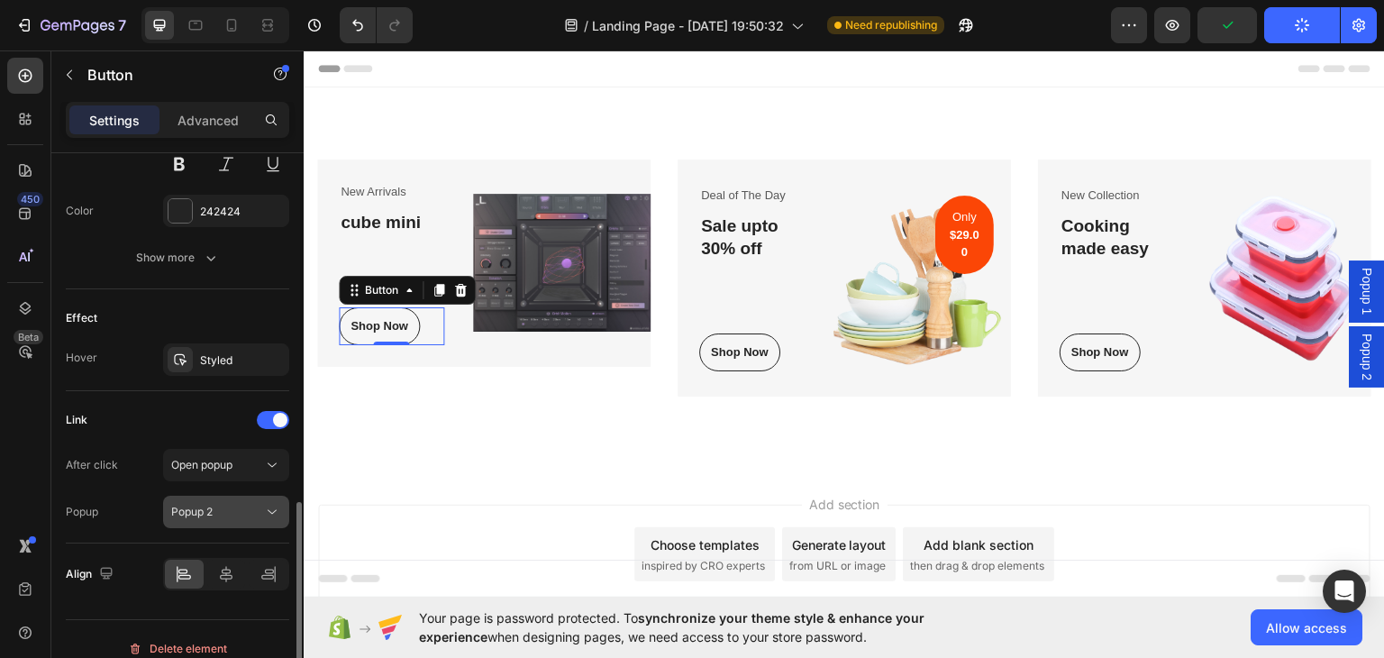
scroll to position [827, 0]
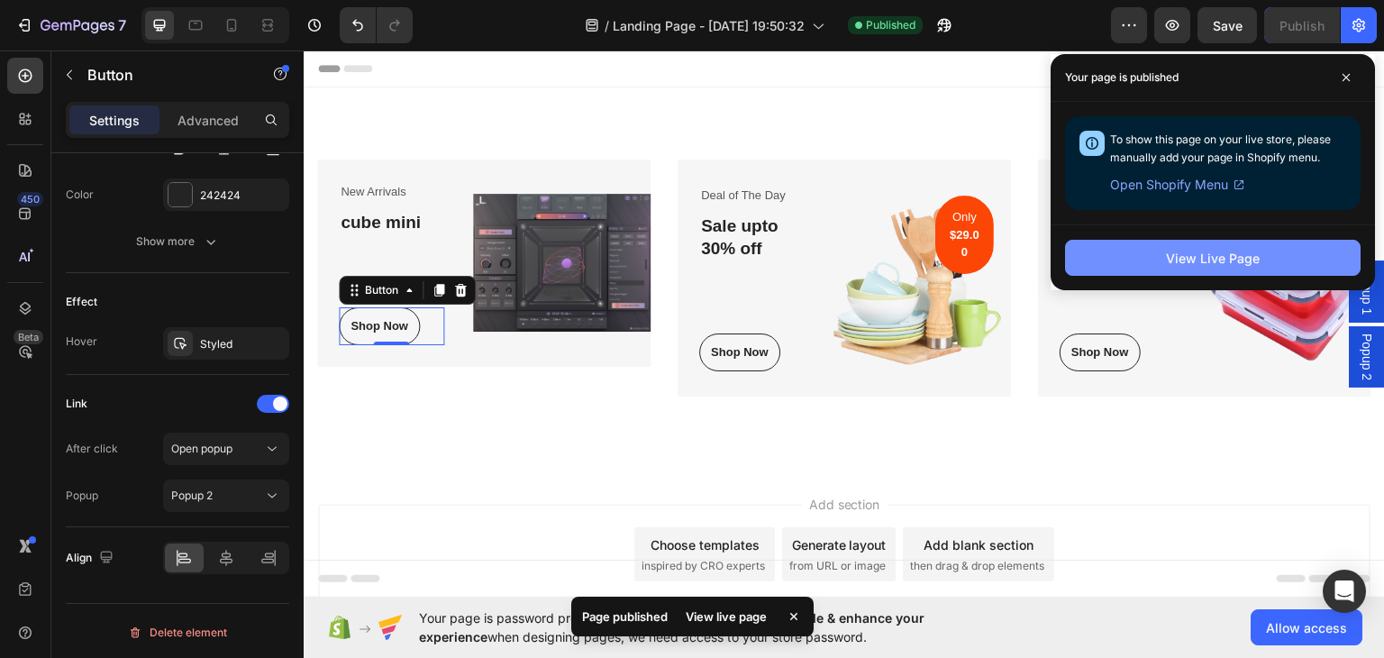
click at [1186, 268] on button "View Live Page" at bounding box center [1213, 258] width 296 height 36
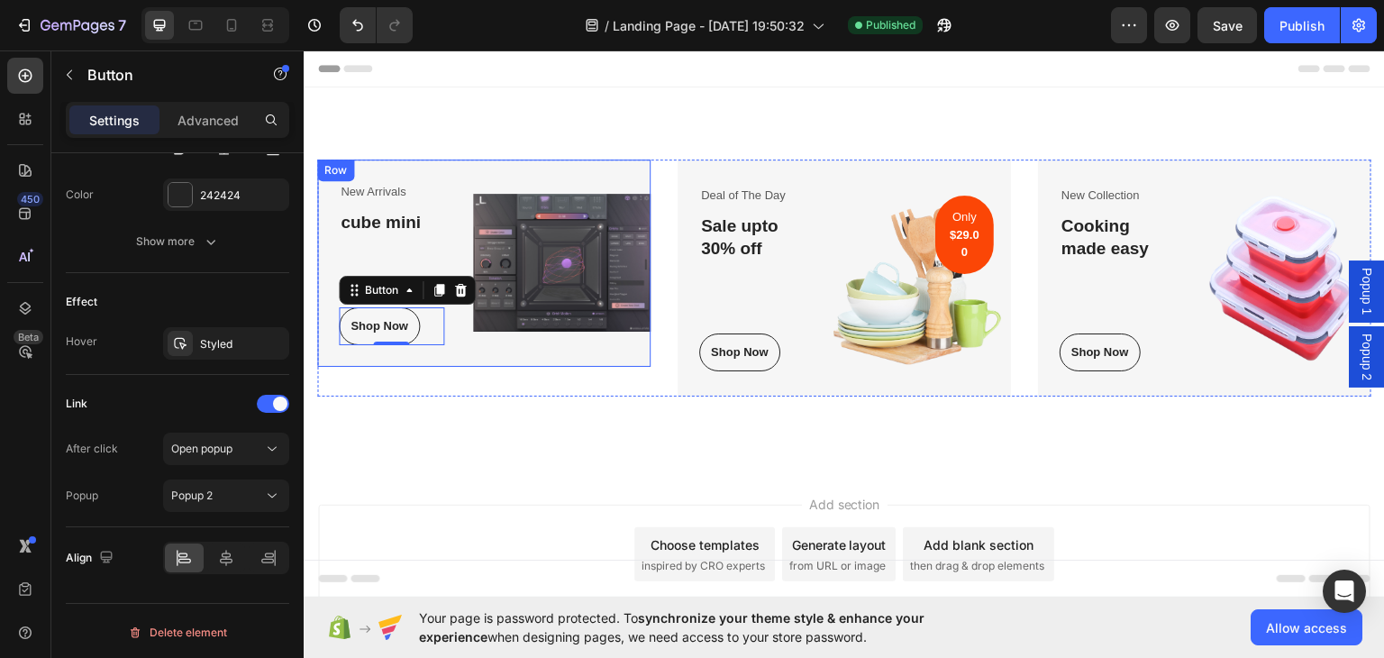
scroll to position [0, 0]
click at [469, 168] on div "New Arrivals Text block cube mini Heading Shop Now Button 0 Row Image Row" at bounding box center [483, 262] width 333 height 207
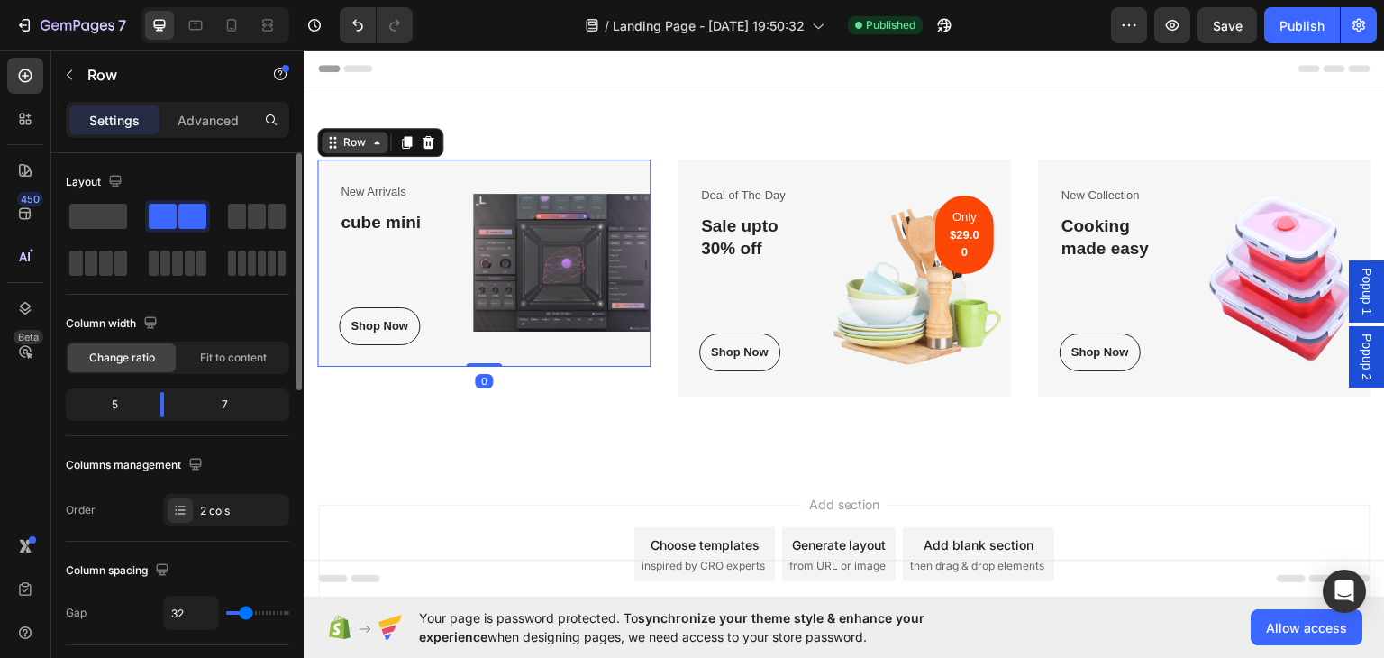
click at [384, 143] on div "Row" at bounding box center [355, 142] width 66 height 22
click at [332, 141] on icon at bounding box center [332, 141] width 14 height 14
click at [238, 366] on div "Fit to content" at bounding box center [233, 357] width 108 height 29
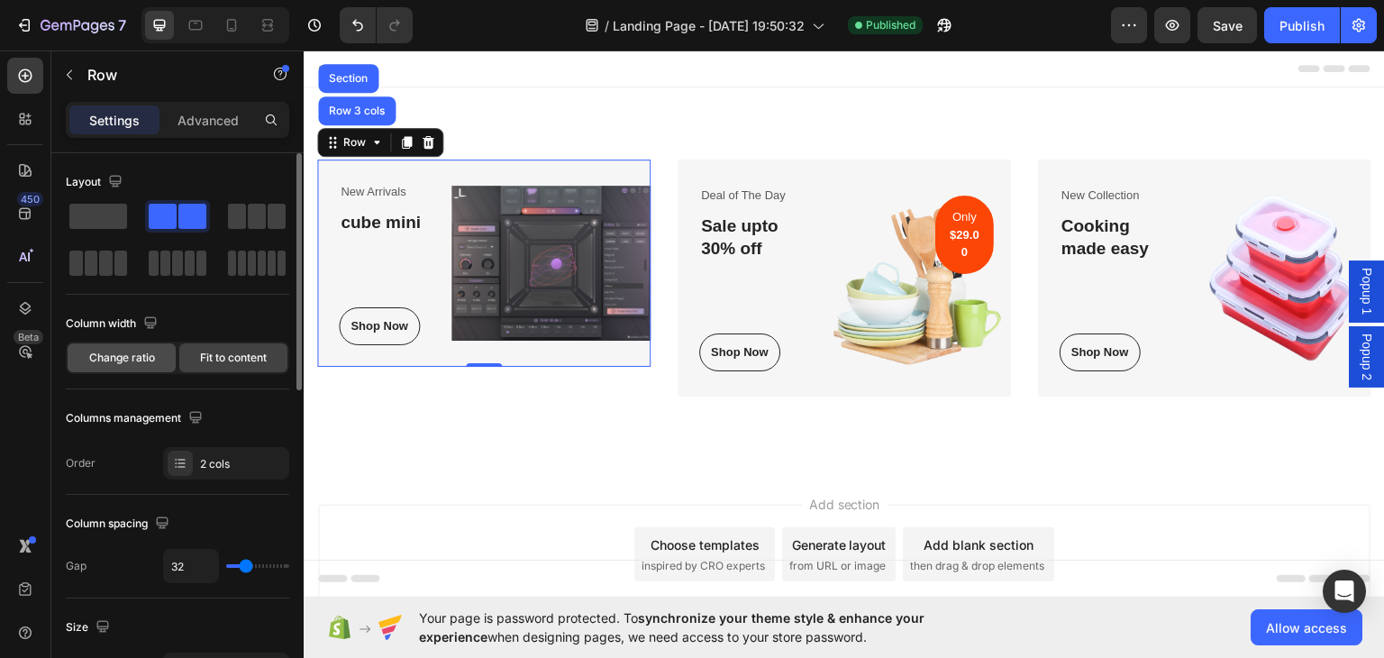
click at [113, 361] on span "Change ratio" at bounding box center [122, 358] width 66 height 16
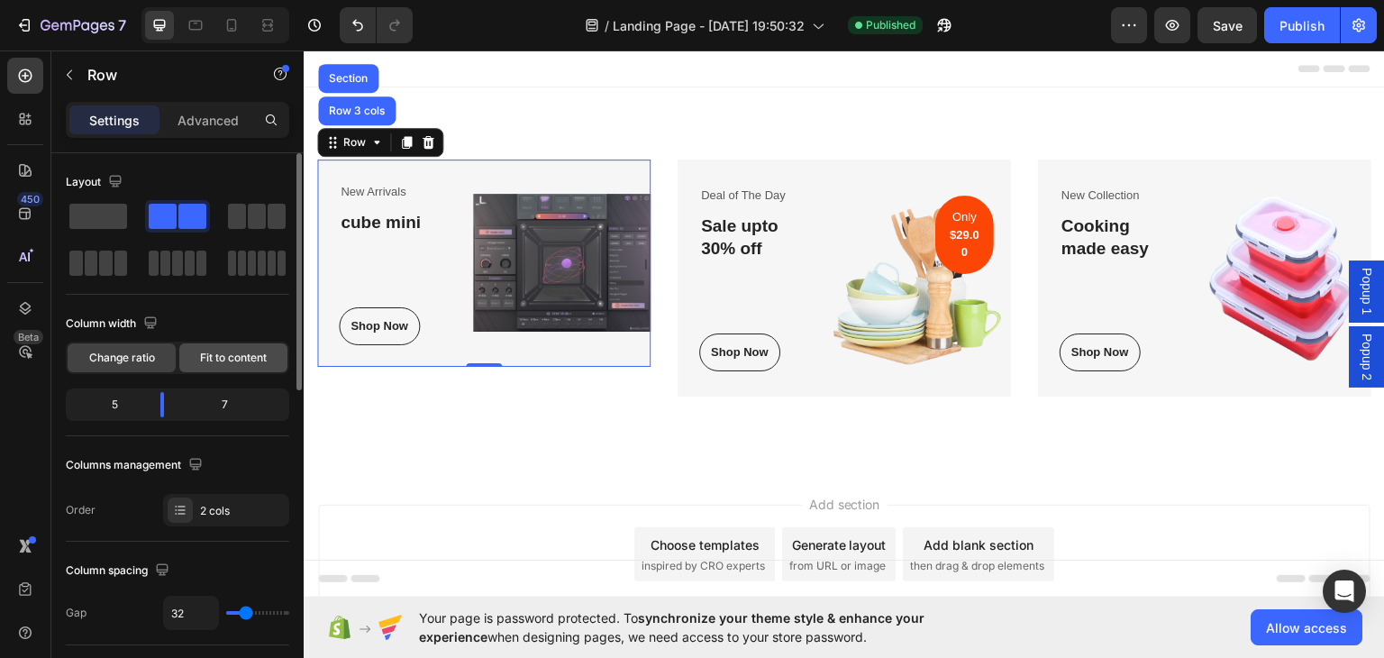
click at [229, 360] on span "Fit to content" at bounding box center [233, 358] width 67 height 16
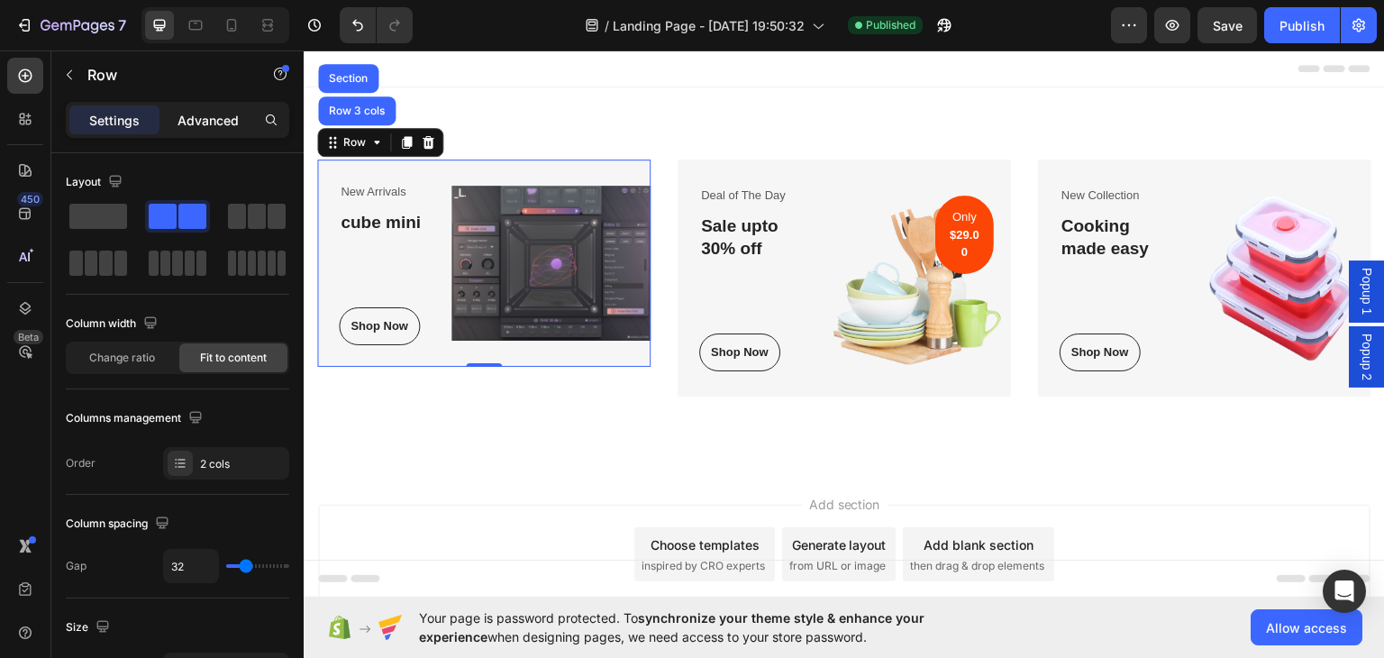
click at [209, 116] on p "Advanced" at bounding box center [208, 120] width 61 height 19
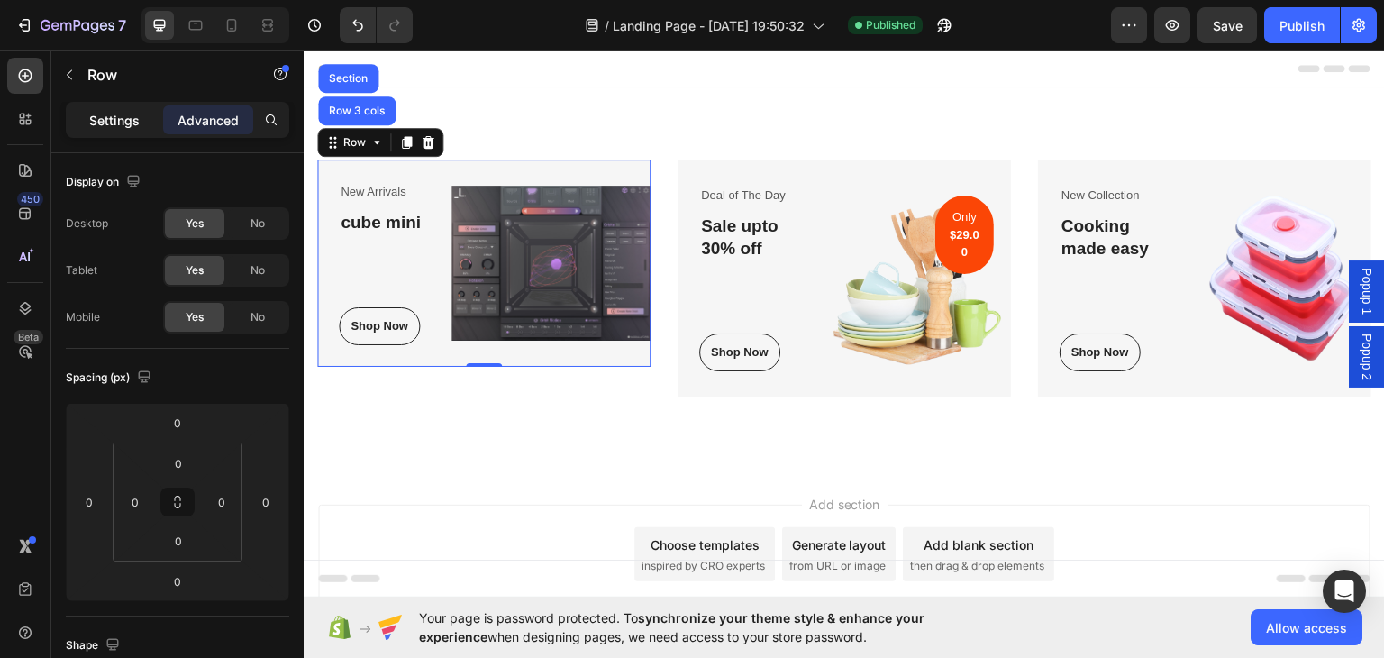
click at [145, 124] on div "Settings" at bounding box center [114, 119] width 90 height 29
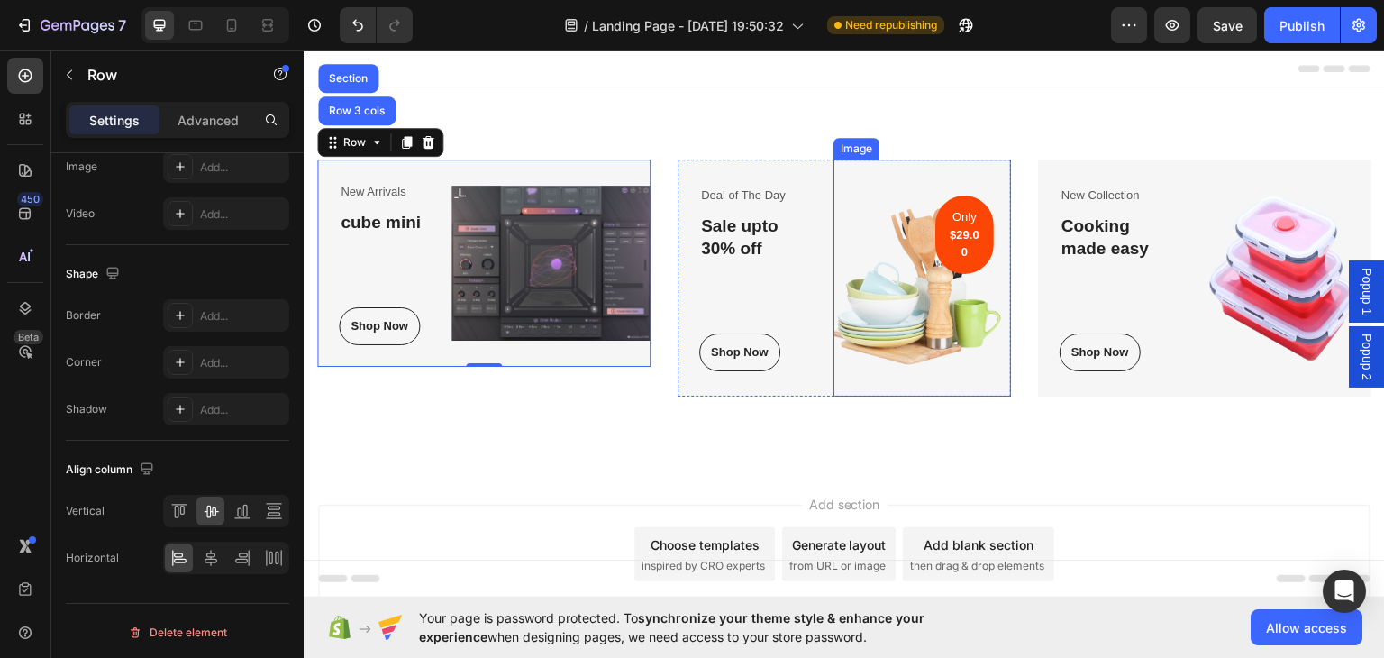
click at [906, 249] on img at bounding box center [922, 277] width 178 height 237
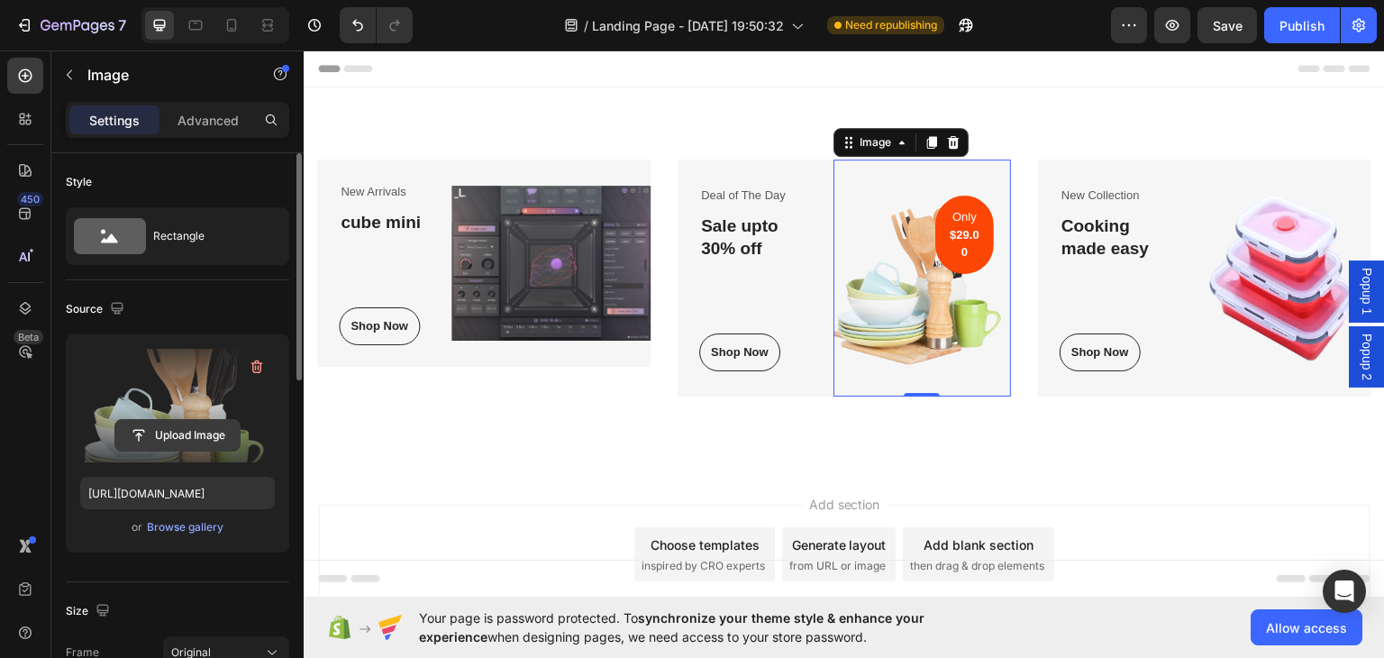
drag, startPoint x: 200, startPoint y: 525, endPoint x: 200, endPoint y: 437, distance: 88.3
click at [227, 438] on div "Upload Image https://ucarecdn.com/e46b0203-8ee1-444f-9533-2d623a84c84a/-/format…" at bounding box center [177, 443] width 223 height 218
click at [191, 436] on input "file" at bounding box center [177, 435] width 124 height 31
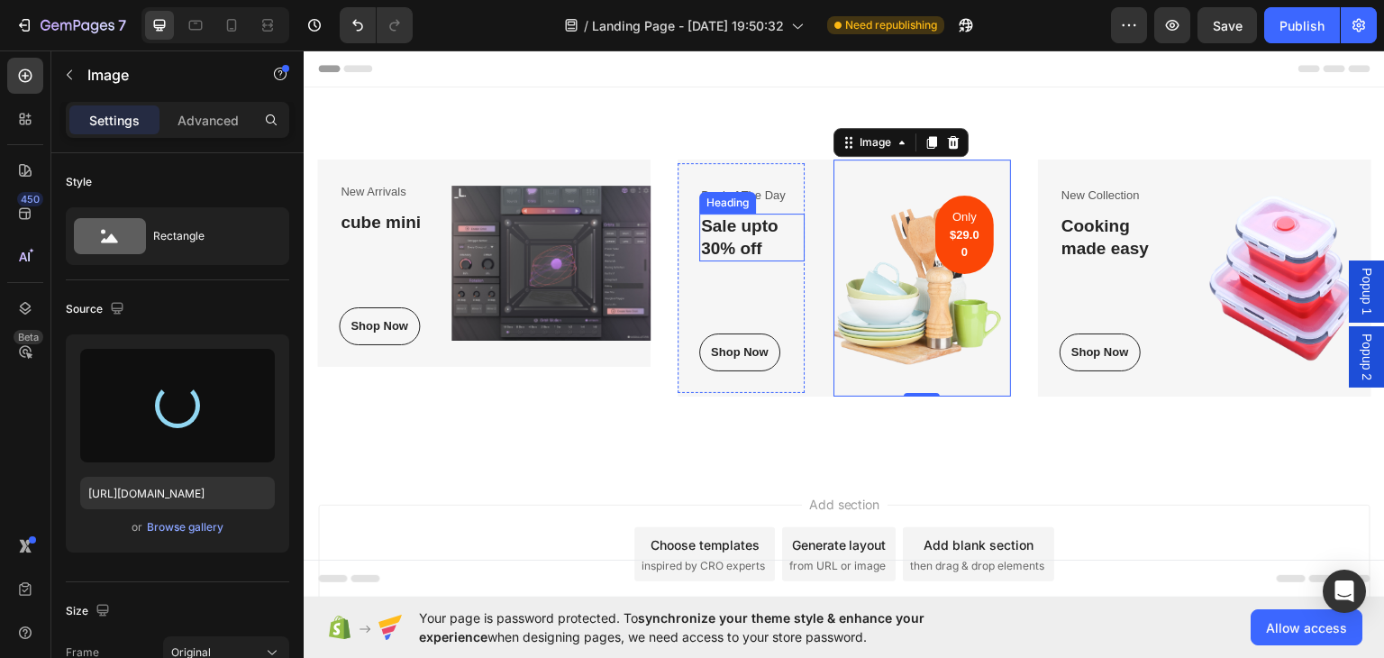
click at [740, 231] on p "Sale upto 30% off" at bounding box center [752, 236] width 102 height 44
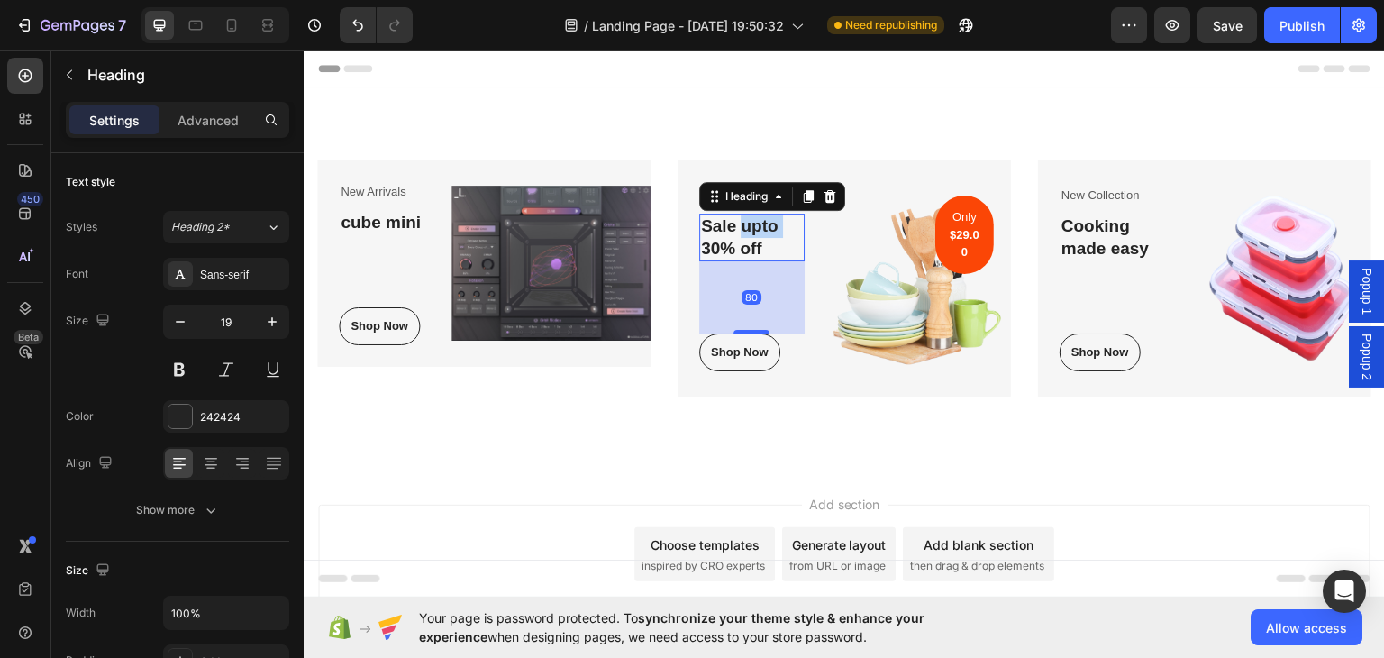
click at [740, 231] on p "Sale upto 30% off" at bounding box center [752, 236] width 102 height 44
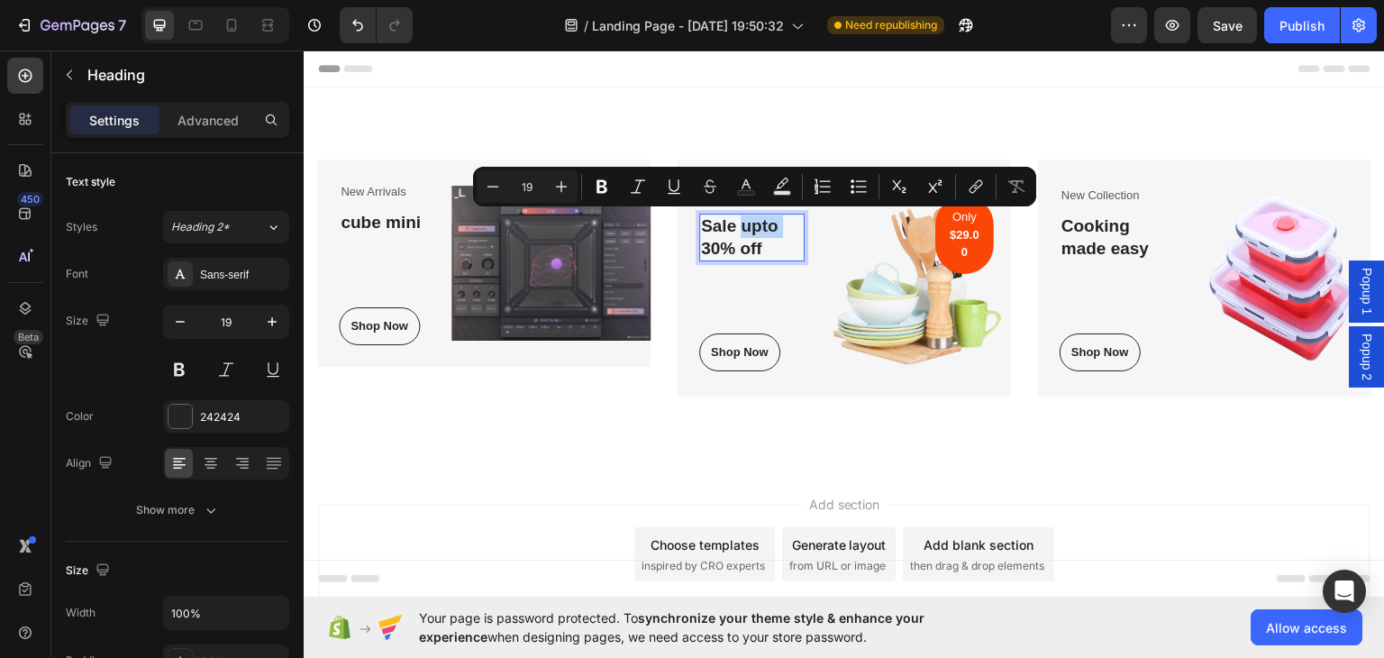
click at [740, 231] on p "Sale upto 30% off" at bounding box center [752, 236] width 102 height 44
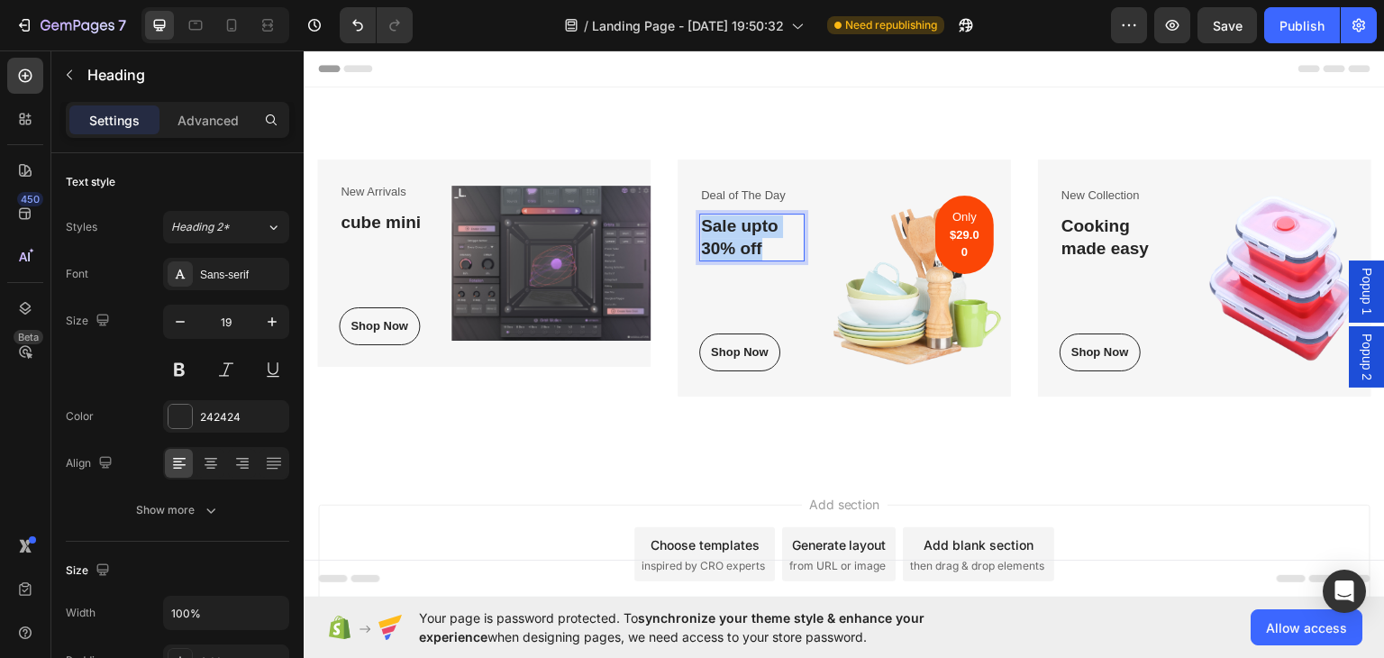
click at [740, 231] on p "Sale upto 30% off" at bounding box center [752, 236] width 102 height 44
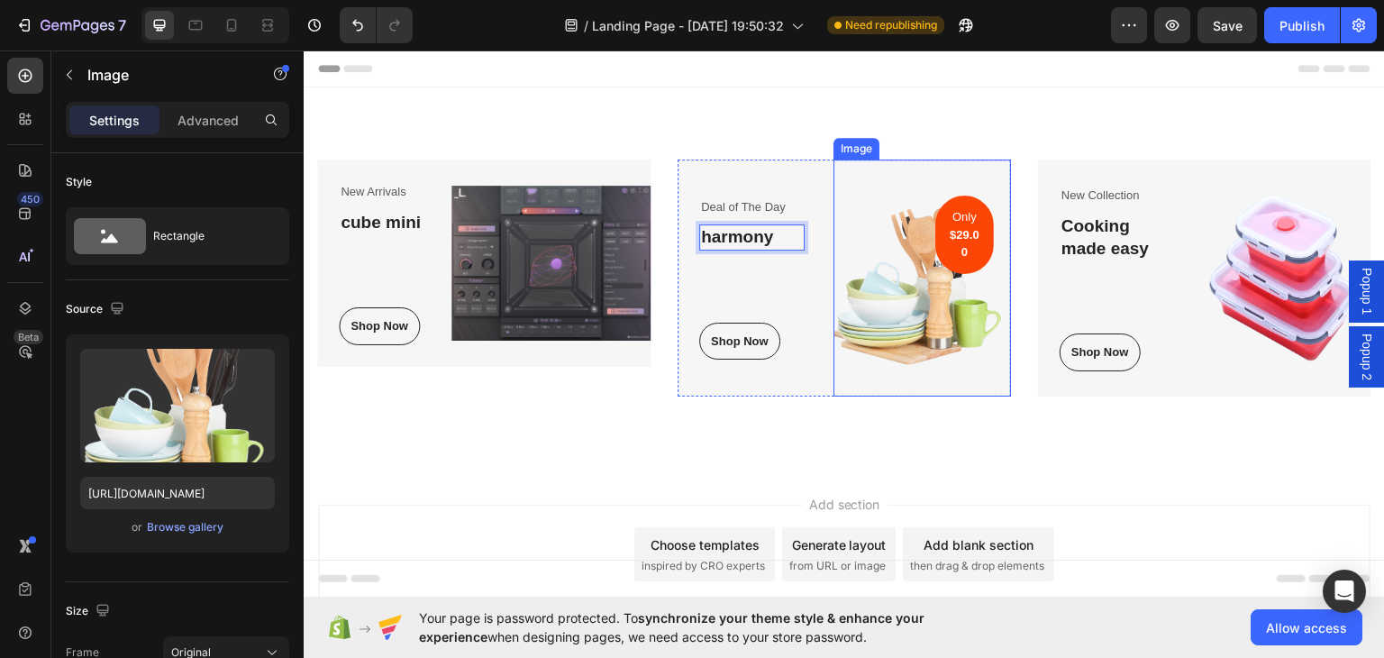
click at [924, 250] on img at bounding box center [922, 277] width 178 height 237
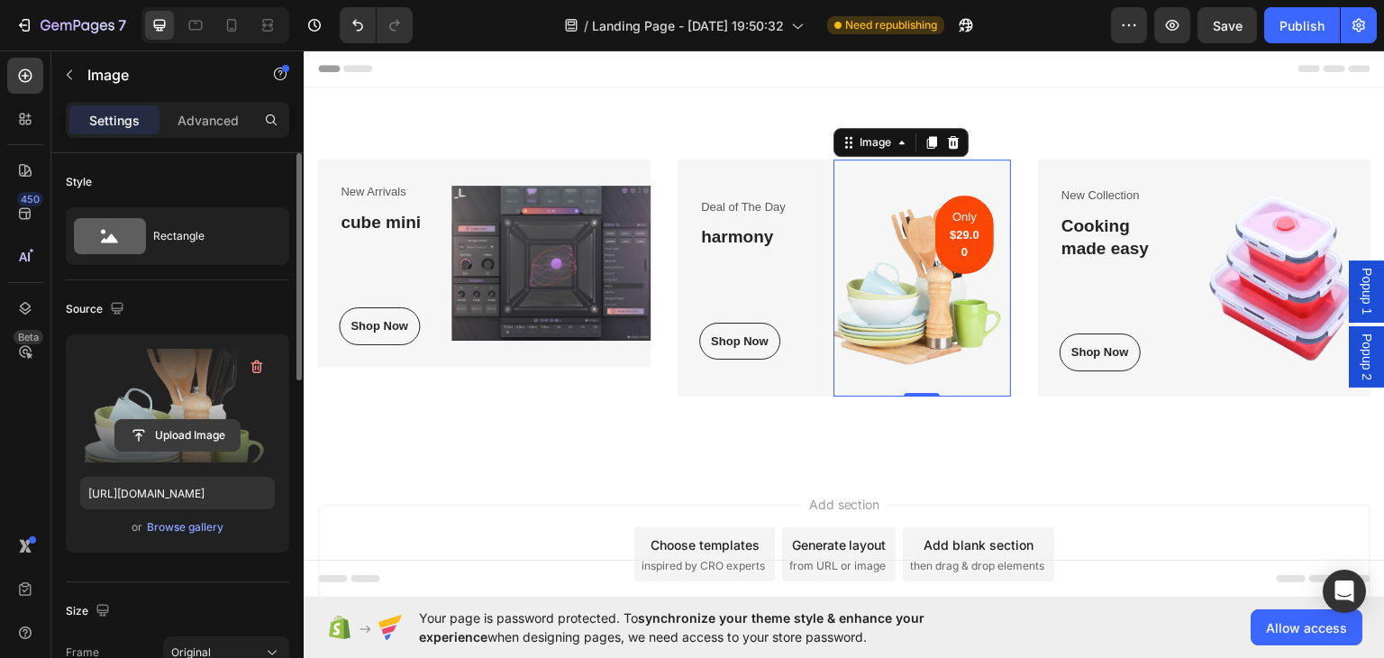
click at [156, 441] on input "file" at bounding box center [177, 435] width 124 height 31
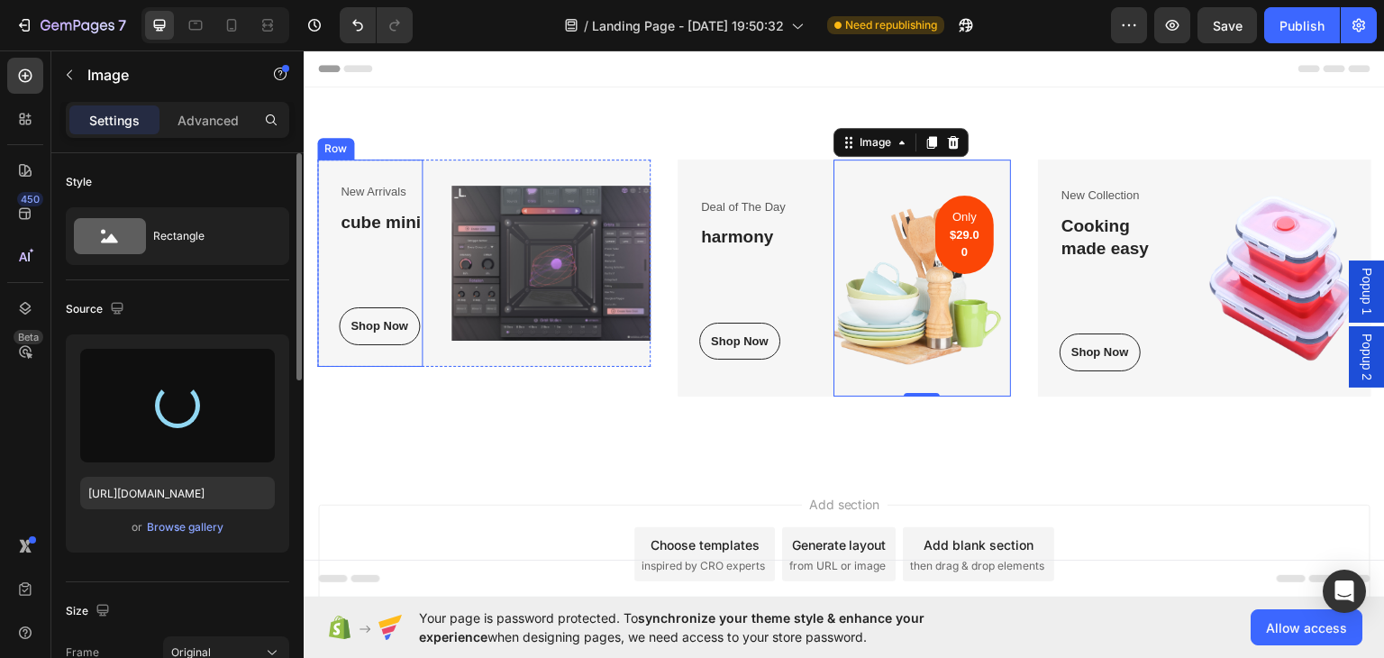
type input "https://cdn.shopify.com/s/files/1/0911/4062/0472/files/gempages_586353164718965…"
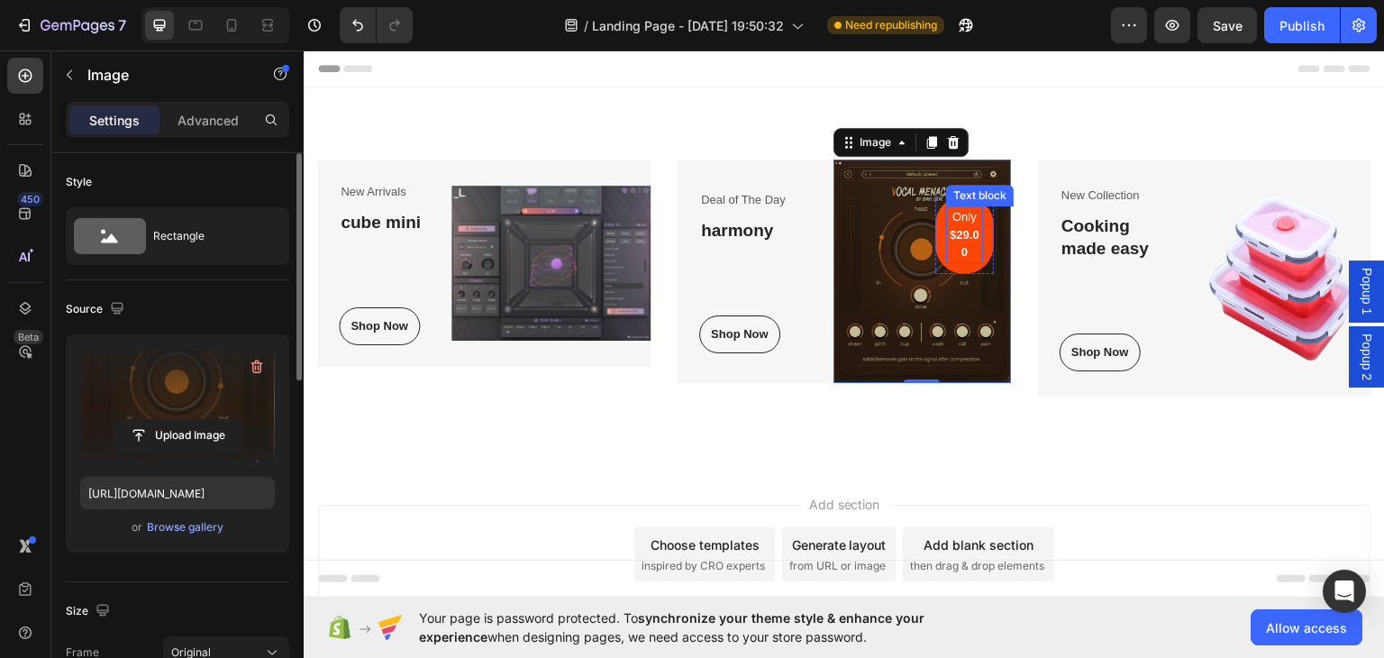
click at [958, 232] on strong "$29.00" at bounding box center [965, 243] width 30 height 32
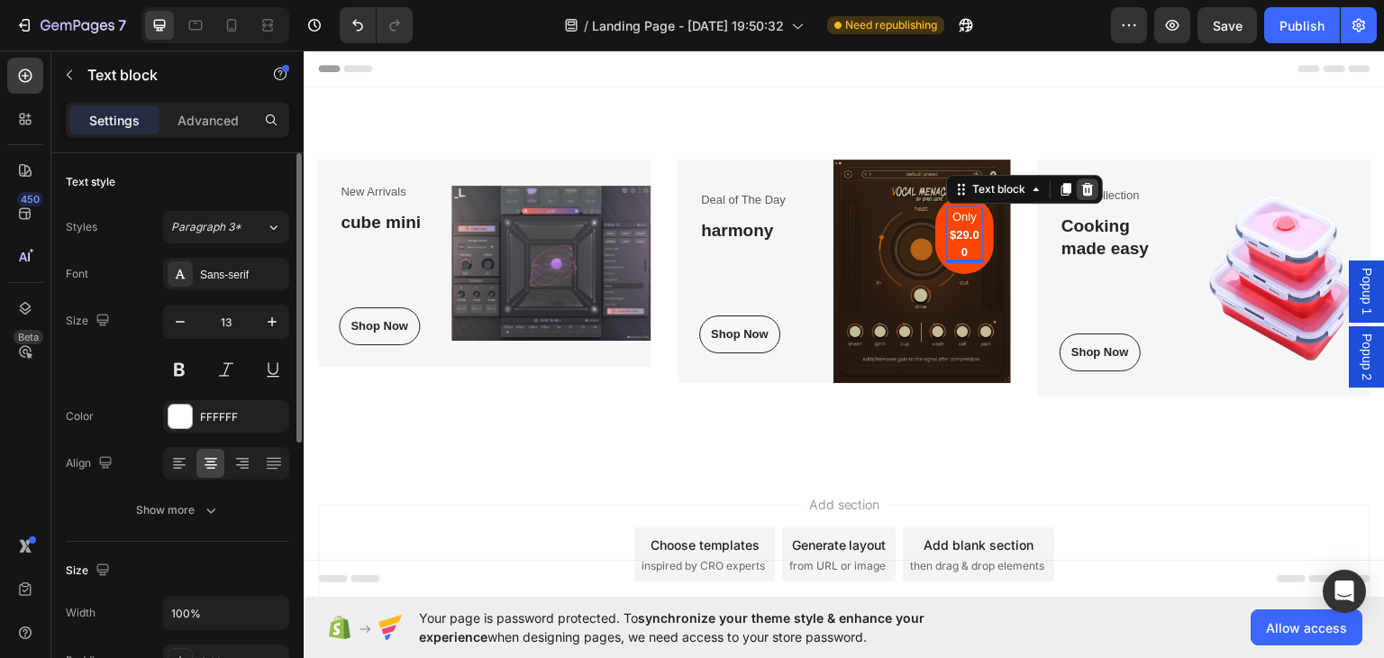
click at [1081, 187] on icon at bounding box center [1087, 188] width 12 height 13
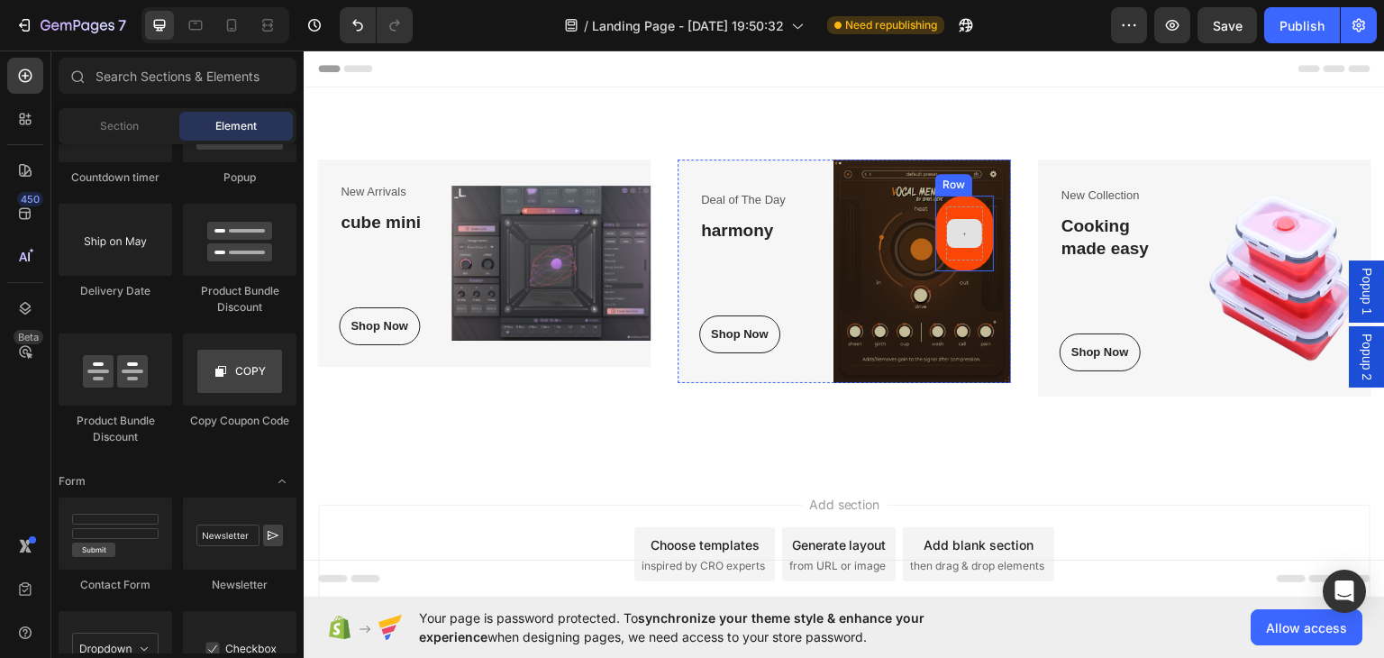
click at [961, 227] on icon at bounding box center [964, 232] width 6 height 15
click at [961, 212] on div at bounding box center [964, 232] width 37 height 54
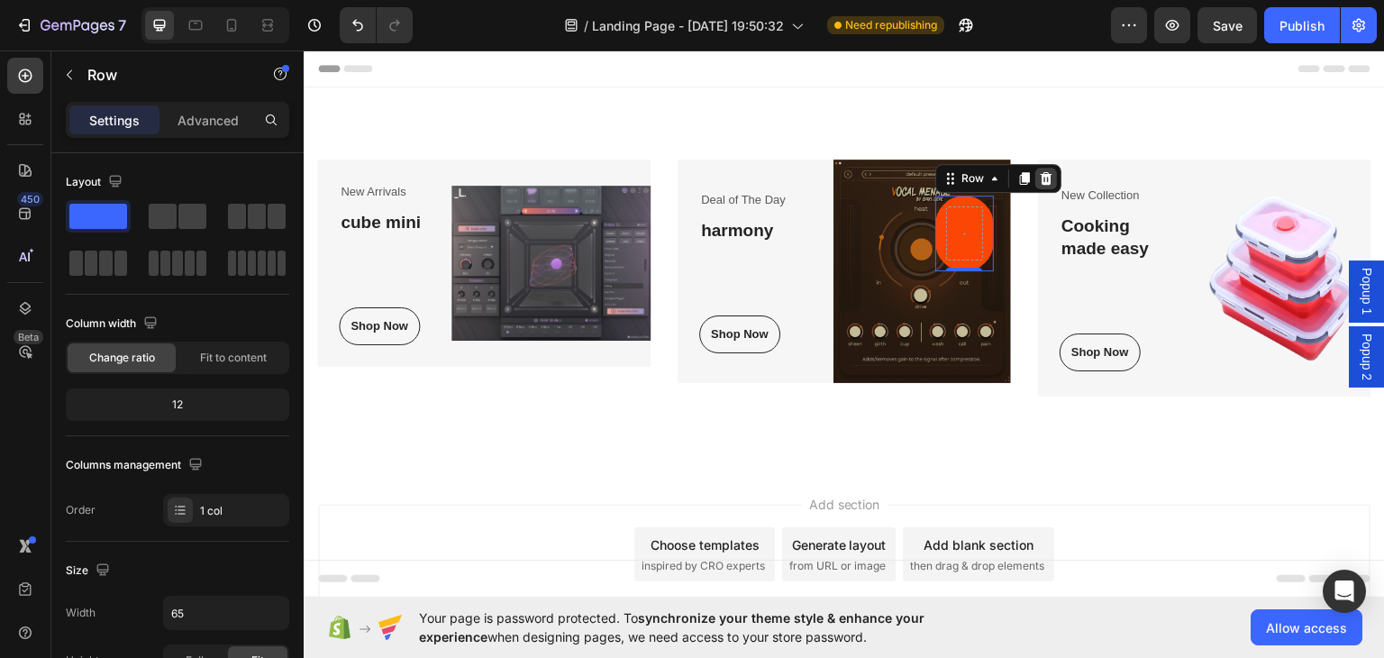
click at [1040, 179] on icon at bounding box center [1046, 177] width 12 height 13
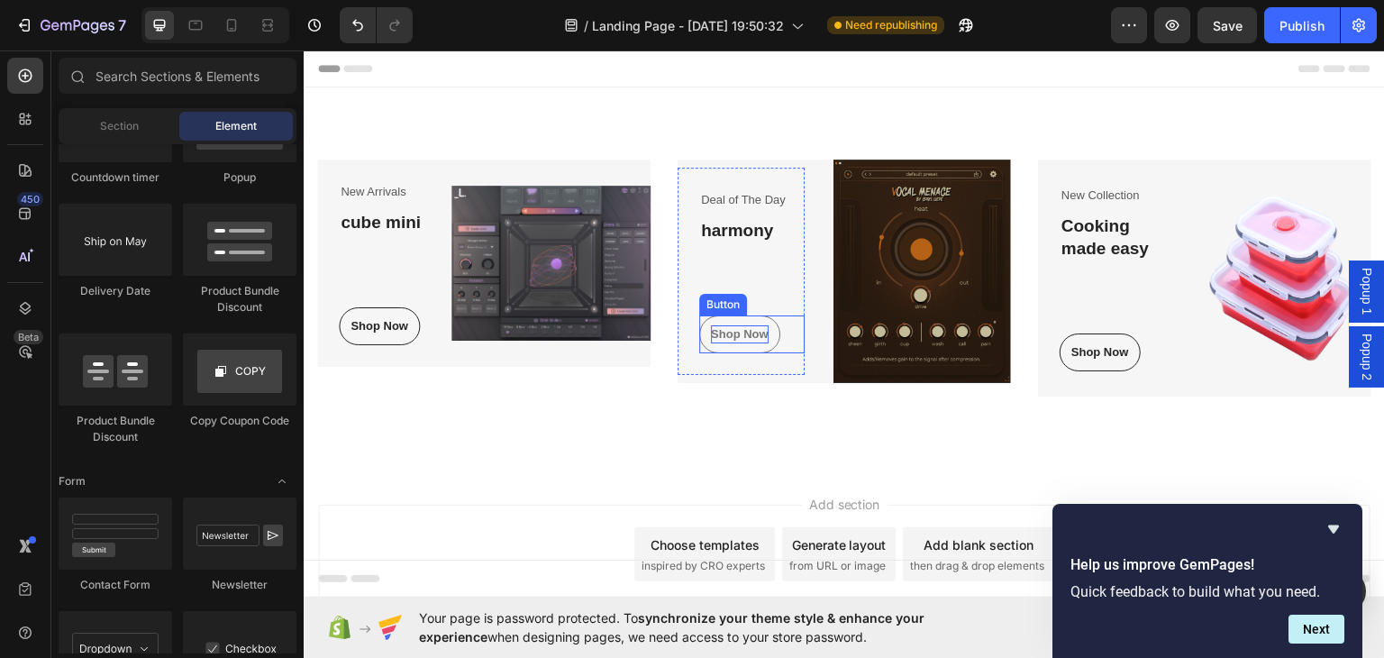
click at [739, 328] on div "Shop Now" at bounding box center [740, 333] width 58 height 18
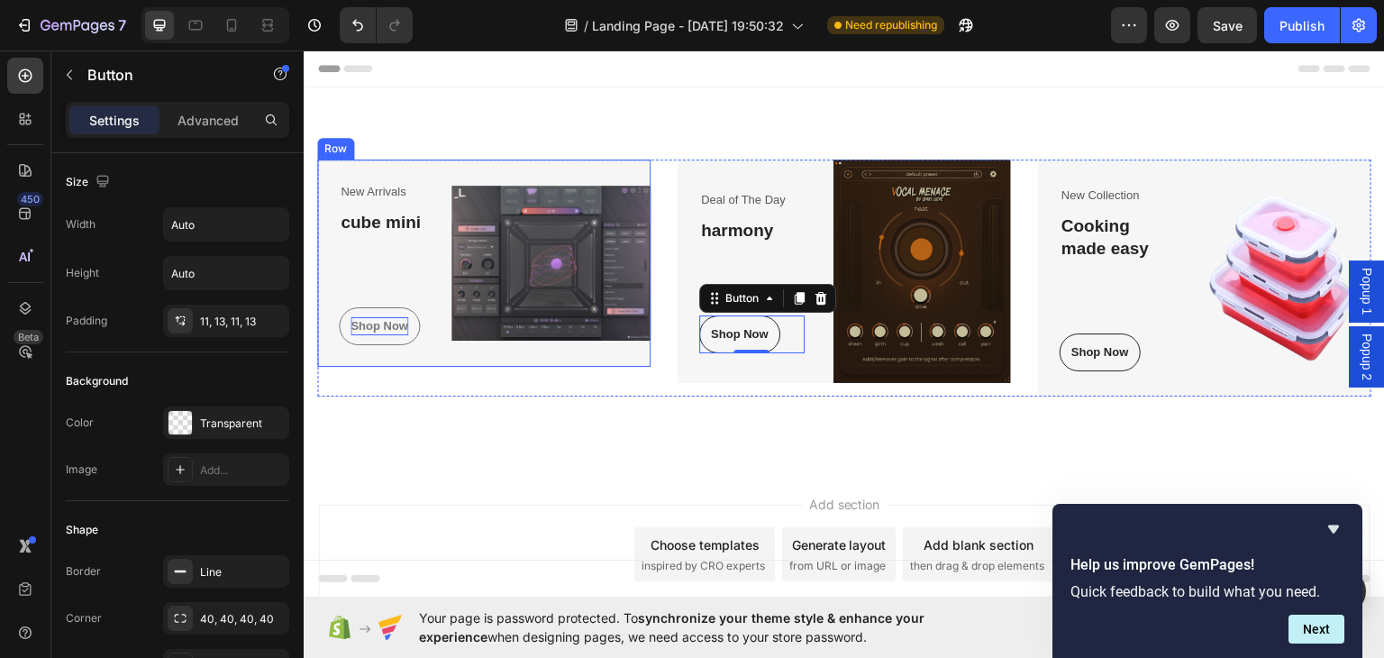
click at [377, 325] on div "Shop Now" at bounding box center [380, 325] width 58 height 18
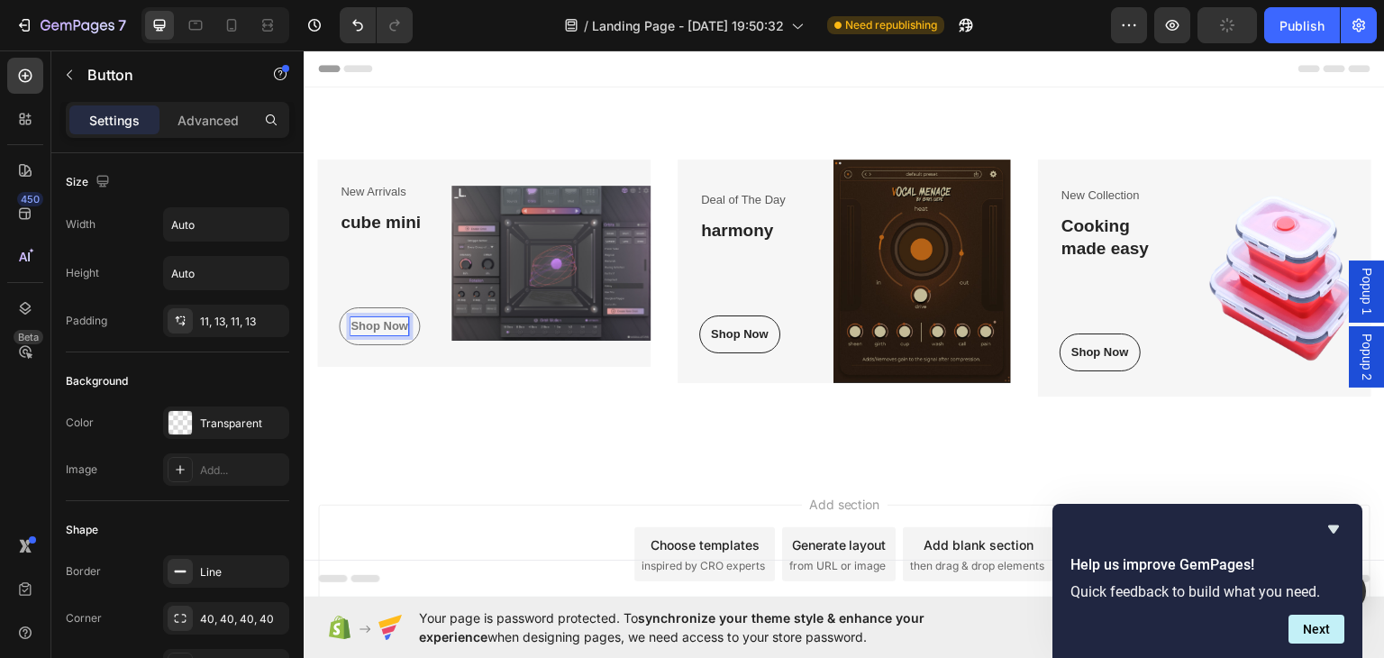
click at [377, 325] on div "Shop Now" at bounding box center [380, 325] width 58 height 18
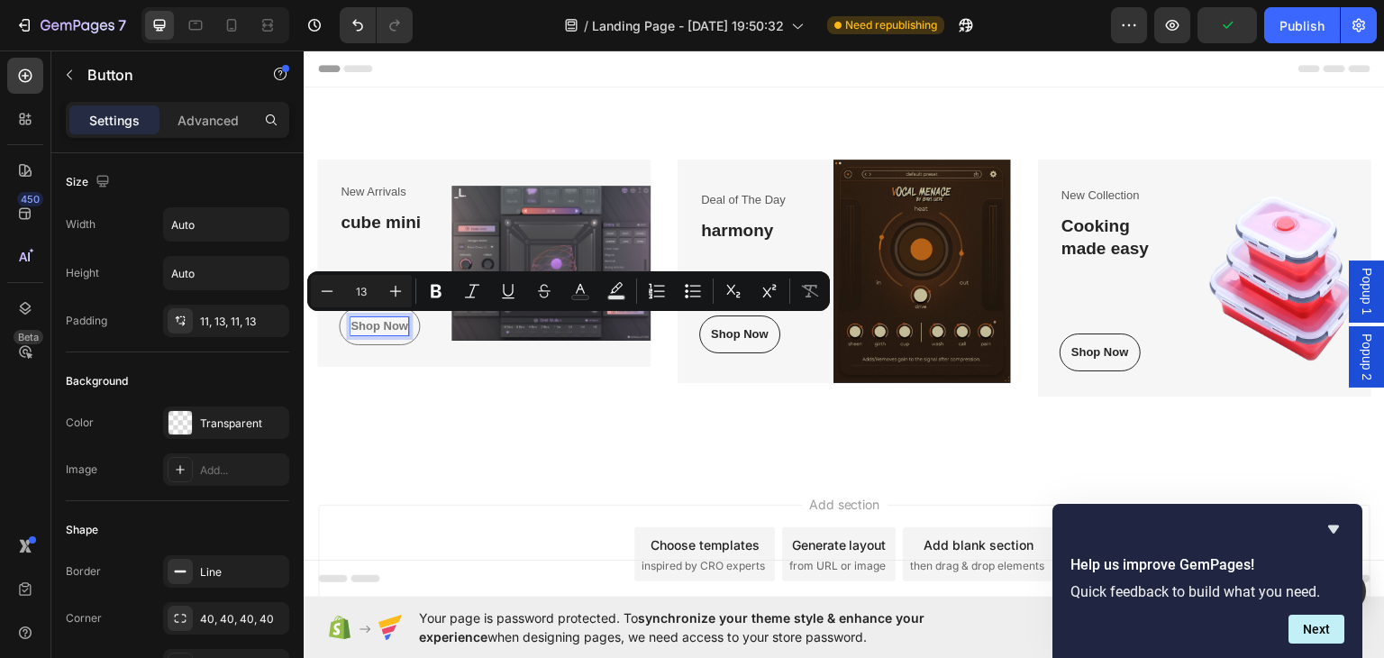
click at [377, 325] on p "Shop Now" at bounding box center [380, 325] width 58 height 18
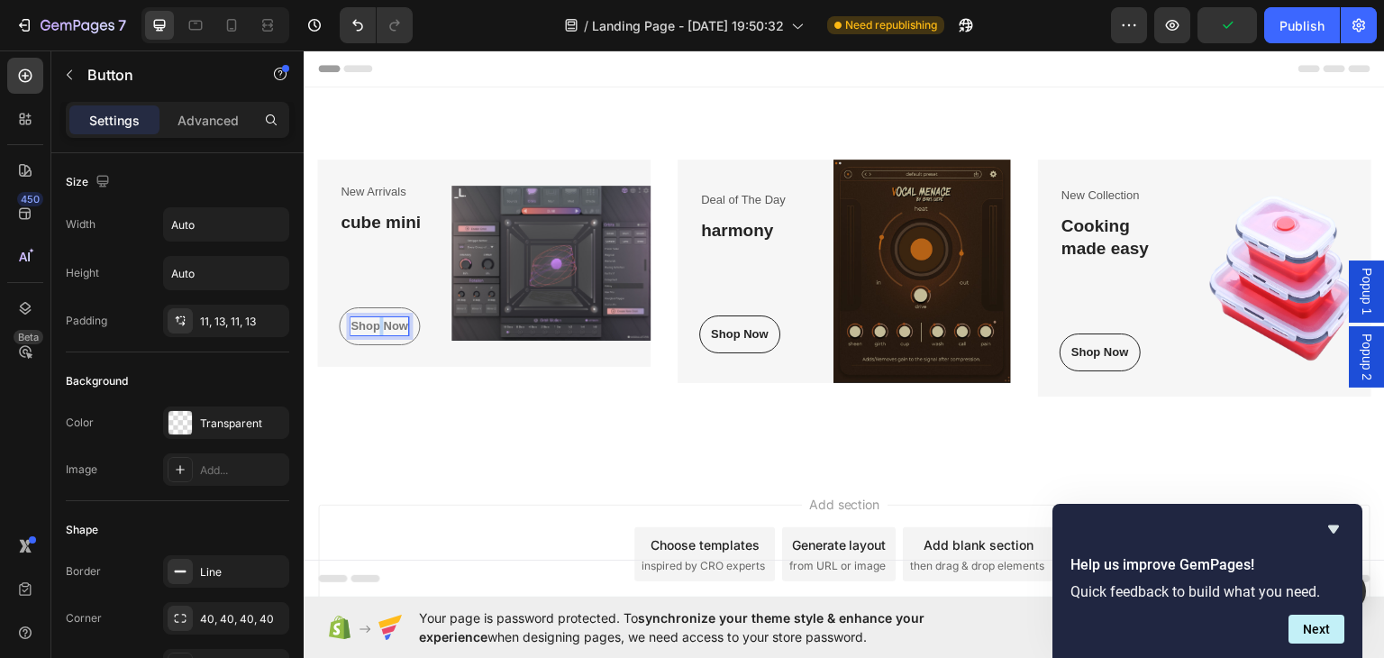
click at [377, 325] on p "Shop Now" at bounding box center [380, 325] width 58 height 18
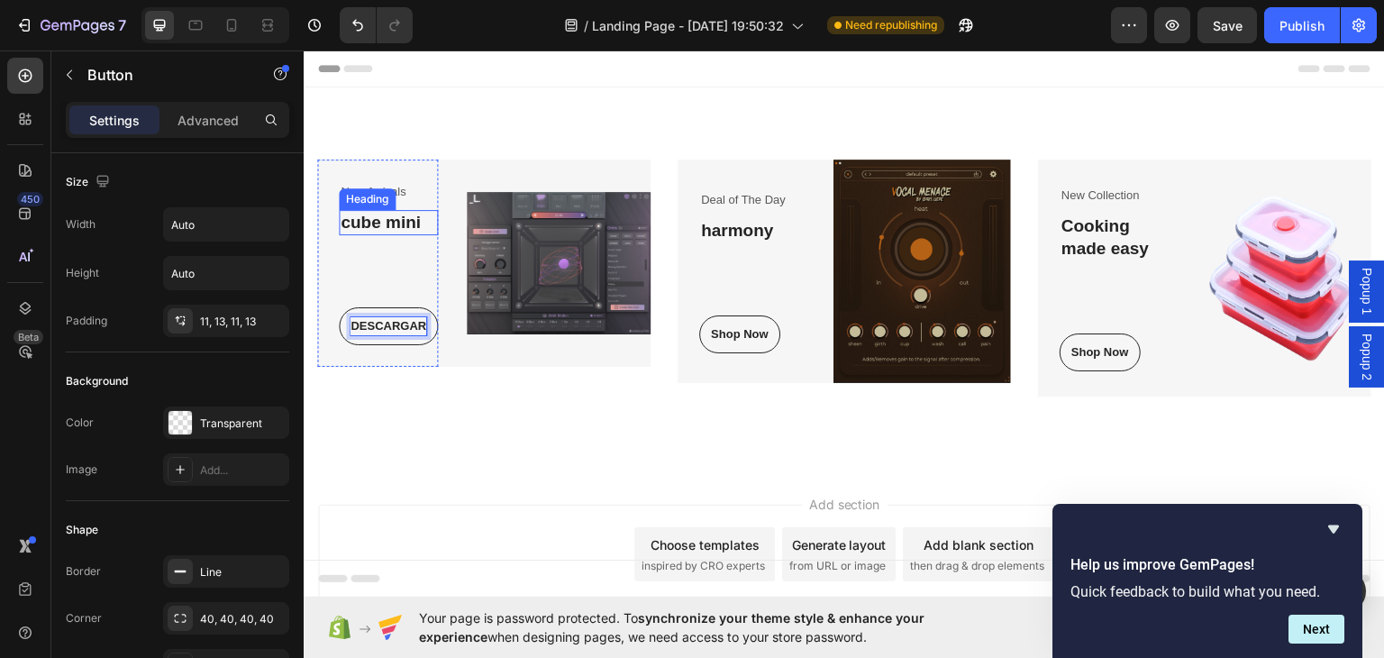
click at [381, 190] on div "Heading" at bounding box center [367, 198] width 50 height 16
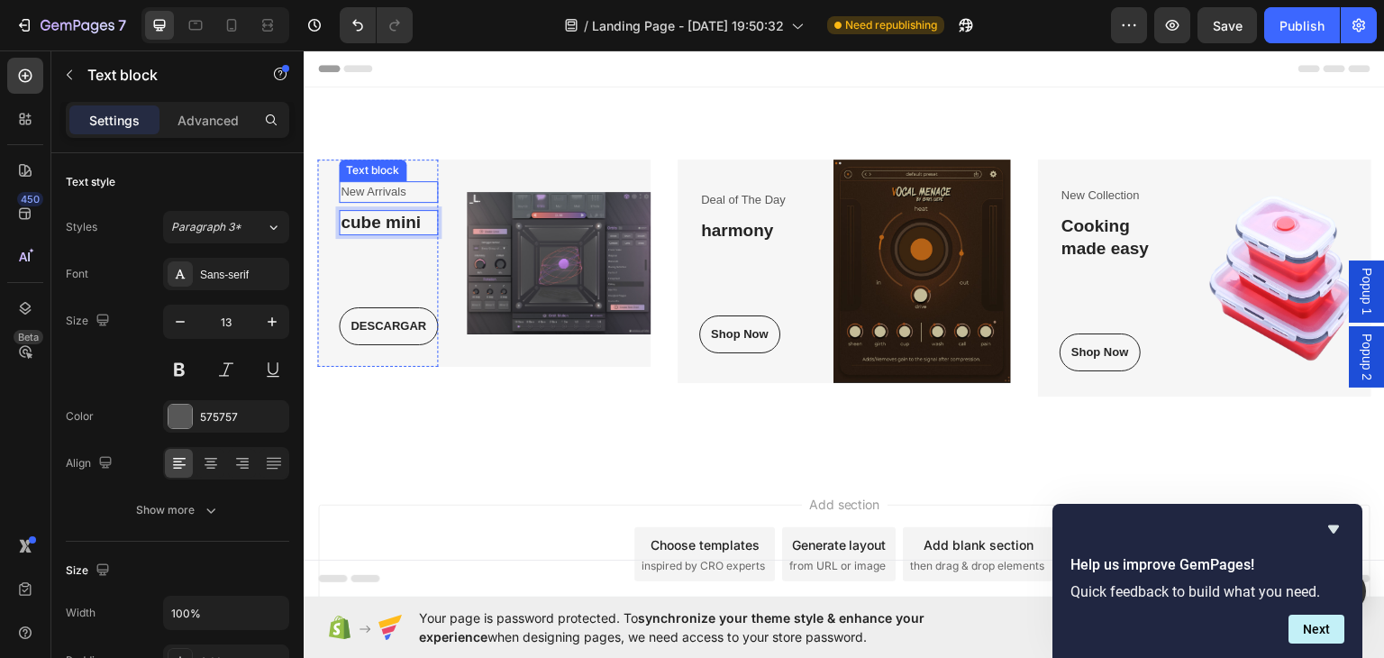
click at [378, 184] on p "New Arrivals" at bounding box center [389, 191] width 96 height 18
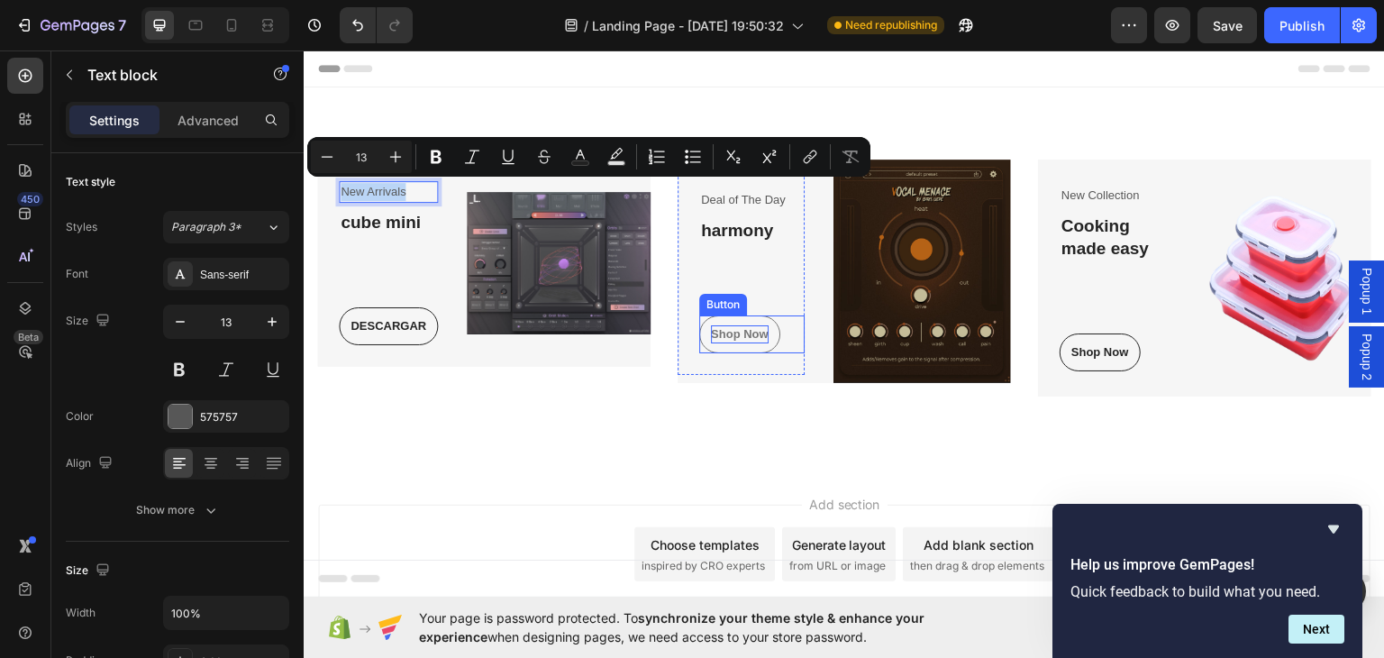
click at [735, 334] on div "Shop Now" at bounding box center [740, 333] width 58 height 18
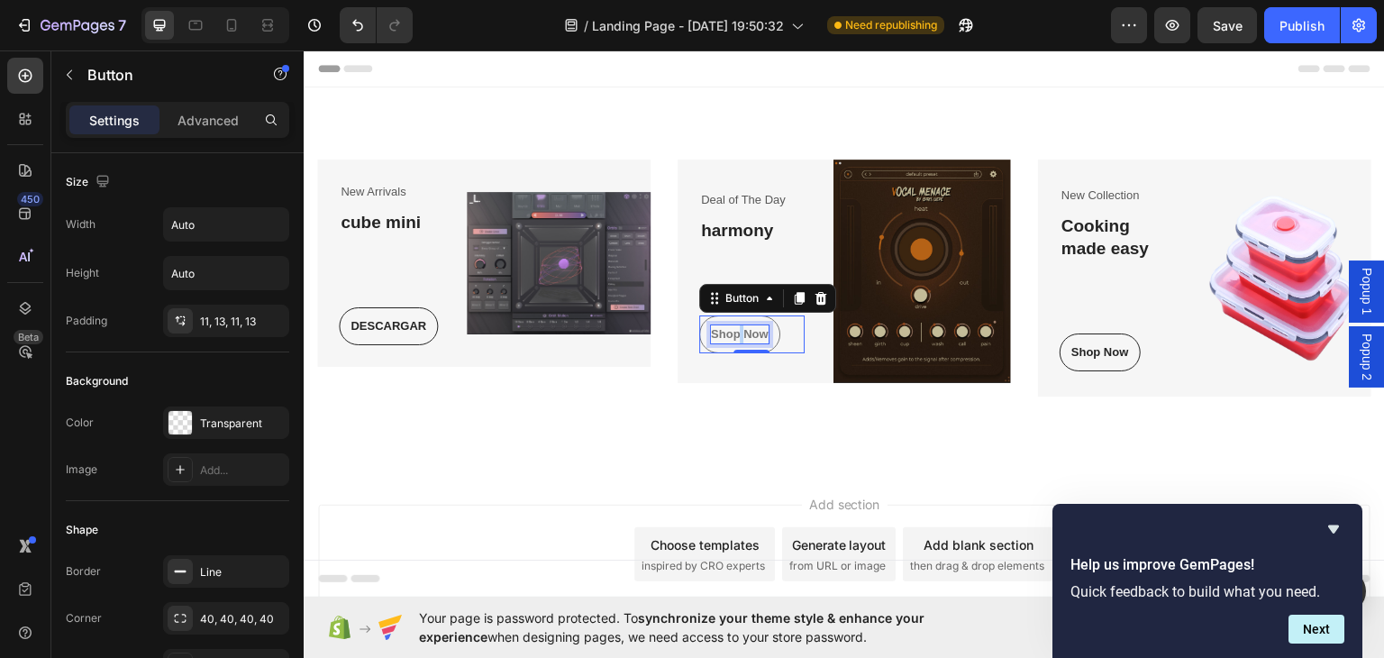
click at [735, 334] on div "Shop Now" at bounding box center [740, 333] width 58 height 18
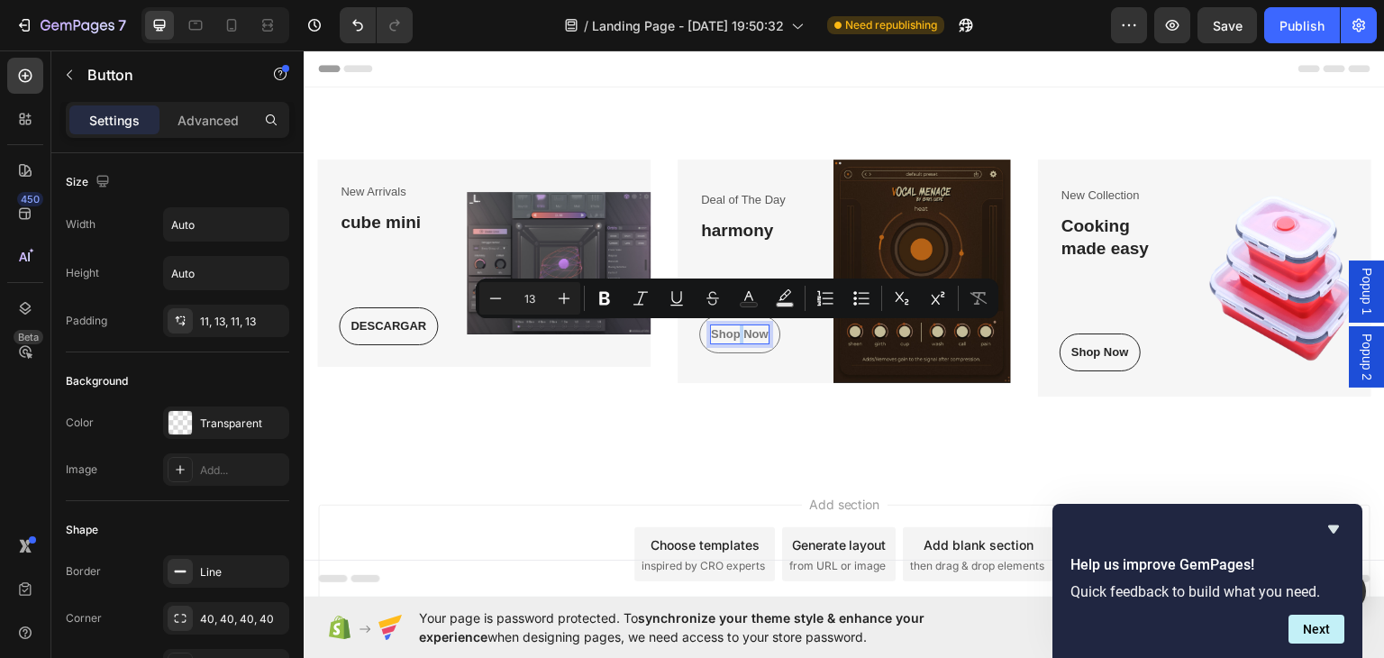
click at [733, 332] on p "Shop Now" at bounding box center [740, 333] width 58 height 18
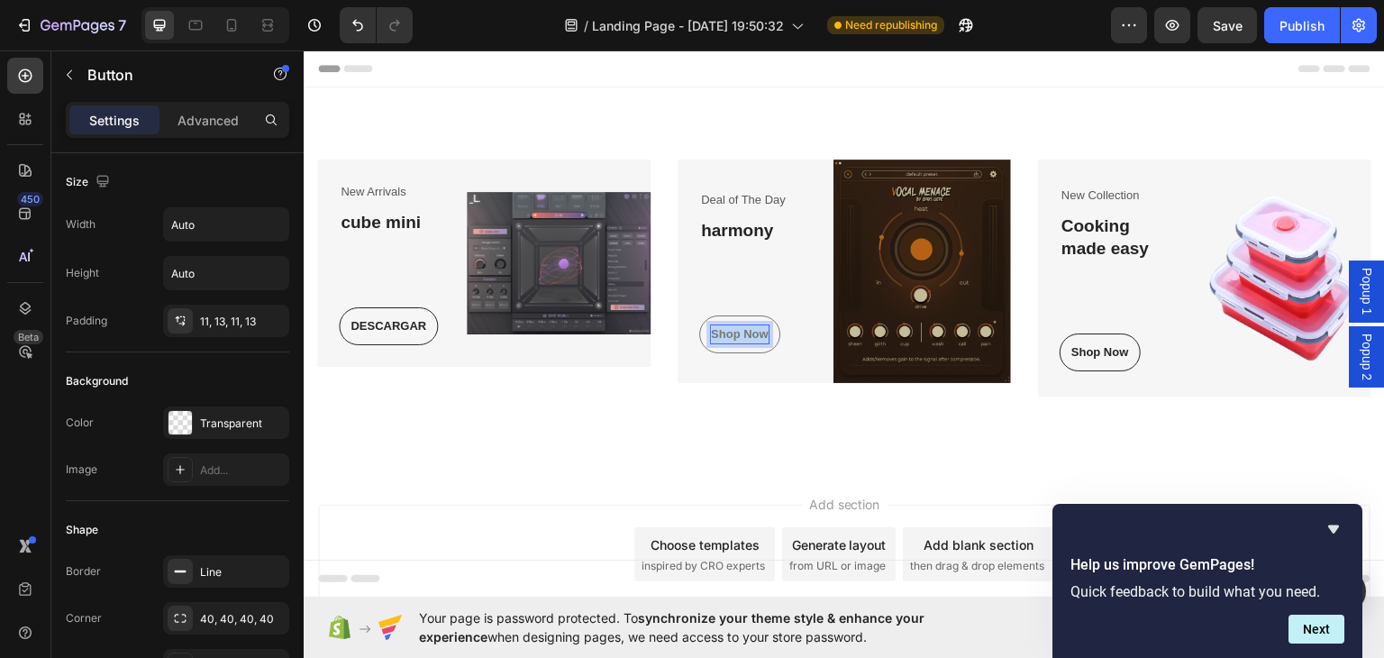
click at [733, 332] on p "Shop Now" at bounding box center [740, 333] width 58 height 18
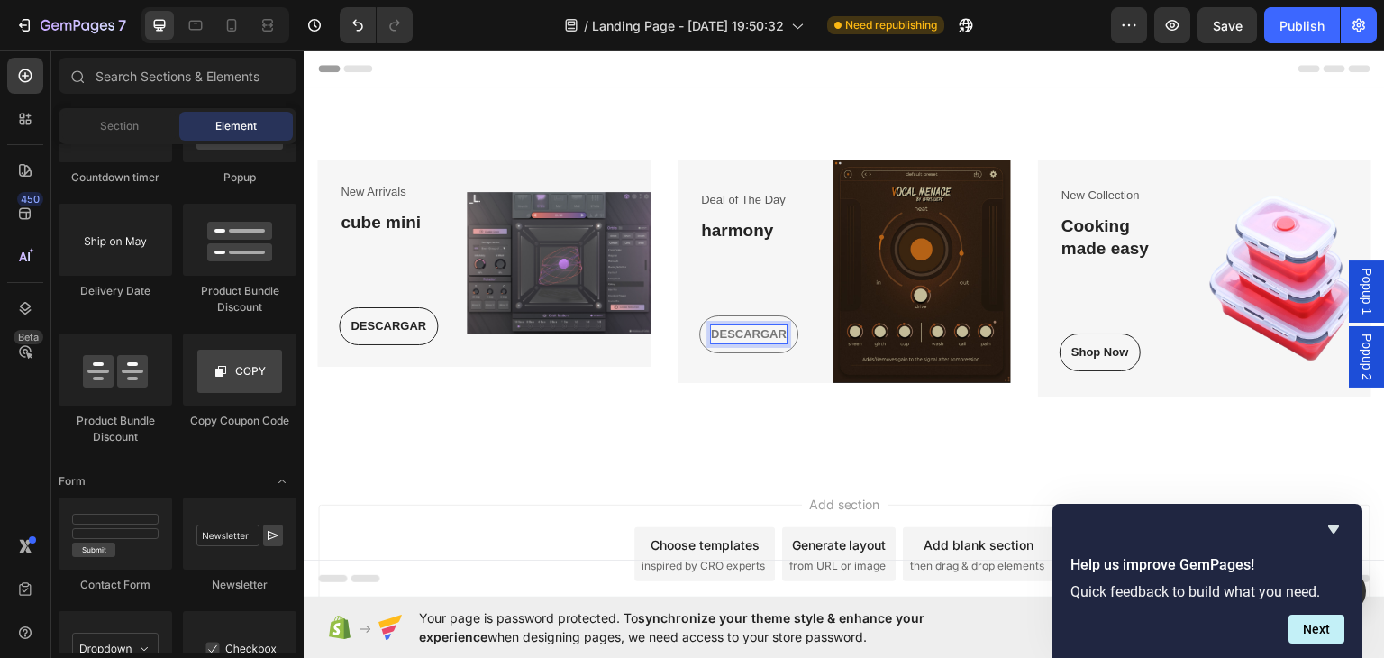
click at [1022, 481] on div "Add section Choose templates inspired by CRO experts Generate layout from URL o…" at bounding box center [844, 579] width 1081 height 222
click at [864, 534] on div "Generate layout" at bounding box center [839, 543] width 95 height 19
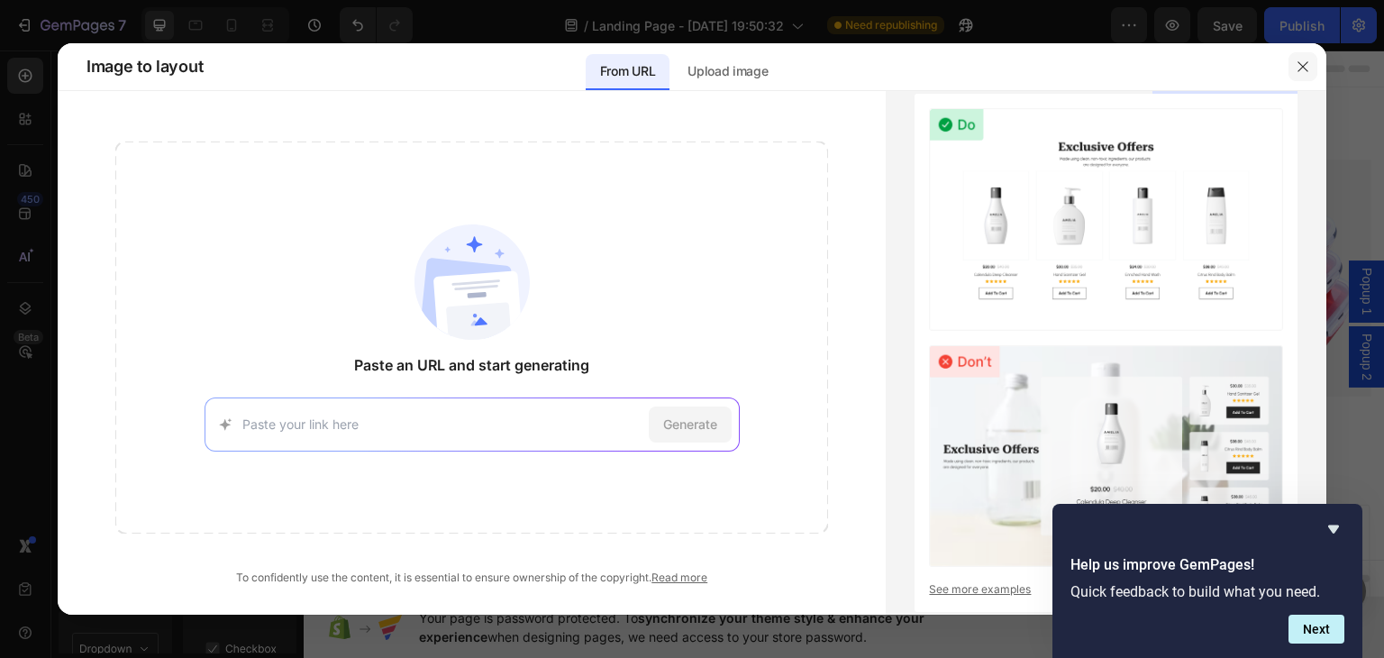
click at [1298, 67] on icon "button" at bounding box center [1303, 66] width 14 height 14
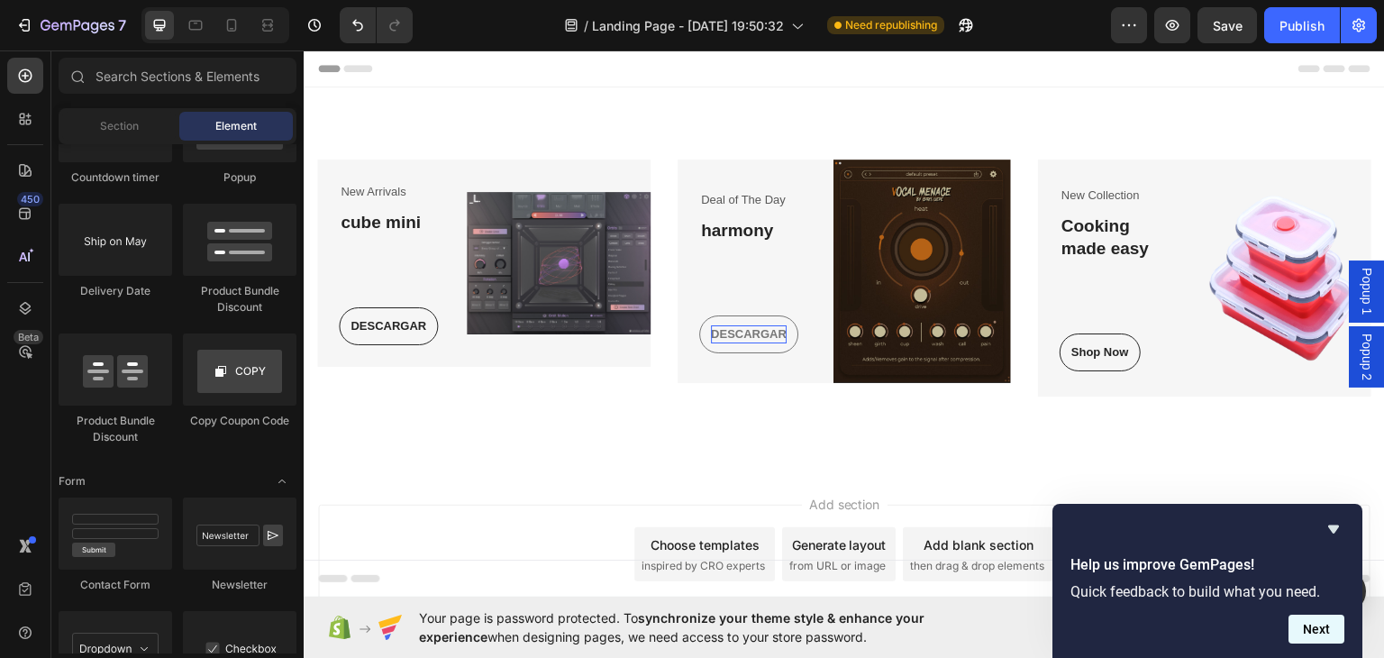
click at [1316, 625] on button "Next" at bounding box center [1317, 629] width 56 height 29
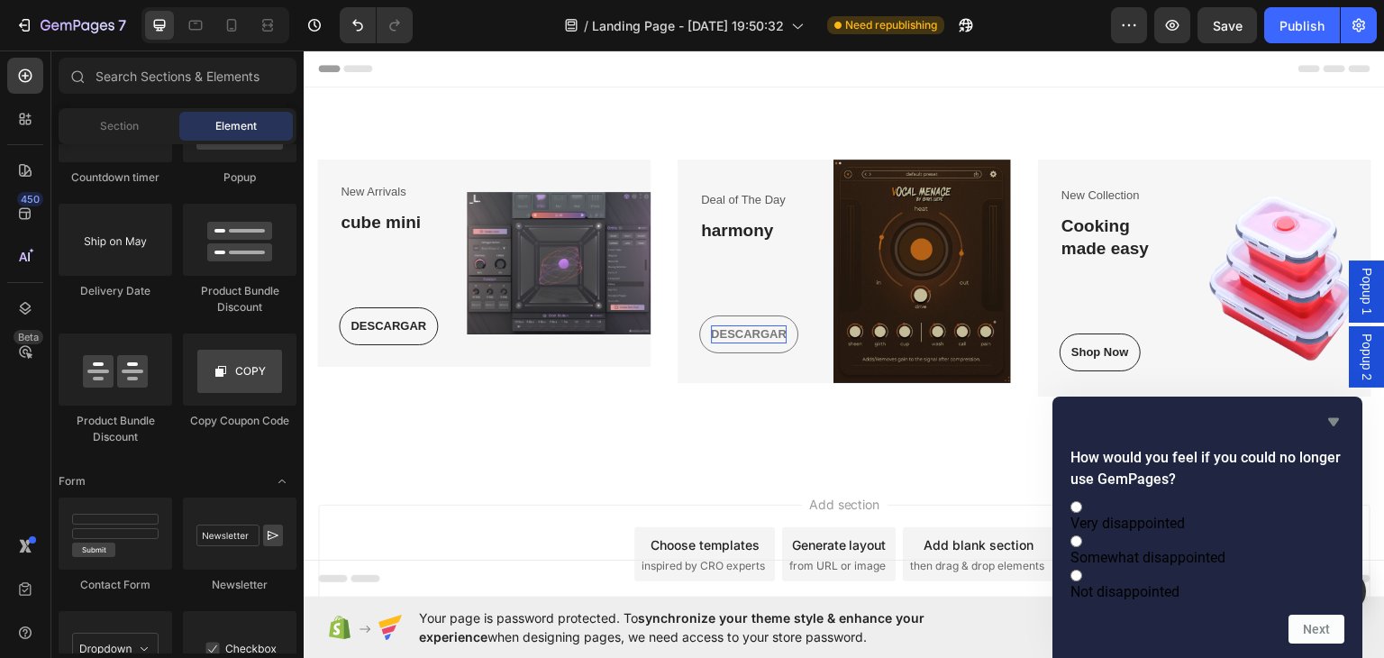
click at [1330, 411] on icon "Hide survey" at bounding box center [1334, 422] width 22 height 22
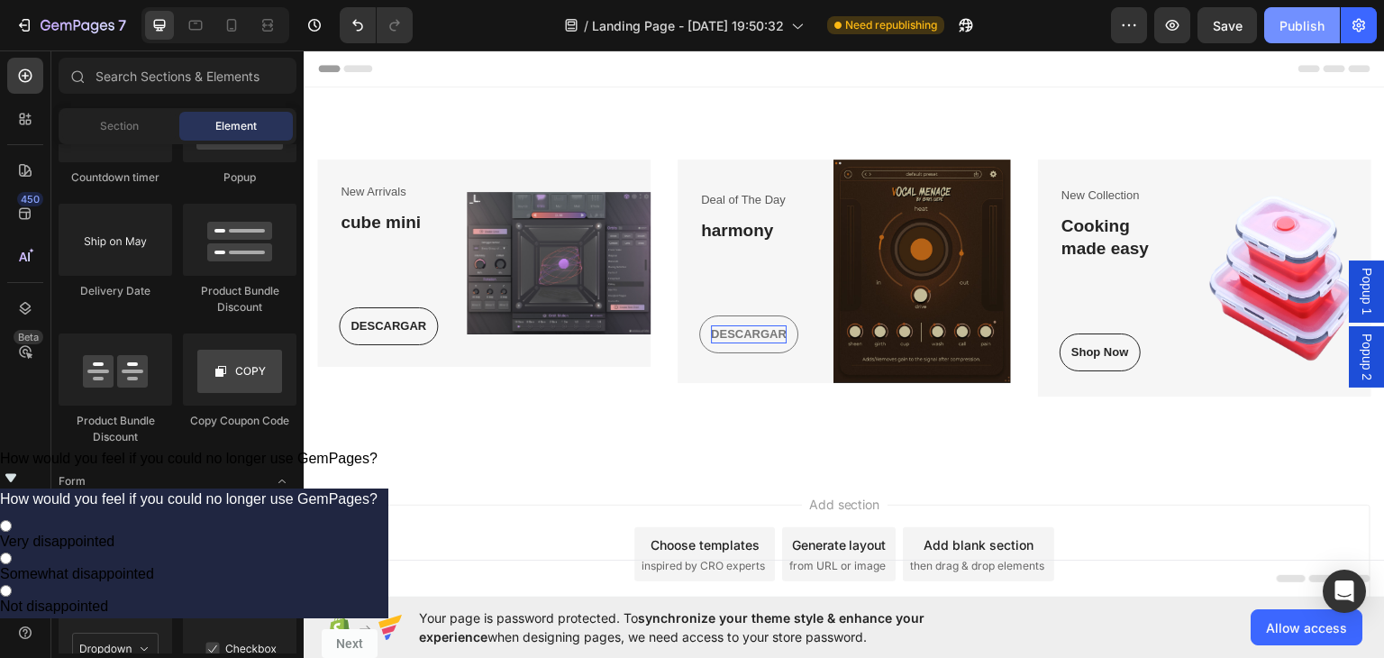
click at [1283, 28] on div "Publish" at bounding box center [1302, 25] width 45 height 19
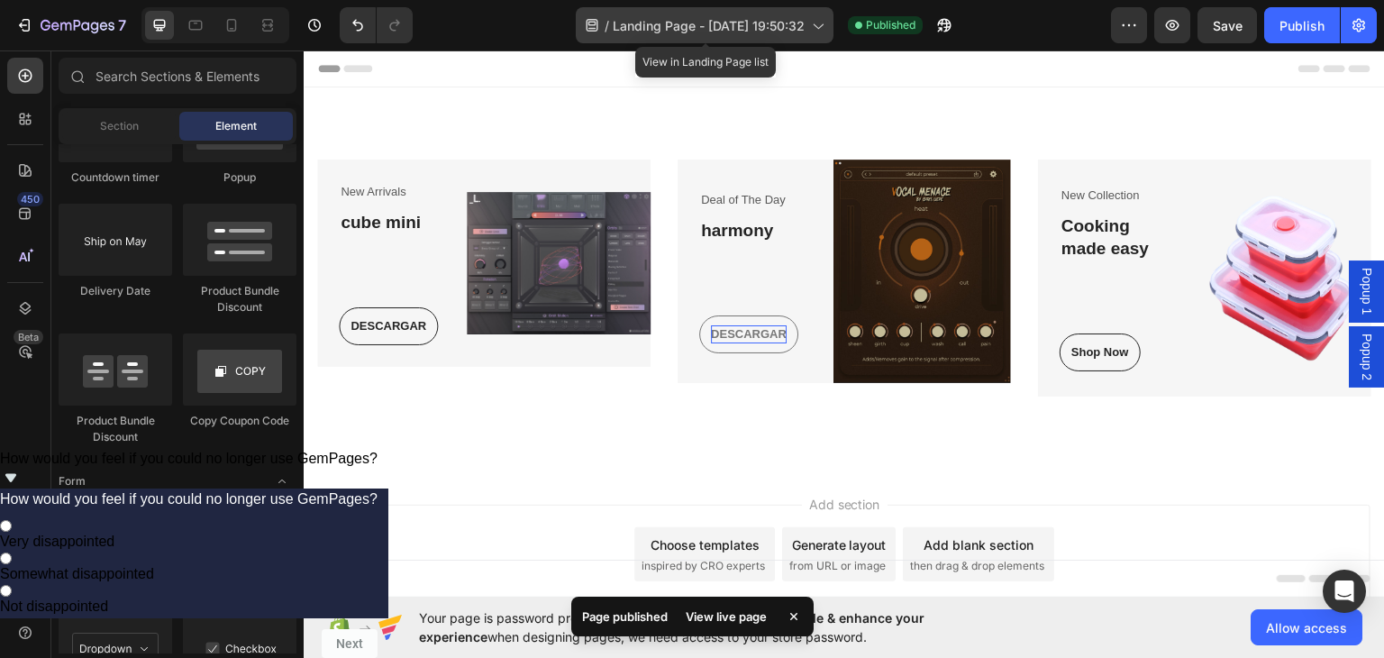
click at [808, 21] on icon at bounding box center [817, 25] width 18 height 18
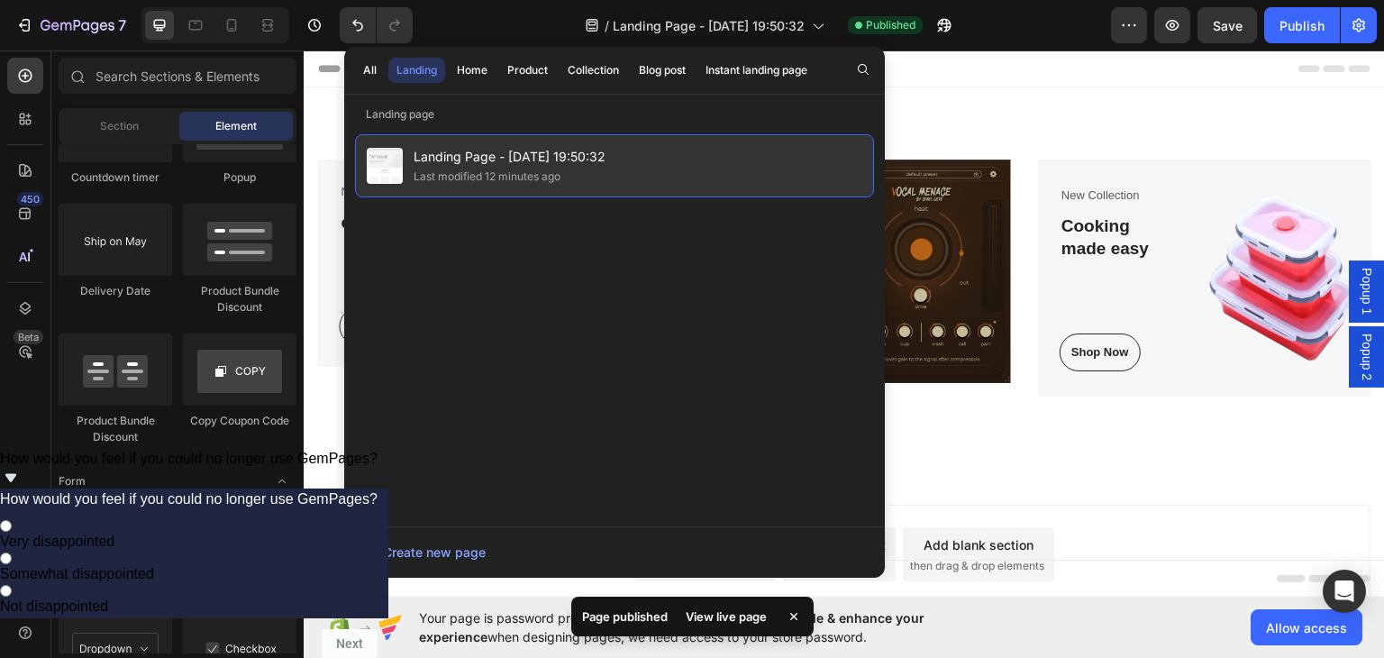
click at [487, 148] on span "Landing Page - Sep 27, 19:50:32" at bounding box center [510, 157] width 192 height 22
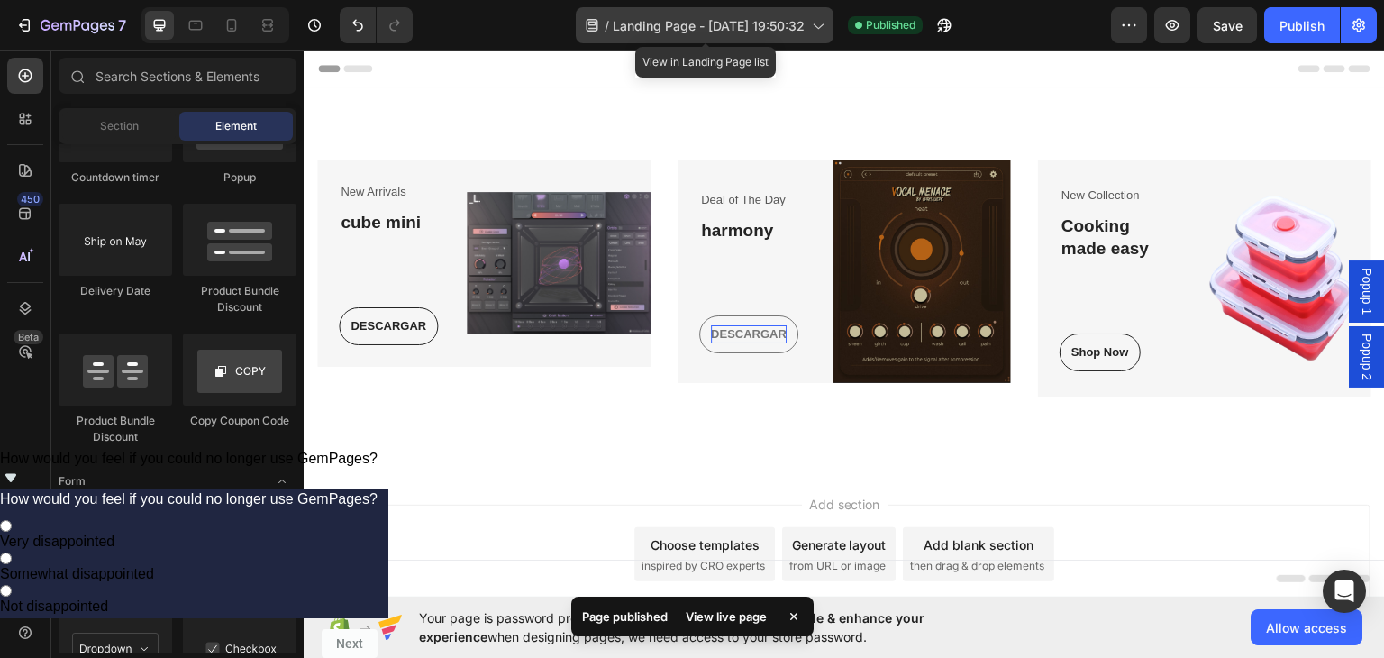
click at [655, 42] on div "/ Landing Page - Sep 27, 19:50:32" at bounding box center [705, 25] width 258 height 36
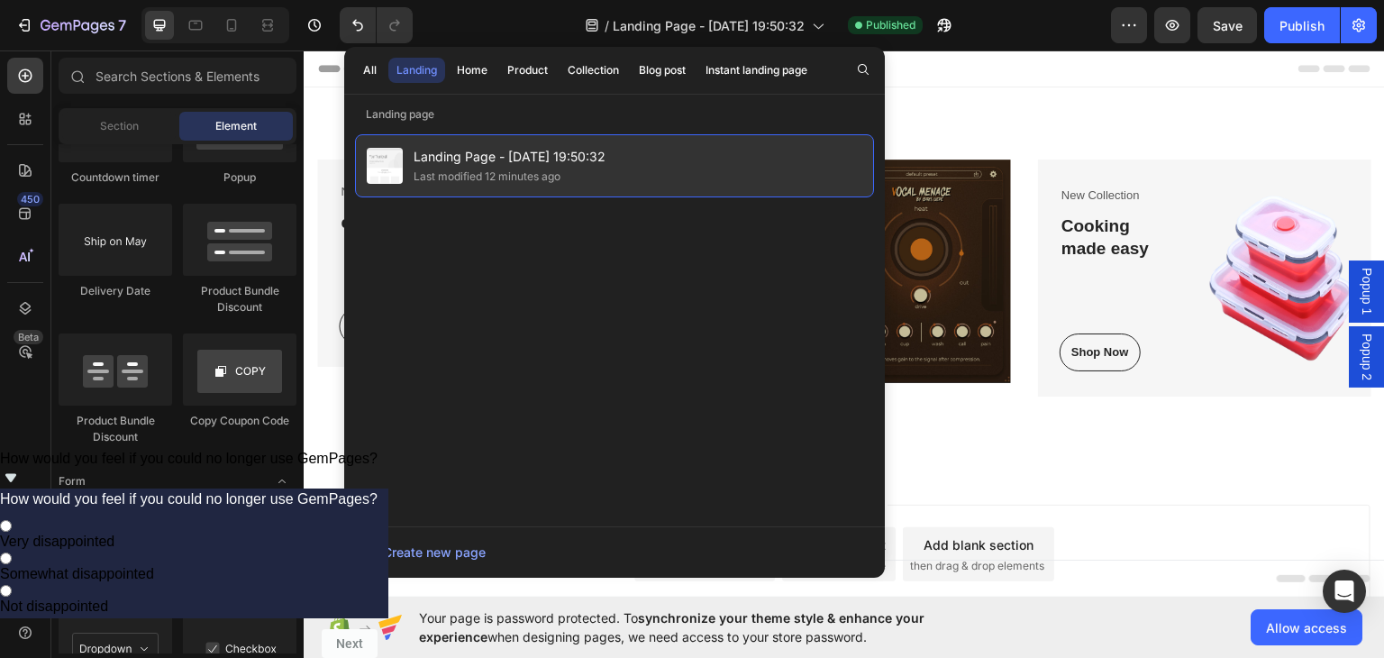
click at [437, 158] on span "Landing Page - Sep 27, 19:50:32" at bounding box center [510, 157] width 192 height 22
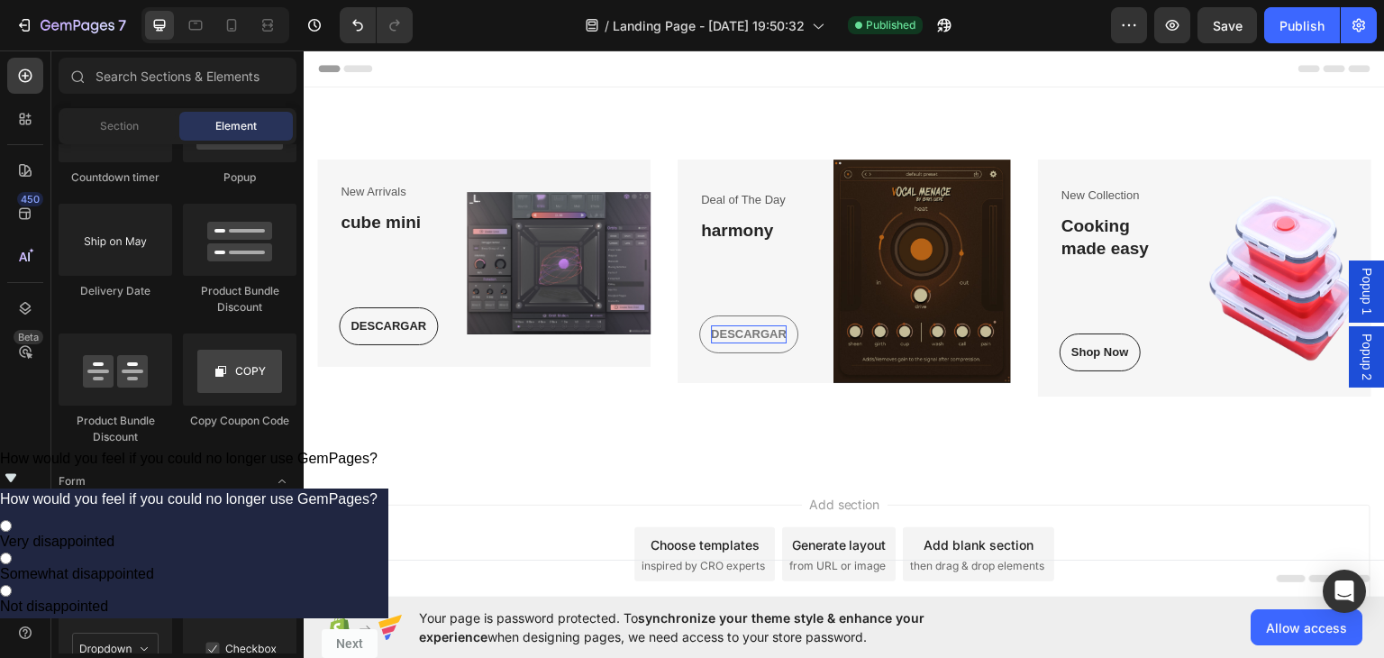
click at [437, 158] on span "Landing Page - Sep 27, 19:50:32" at bounding box center [510, 157] width 192 height 22
click at [1121, 28] on icon "button" at bounding box center [1129, 25] width 18 height 18
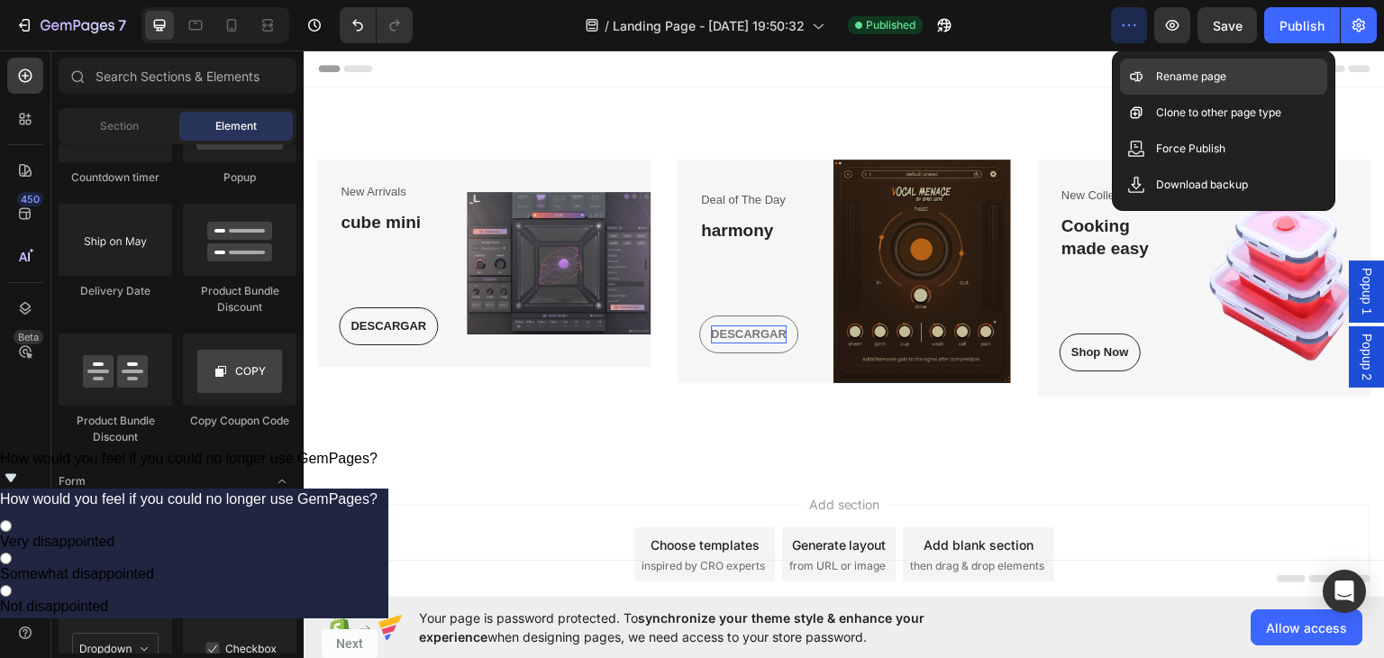
click at [1200, 77] on p "Rename page" at bounding box center [1191, 77] width 70 height 18
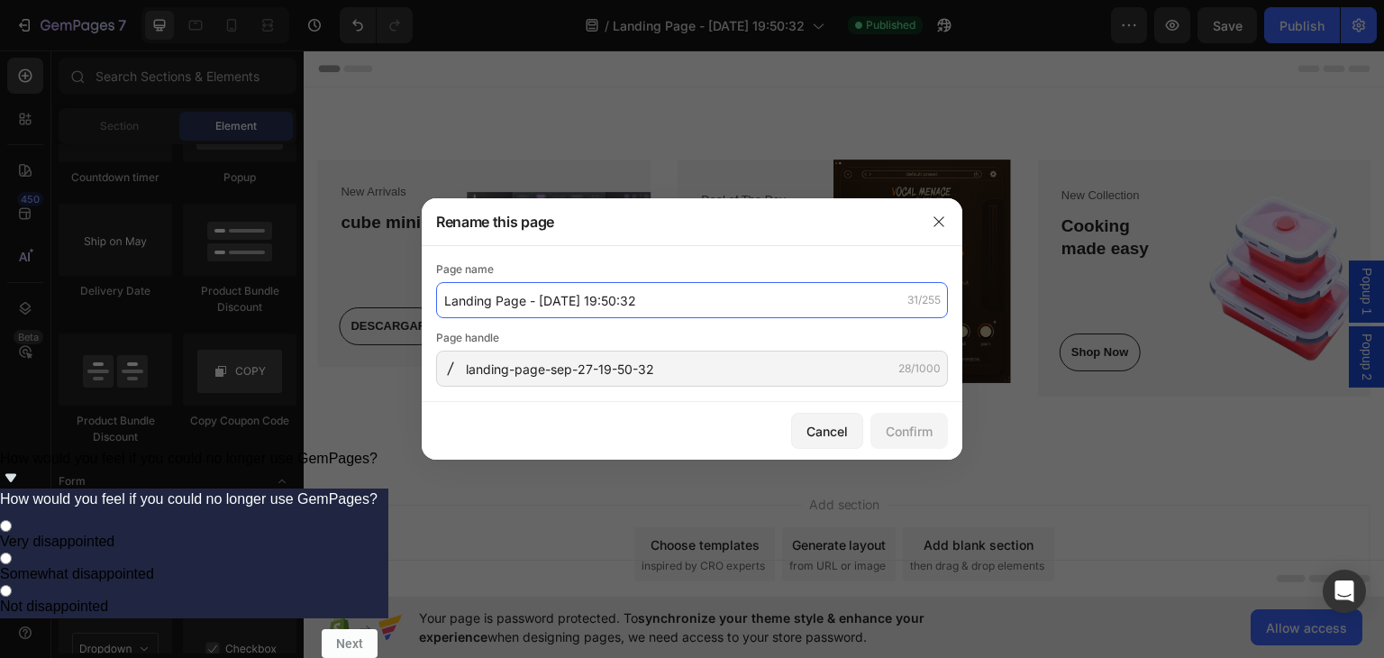
click at [657, 295] on input "Landing Page - Sep 27, 19:50:32" at bounding box center [692, 300] width 512 height 36
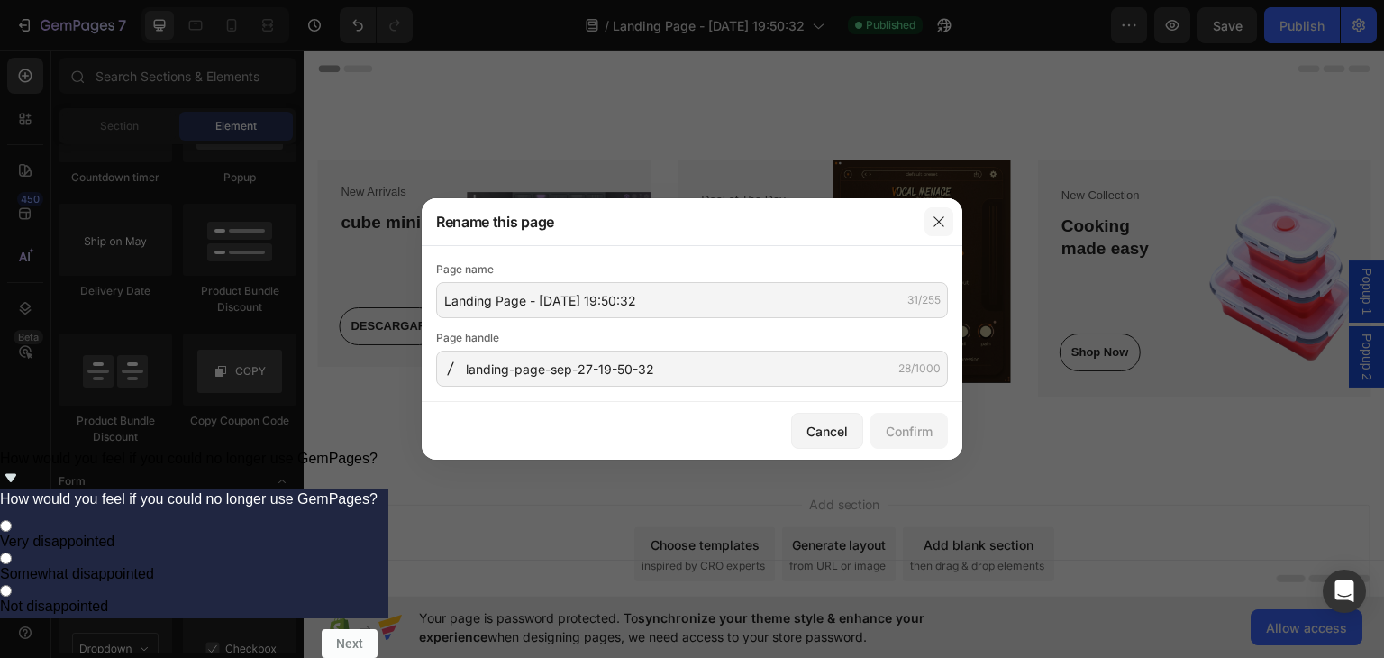
click at [935, 216] on icon "button" at bounding box center [939, 221] width 14 height 14
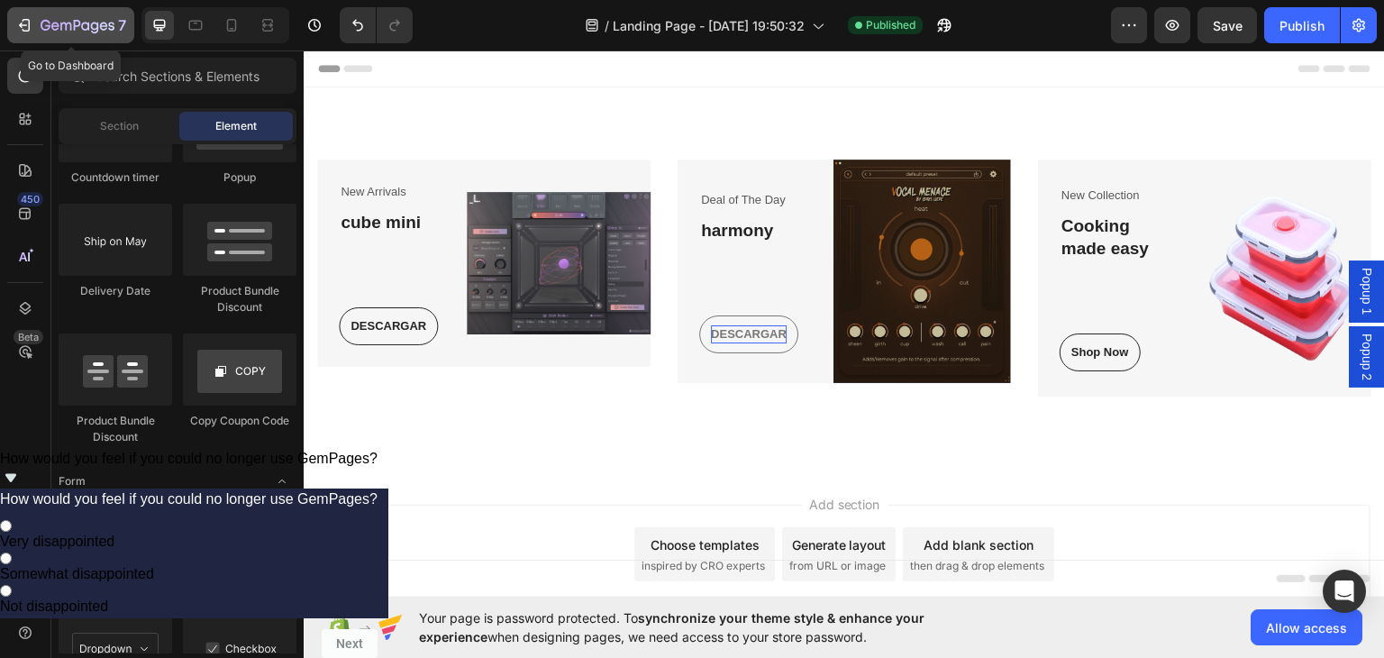
click at [34, 19] on div "7" at bounding box center [70, 25] width 111 height 22
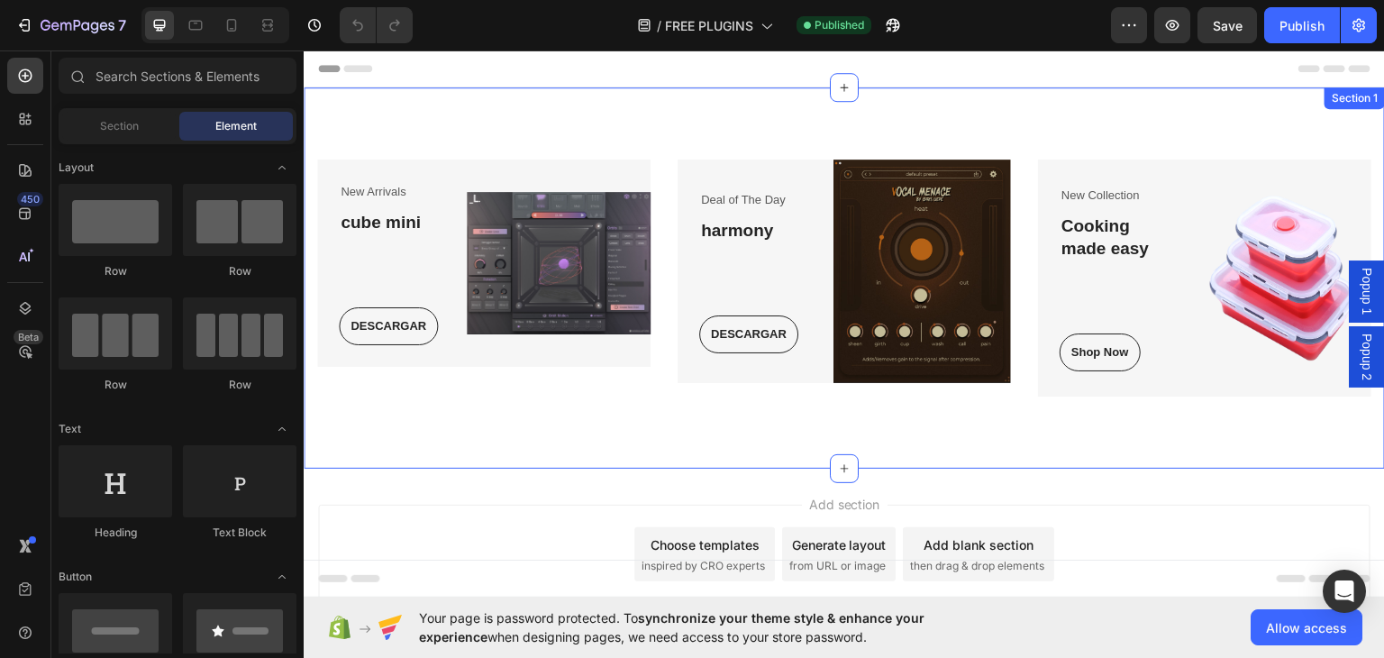
click at [773, 100] on div "New Arrivals Text block cube mini Heading DESCARGAR Button Row Image Row Deal o…" at bounding box center [844, 277] width 1081 height 381
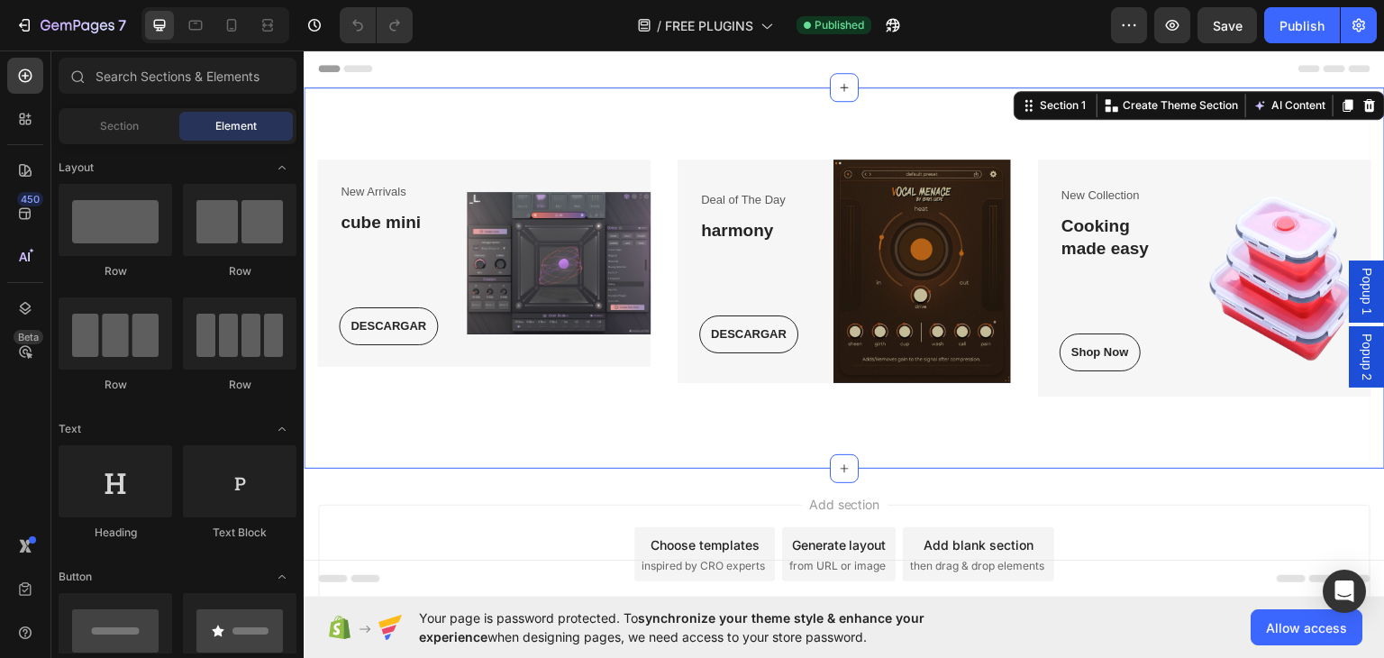
click at [751, 63] on div "Header" at bounding box center [844, 68] width 1052 height 36
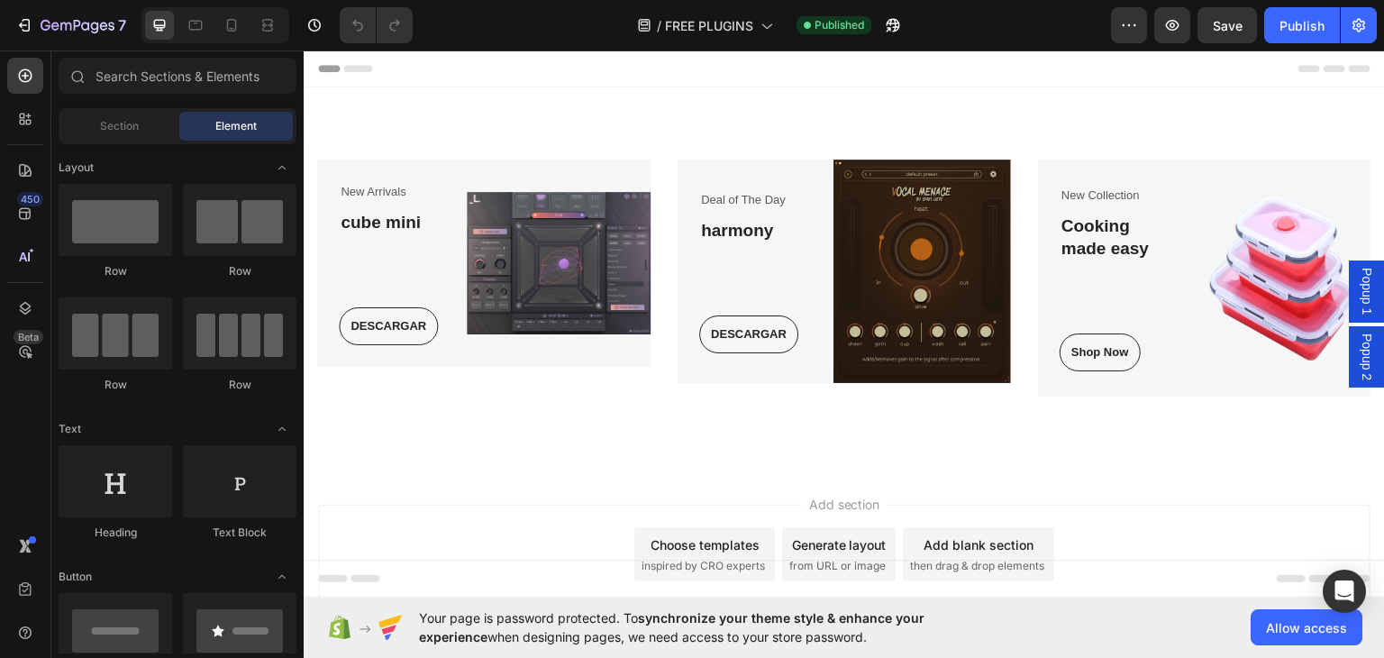
click at [360, 68] on span "Header" at bounding box center [358, 68] width 40 height 18
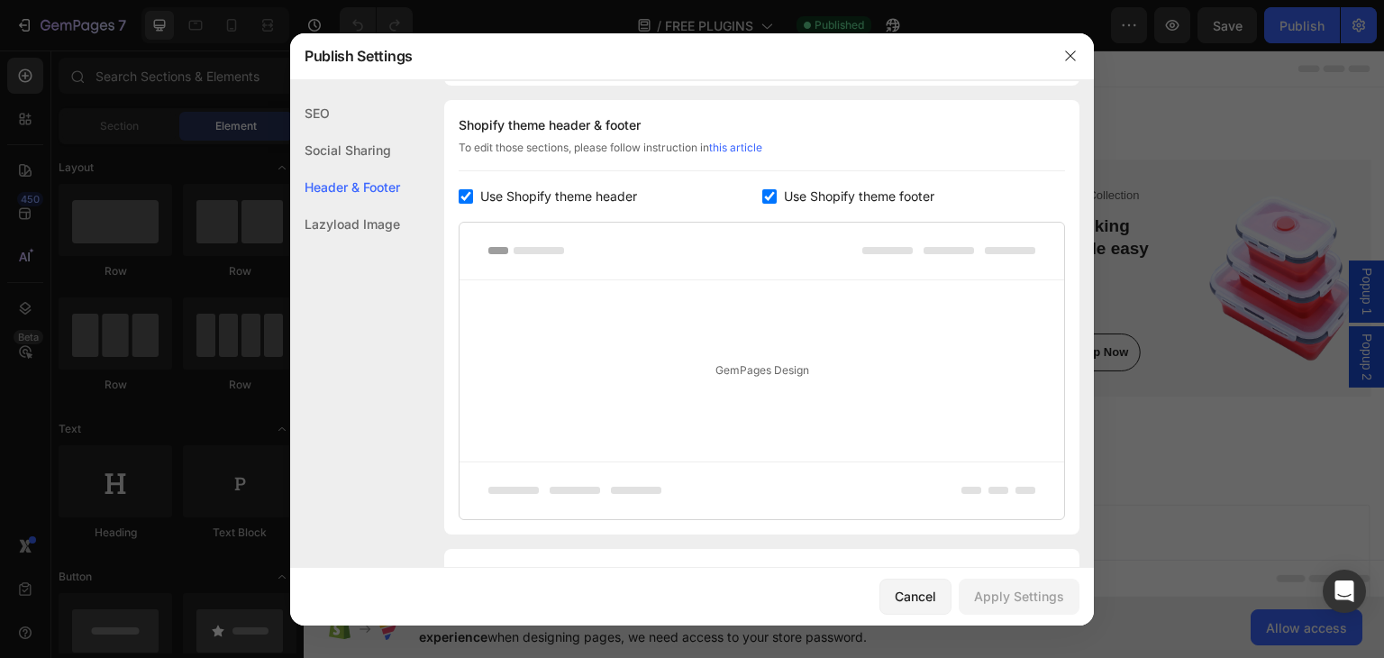
scroll to position [843, 0]
drag, startPoint x: 1074, startPoint y: 59, endPoint x: 774, endPoint y: 41, distance: 300.6
click at [1074, 59] on icon "button" at bounding box center [1070, 56] width 14 height 14
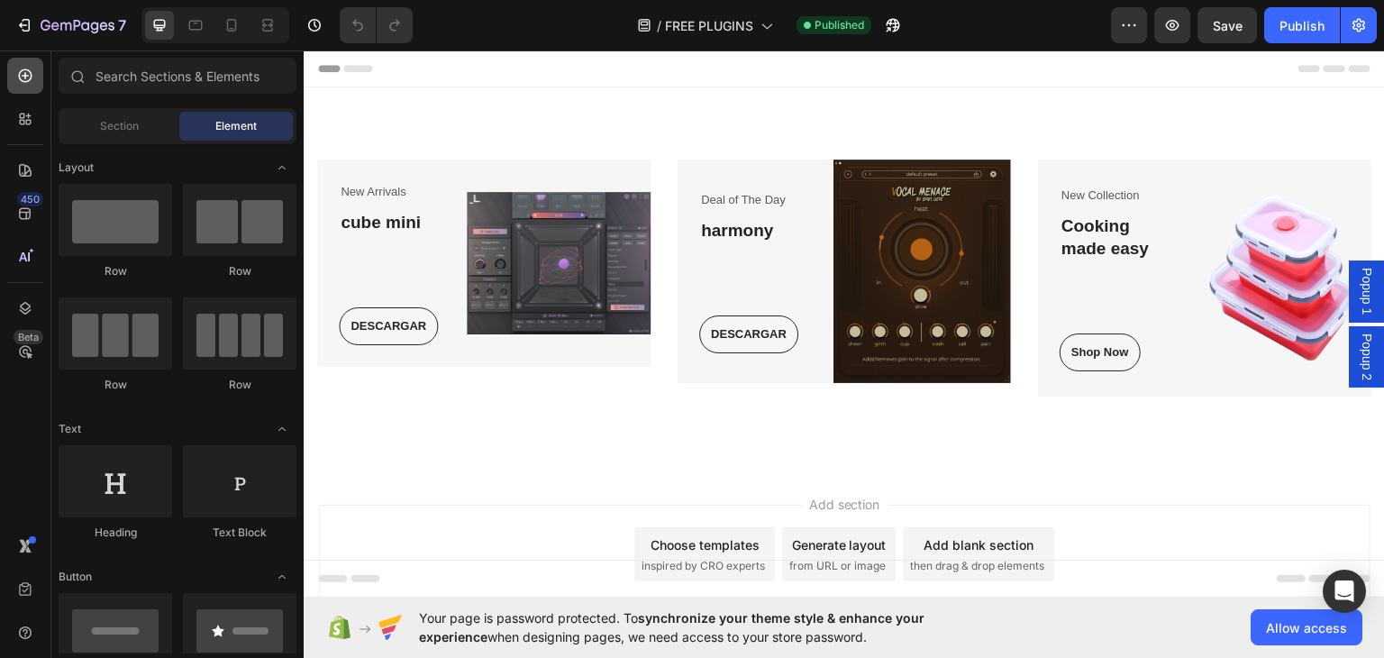
click at [28, 80] on icon at bounding box center [26, 76] width 14 height 14
click at [664, 121] on div "New Arrivals Text block cube mini Heading DESCARGAR Button Row Image Row Deal o…" at bounding box center [844, 277] width 1081 height 381
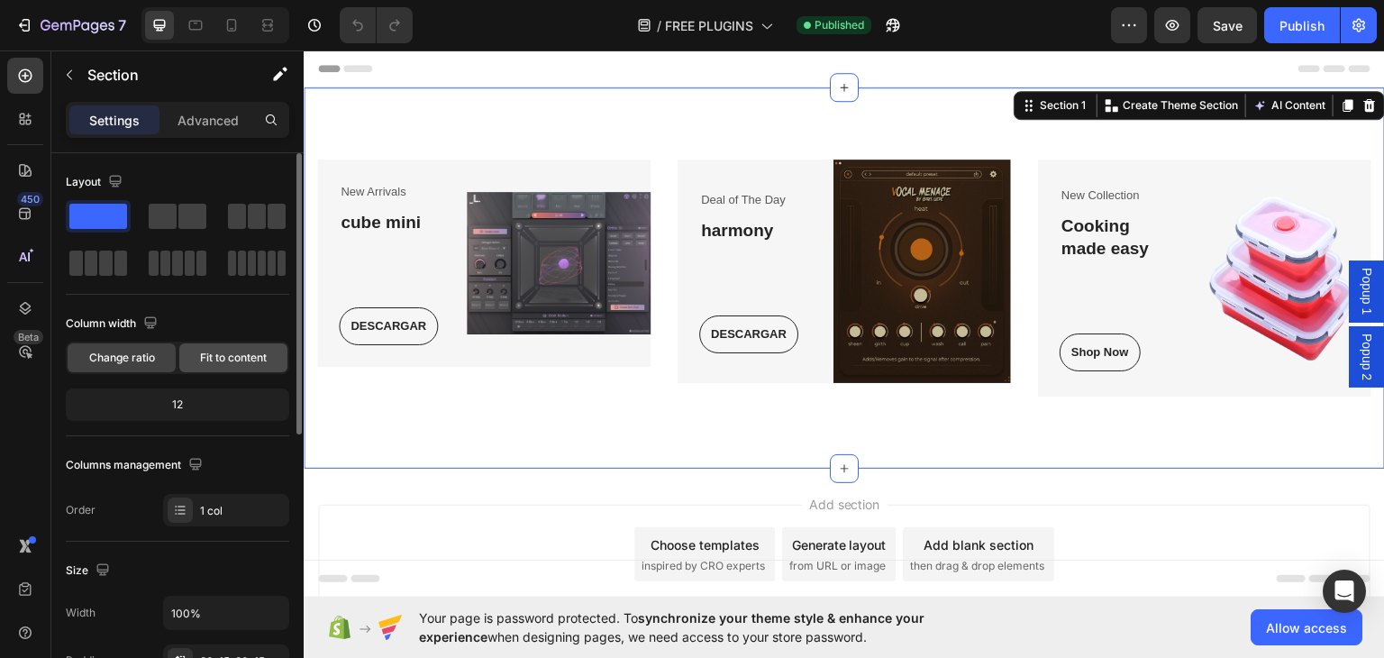
click at [222, 364] on span "Fit to content" at bounding box center [233, 358] width 67 height 16
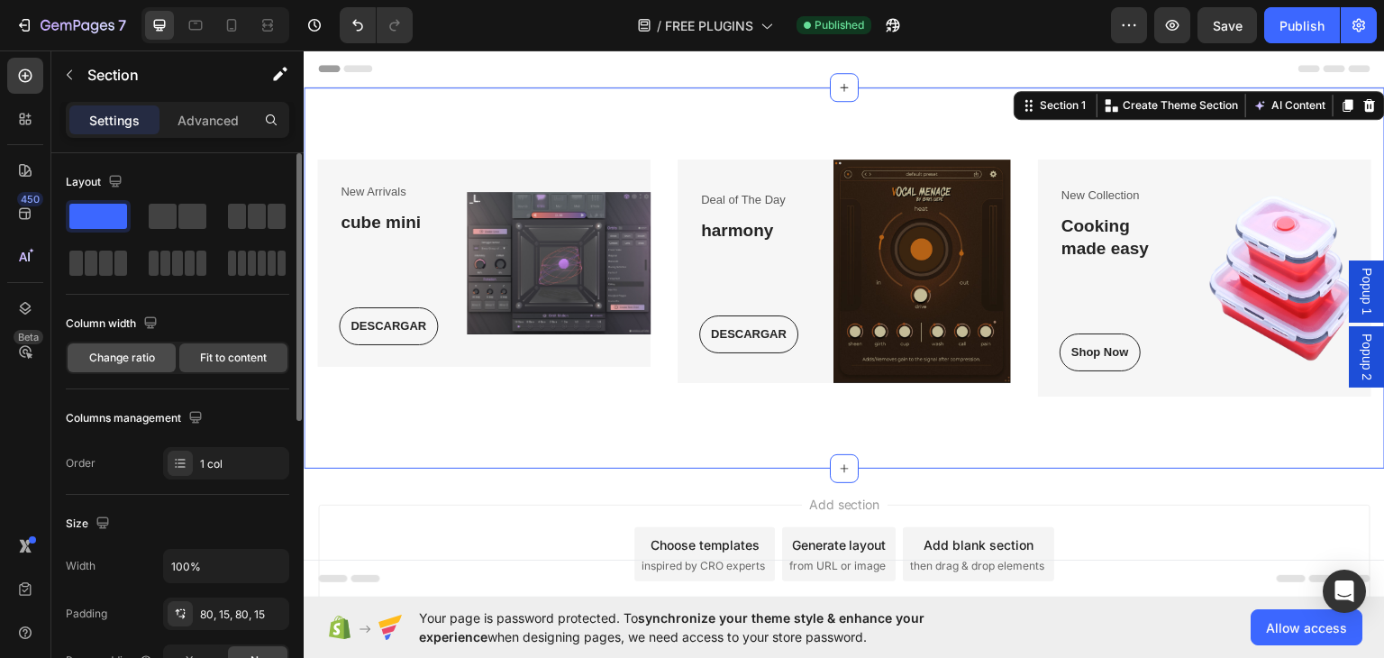
click at [137, 360] on span "Change ratio" at bounding box center [122, 358] width 66 height 16
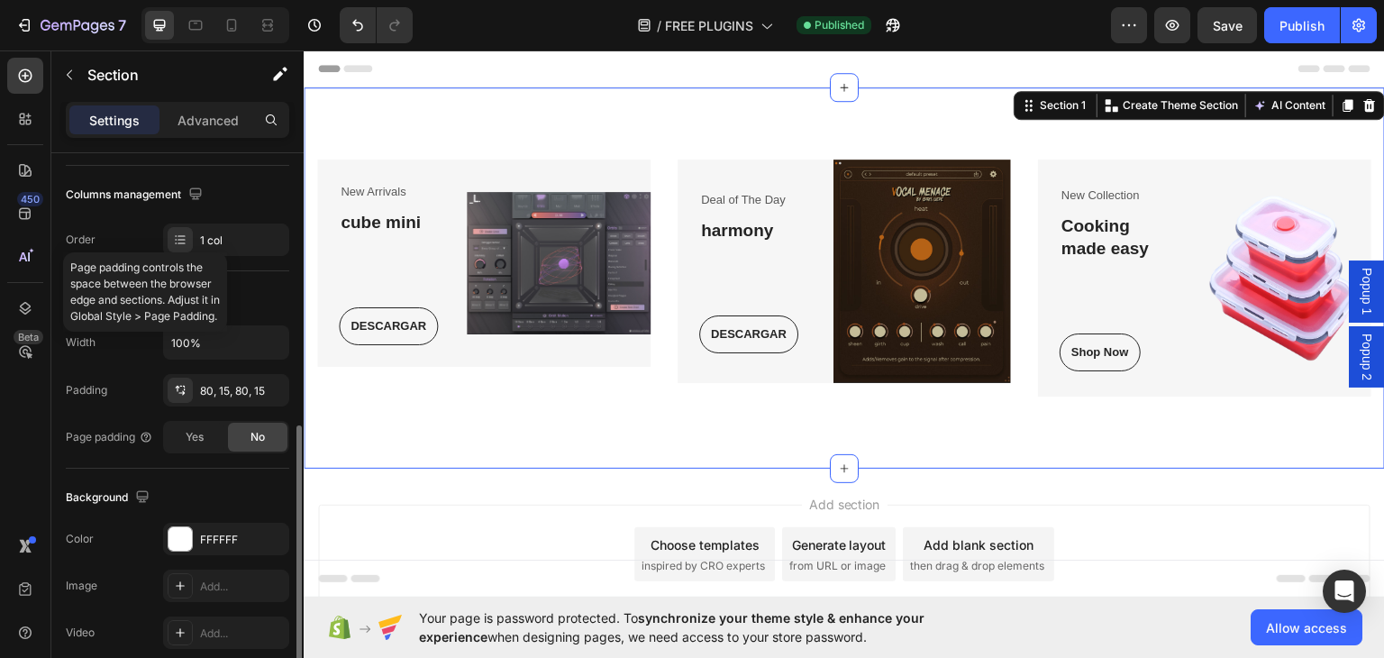
scroll to position [360, 0]
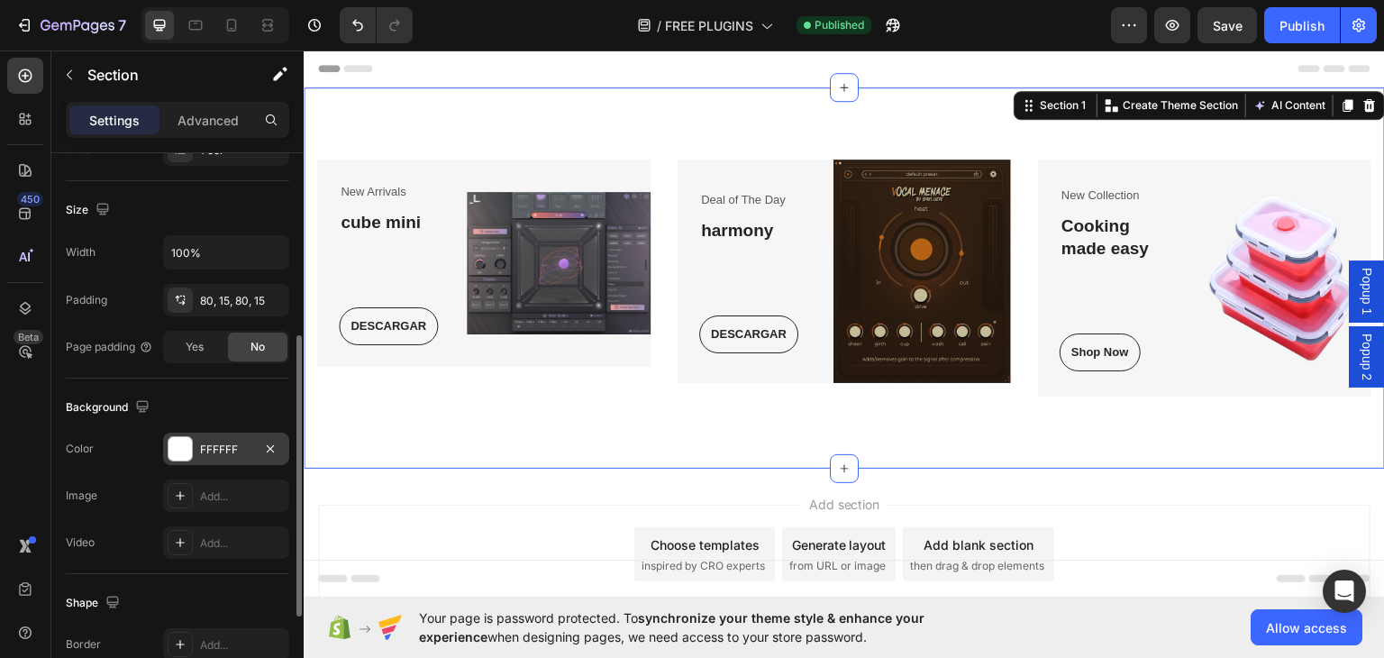
click at [184, 445] on div at bounding box center [179, 448] width 23 height 23
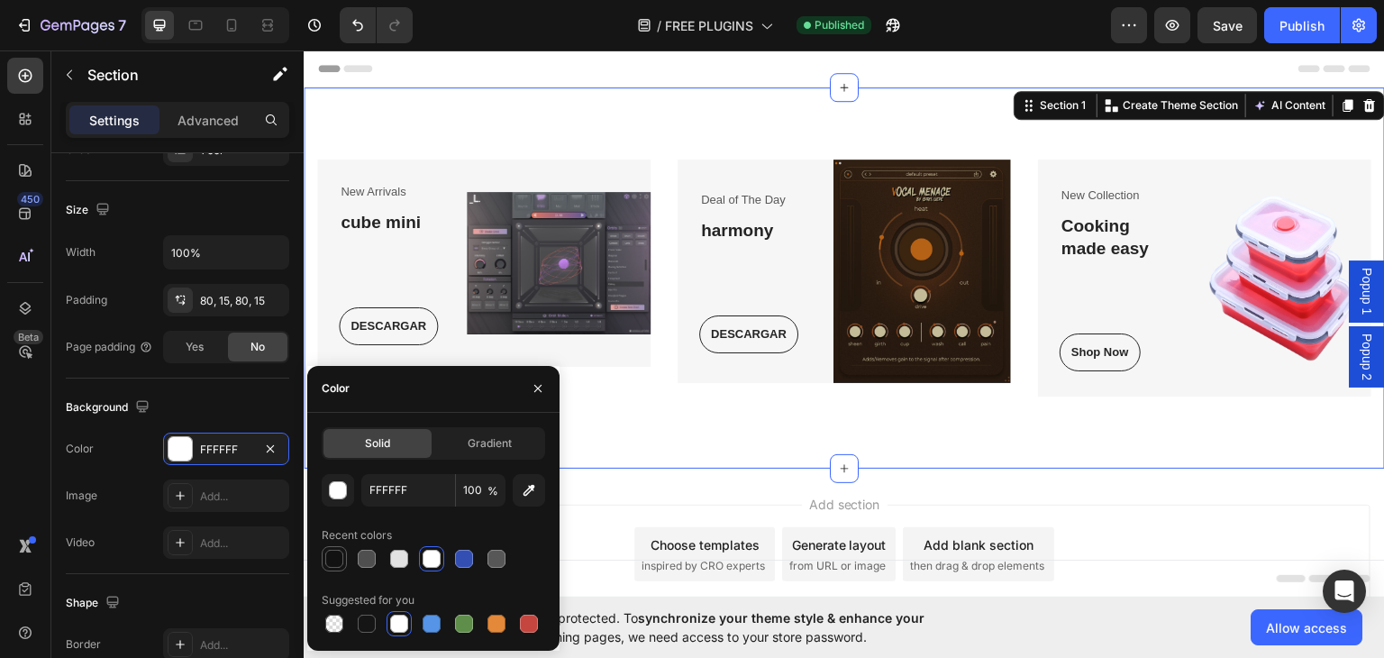
click at [338, 558] on div at bounding box center [334, 559] width 18 height 18
type input "121212"
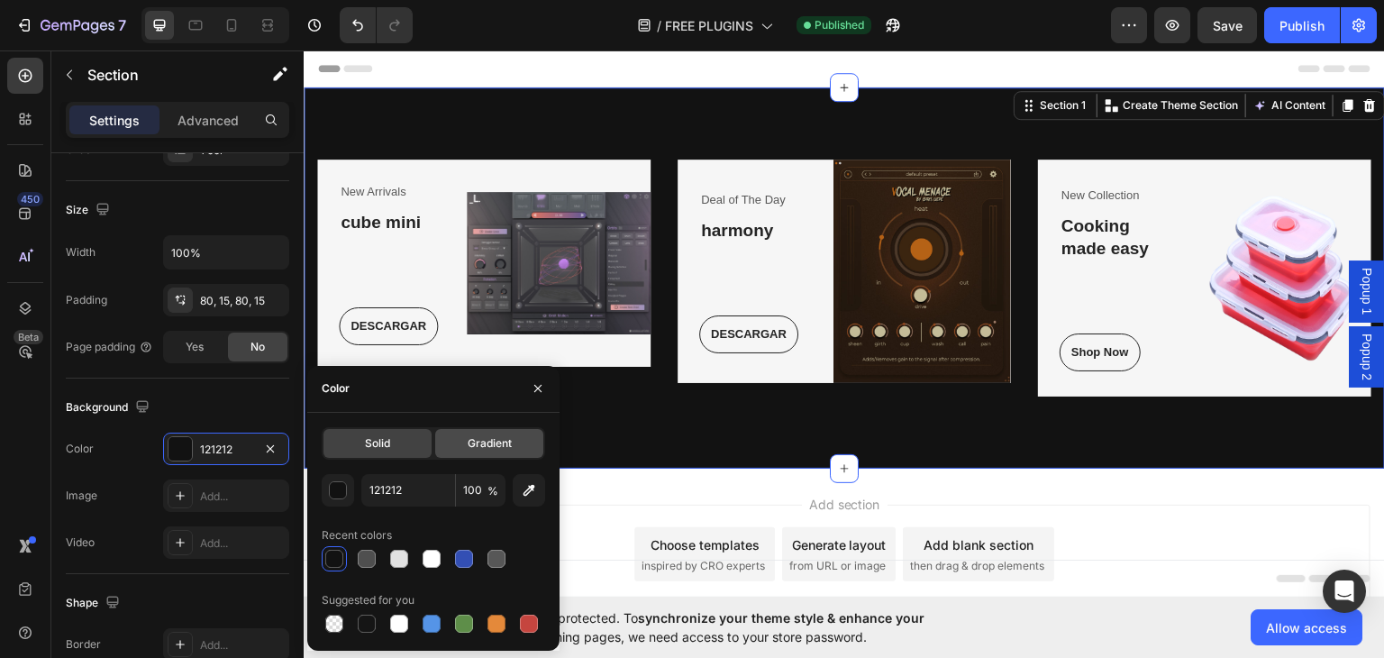
click at [492, 438] on span "Gradient" at bounding box center [490, 443] width 44 height 16
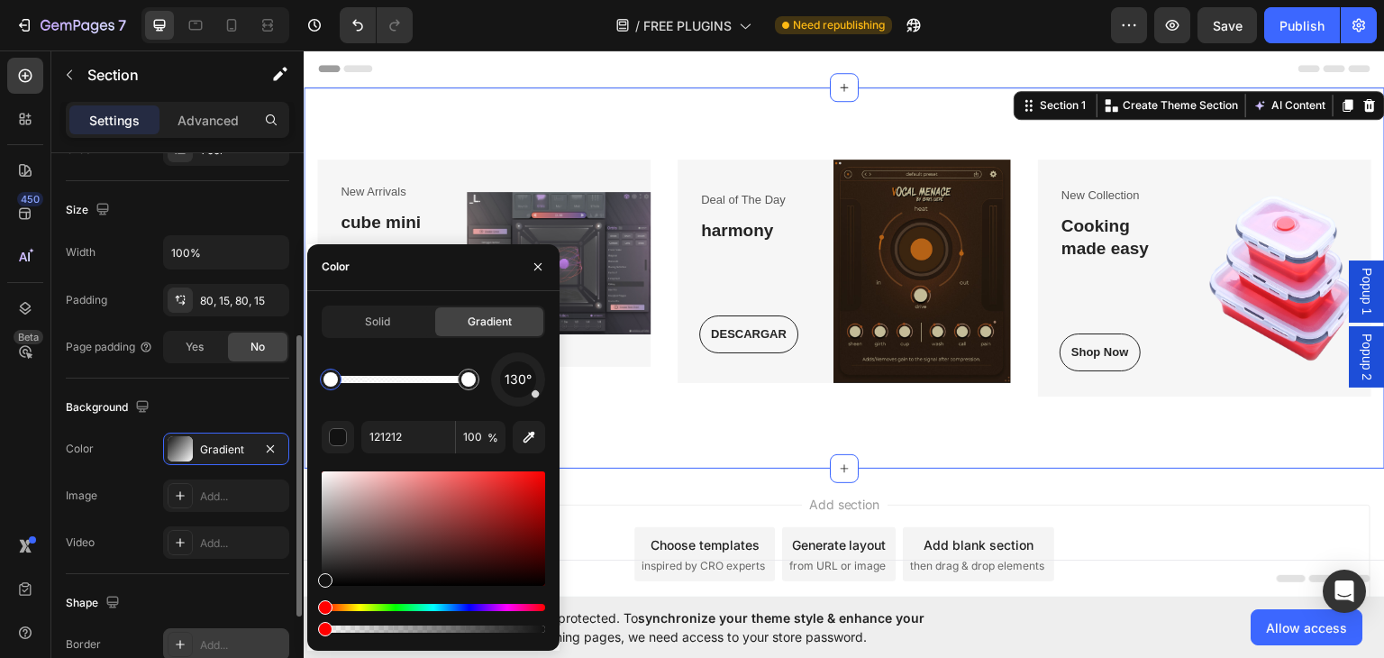
type input "0"
drag, startPoint x: 532, startPoint y: 626, endPoint x: 245, endPoint y: 624, distance: 286.5
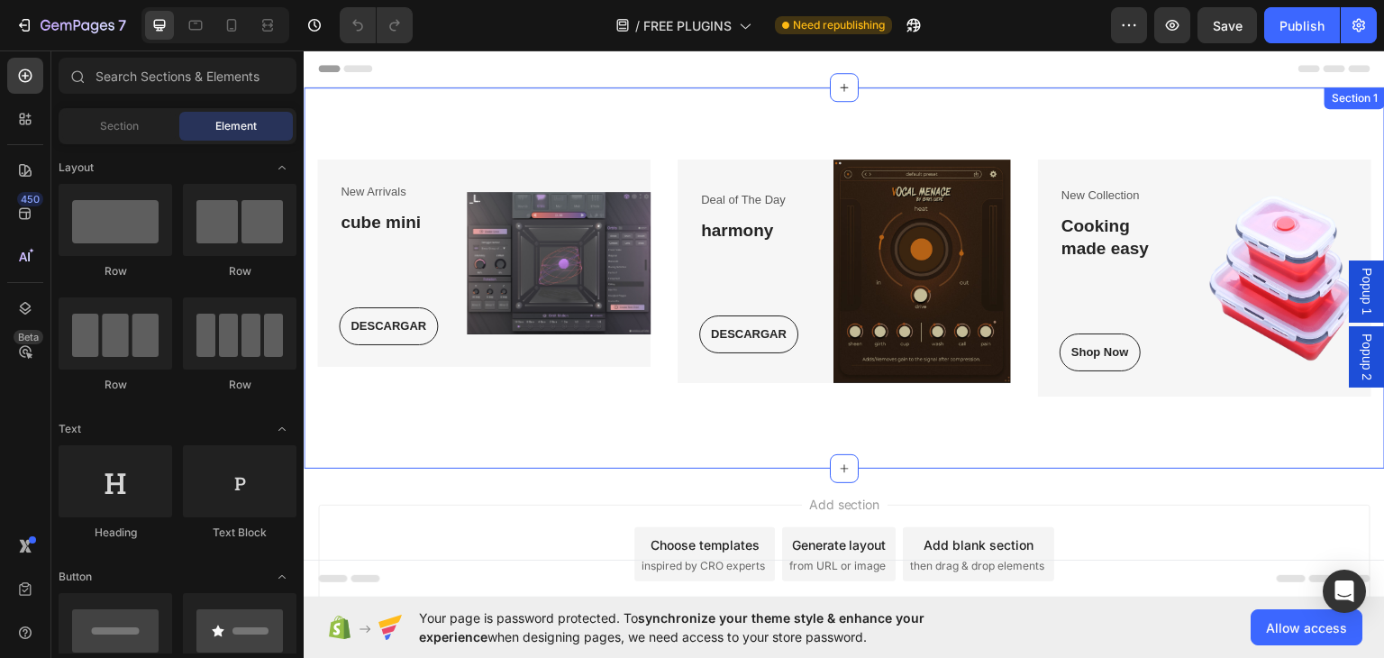
click at [707, 132] on div "New Arrivals Text block cube mini Heading DESCARGAR Button Row Image Row Deal o…" at bounding box center [844, 277] width 1081 height 381
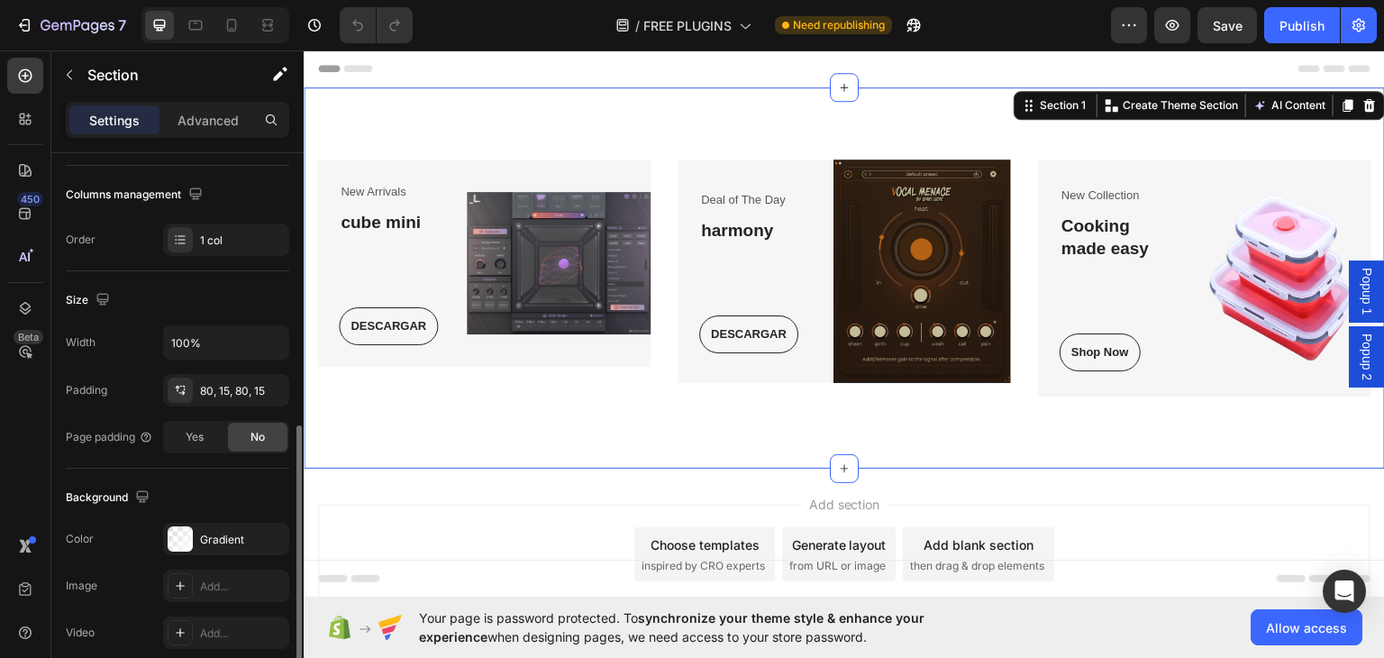
scroll to position [451, 0]
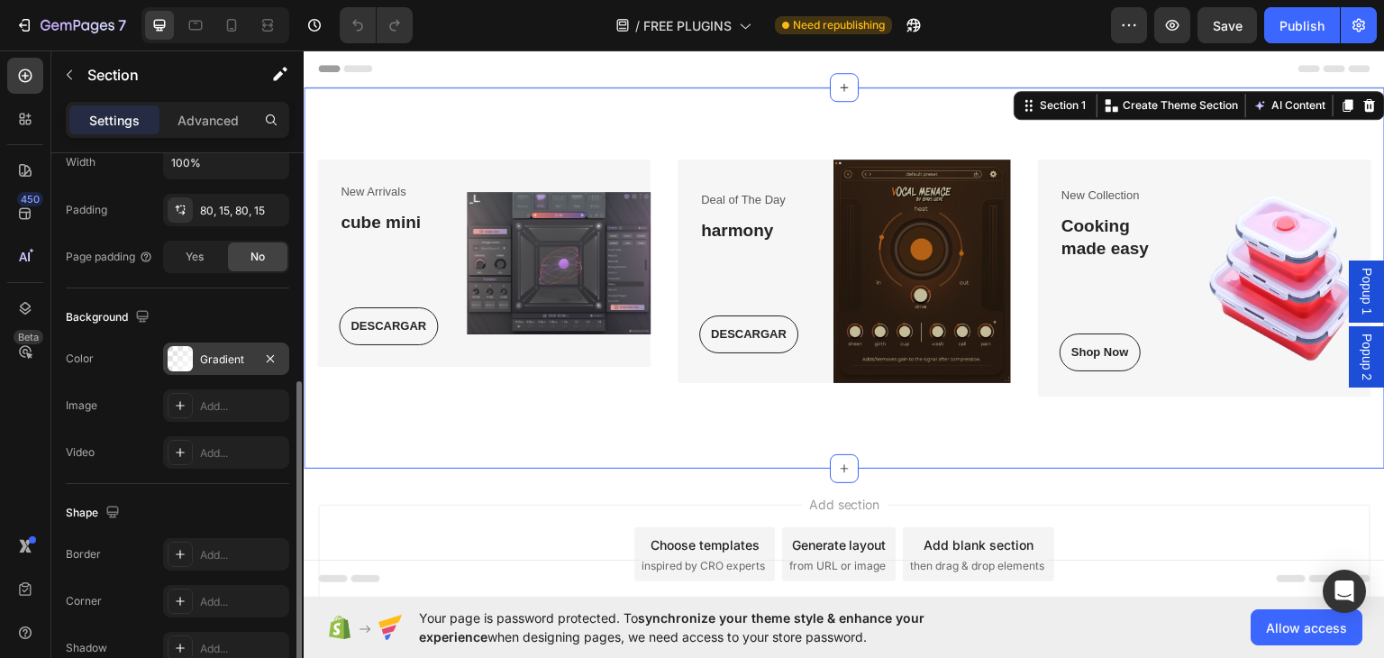
click at [184, 351] on div at bounding box center [180, 358] width 25 height 25
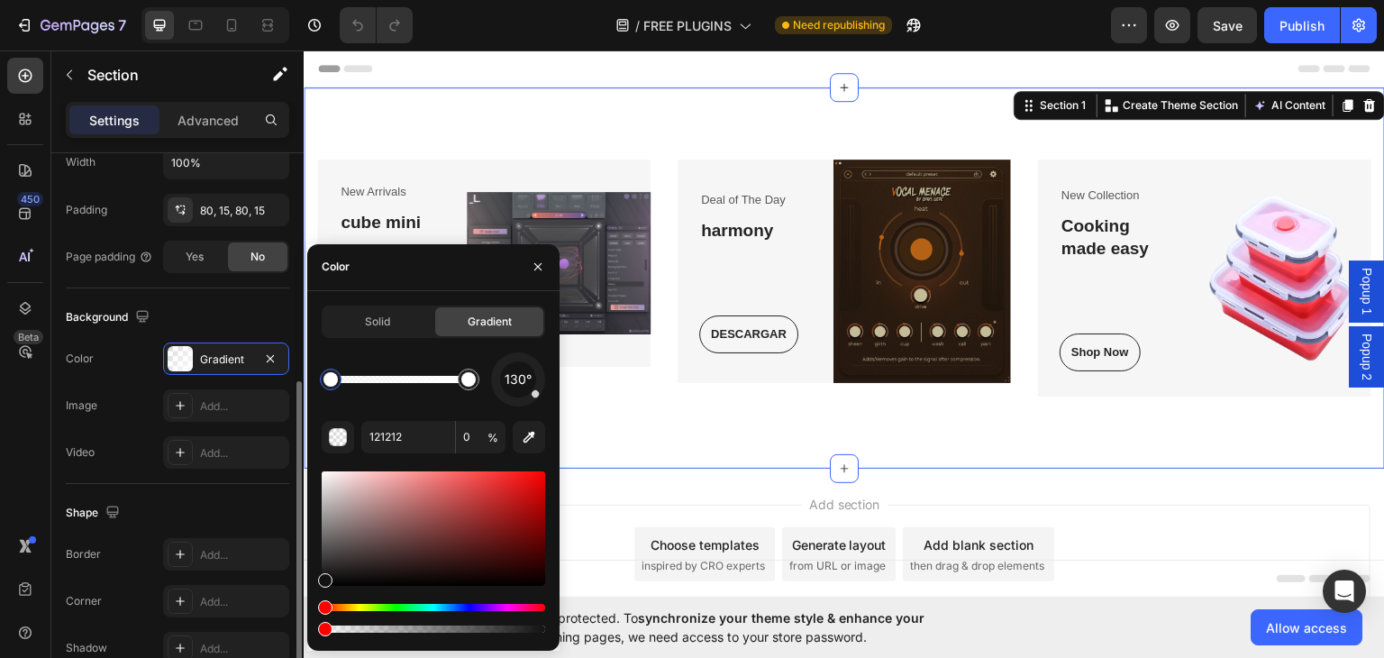
drag, startPoint x: 328, startPoint y: 628, endPoint x: 219, endPoint y: 623, distance: 109.2
click at [219, 623] on div "450 Beta Sections(18) Elements(83) Section Element Hero Section Product Detail …" at bounding box center [152, 353] width 304 height 607
click at [219, 303] on div "Background" at bounding box center [177, 317] width 223 height 29
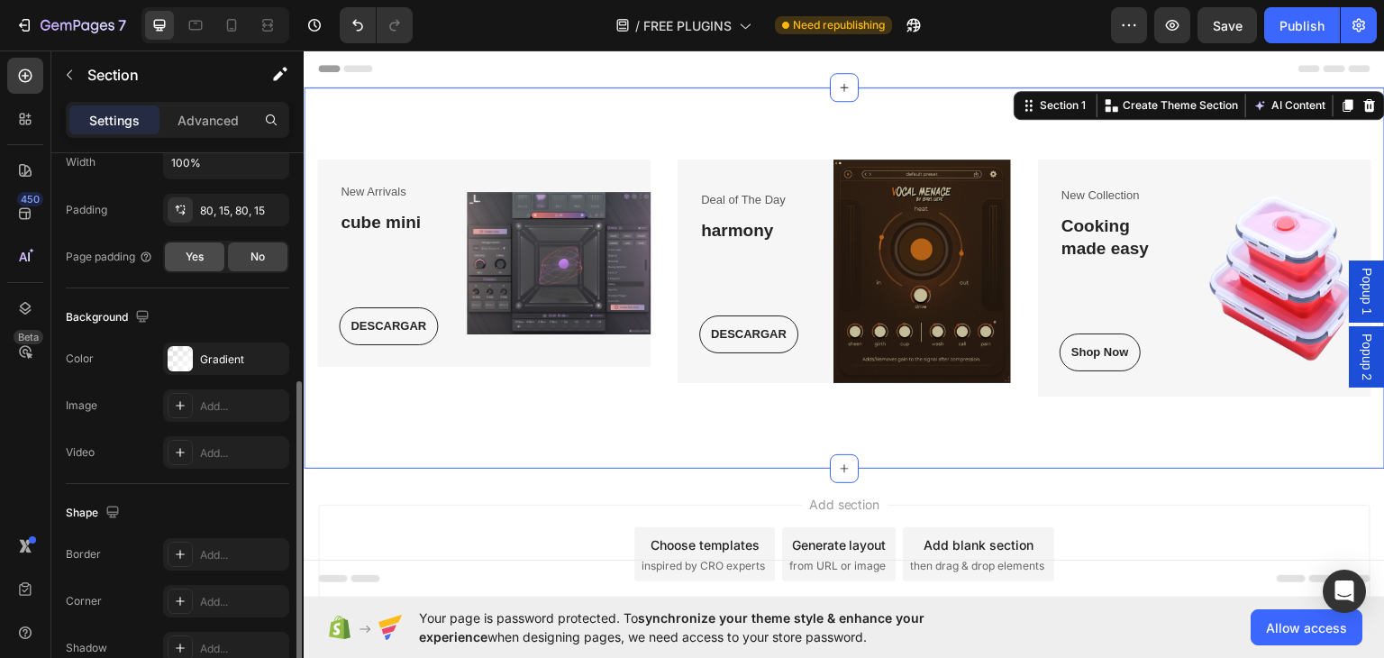
click at [196, 258] on span "Yes" at bounding box center [195, 257] width 18 height 16
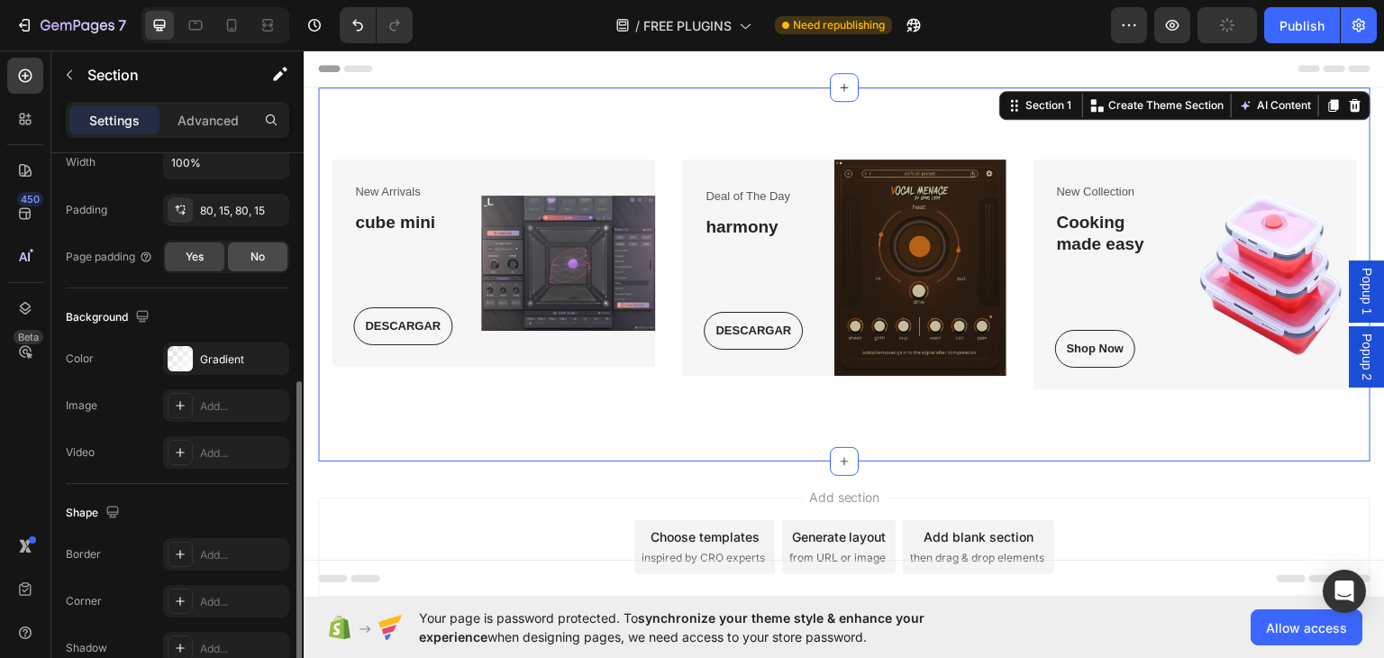
click at [258, 260] on span "No" at bounding box center [257, 257] width 14 height 16
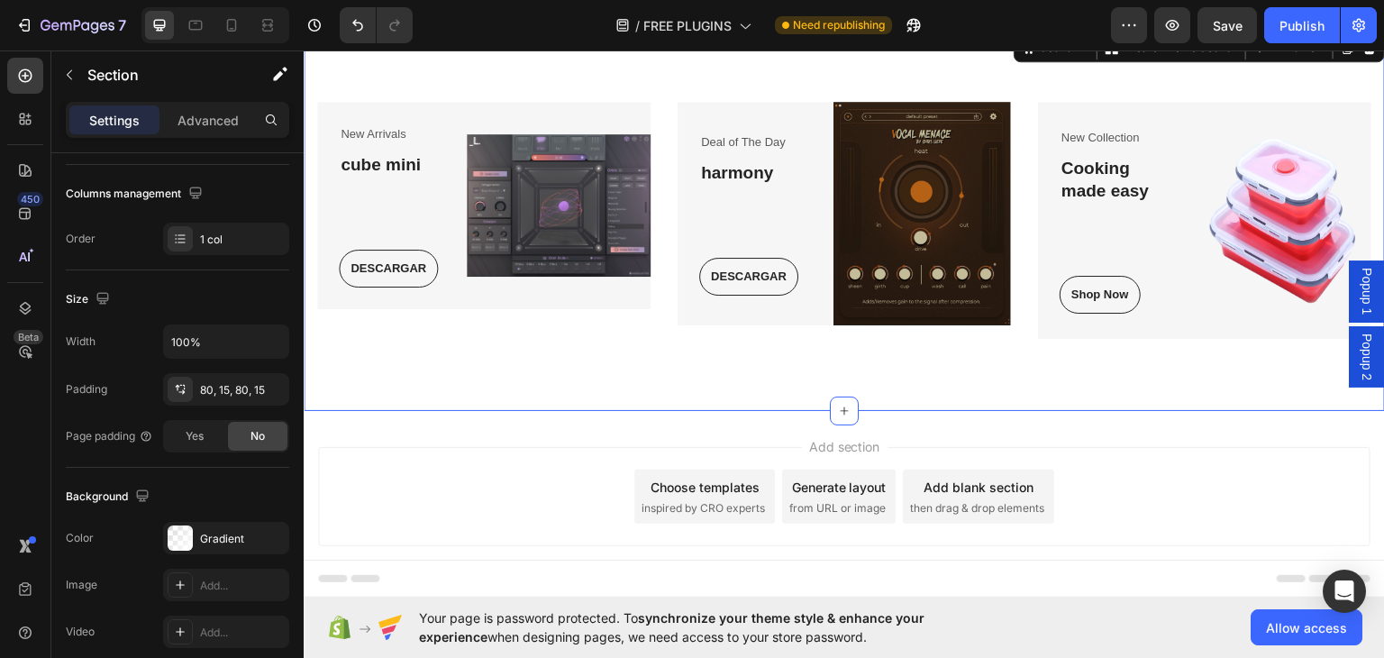
scroll to position [89, 0]
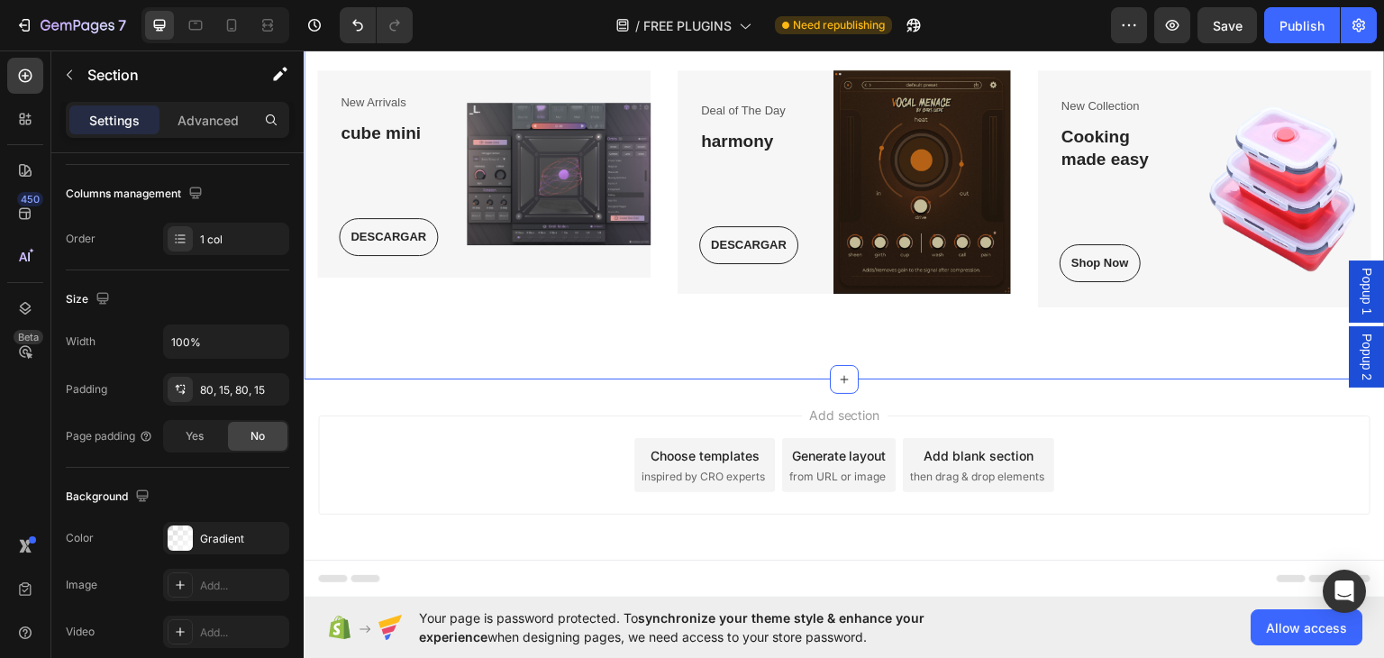
click at [1126, 487] on div "Add section Choose templates inspired by CRO experts Generate layout from URL o…" at bounding box center [844, 463] width 1052 height 99
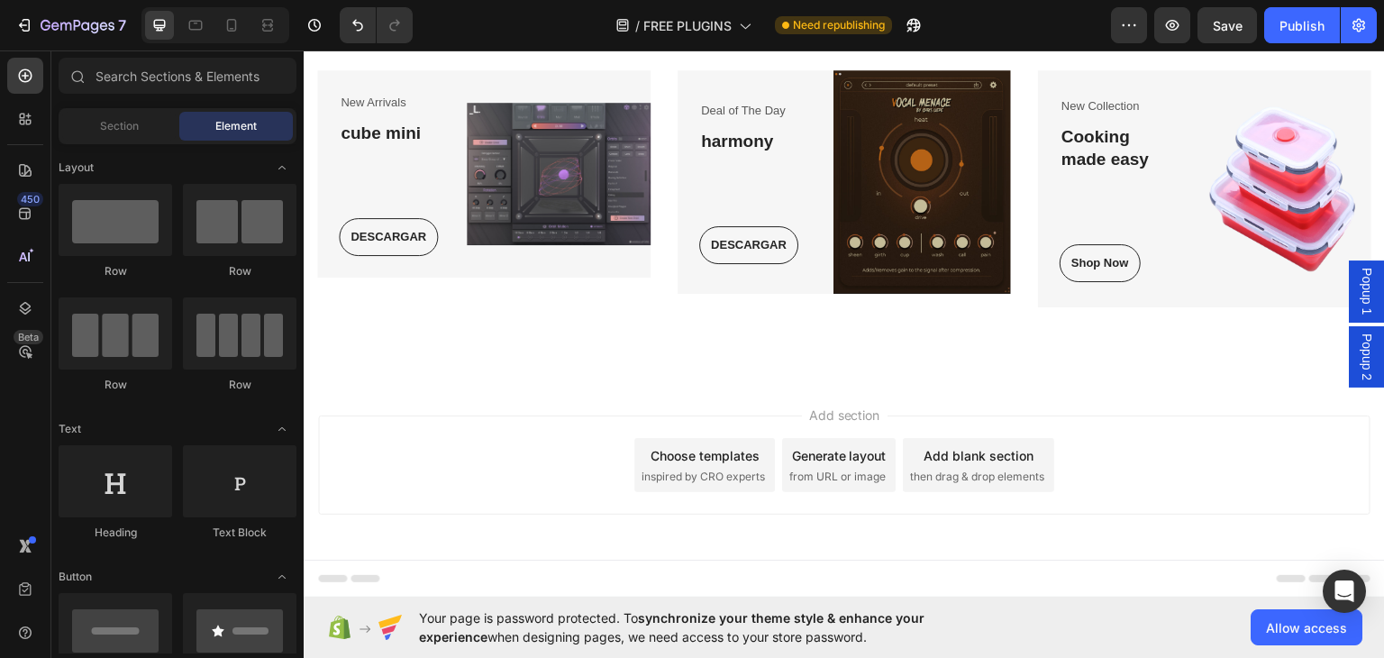
click at [992, 437] on div "Add blank section then drag & drop elements" at bounding box center [978, 464] width 151 height 54
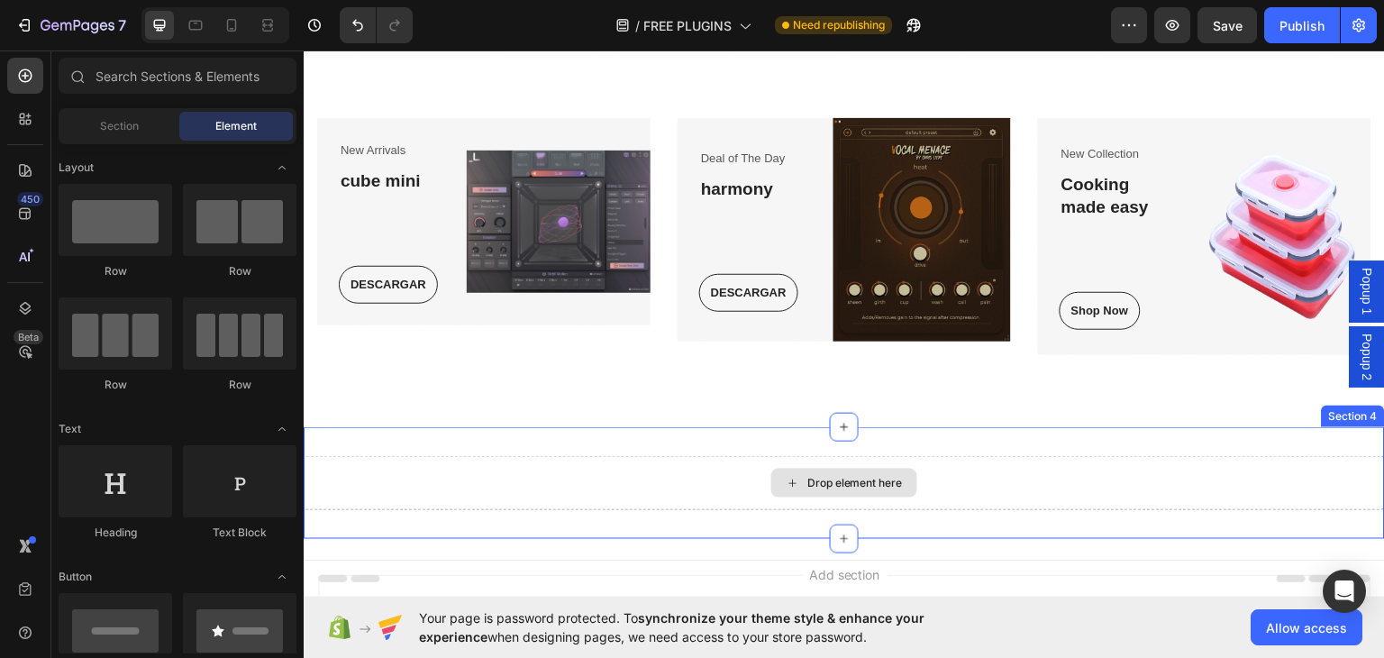
scroll to position [0, 0]
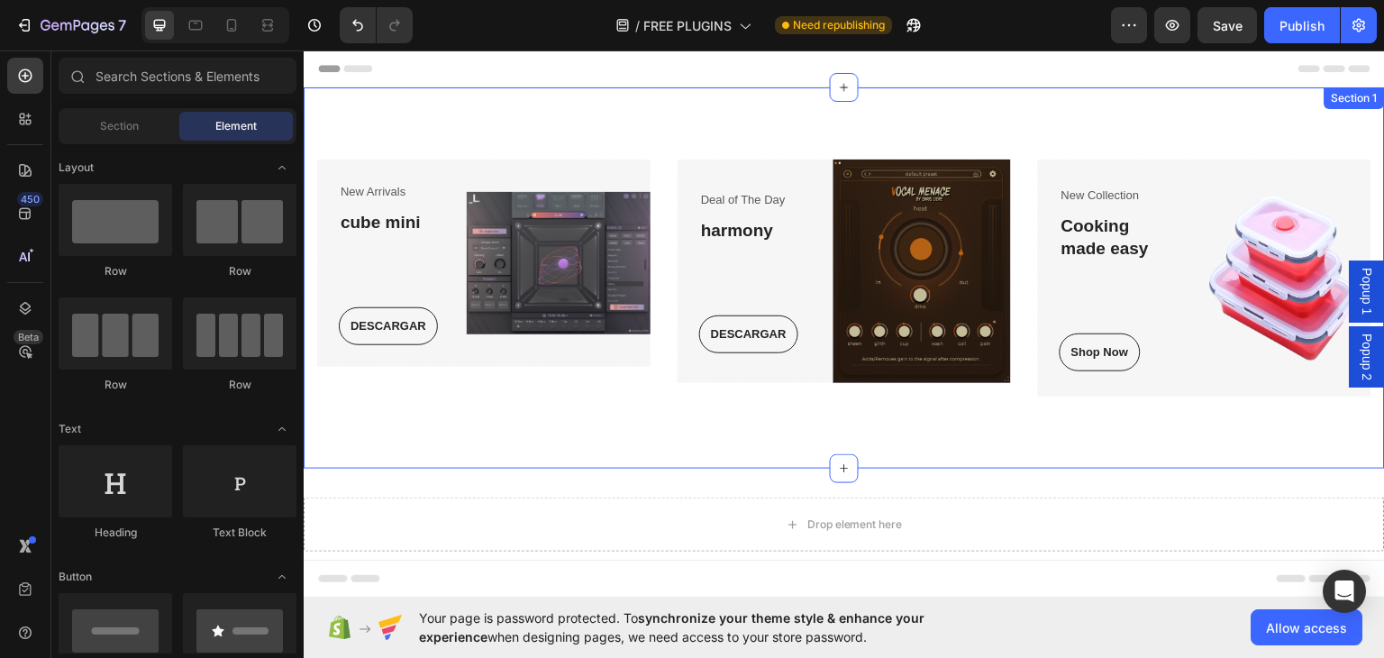
click at [1023, 92] on div "New Arrivals Text block cube mini Heading DESCARGAR Button Row Image Row Deal o…" at bounding box center [844, 277] width 1081 height 381
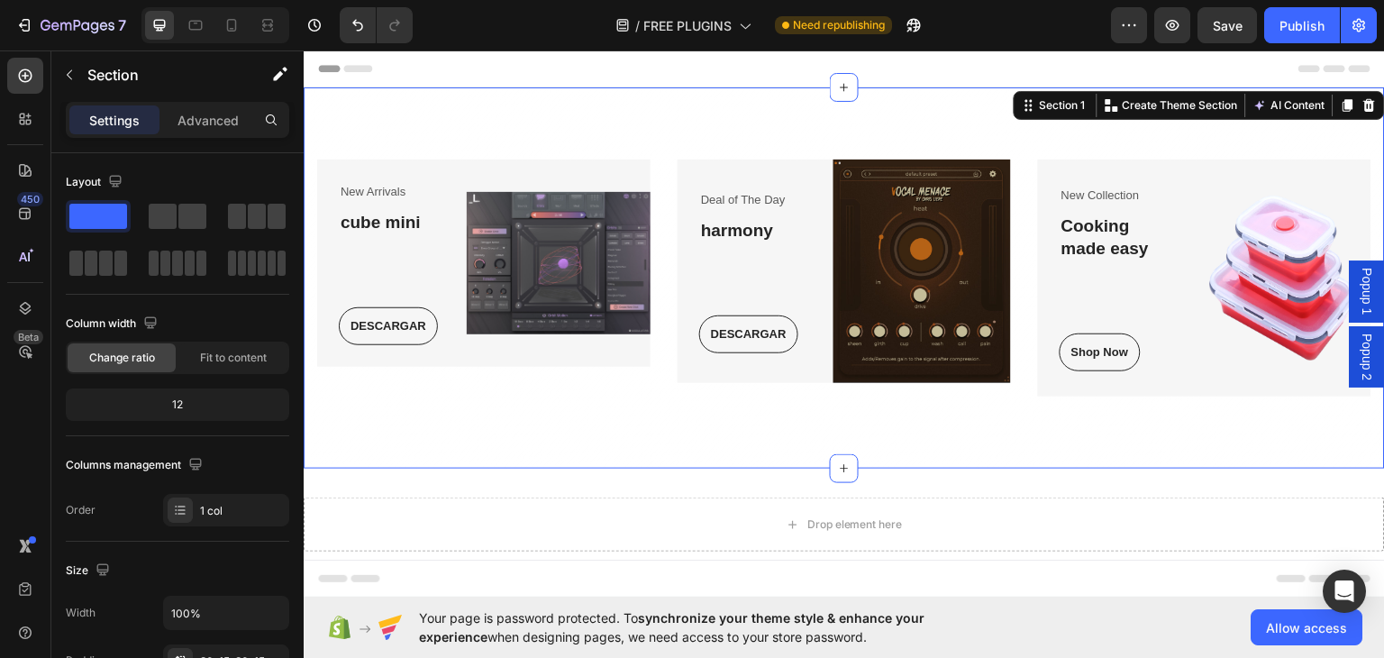
click at [906, 112] on div "New Arrivals Text block cube mini Heading DESCARGAR Button Row Image Row Deal o…" at bounding box center [844, 277] width 1081 height 381
click at [456, 94] on div "New Arrivals Text block cube mini Heading DESCARGAR Button Row Image Row Deal o…" at bounding box center [844, 277] width 1081 height 381
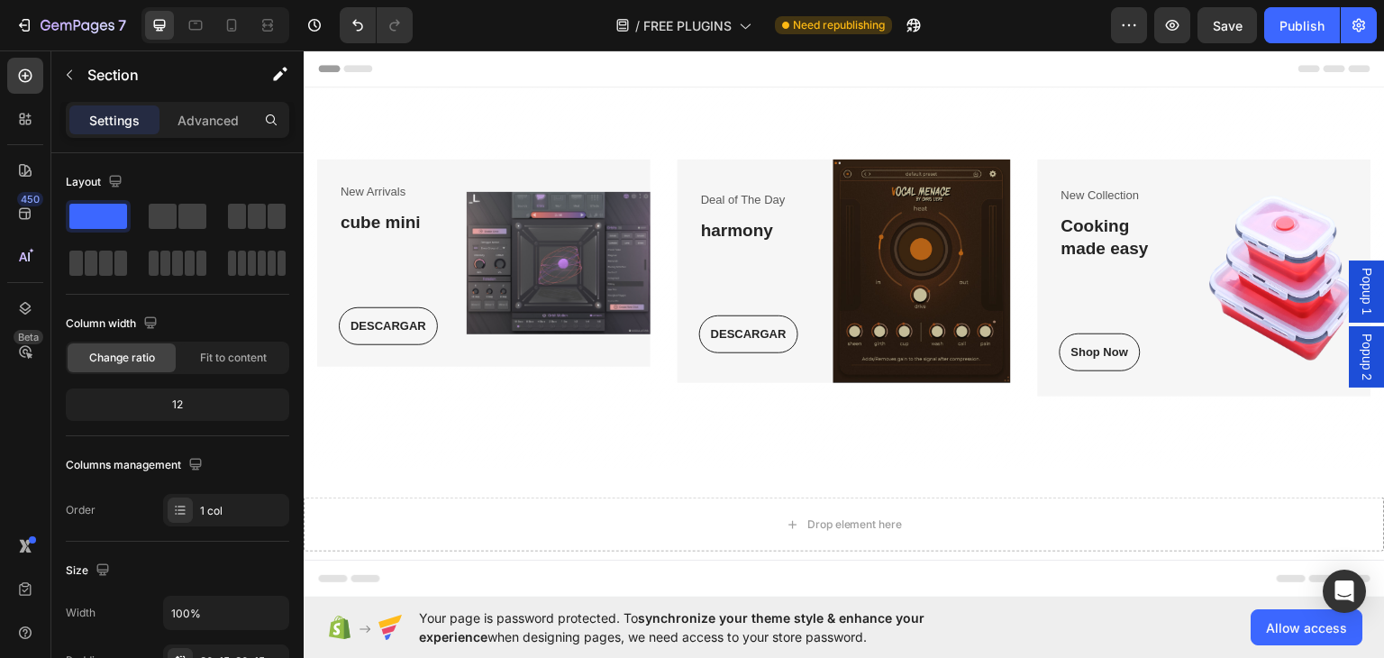
click at [447, 60] on div "Header" at bounding box center [844, 68] width 1052 height 36
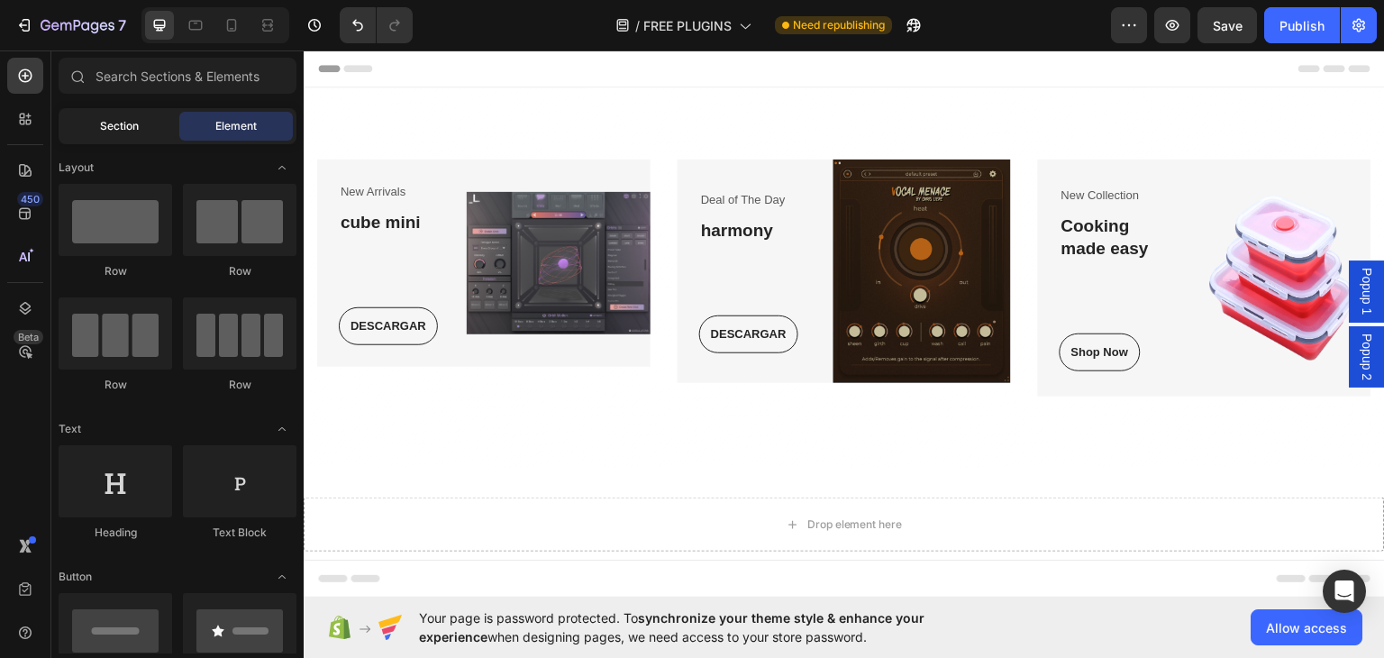
click at [108, 128] on span "Section" at bounding box center [119, 126] width 39 height 16
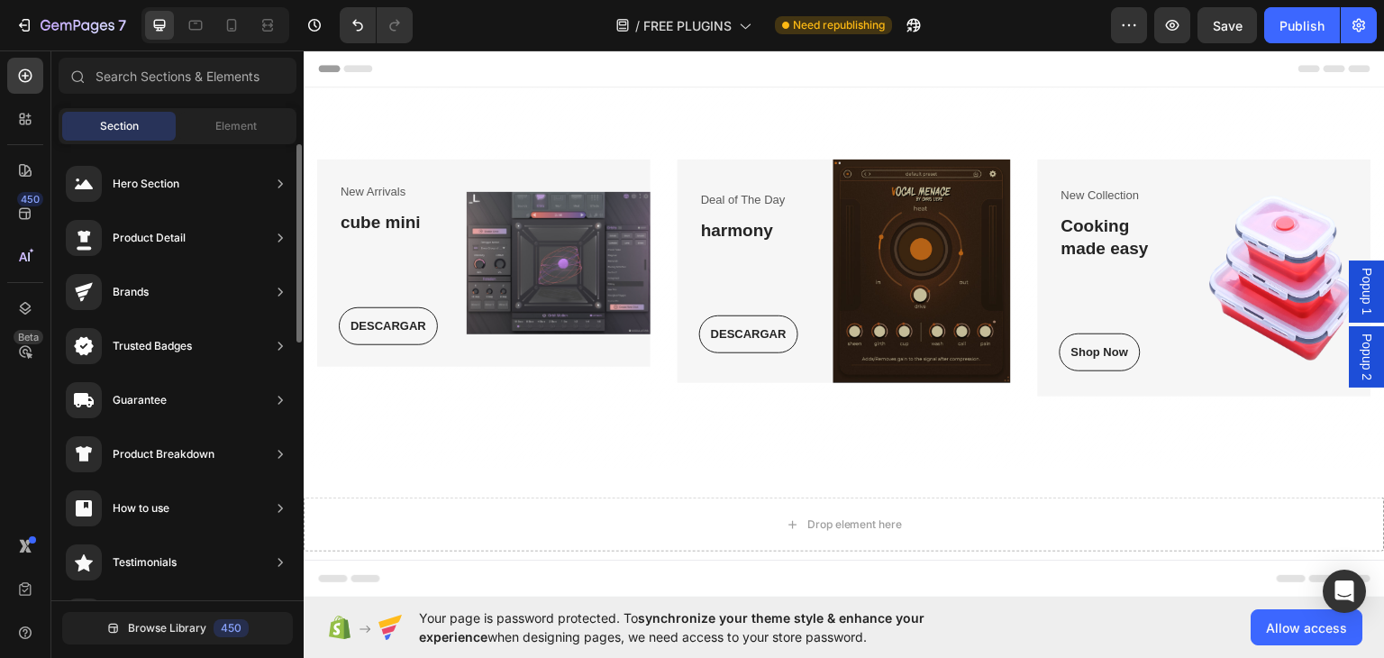
click at [225, 105] on div "Sections(18) Elements(83) Section Element Hero Section Product Detail Brands Tr…" at bounding box center [177, 356] width 252 height 597
click at [235, 127] on span "Element" at bounding box center [235, 126] width 41 height 16
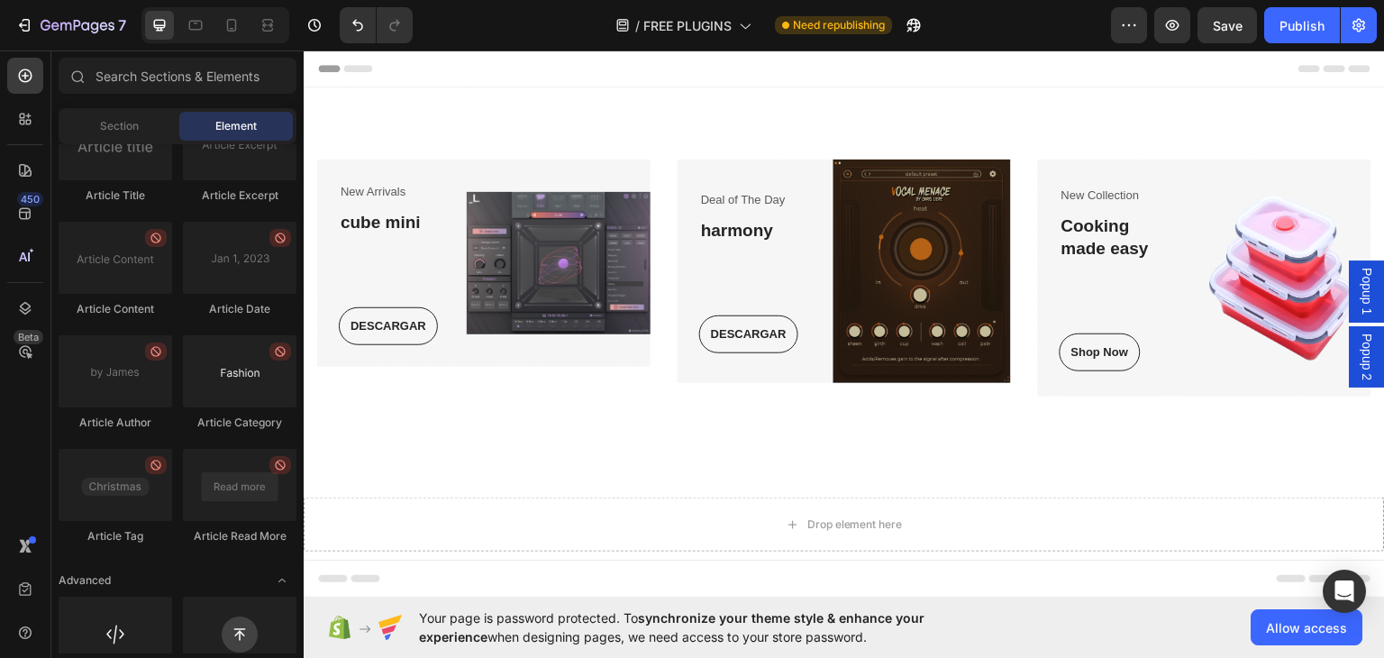
scroll to position [4831, 0]
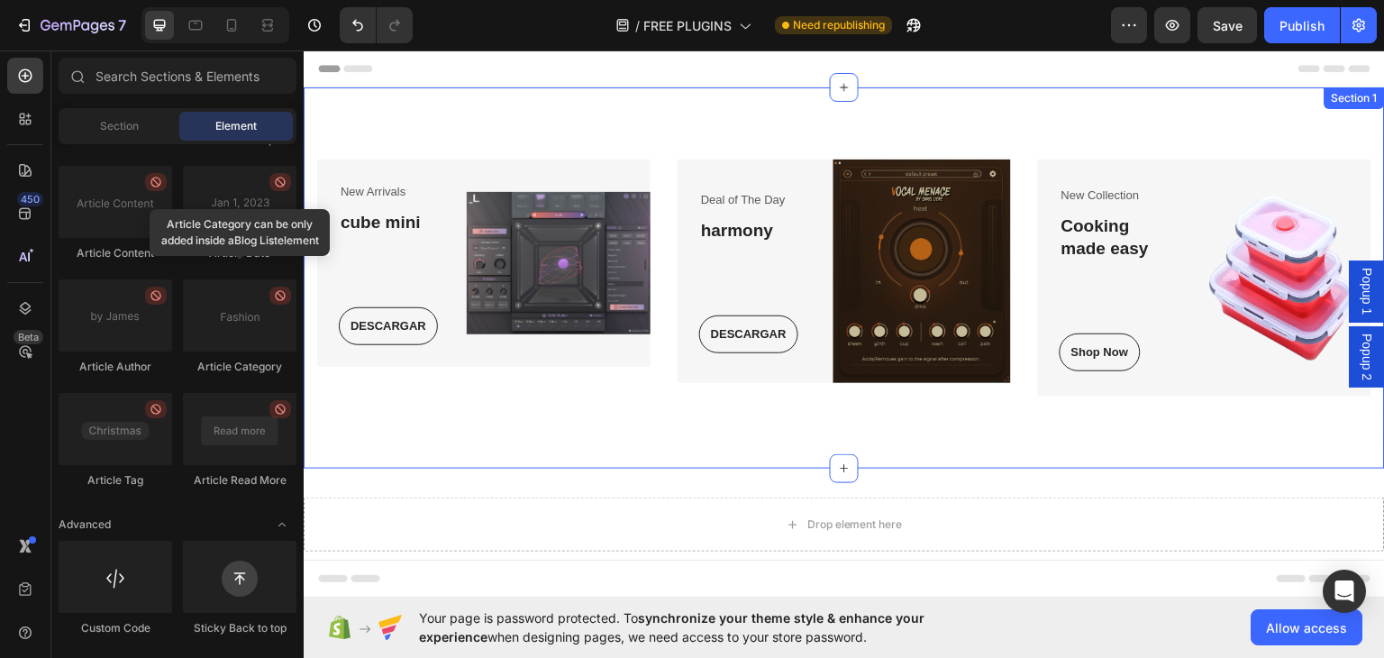
click at [755, 437] on div "New Arrivals Text block cube mini Heading DESCARGAR Button Row Image Row Deal o…" at bounding box center [844, 277] width 1081 height 381
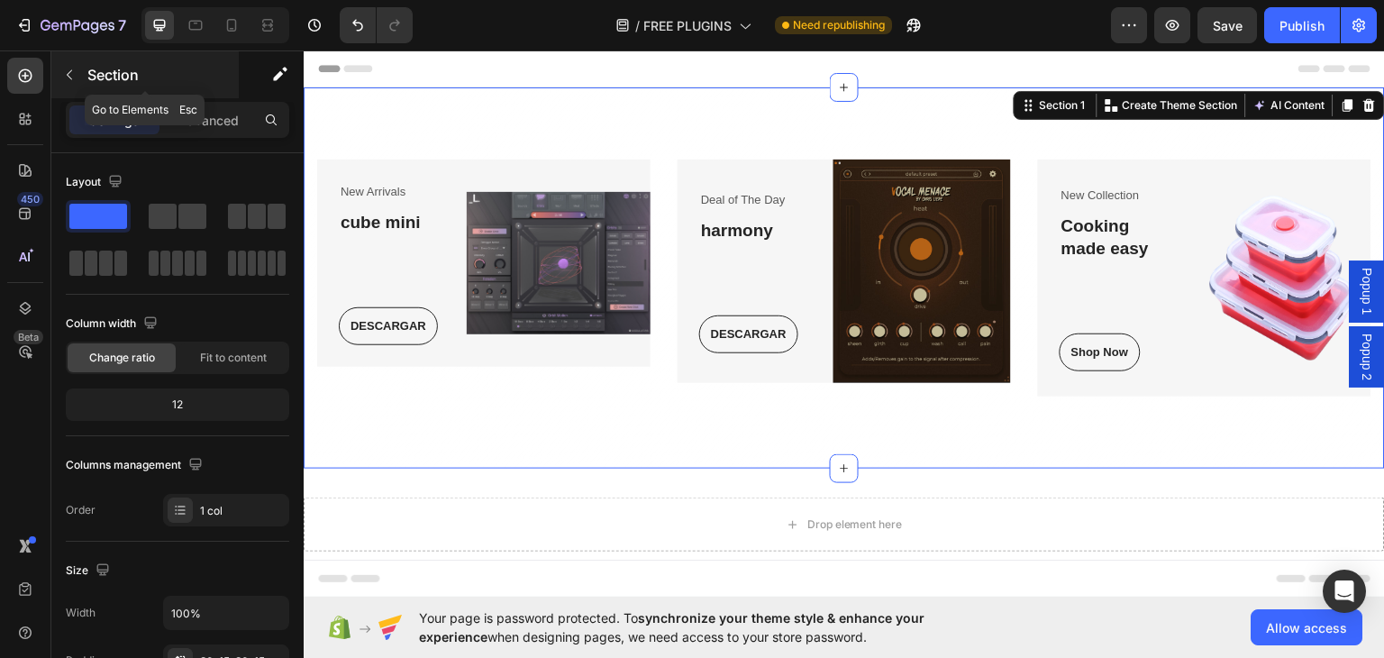
click at [76, 76] on icon "button" at bounding box center [69, 75] width 14 height 14
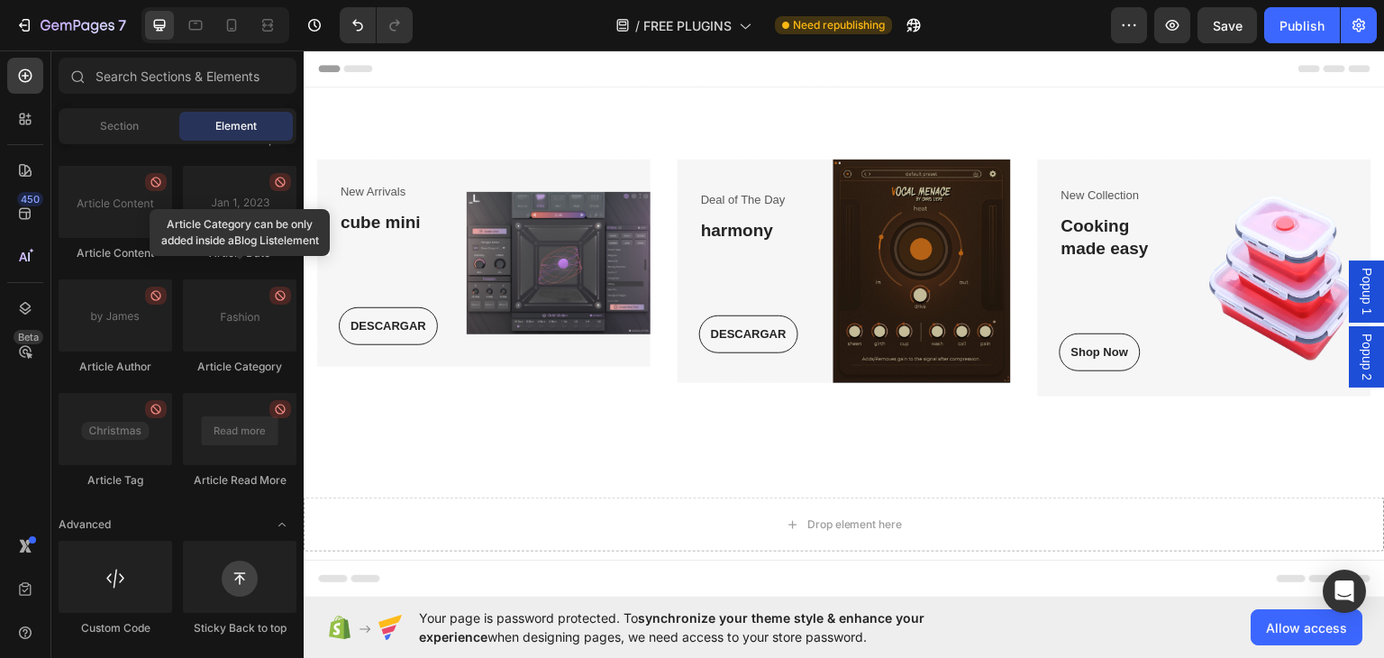
click at [105, 141] on div "Section Element" at bounding box center [178, 126] width 238 height 36
click at [108, 126] on span "Section" at bounding box center [119, 126] width 39 height 16
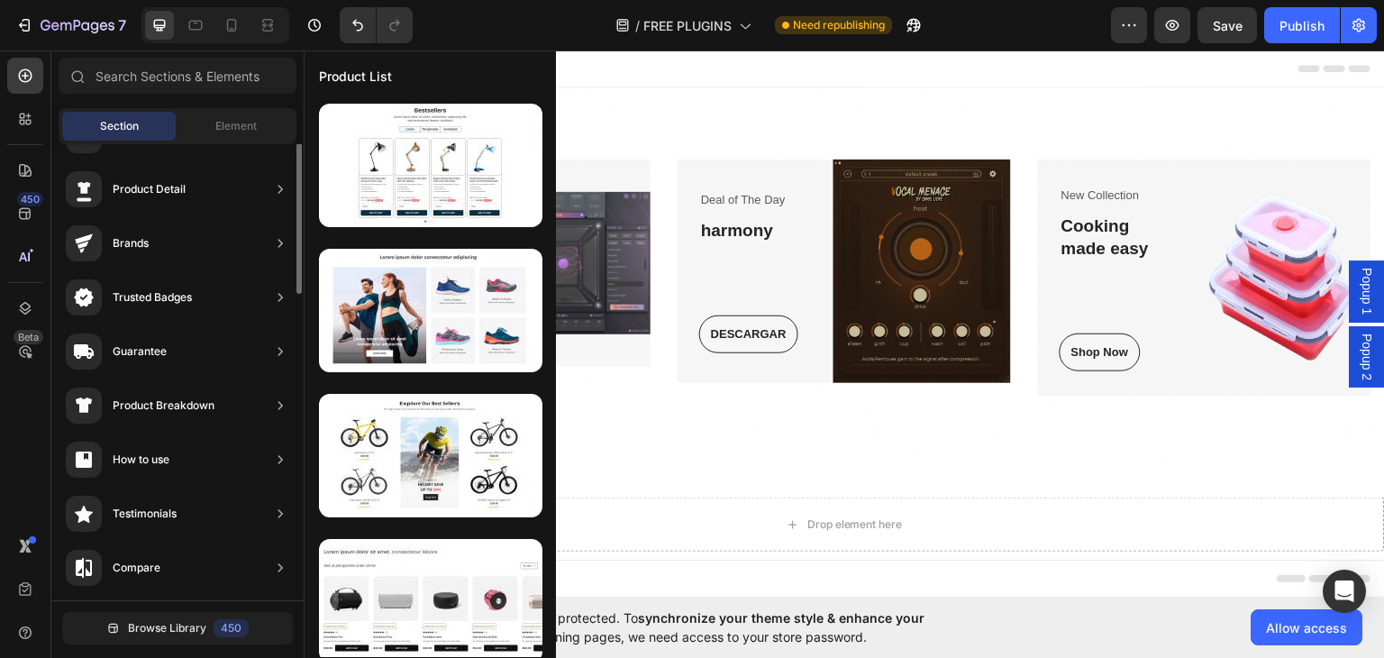
scroll to position [0, 0]
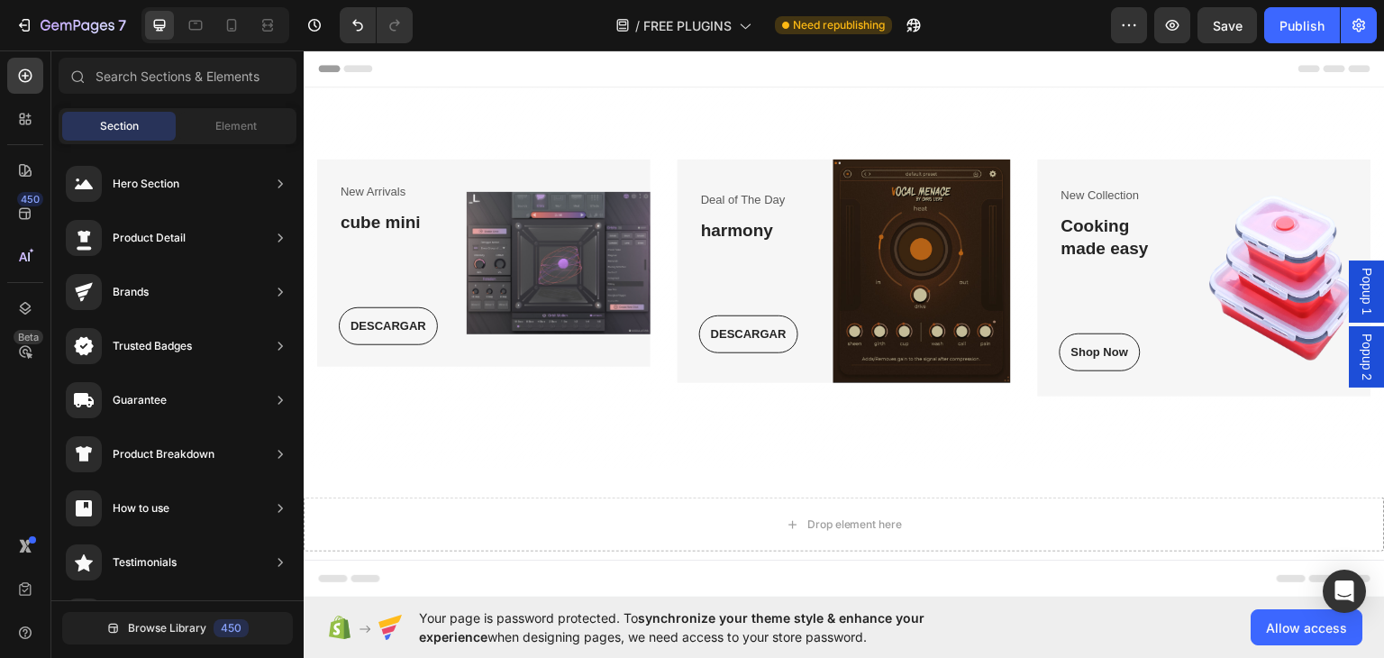
click at [25, 150] on div "450 Beta" at bounding box center [25, 293] width 36 height 470
click at [26, 171] on icon at bounding box center [25, 170] width 13 height 13
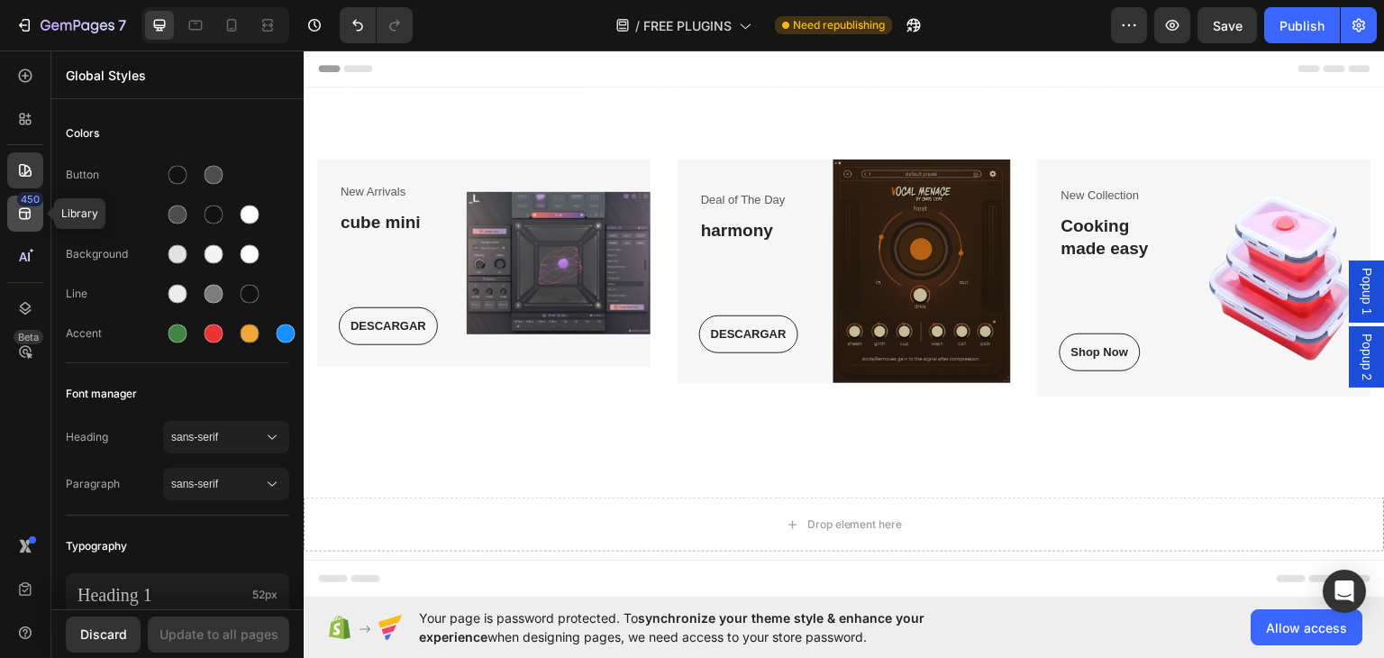
click at [18, 214] on icon at bounding box center [25, 214] width 18 height 18
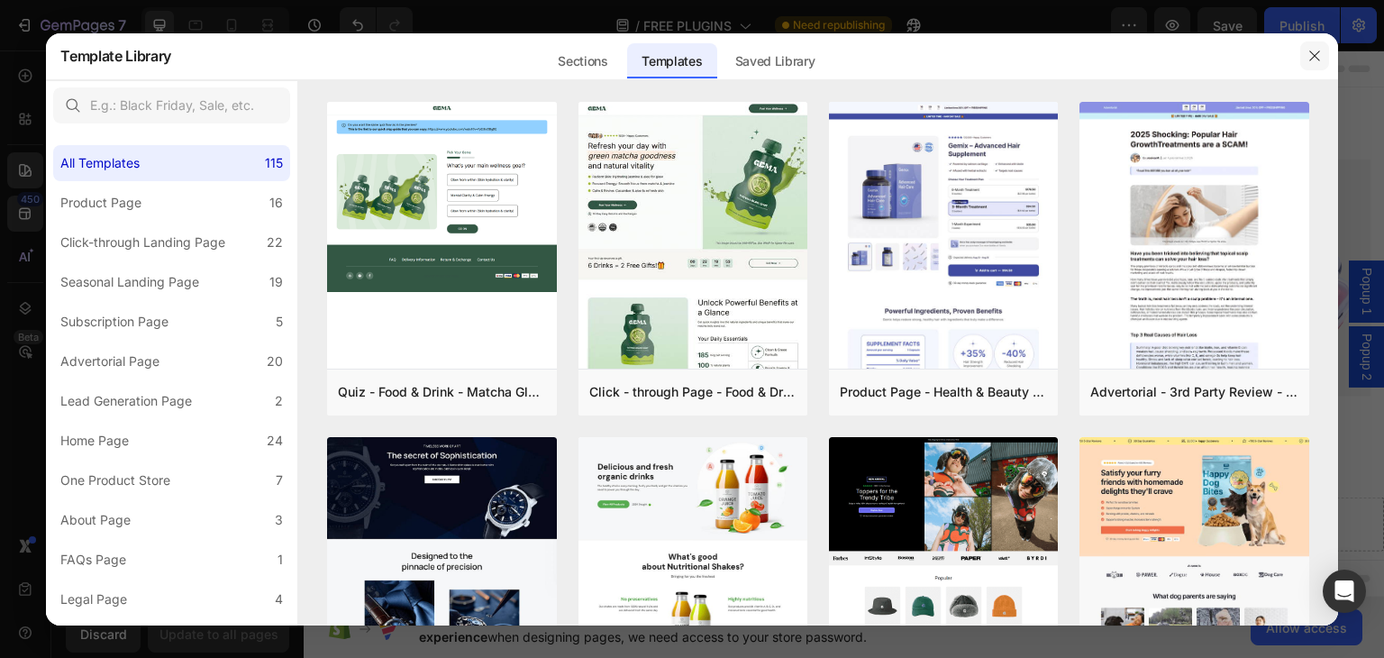
click at [1302, 56] on div at bounding box center [1314, 55] width 47 height 47
click at [1309, 54] on div "Header" at bounding box center [844, 68] width 1052 height 36
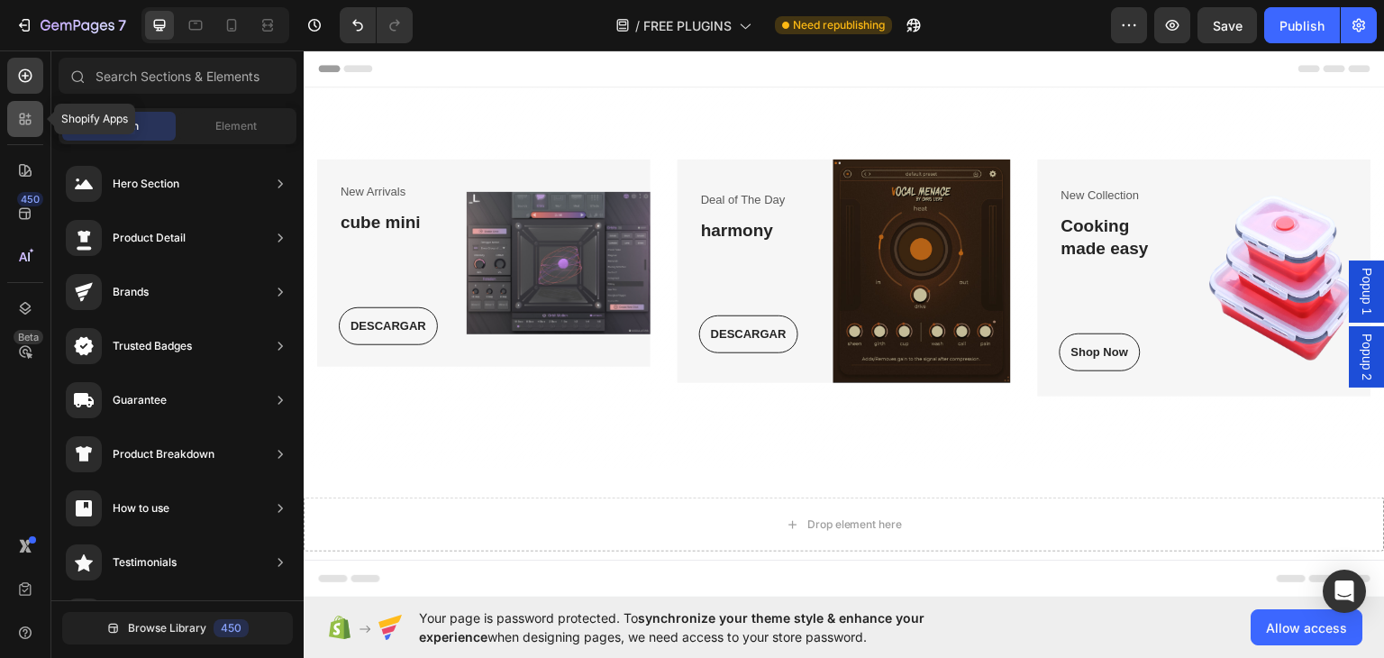
click at [26, 128] on div at bounding box center [25, 119] width 36 height 36
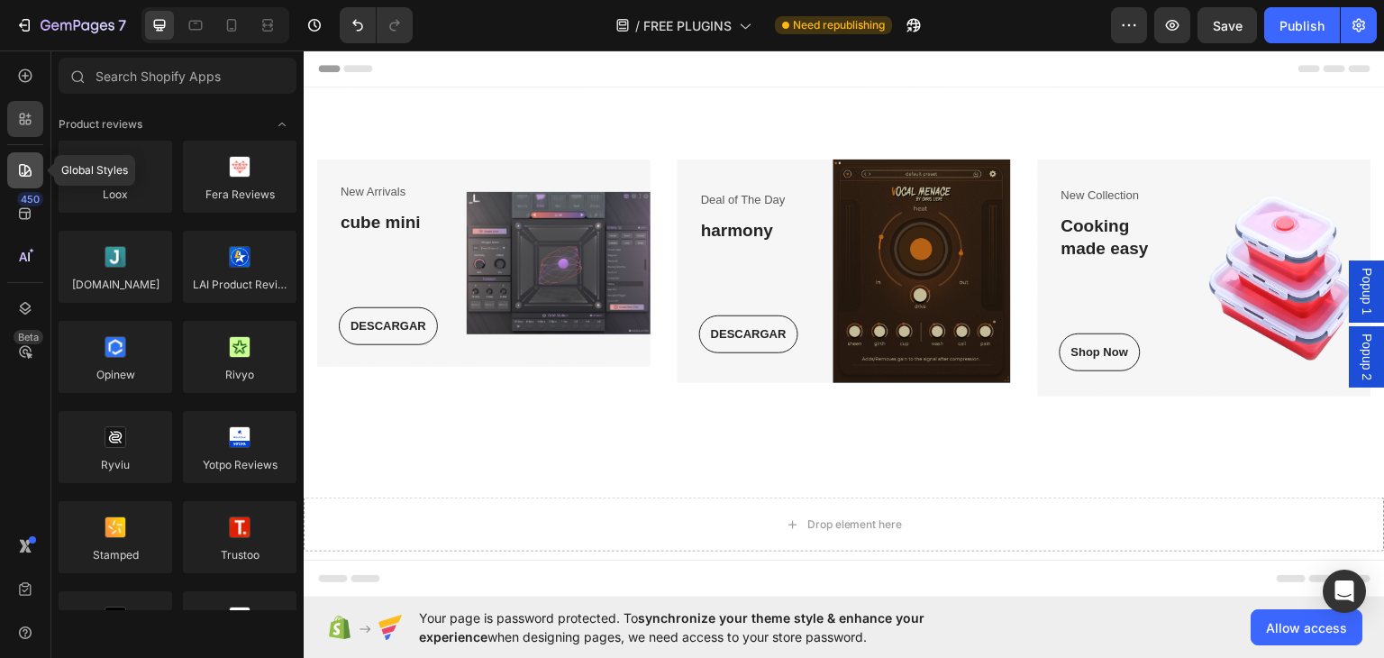
click at [29, 176] on icon at bounding box center [25, 170] width 13 height 13
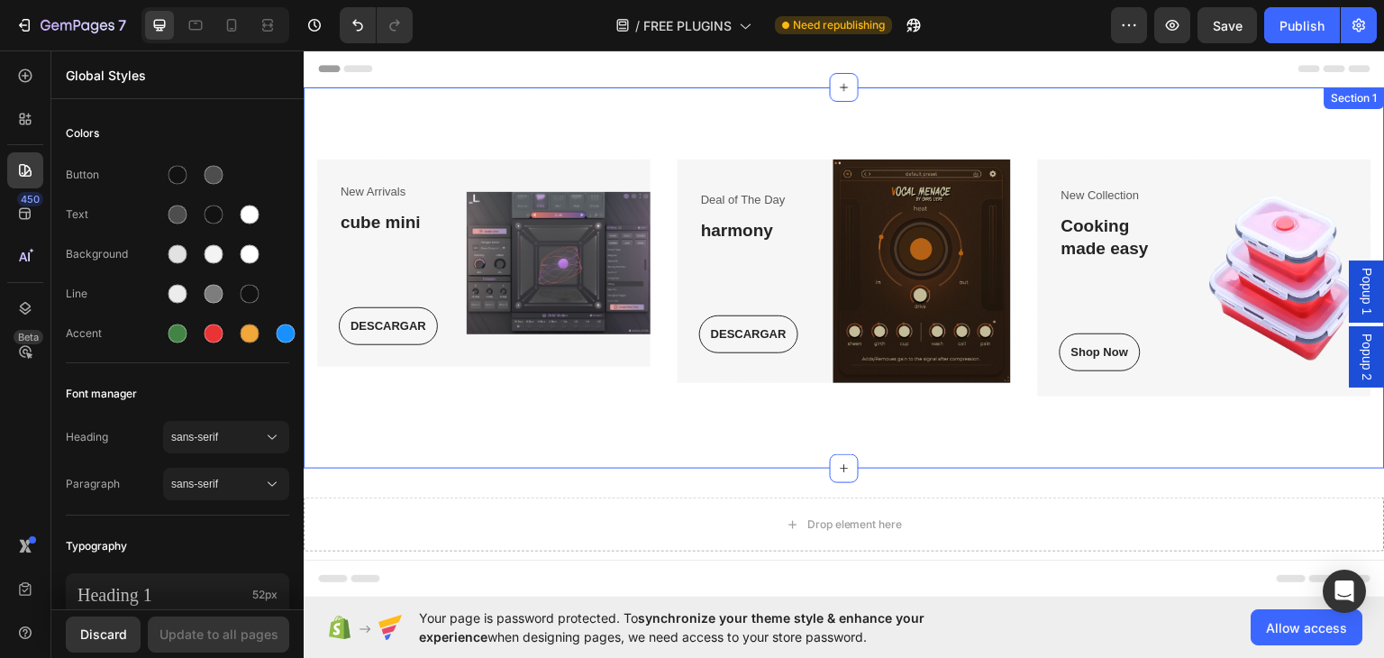
click at [706, 414] on div "New Arrivals Text block cube mini Heading DESCARGAR Button Row Image Row Deal o…" at bounding box center [844, 277] width 1081 height 381
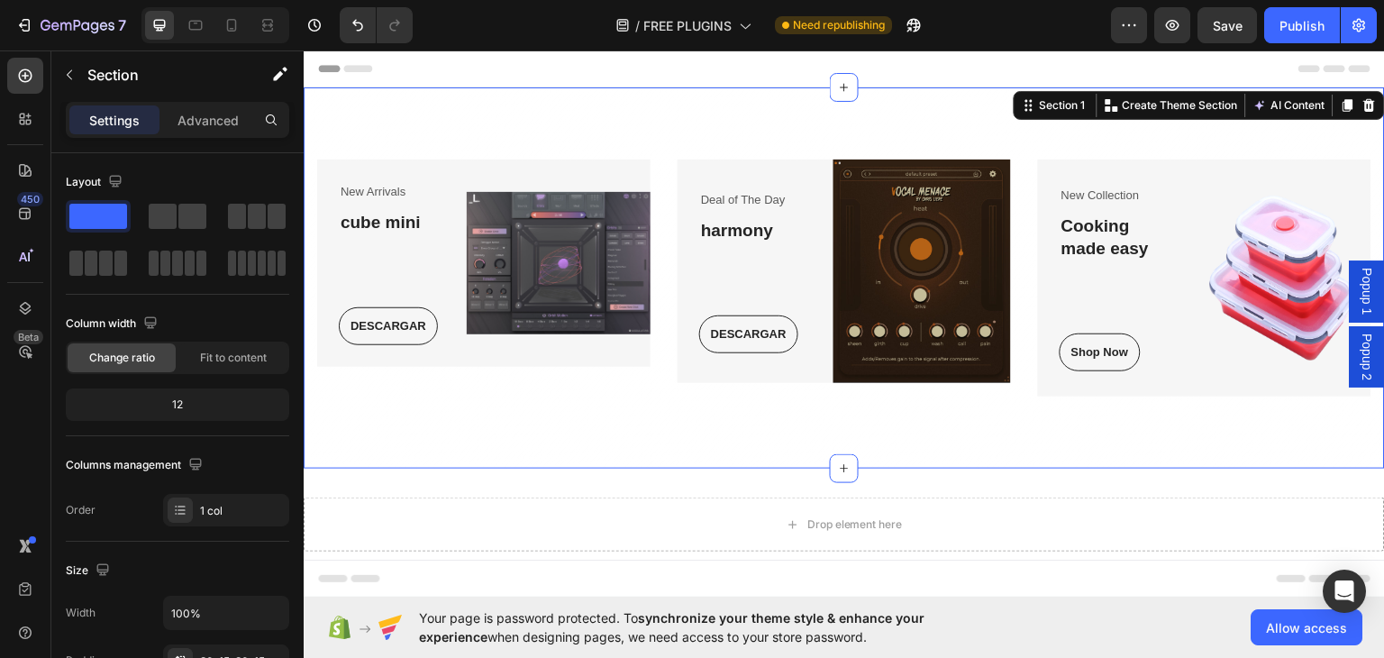
click at [596, 435] on div "New Arrivals Text block cube mini Heading DESCARGAR Button Row Image Row Deal o…" at bounding box center [844, 277] width 1081 height 381
click at [231, 354] on span "Fit to content" at bounding box center [233, 358] width 67 height 16
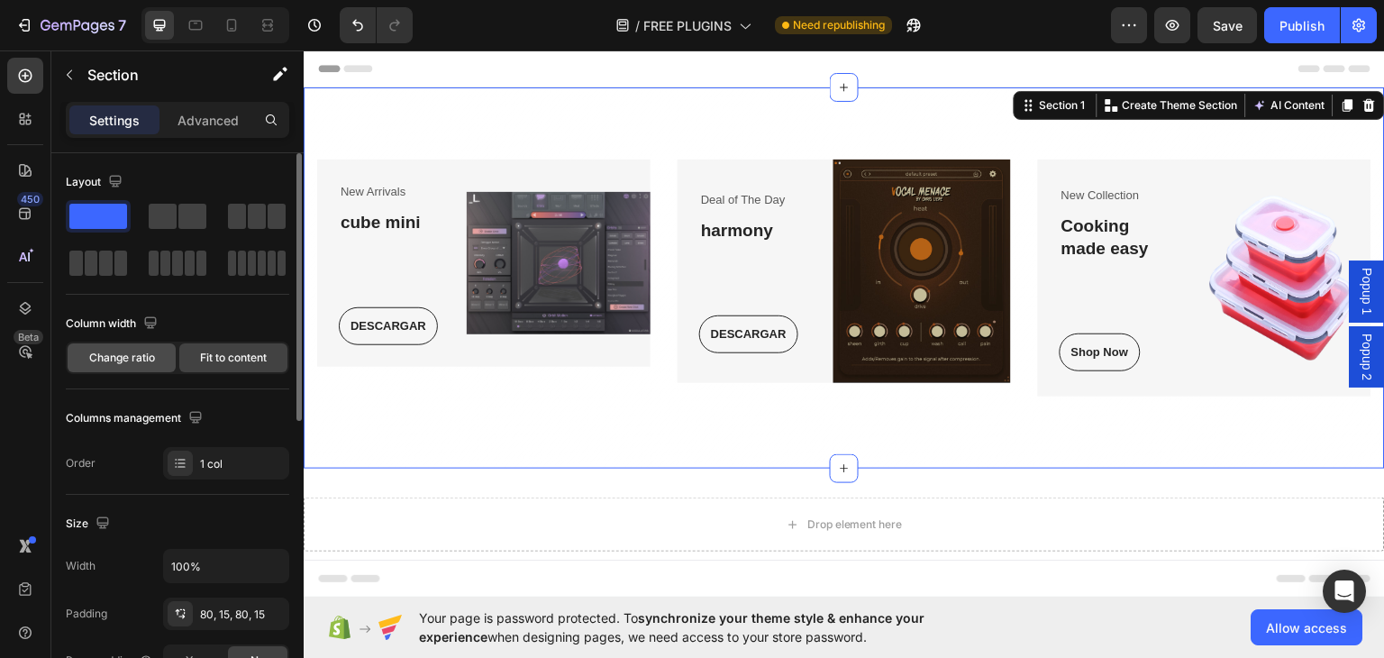
click at [127, 364] on span "Change ratio" at bounding box center [122, 358] width 66 height 16
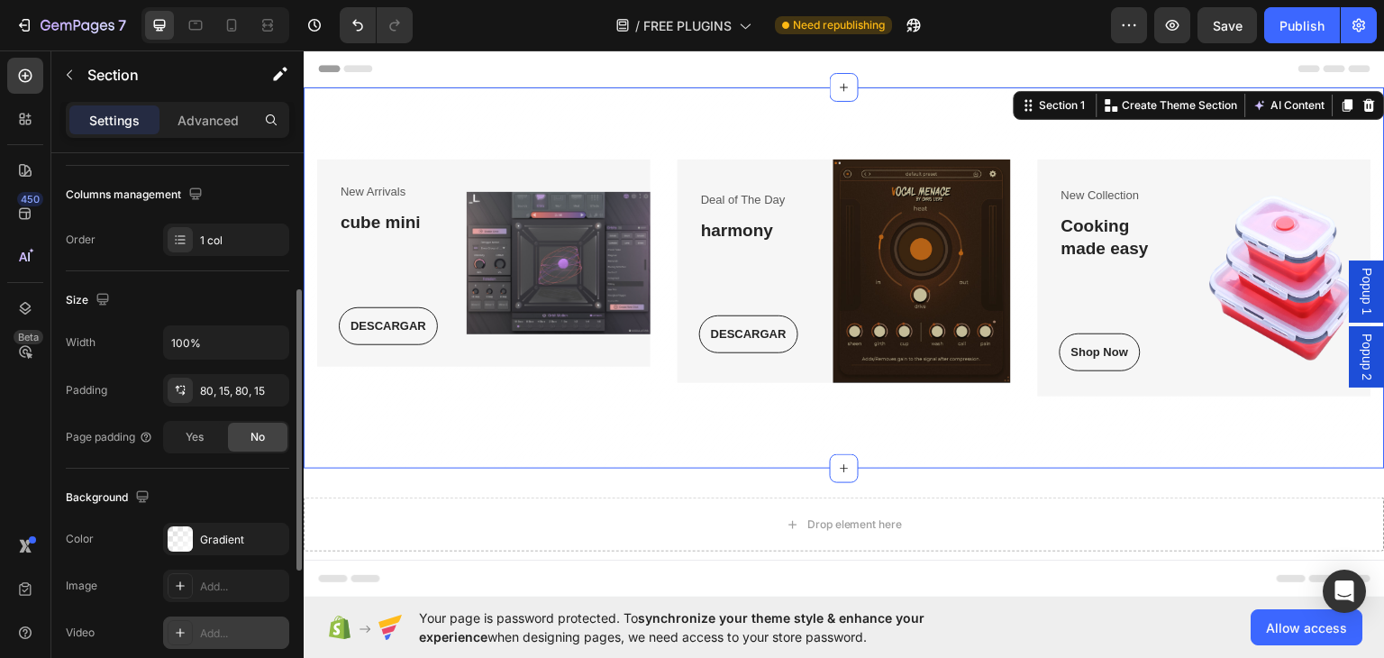
scroll to position [451, 0]
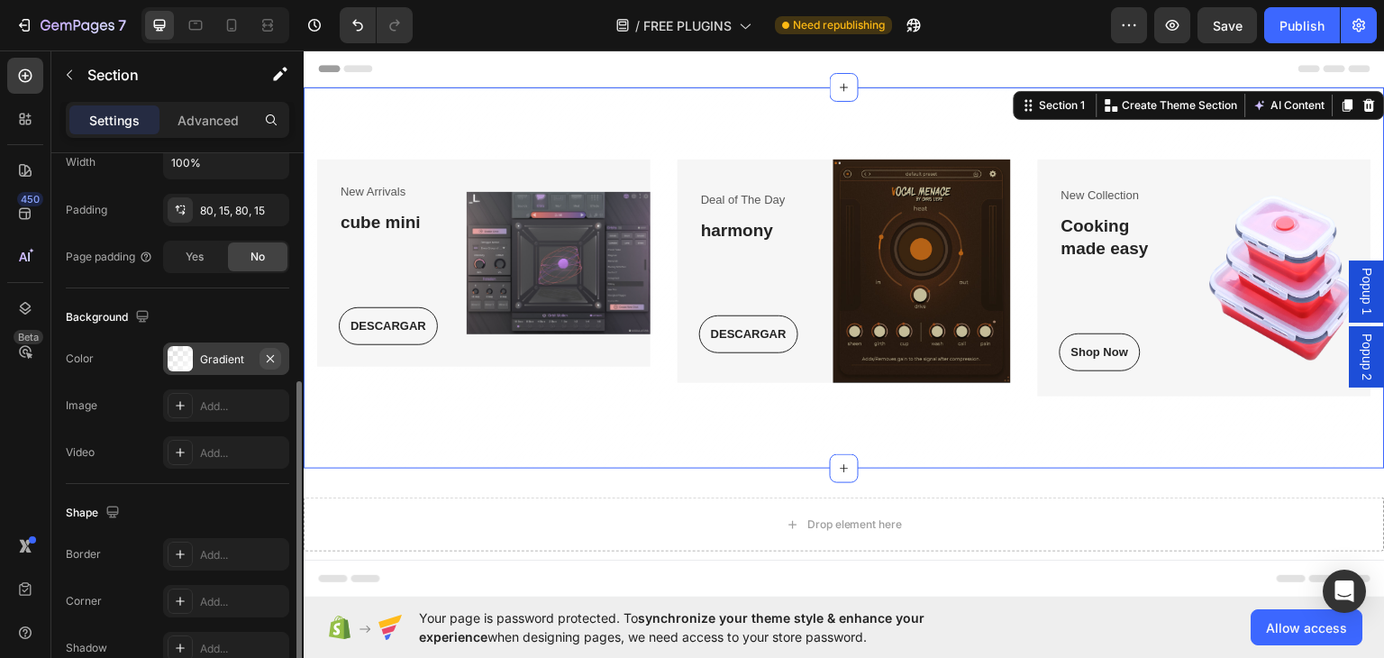
click at [271, 352] on icon "button" at bounding box center [270, 358] width 14 height 14
click at [177, 356] on icon at bounding box center [180, 358] width 14 height 14
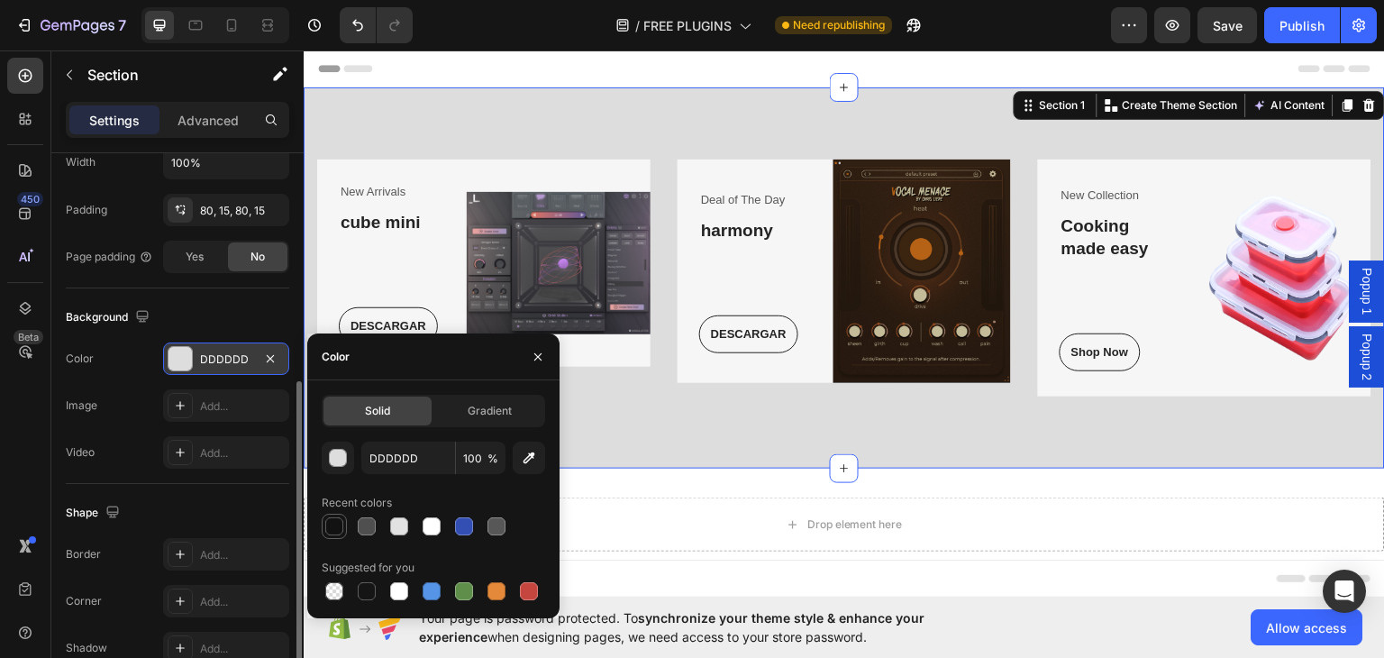
click at [336, 530] on div at bounding box center [334, 526] width 18 height 18
type input "121212"
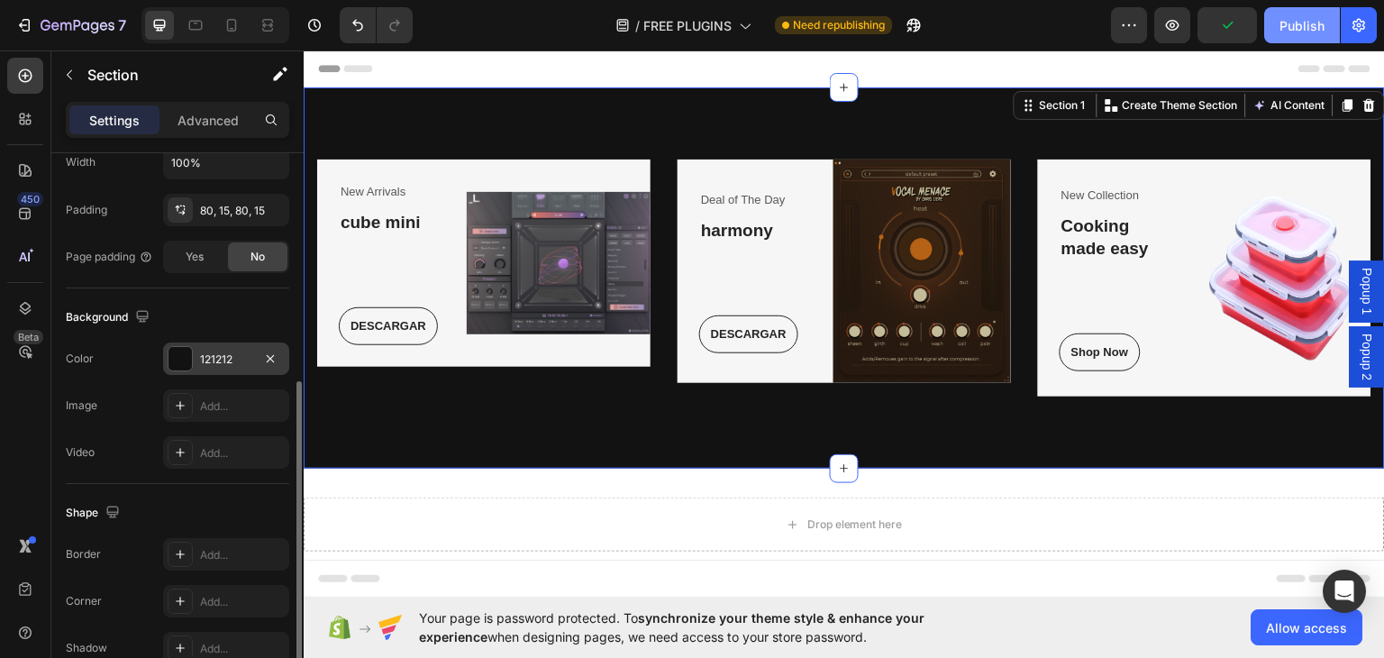
click at [1301, 40] on button "Publish" at bounding box center [1302, 25] width 76 height 36
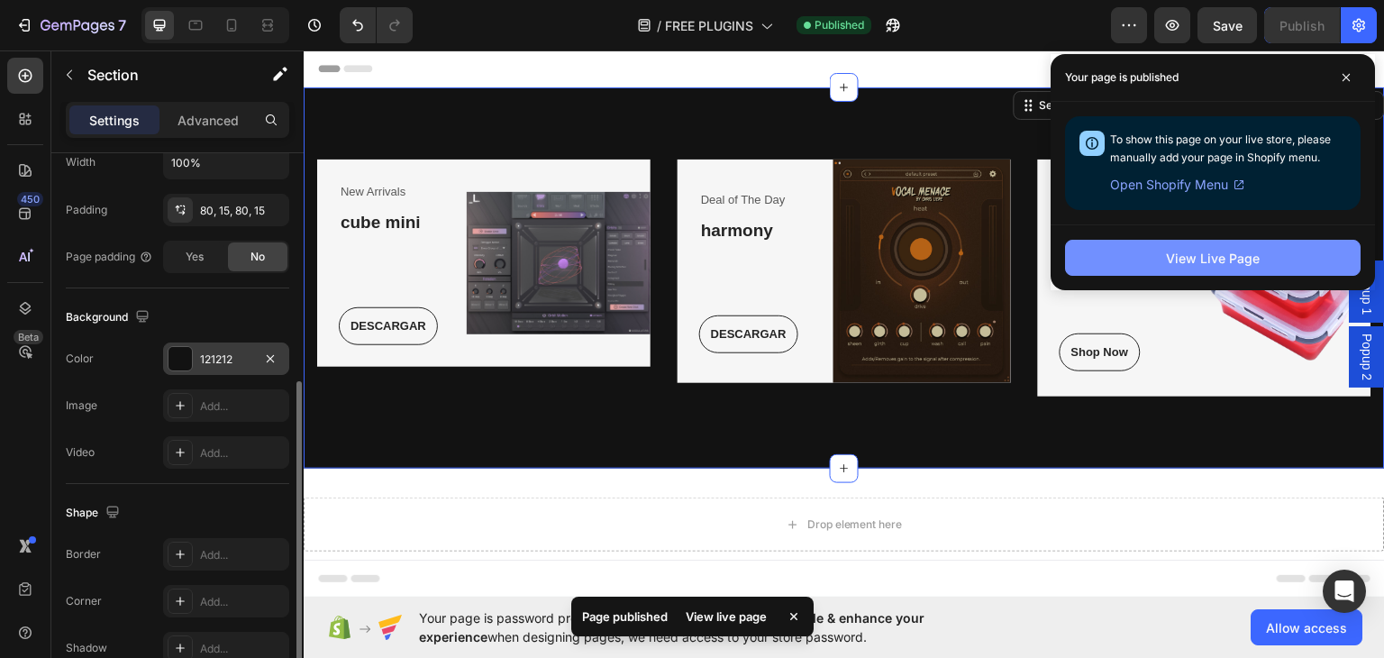
click at [1187, 260] on div "View Live Page" at bounding box center [1213, 258] width 94 height 19
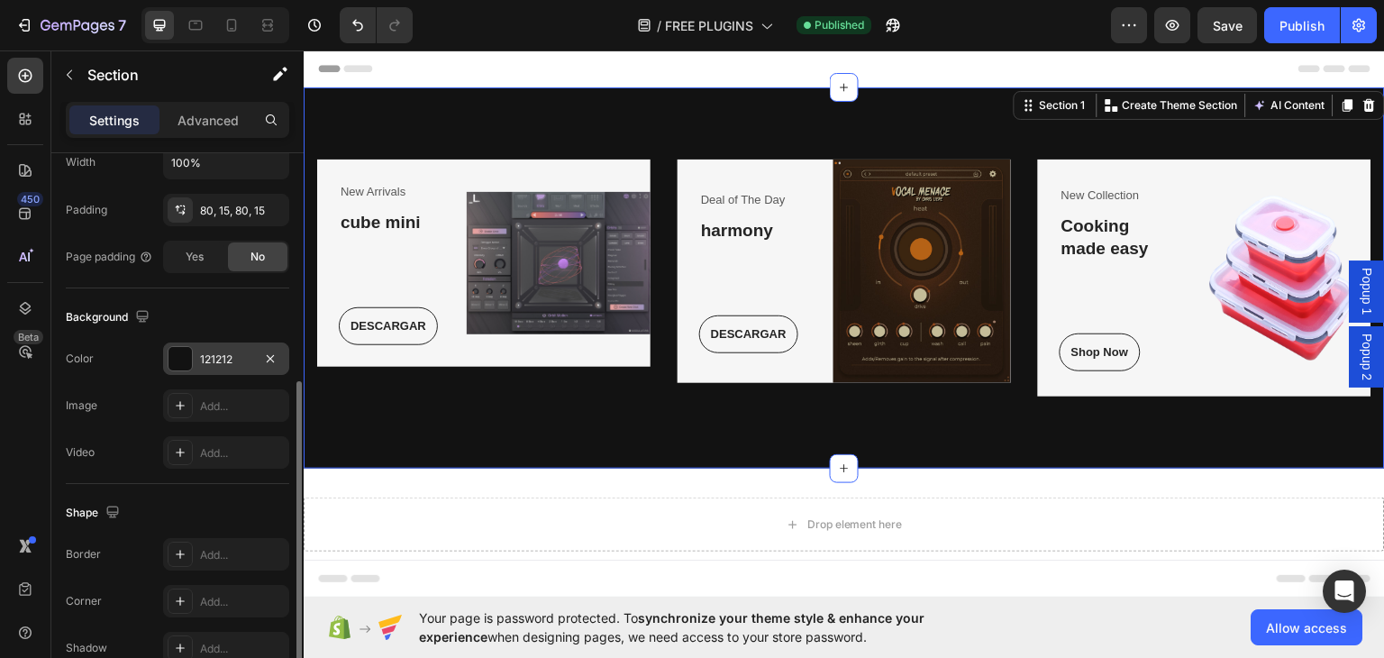
click at [661, 122] on div "New Arrivals Text block cube mini Heading DESCARGAR Button Row Image Row Deal o…" at bounding box center [844, 277] width 1081 height 381
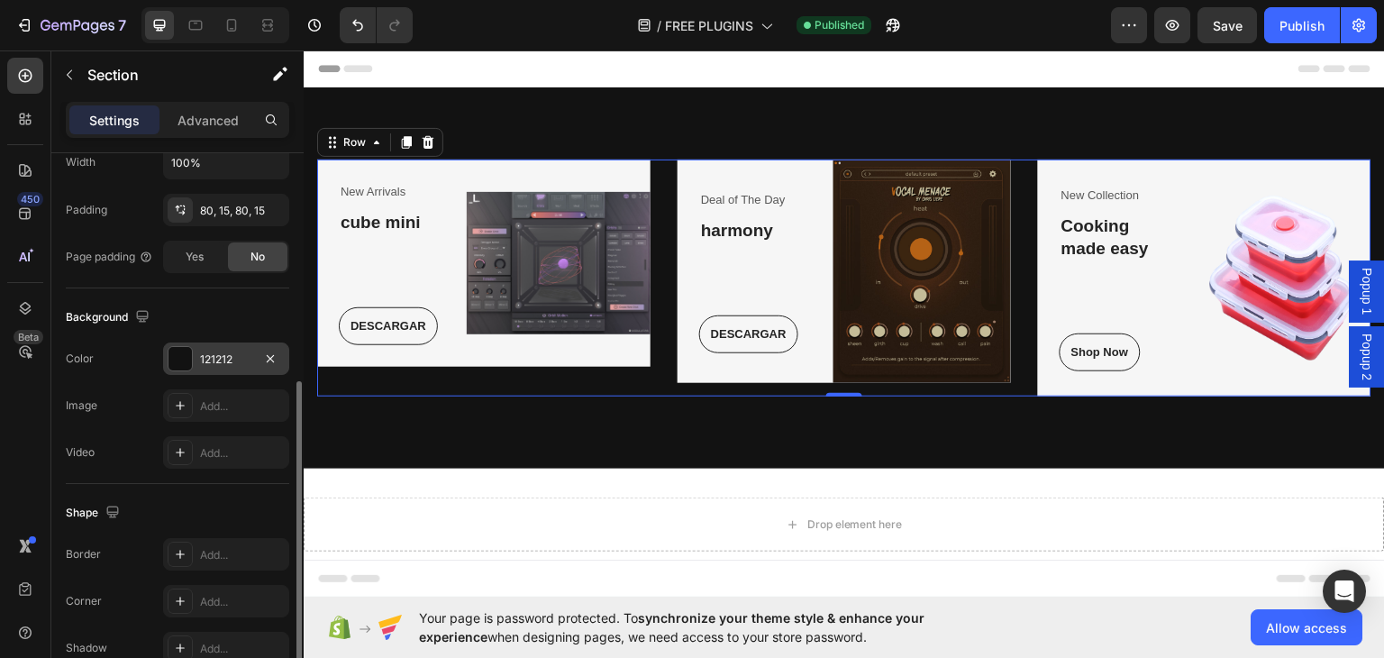
click at [734, 381] on div "Deal of The Day Text block harmony Heading DESCARGAR Button Row Image Row" at bounding box center [844, 277] width 333 height 237
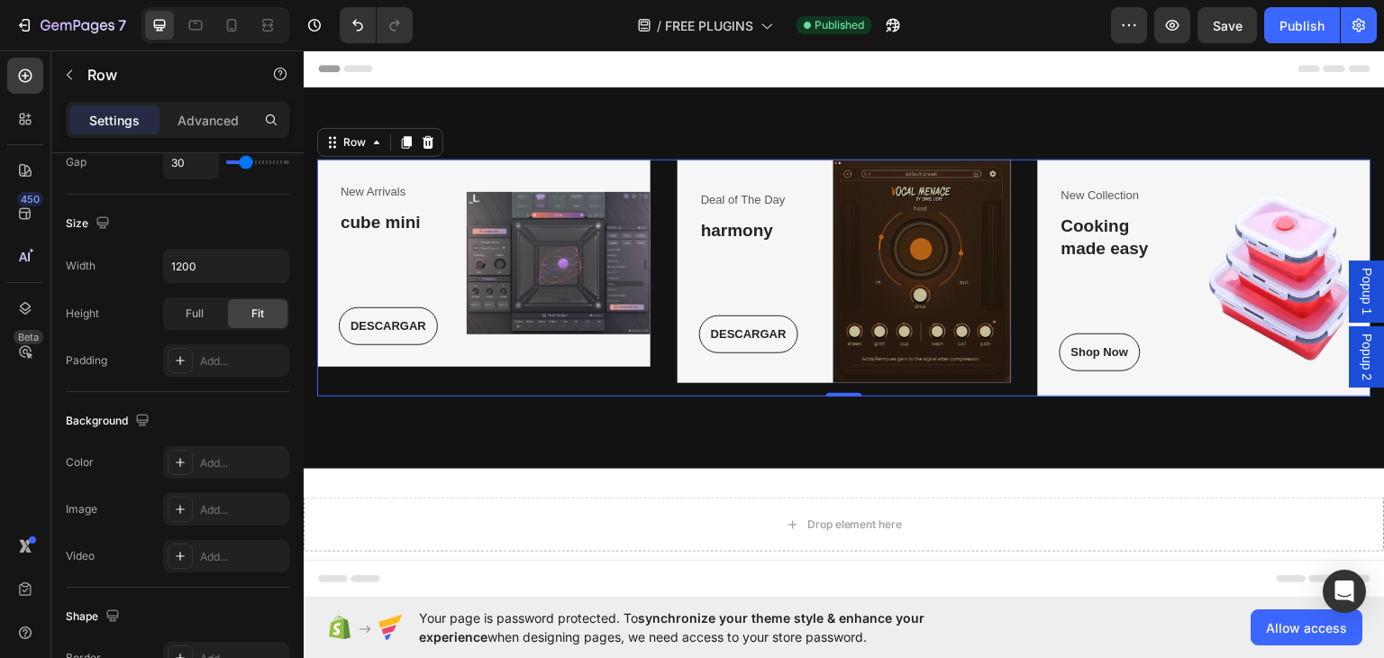
scroll to position [0, 0]
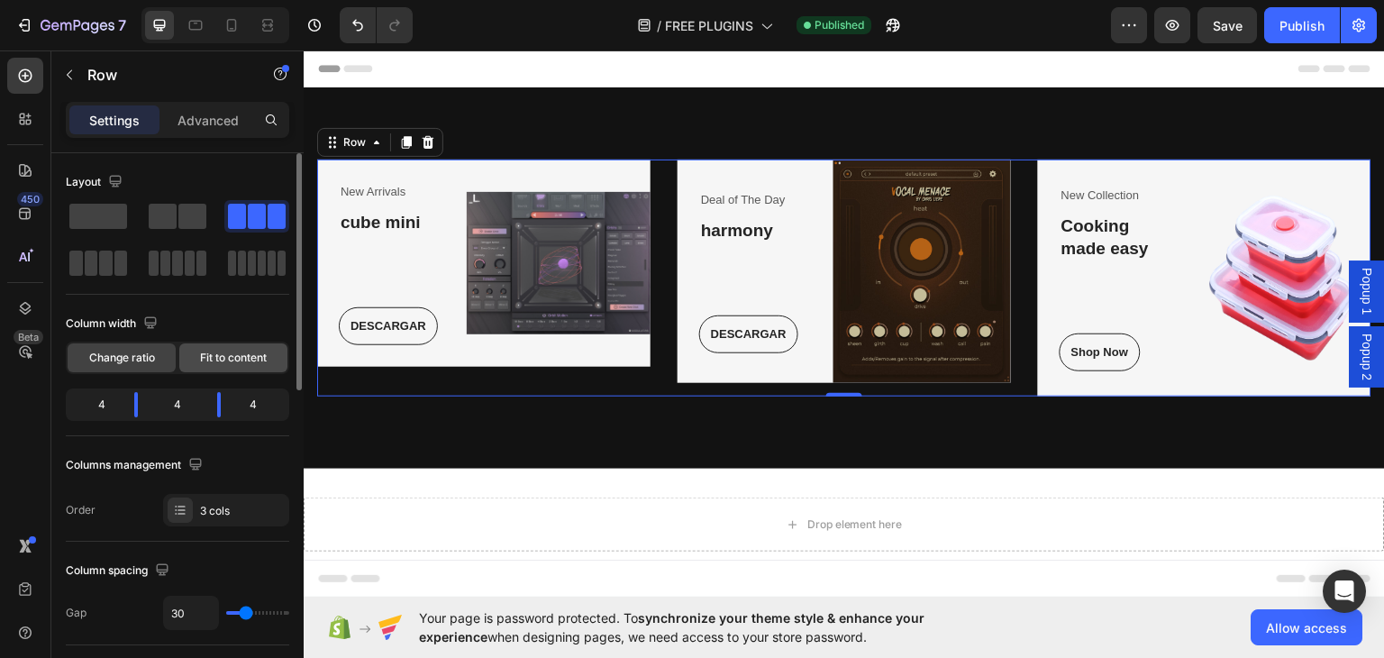
click at [211, 354] on span "Fit to content" at bounding box center [233, 358] width 67 height 16
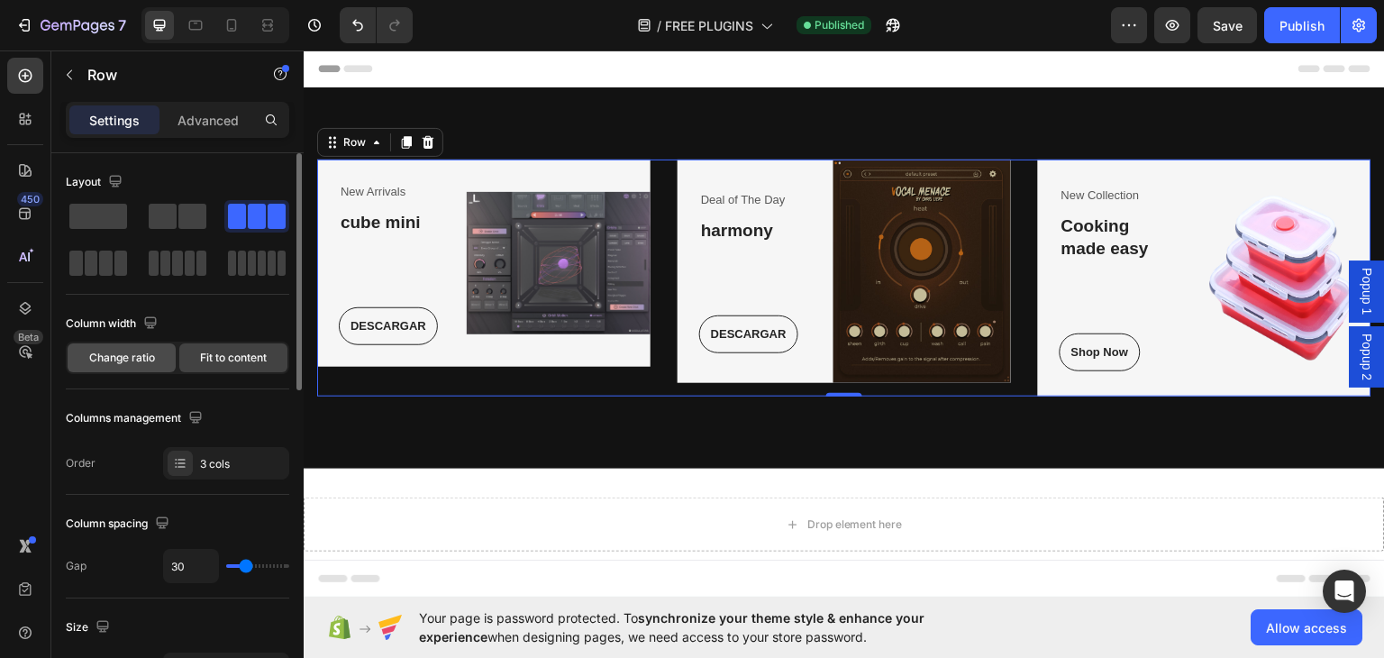
click at [141, 351] on span "Change ratio" at bounding box center [122, 358] width 66 height 16
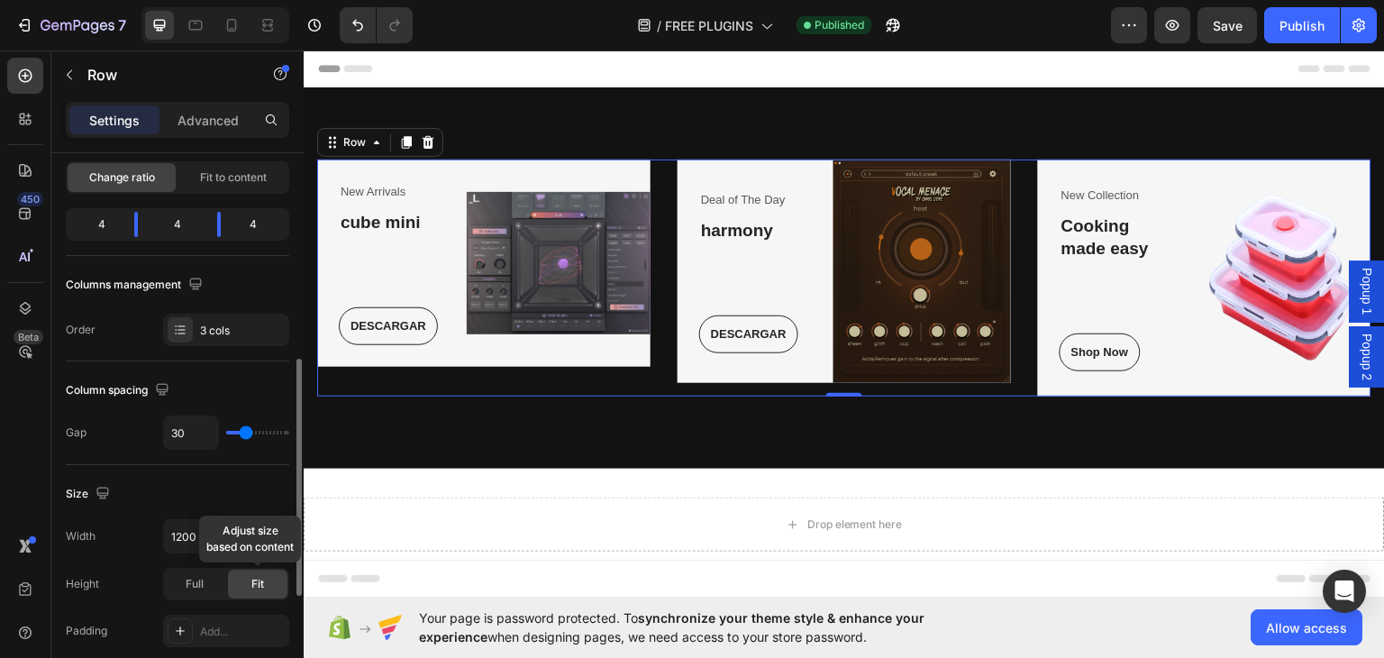
scroll to position [270, 0]
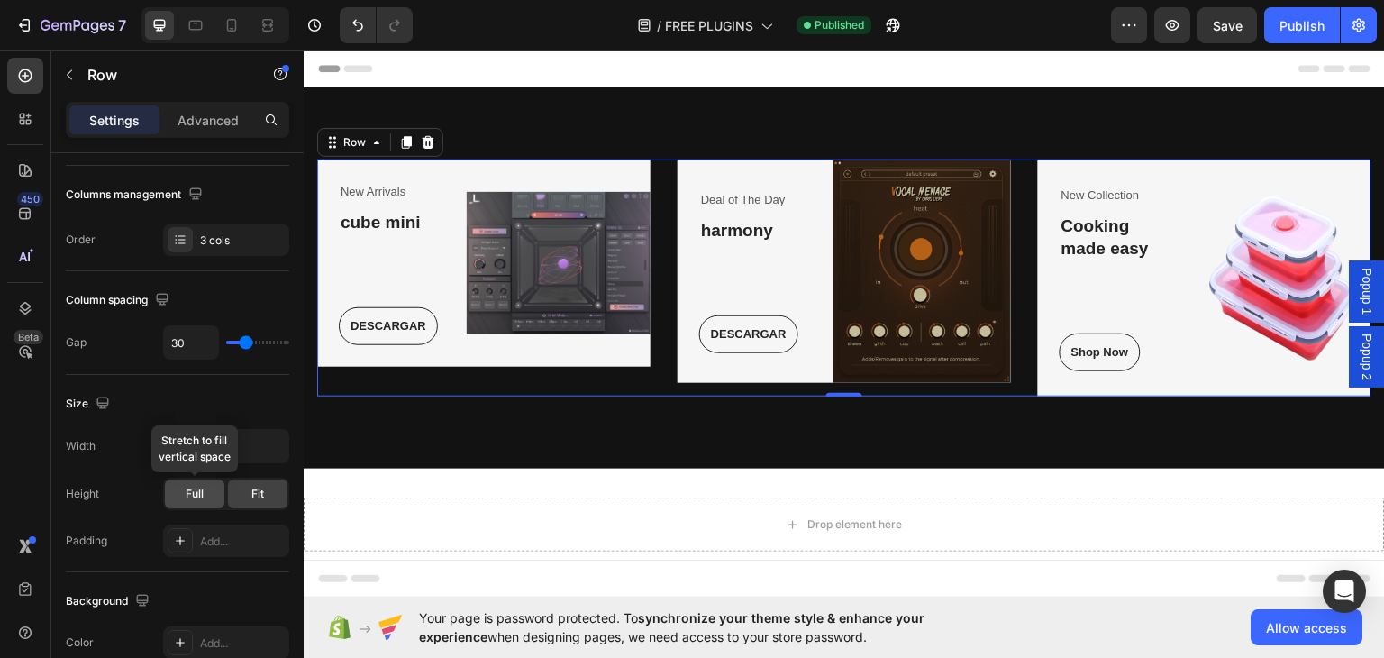
click at [180, 502] on div "Full" at bounding box center [194, 493] width 59 height 29
click at [258, 495] on span "Fit" at bounding box center [257, 494] width 13 height 16
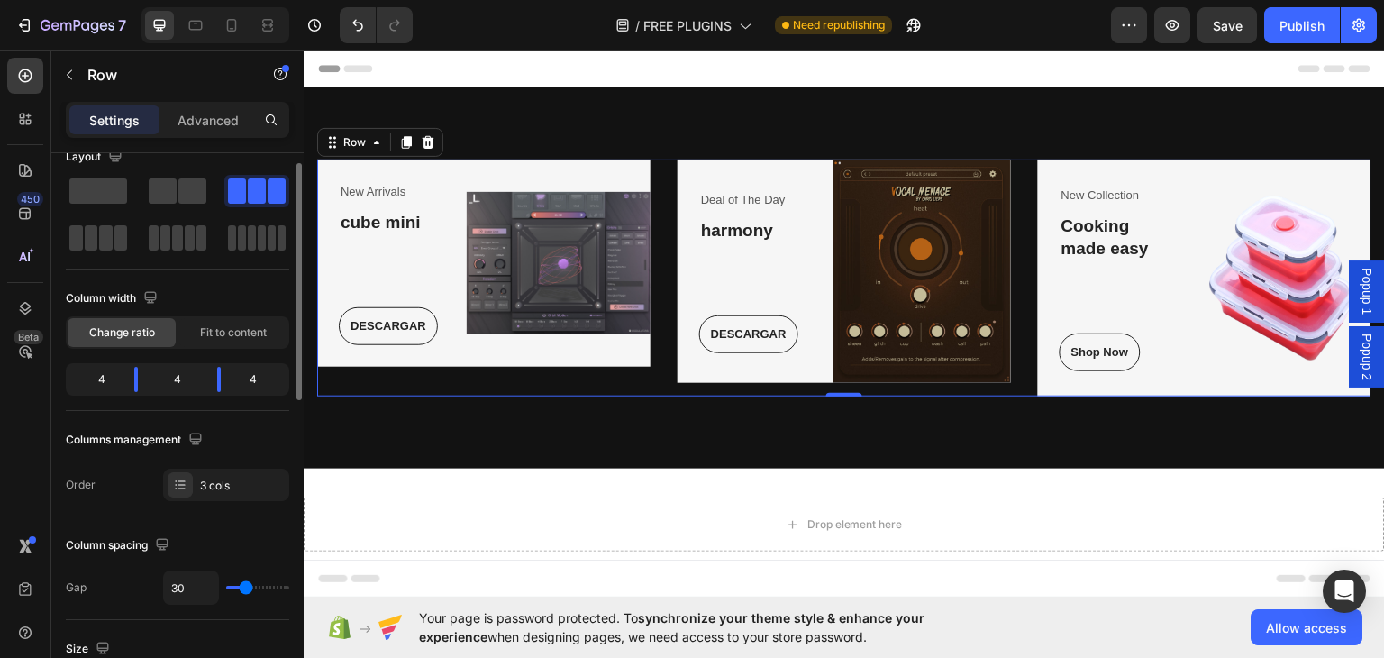
scroll to position [0, 0]
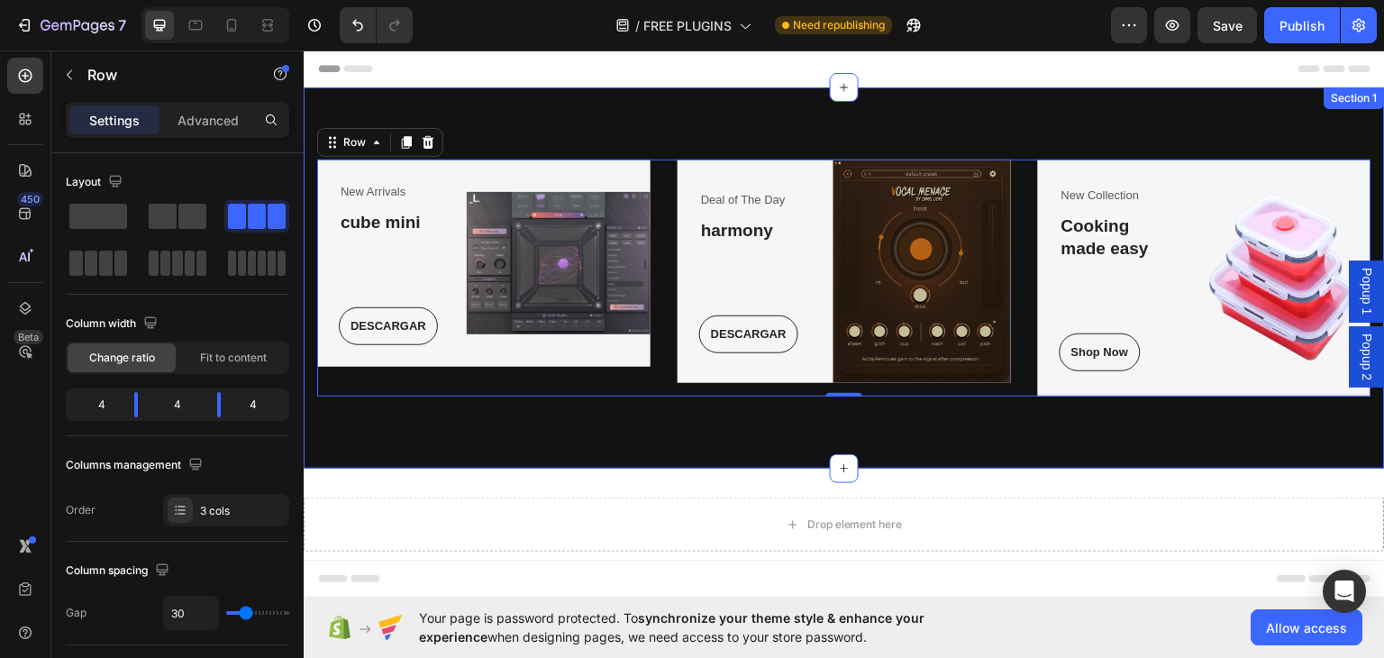
click at [805, 459] on div "New Arrivals Text block cube mini Heading DESCARGAR Button Row Image Row Deal o…" at bounding box center [844, 277] width 1081 height 381
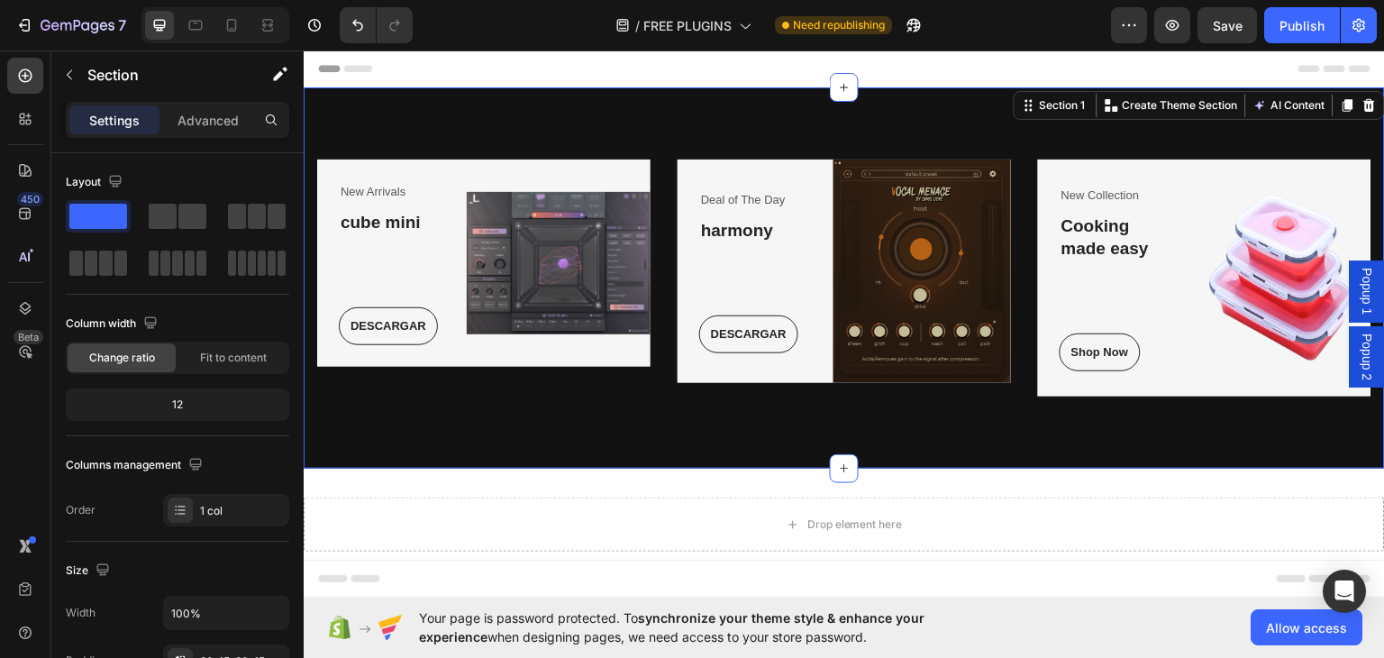
click at [803, 436] on div "New Arrivals Text block cube mini Heading DESCARGAR Button Row Image Row Deal o…" at bounding box center [844, 277] width 1081 height 381
click at [1312, 23] on div "Publish" at bounding box center [1302, 25] width 45 height 19
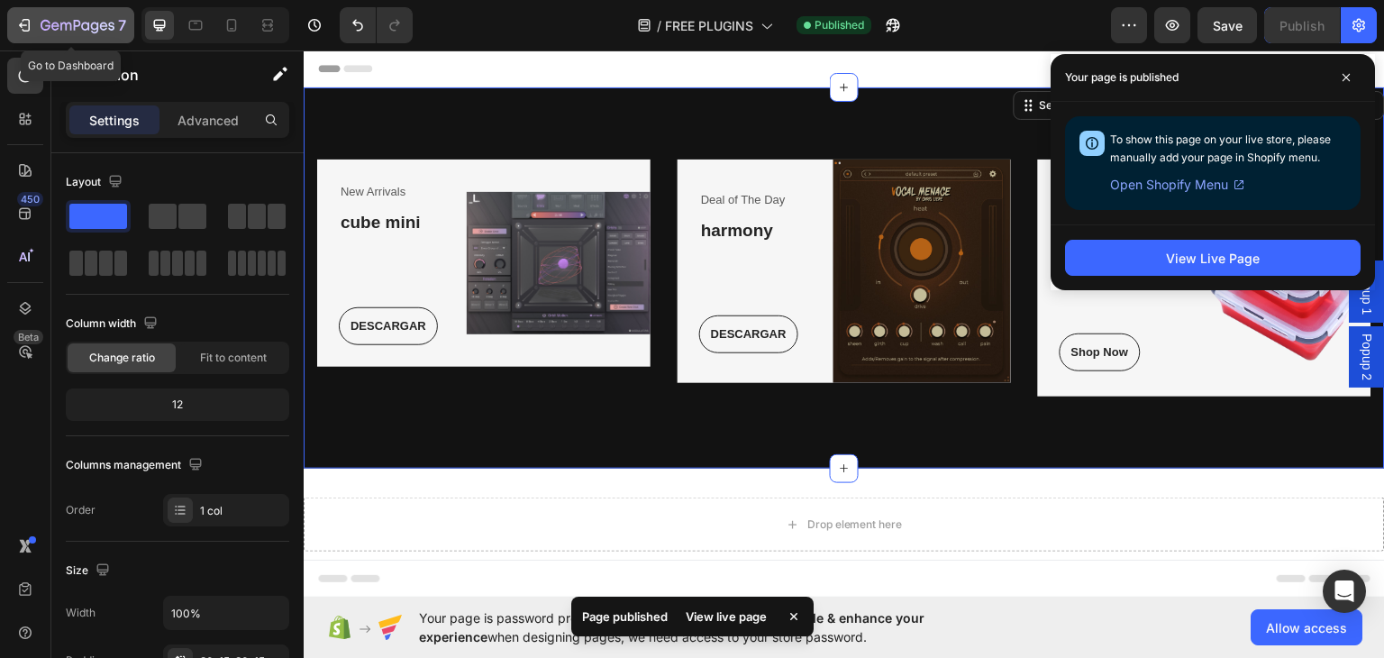
click at [41, 28] on icon "button" at bounding box center [46, 25] width 10 height 11
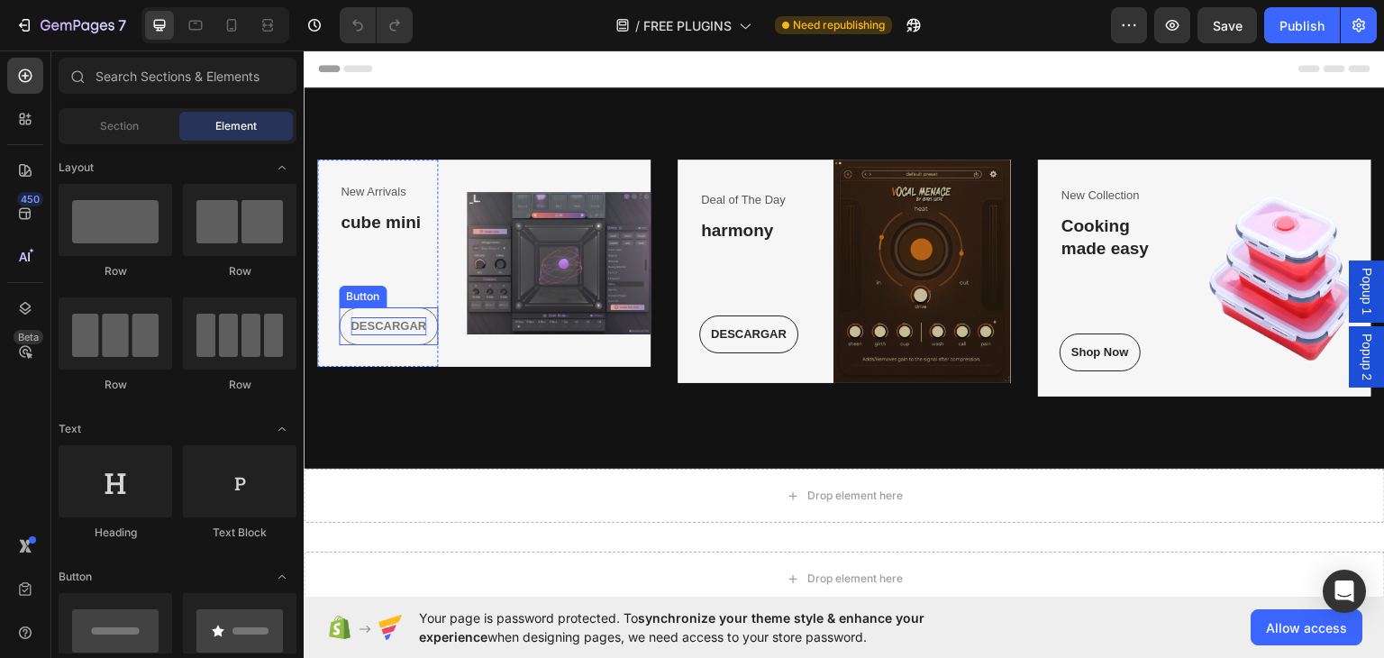
click at [385, 322] on p "DESCARGAR" at bounding box center [389, 325] width 76 height 18
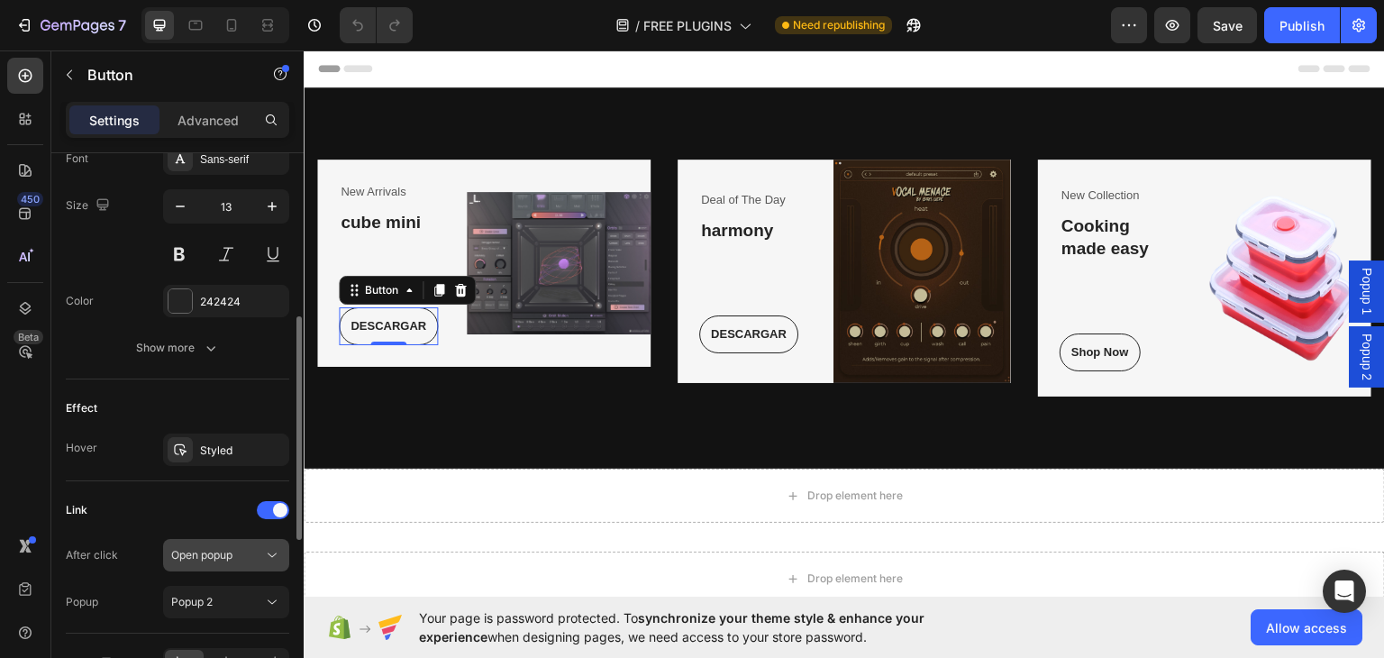
scroll to position [811, 0]
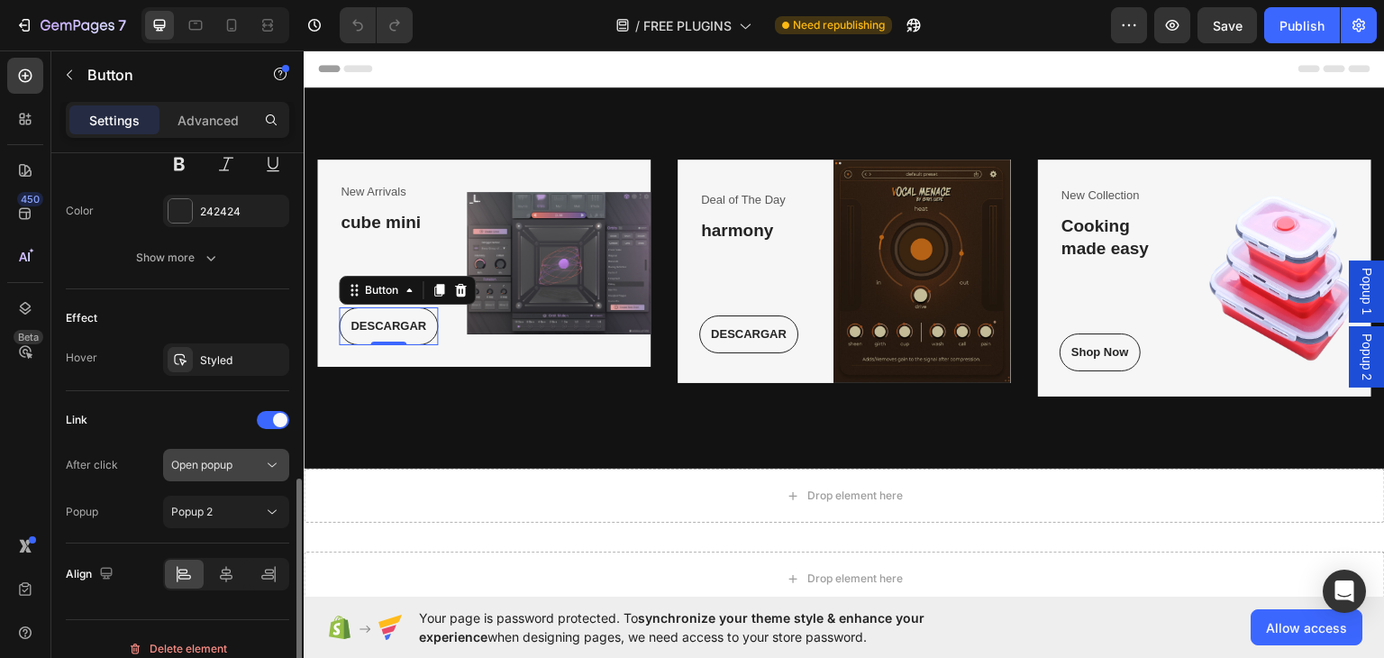
click at [246, 460] on div "Open popup" at bounding box center [217, 465] width 92 height 16
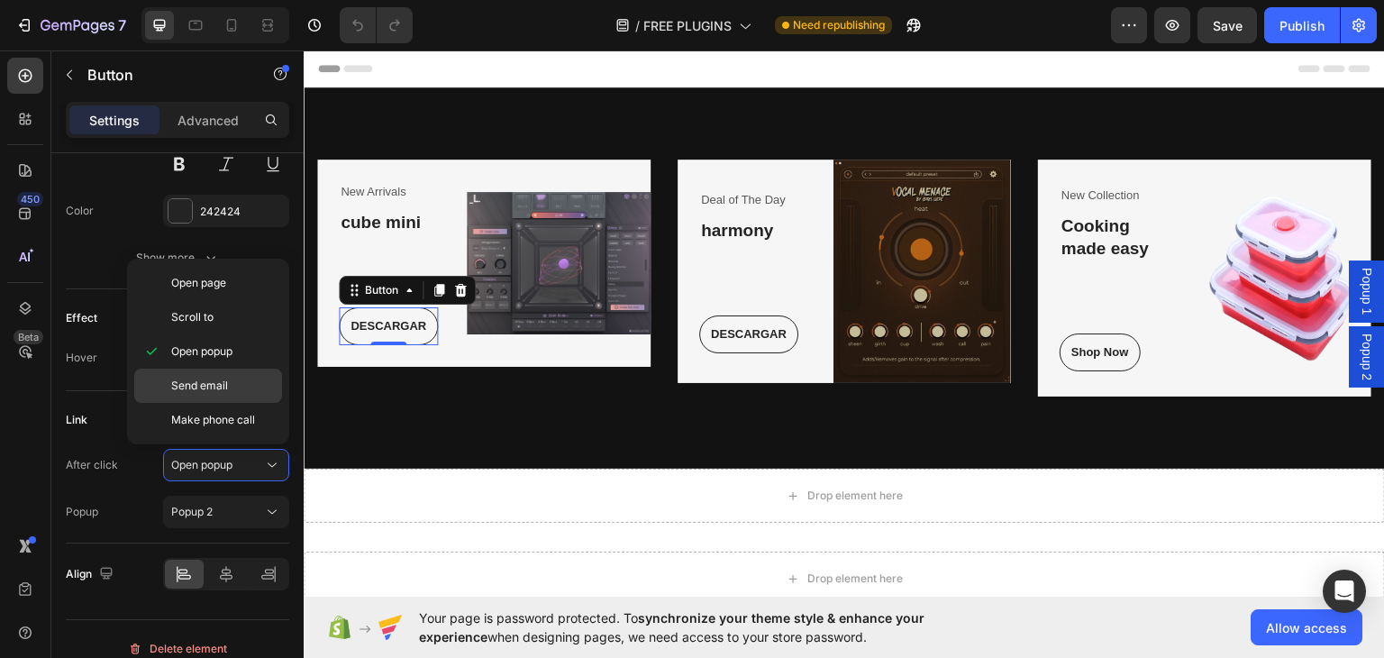
click at [231, 390] on p "Send email" at bounding box center [222, 386] width 103 height 16
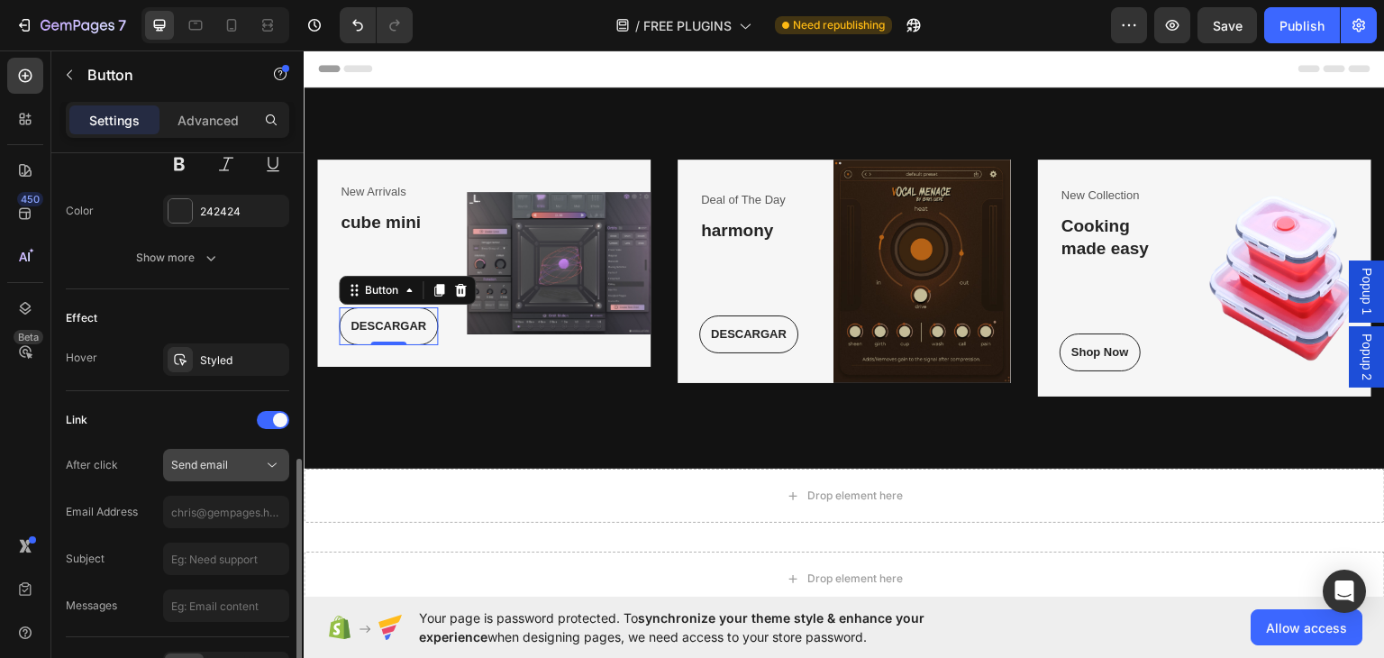
click at [228, 459] on div "Send email" at bounding box center [217, 465] width 92 height 16
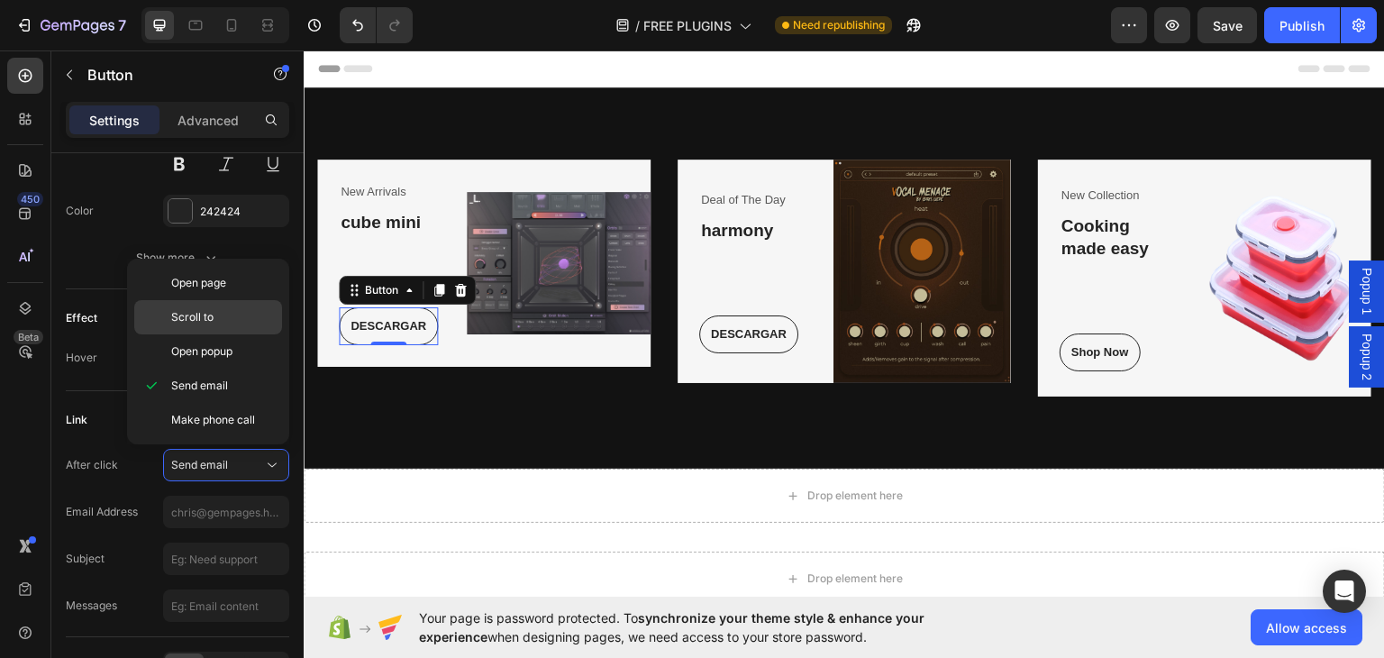
click at [249, 319] on p "Scroll to" at bounding box center [222, 317] width 103 height 16
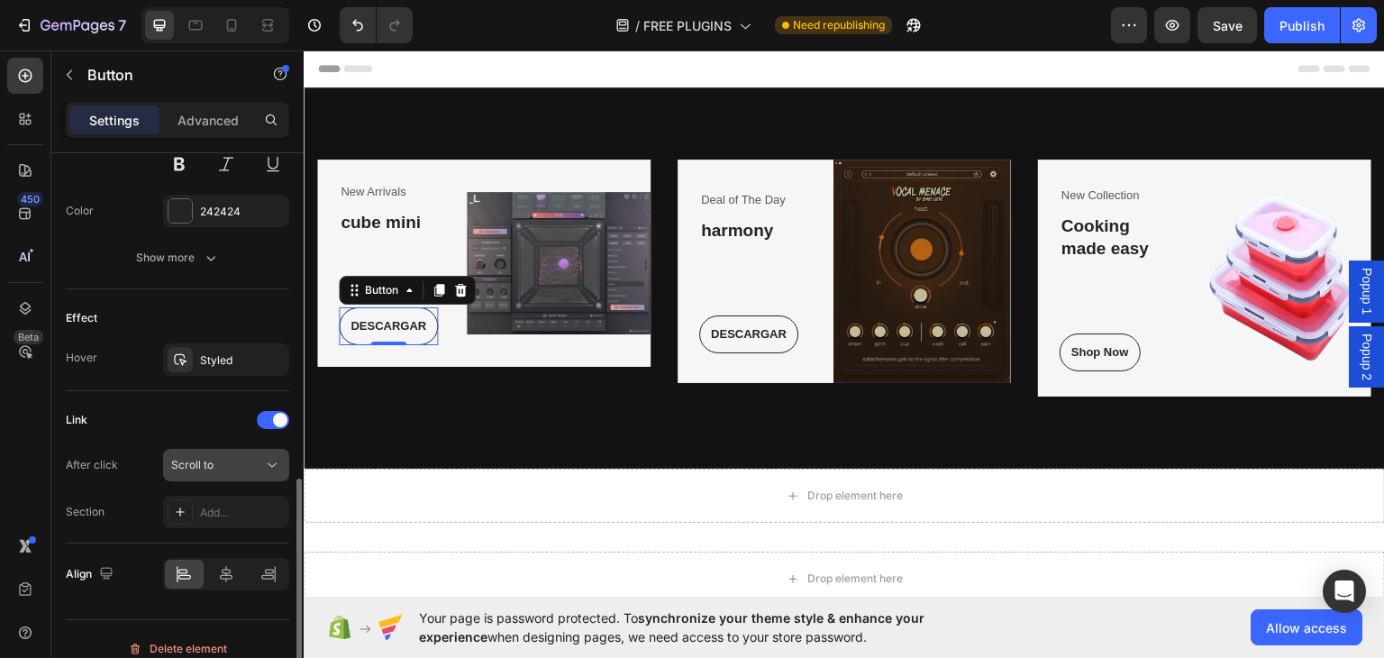
click at [239, 462] on div "Scroll to" at bounding box center [217, 465] width 92 height 16
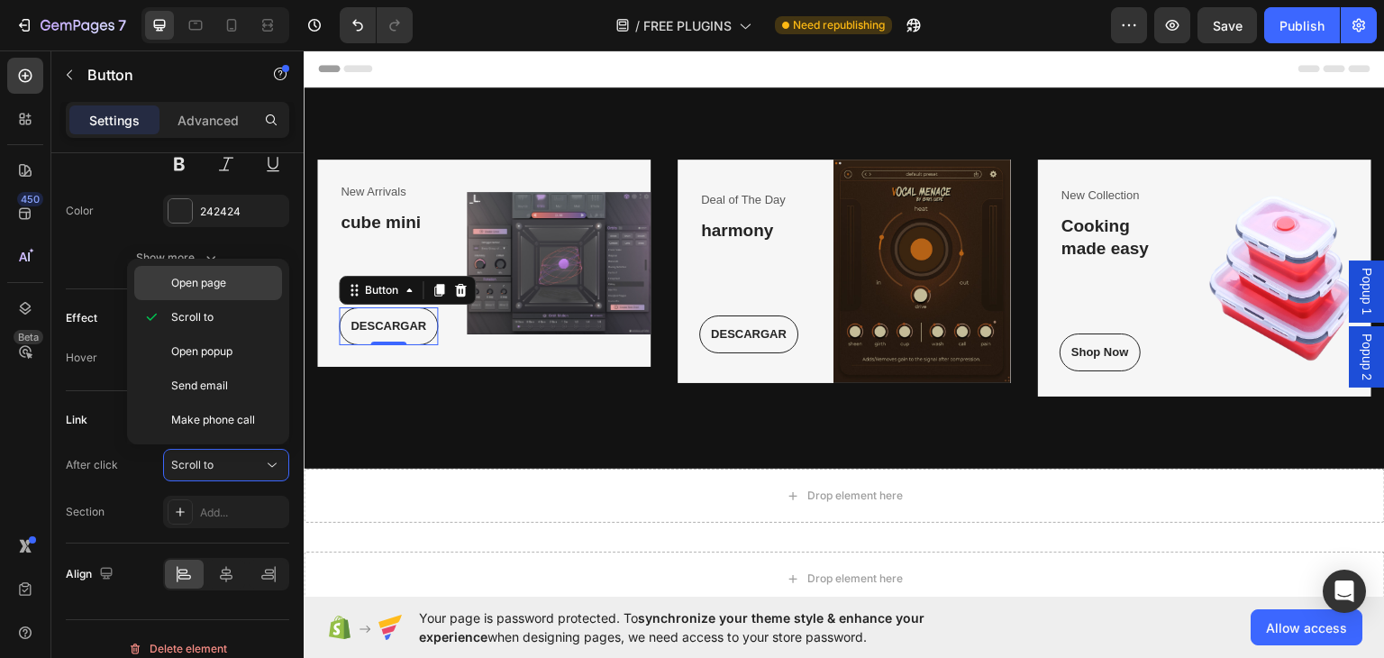
click at [234, 282] on p "Open page" at bounding box center [222, 283] width 103 height 16
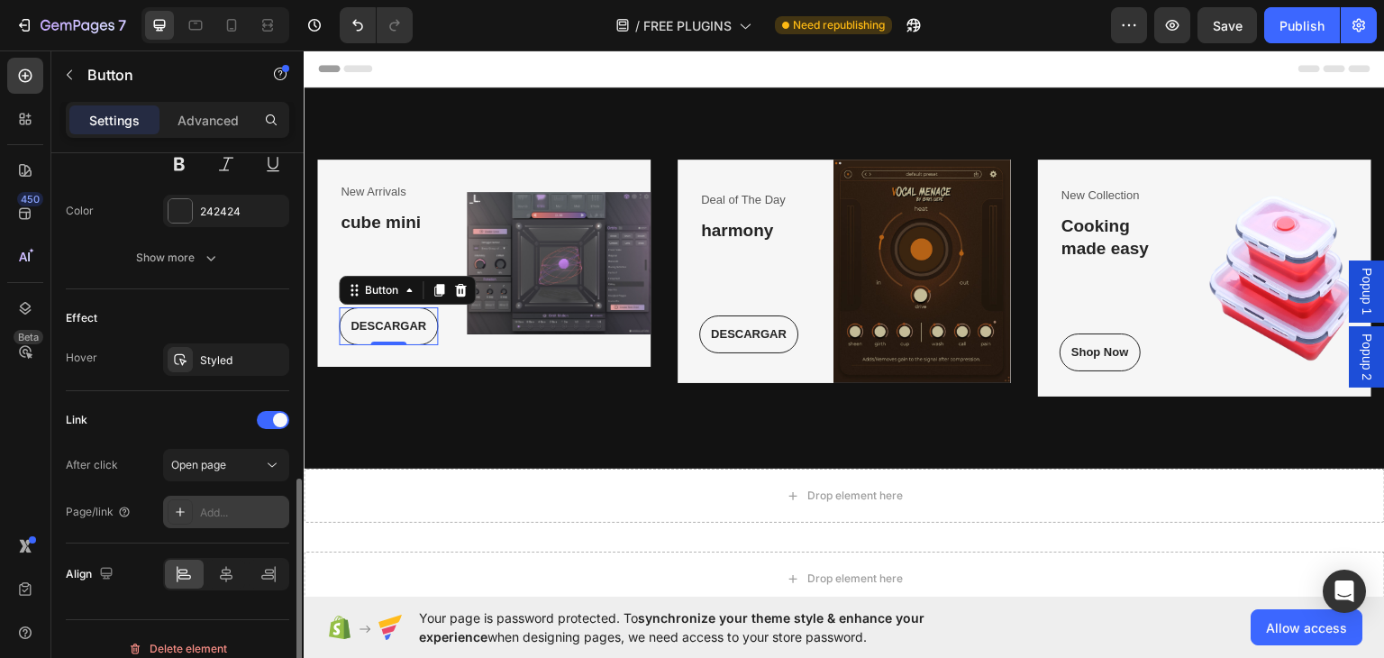
click at [235, 508] on div "Add..." at bounding box center [242, 513] width 85 height 16
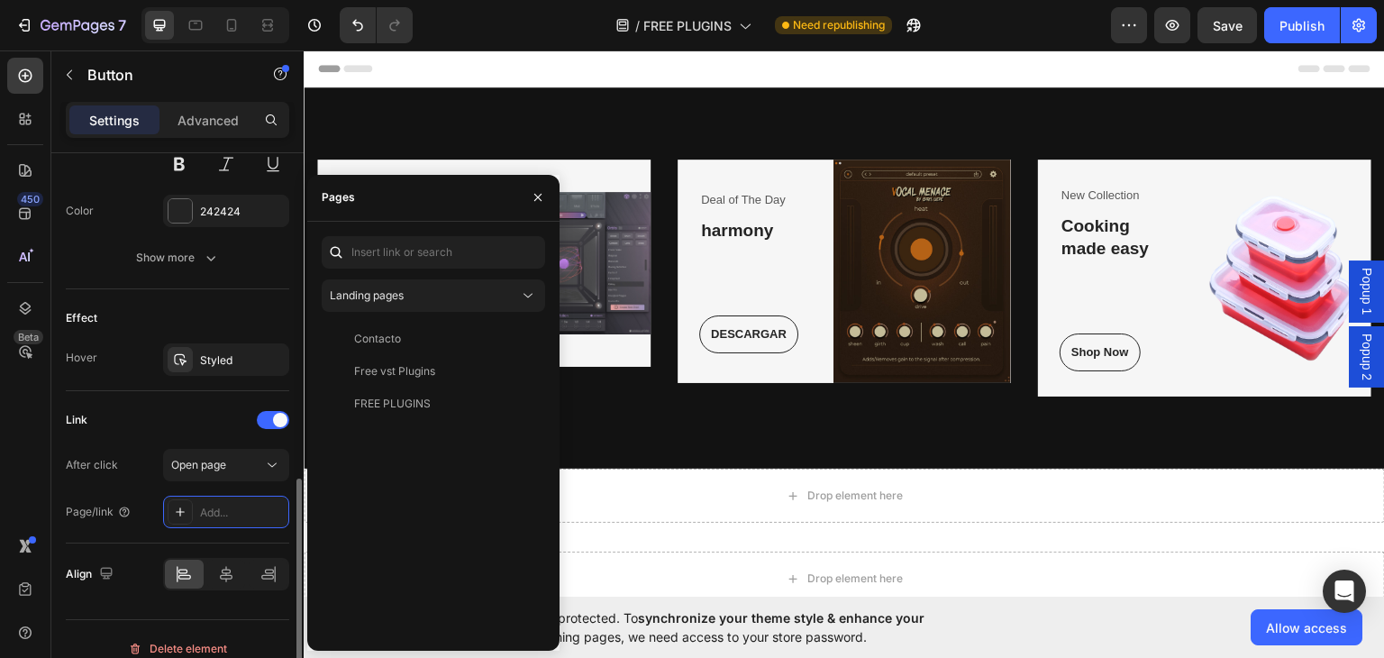
click at [187, 426] on div "Link" at bounding box center [177, 419] width 223 height 29
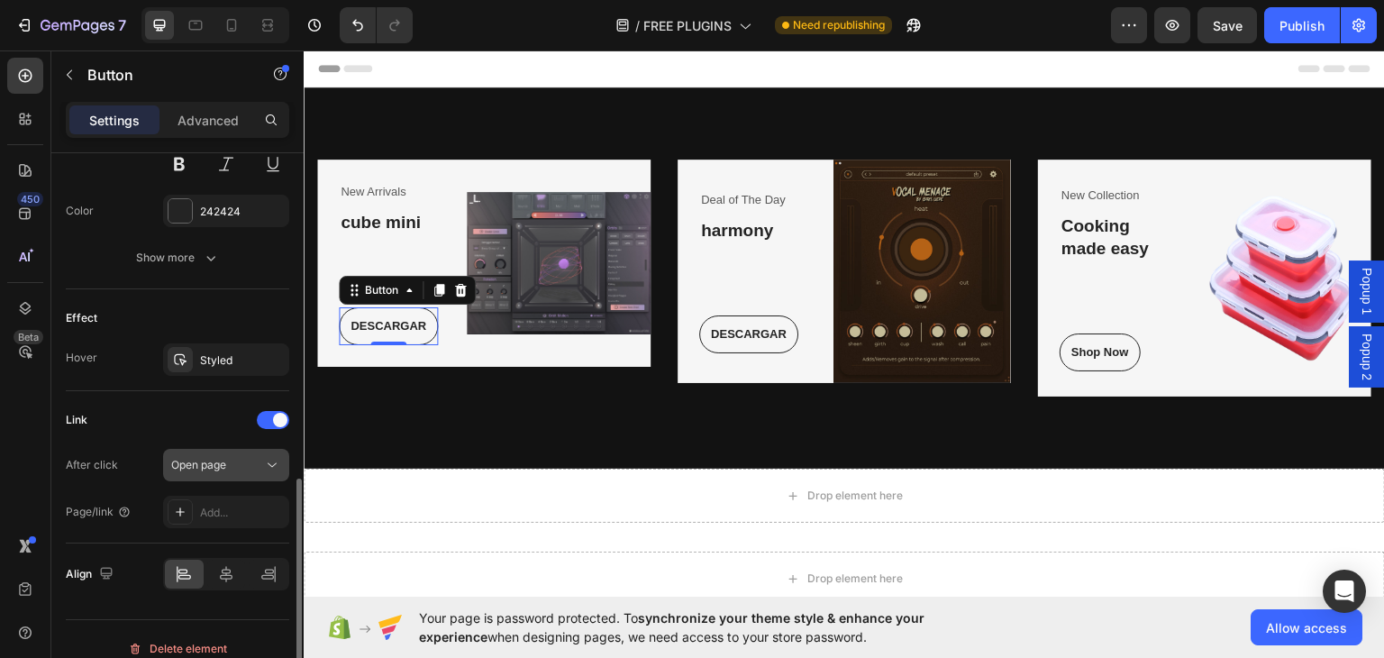
click at [206, 458] on span "Open page" at bounding box center [198, 465] width 55 height 14
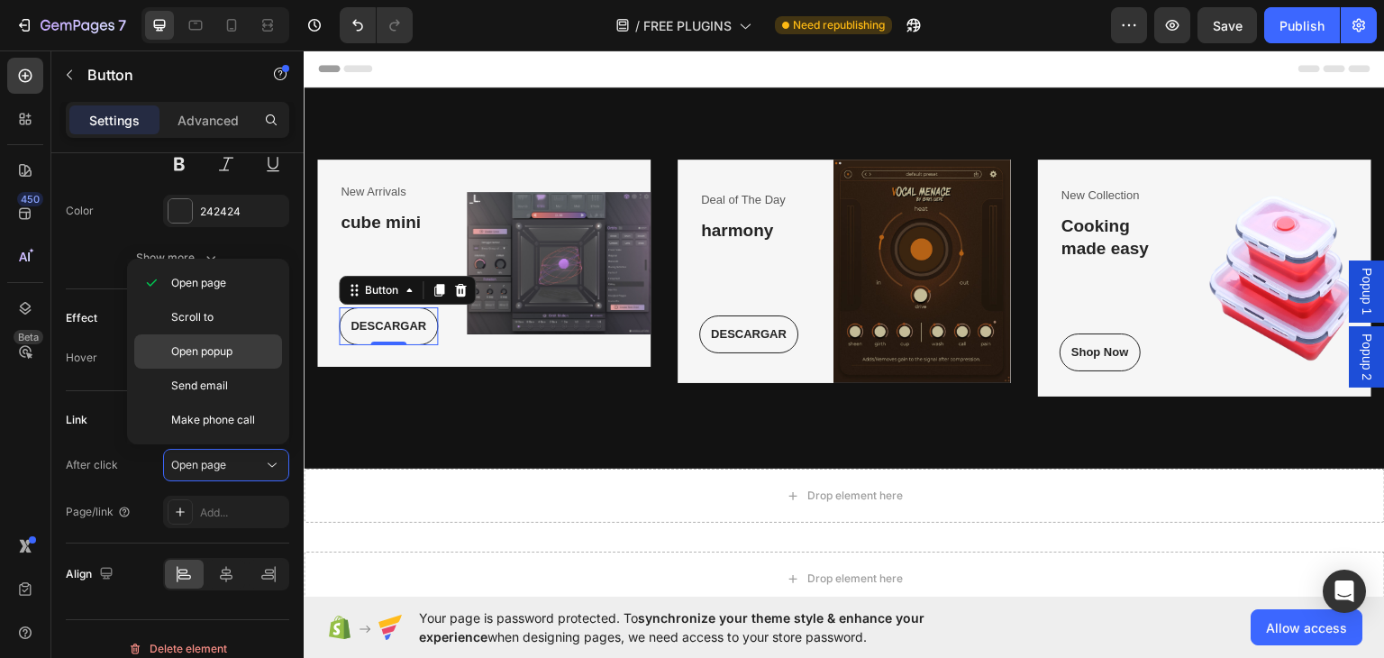
click at [234, 357] on p "Open popup" at bounding box center [222, 351] width 103 height 16
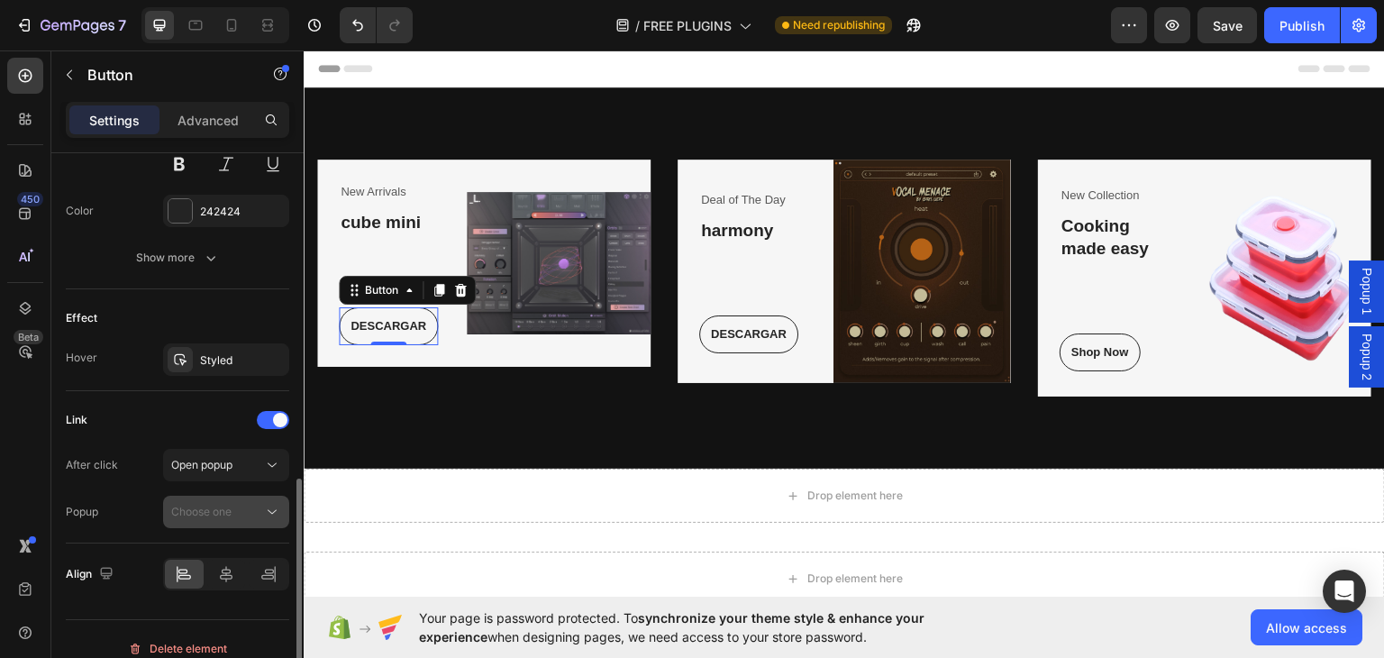
click at [250, 504] on div "Choose one" at bounding box center [217, 512] width 92 height 16
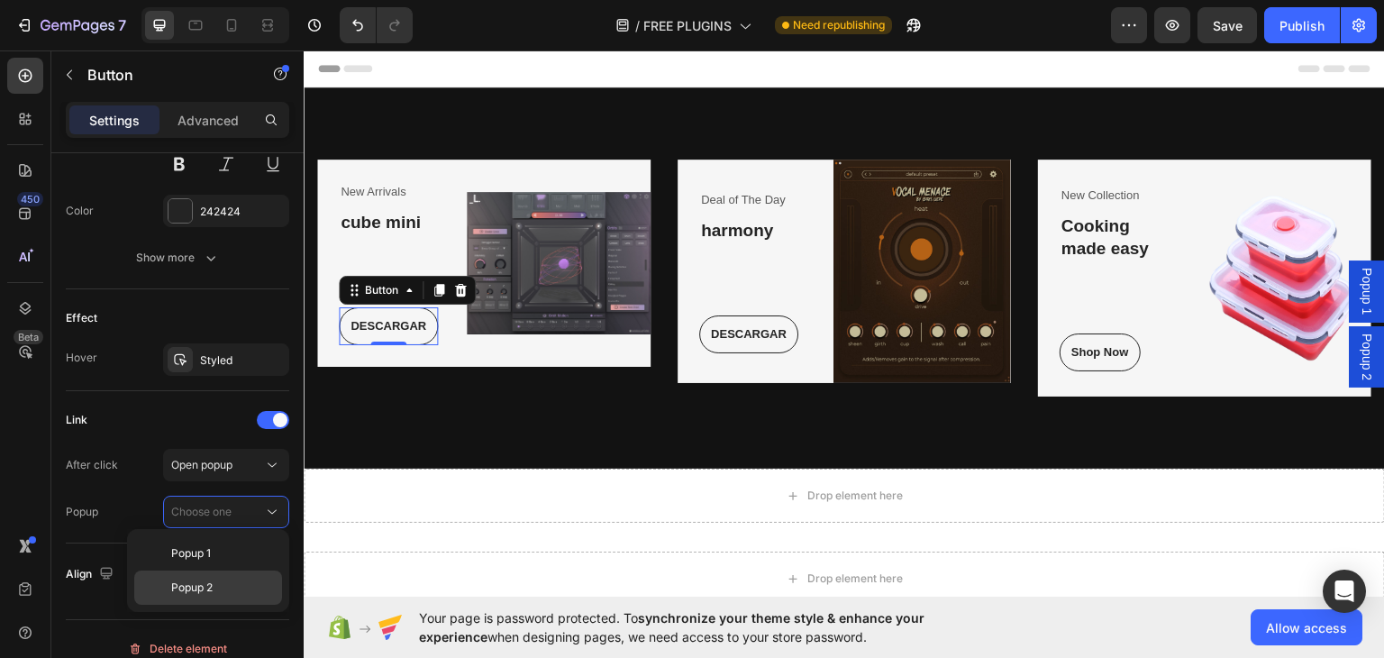
click at [228, 579] on p "Popup 2" at bounding box center [222, 587] width 103 height 16
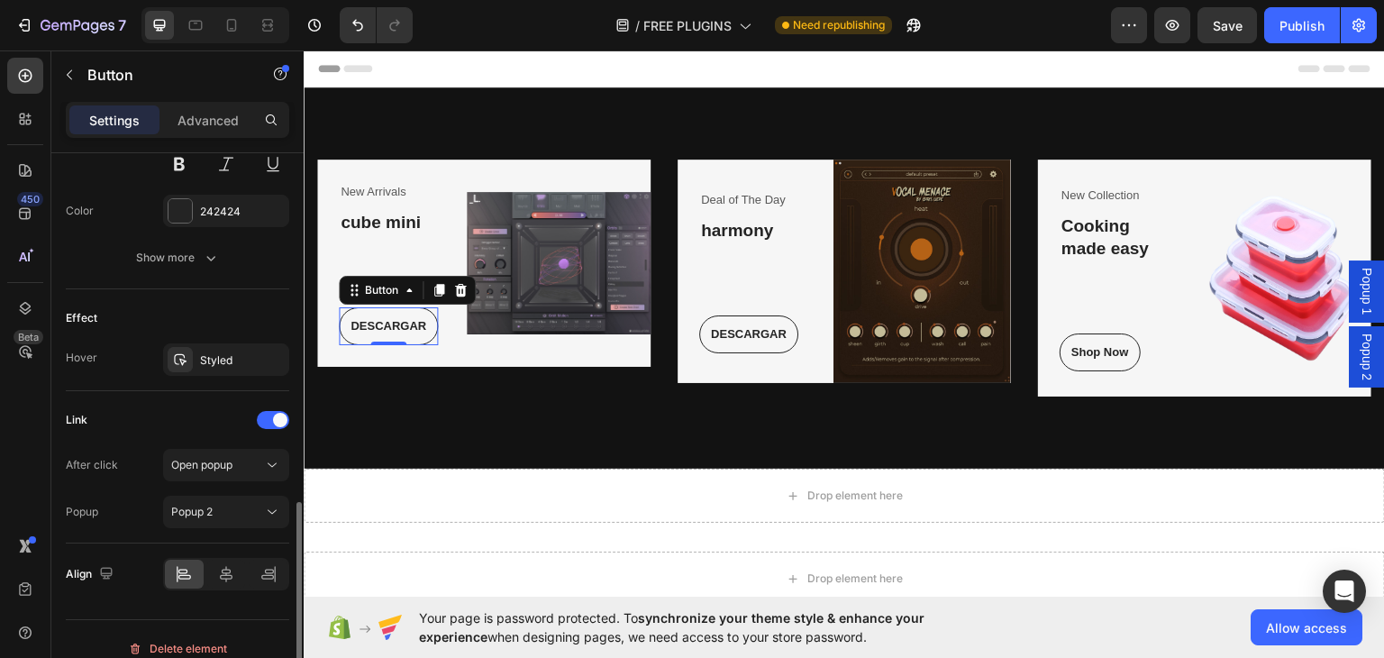
scroll to position [827, 0]
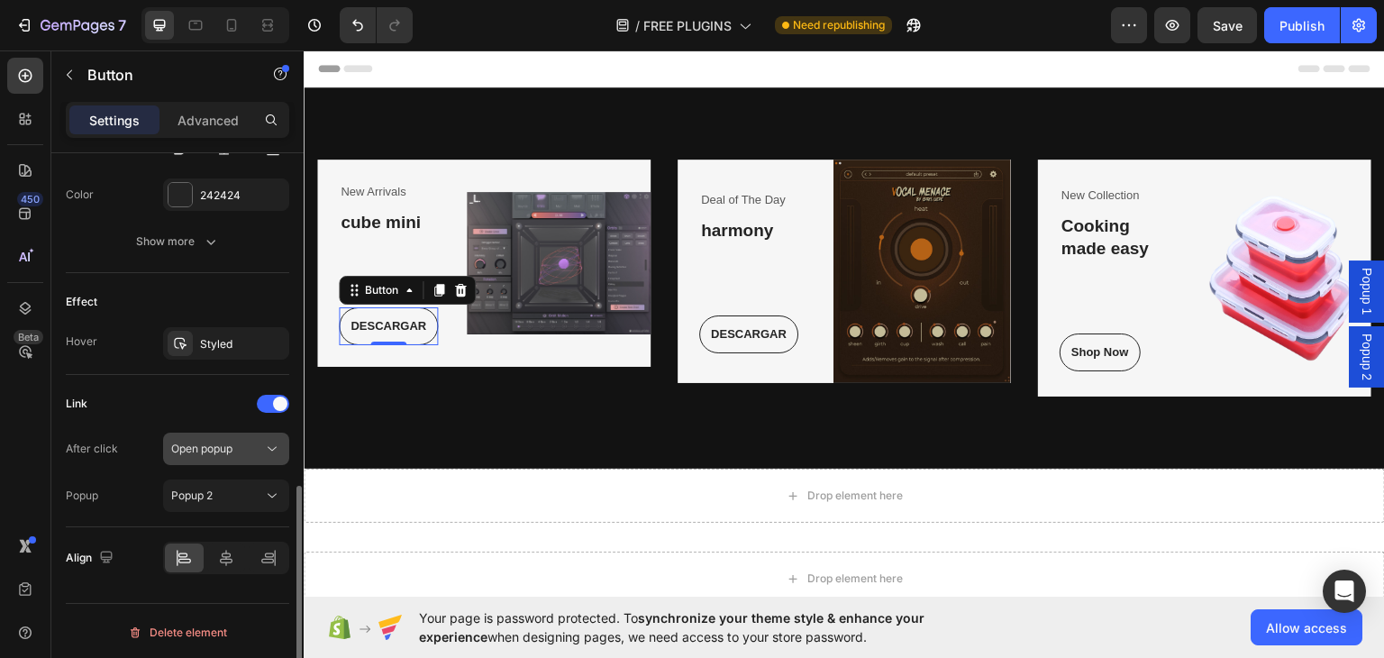
click at [248, 451] on div "Open popup" at bounding box center [217, 449] width 92 height 16
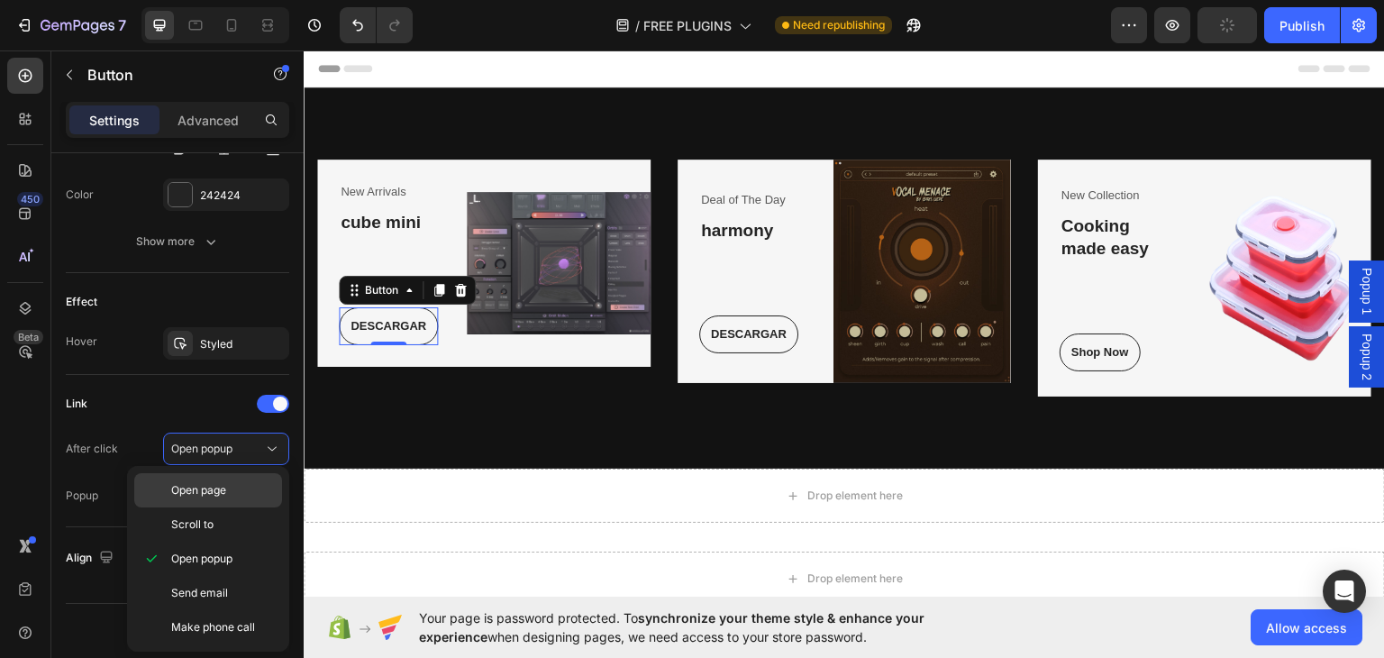
click at [246, 493] on p "Open page" at bounding box center [222, 490] width 103 height 16
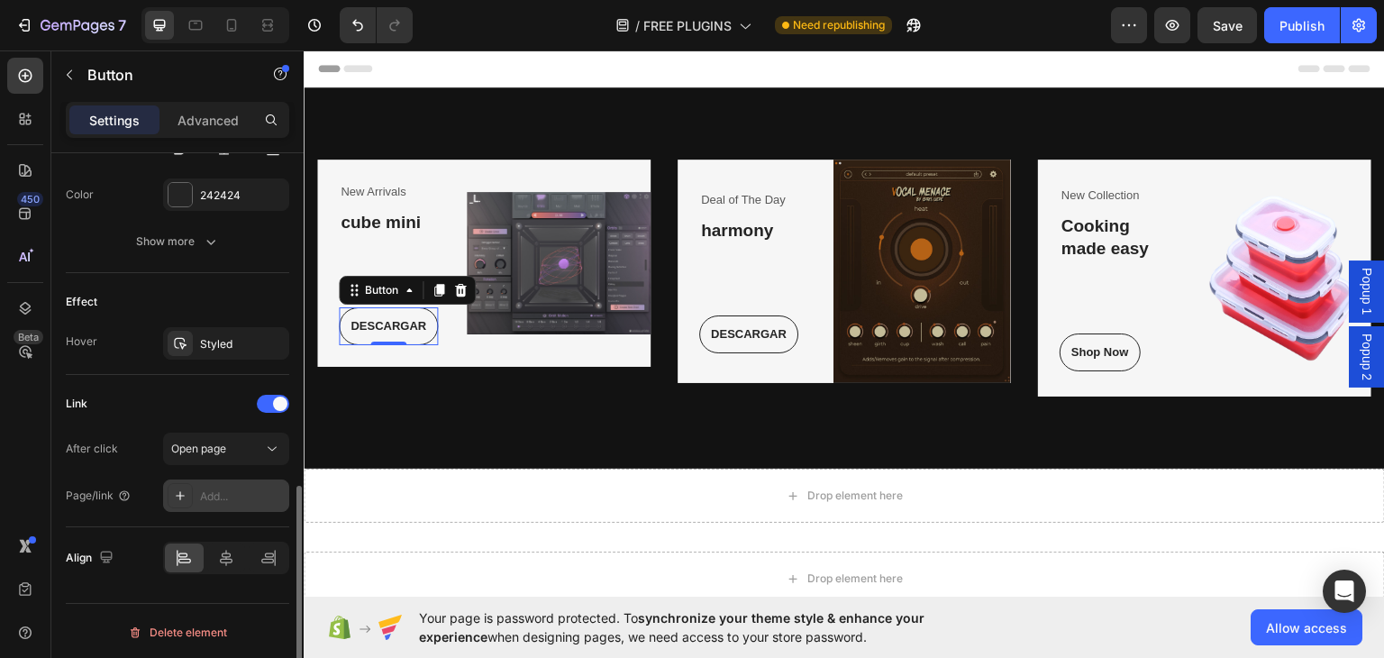
click at [246, 489] on div "Add..." at bounding box center [242, 496] width 85 height 16
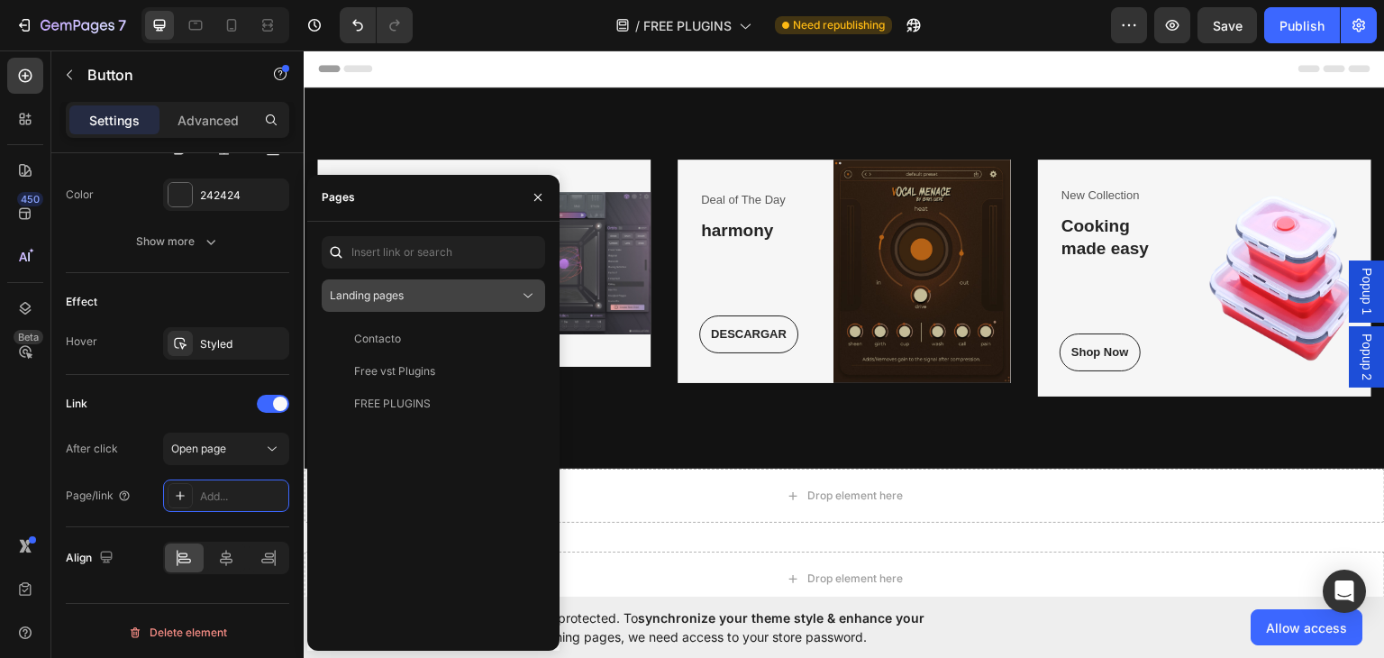
click at [447, 291] on div "Landing pages" at bounding box center [424, 295] width 189 height 16
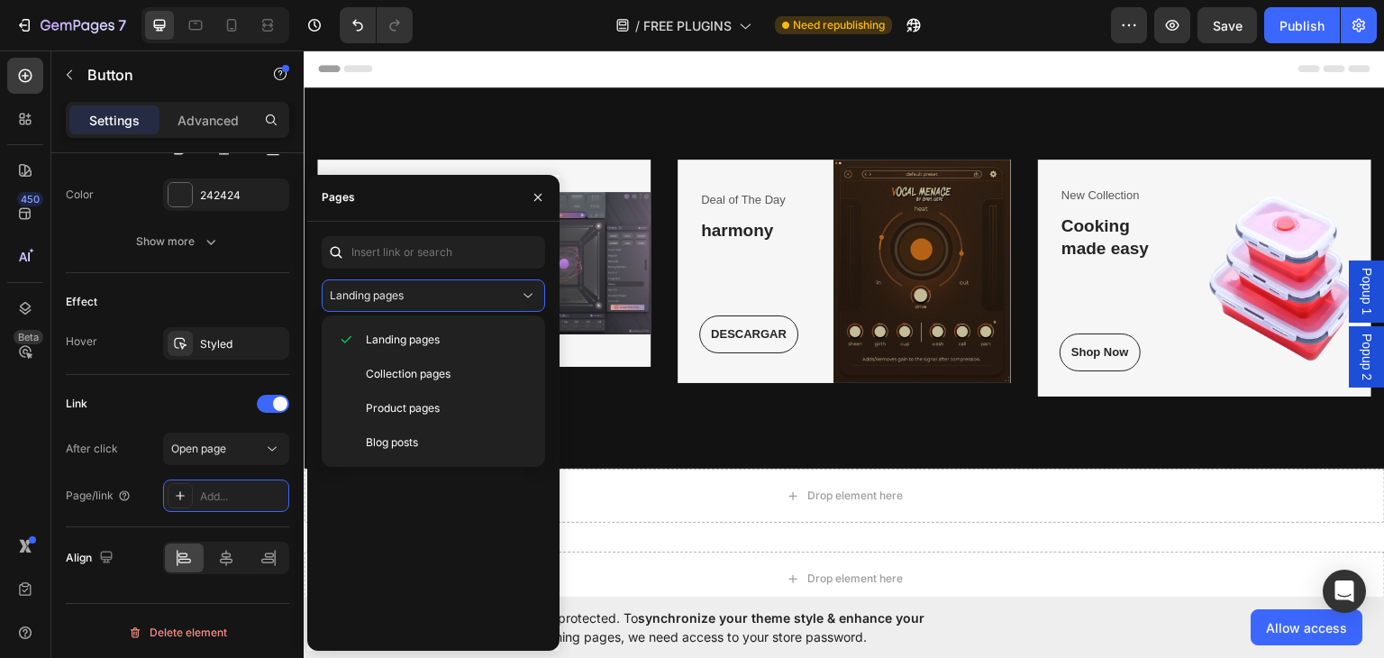
click at [412, 528] on div "Contacto View Free vst Plugins View FREE PLUGINS View" at bounding box center [433, 480] width 223 height 314
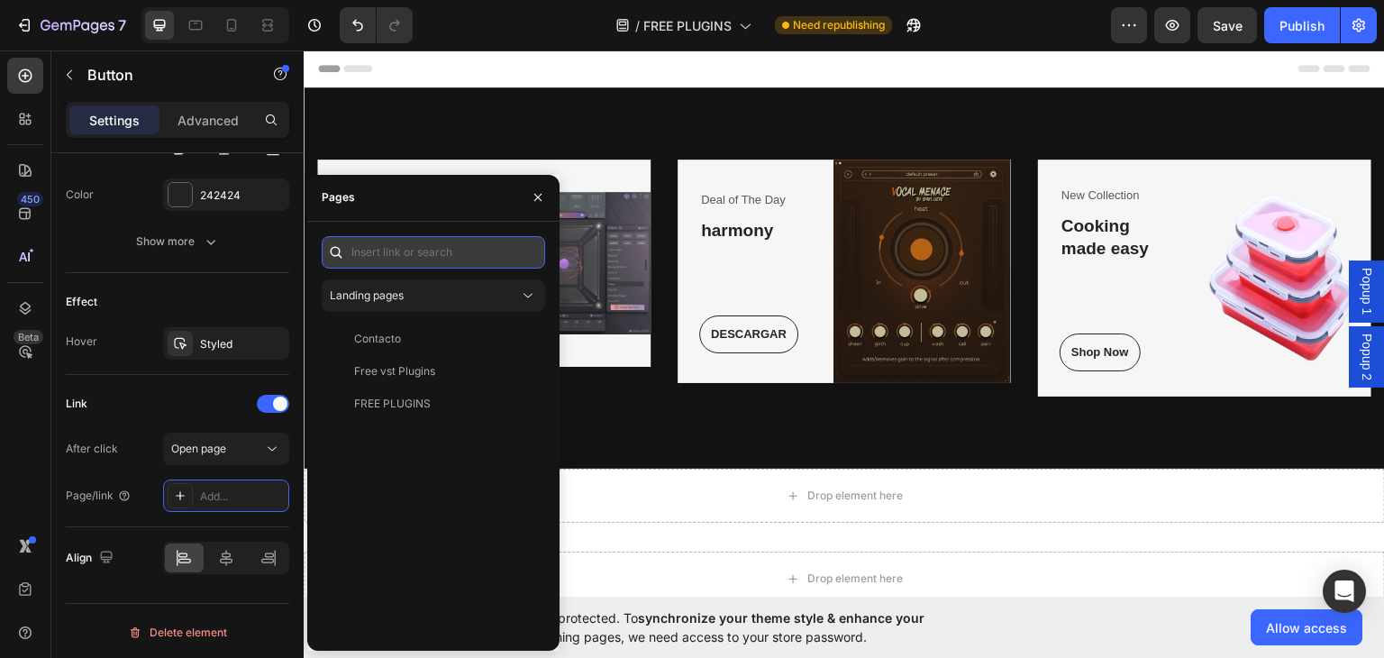
click at [399, 242] on input "text" at bounding box center [433, 252] width 223 height 32
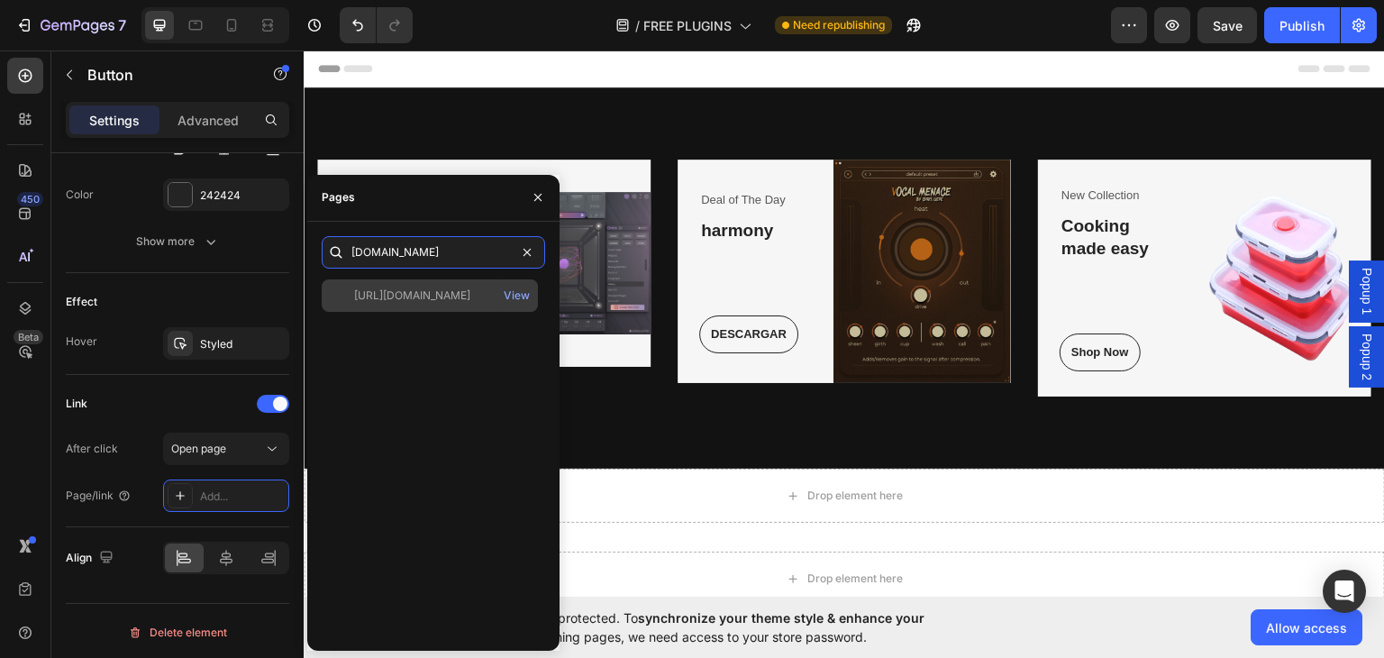
type input "[DOMAIN_NAME]"
click at [442, 296] on div "[URL][DOMAIN_NAME]" at bounding box center [412, 295] width 116 height 16
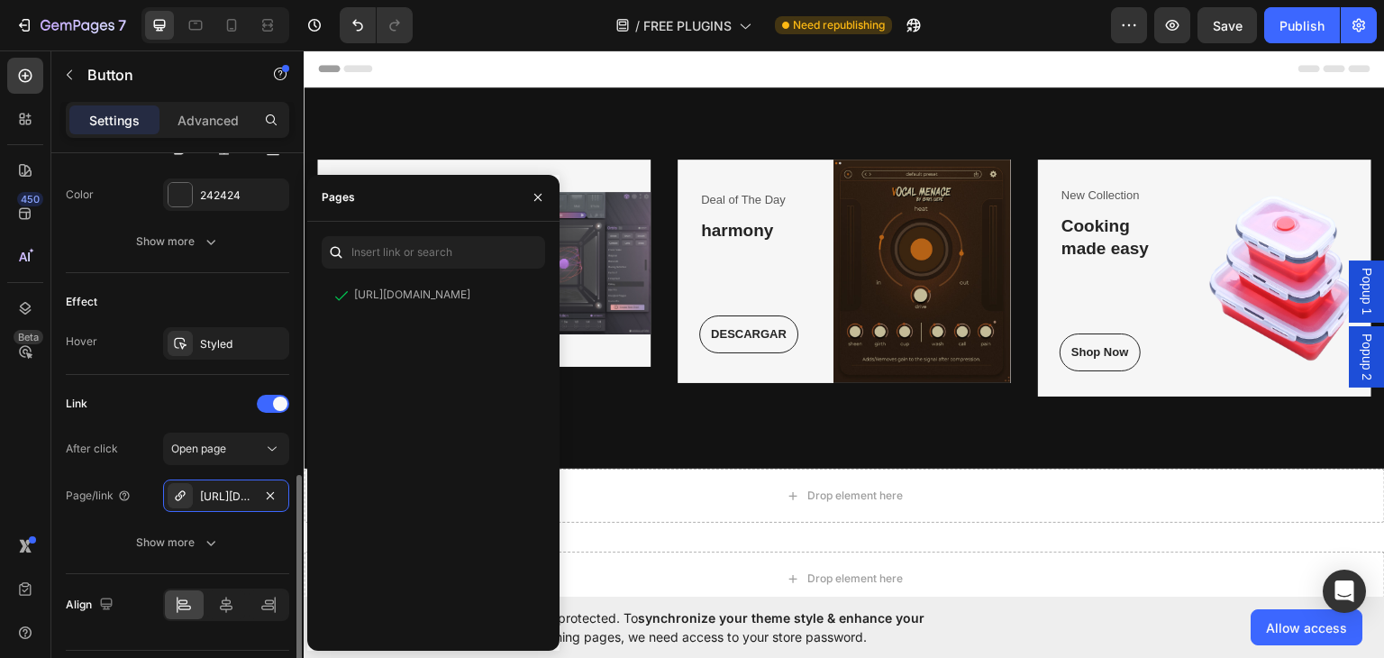
click at [185, 399] on div "Link" at bounding box center [177, 403] width 223 height 29
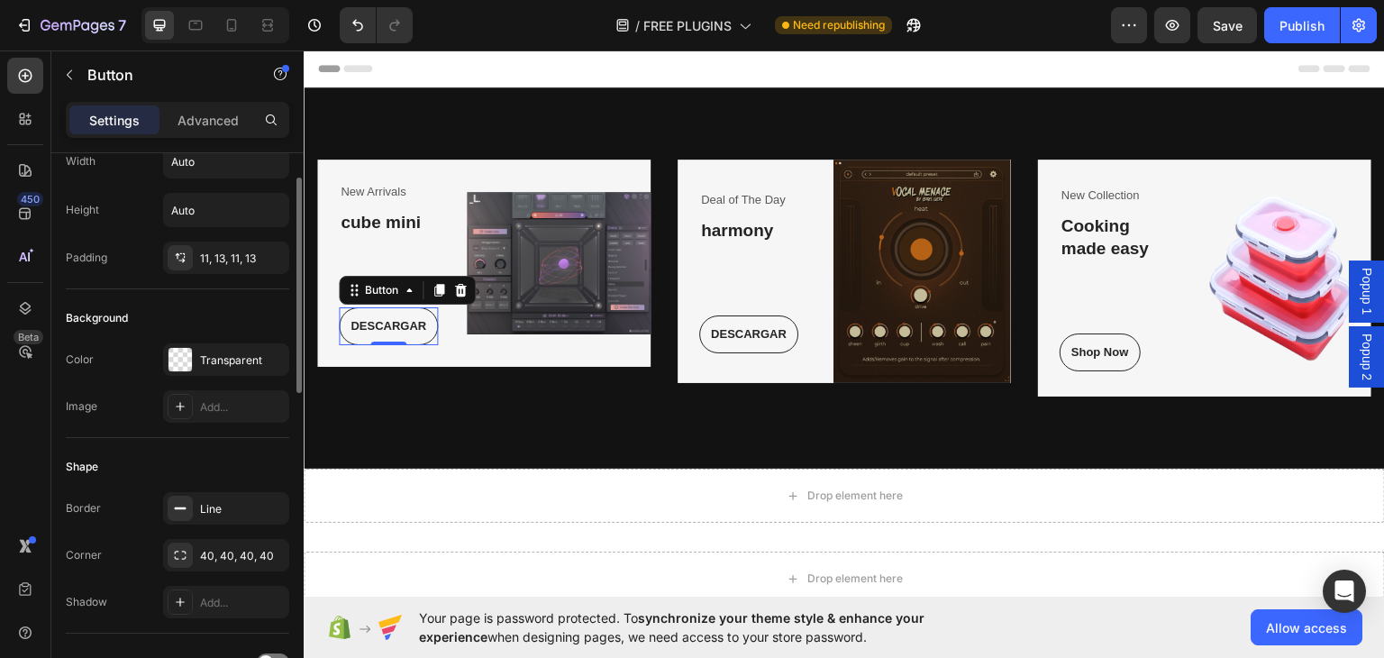
scroll to position [0, 0]
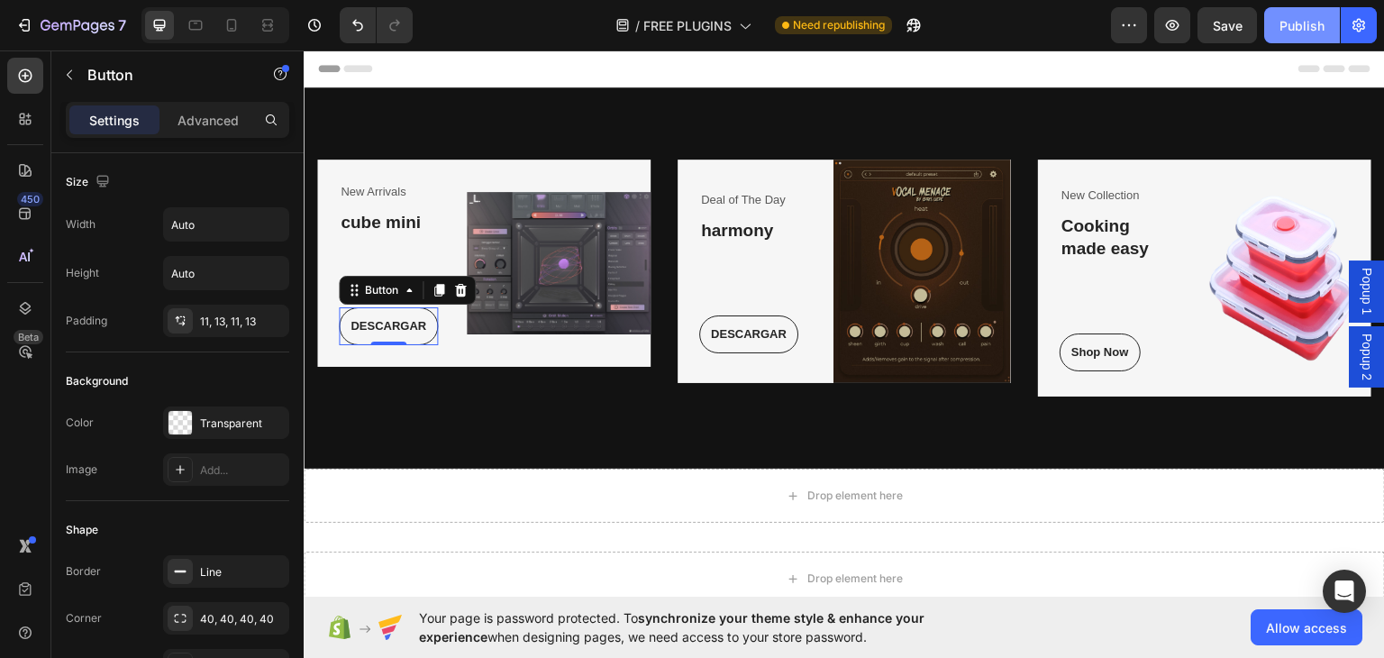
click at [1295, 20] on div "Publish" at bounding box center [1302, 25] width 45 height 19
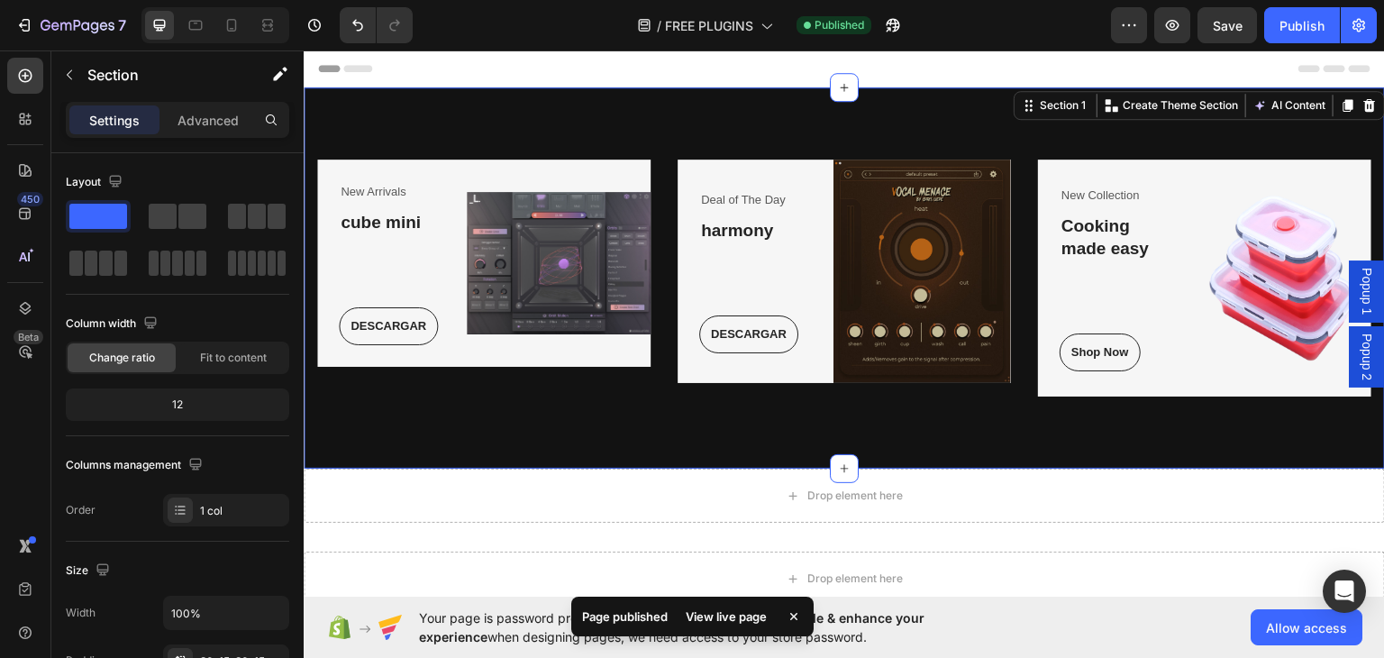
click at [479, 121] on div "New Arrivals Text block cube mini Heading DESCARGAR Button Row Image Row Deal o…" at bounding box center [844, 277] width 1081 height 381
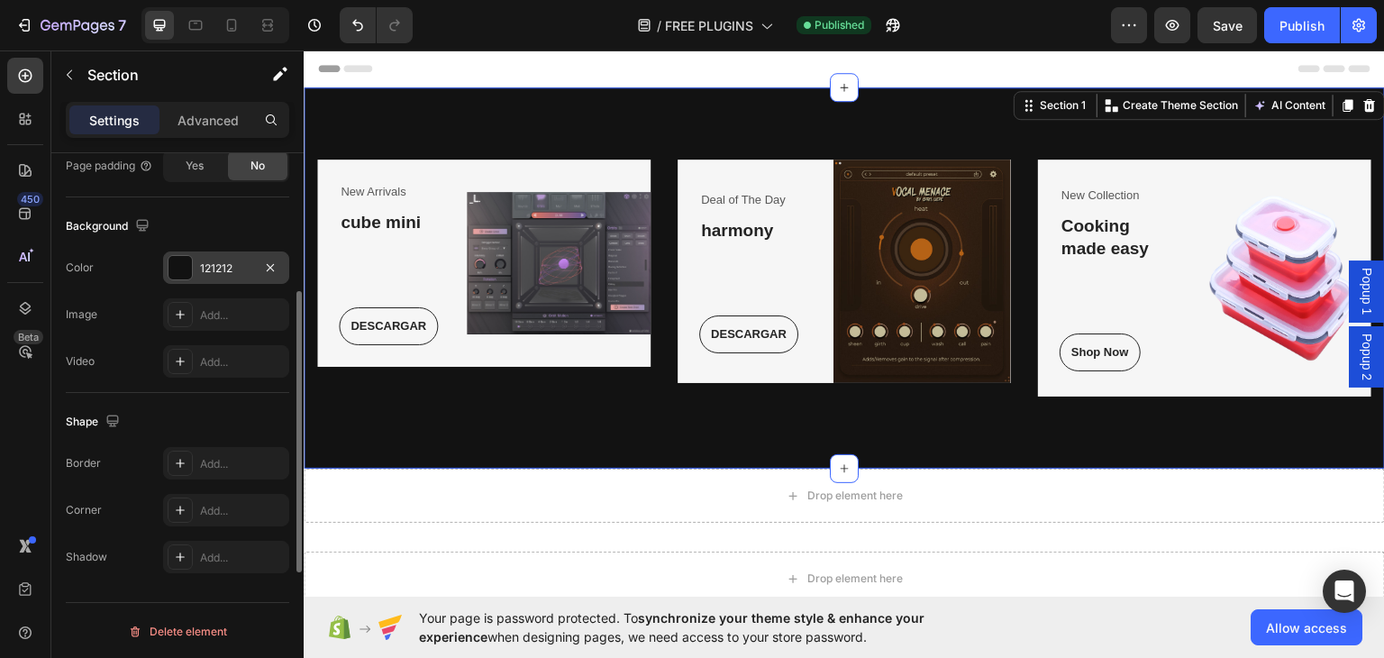
scroll to position [451, 0]
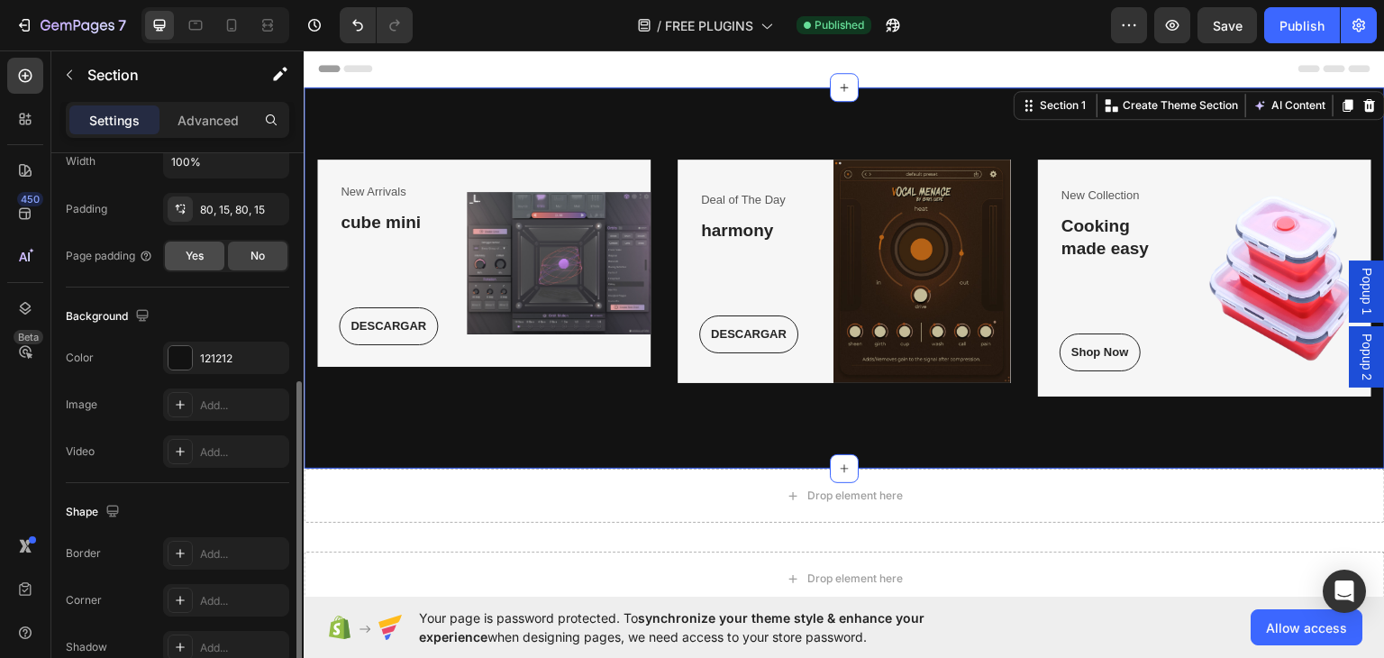
click at [203, 257] on span "Yes" at bounding box center [195, 256] width 18 height 16
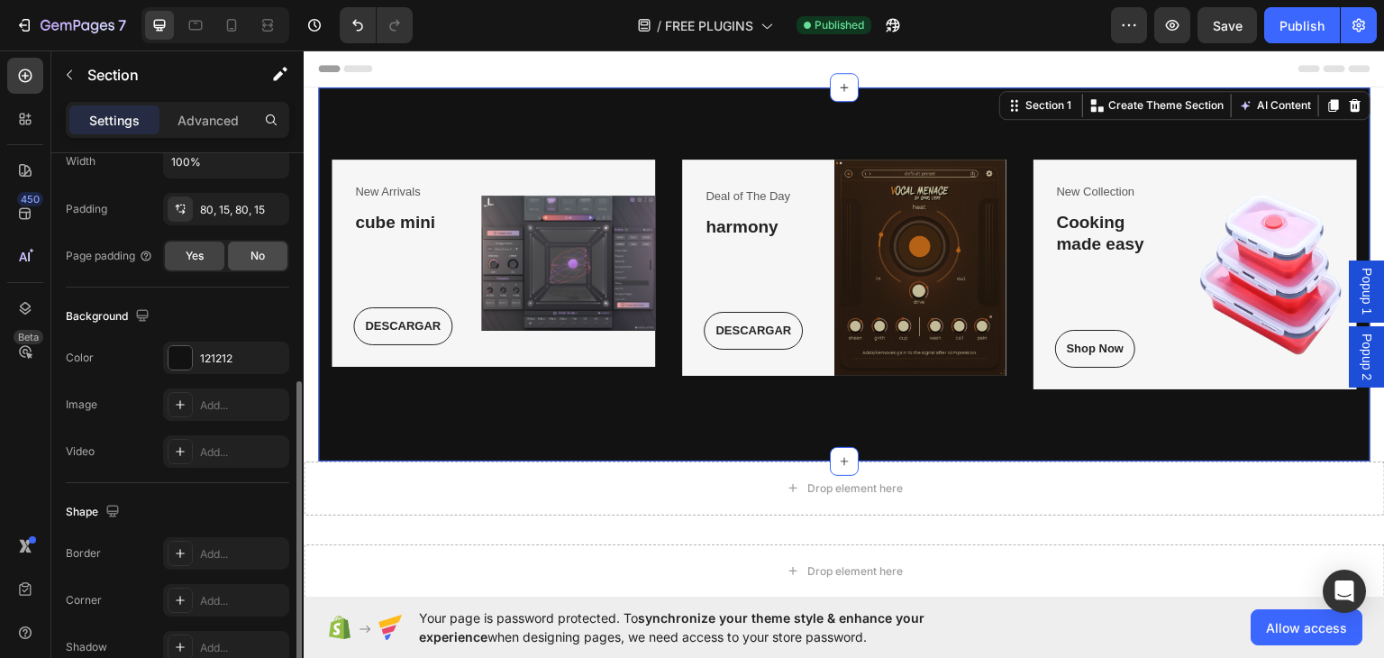
click at [248, 256] on div "No" at bounding box center [257, 255] width 59 height 29
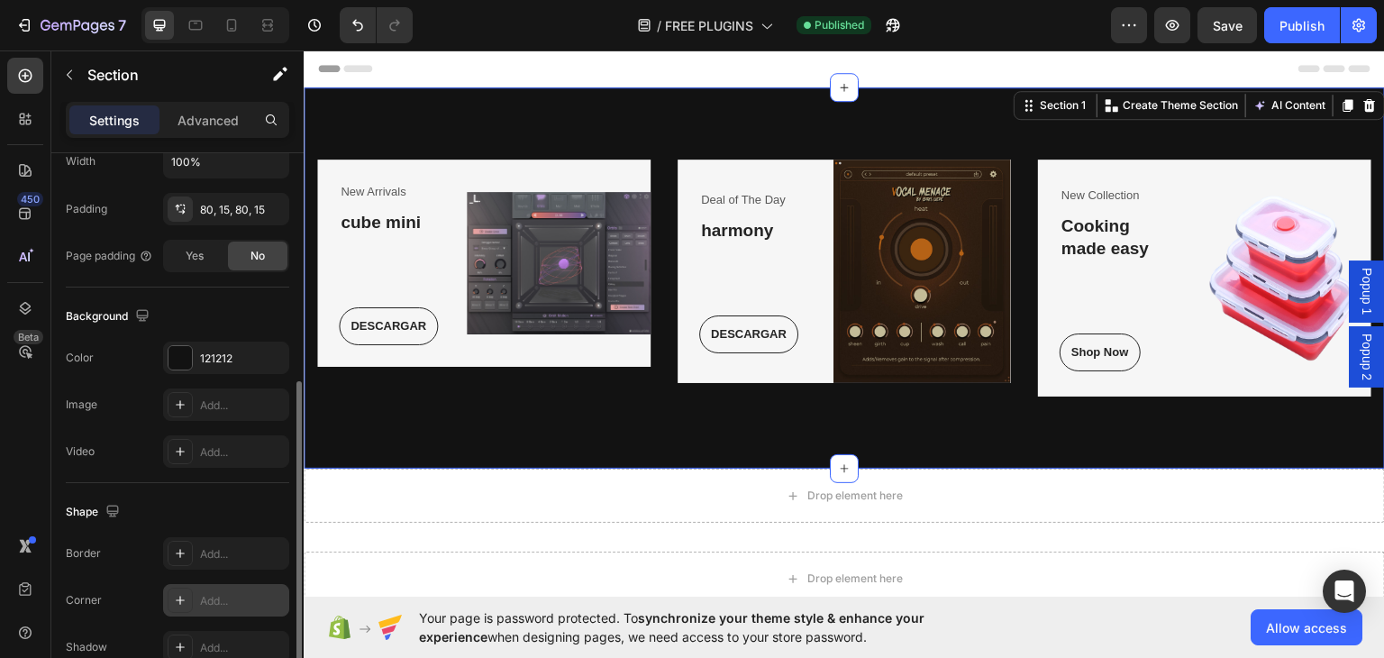
scroll to position [542, 0]
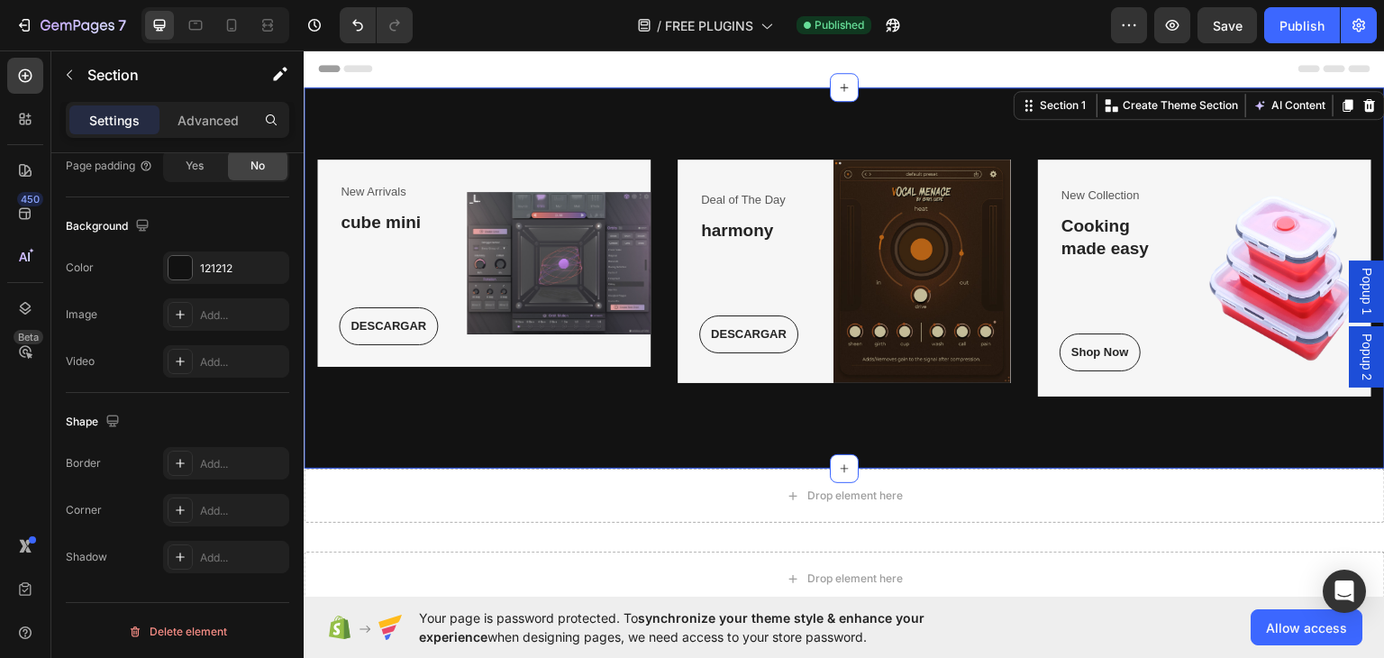
click at [1358, 289] on span "Popup 1" at bounding box center [1367, 290] width 18 height 47
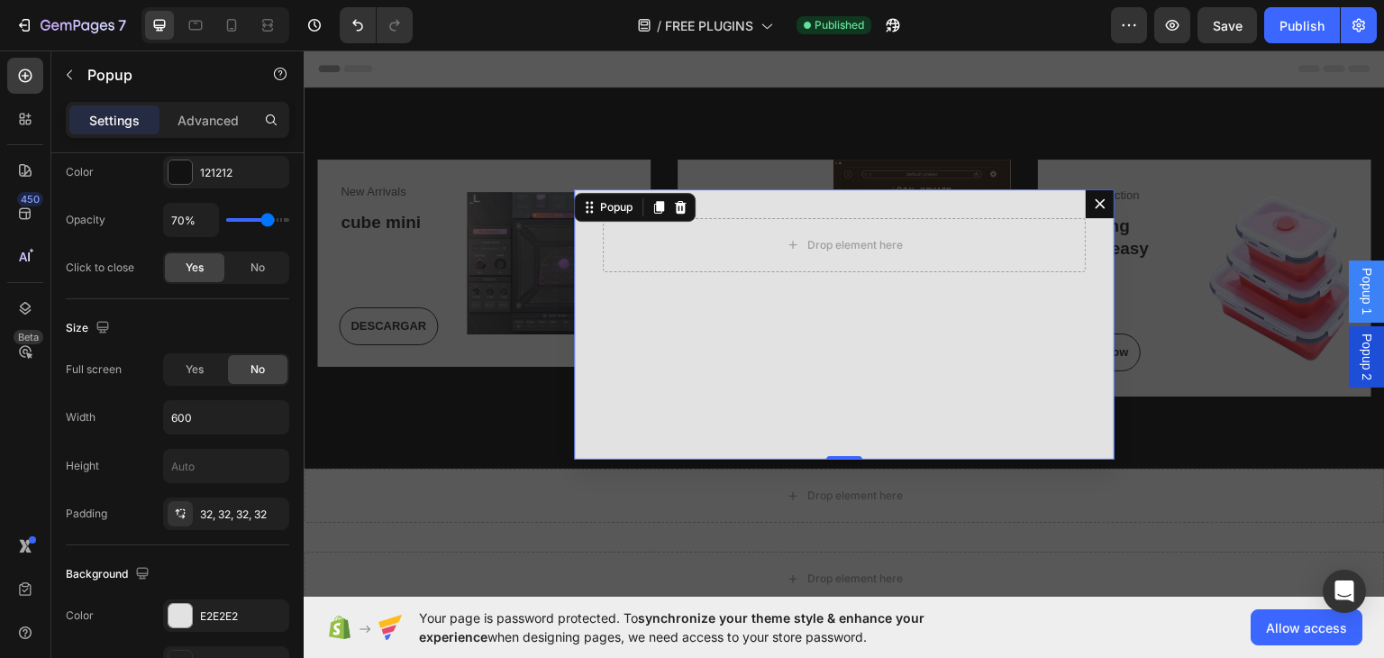
scroll to position [0, 0]
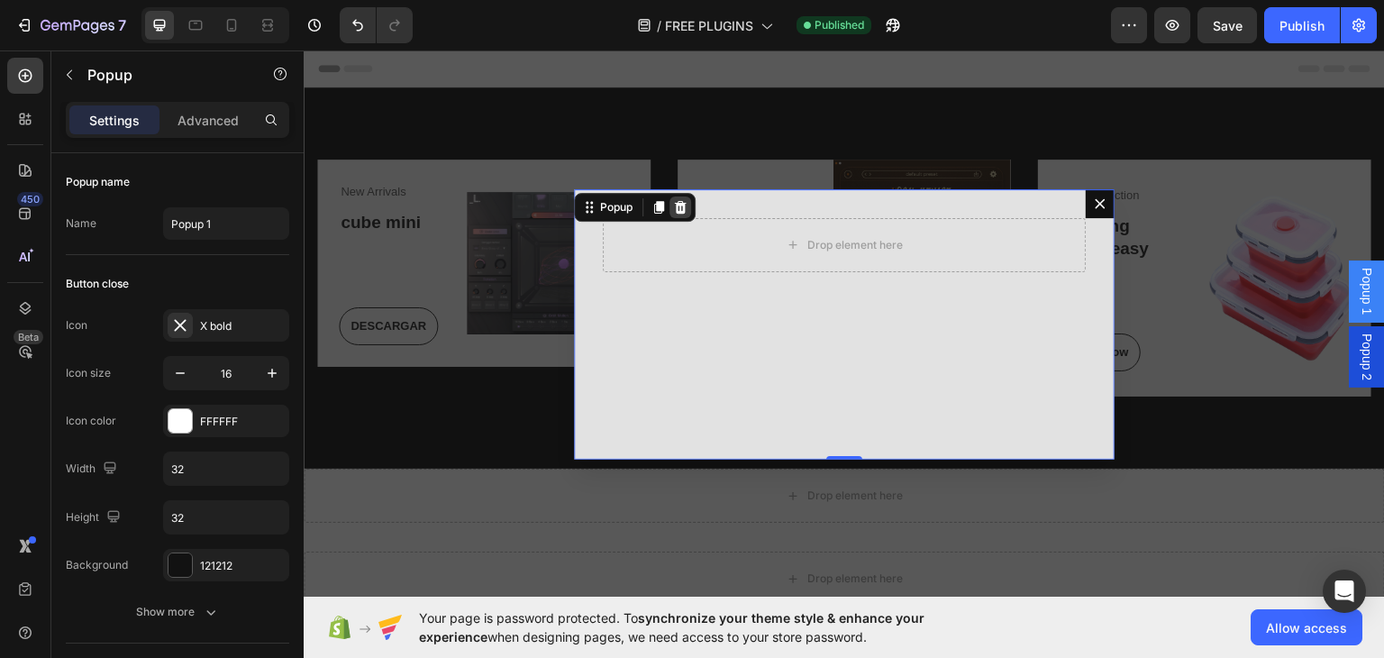
click at [677, 207] on icon "Dialog content" at bounding box center [681, 205] width 12 height 13
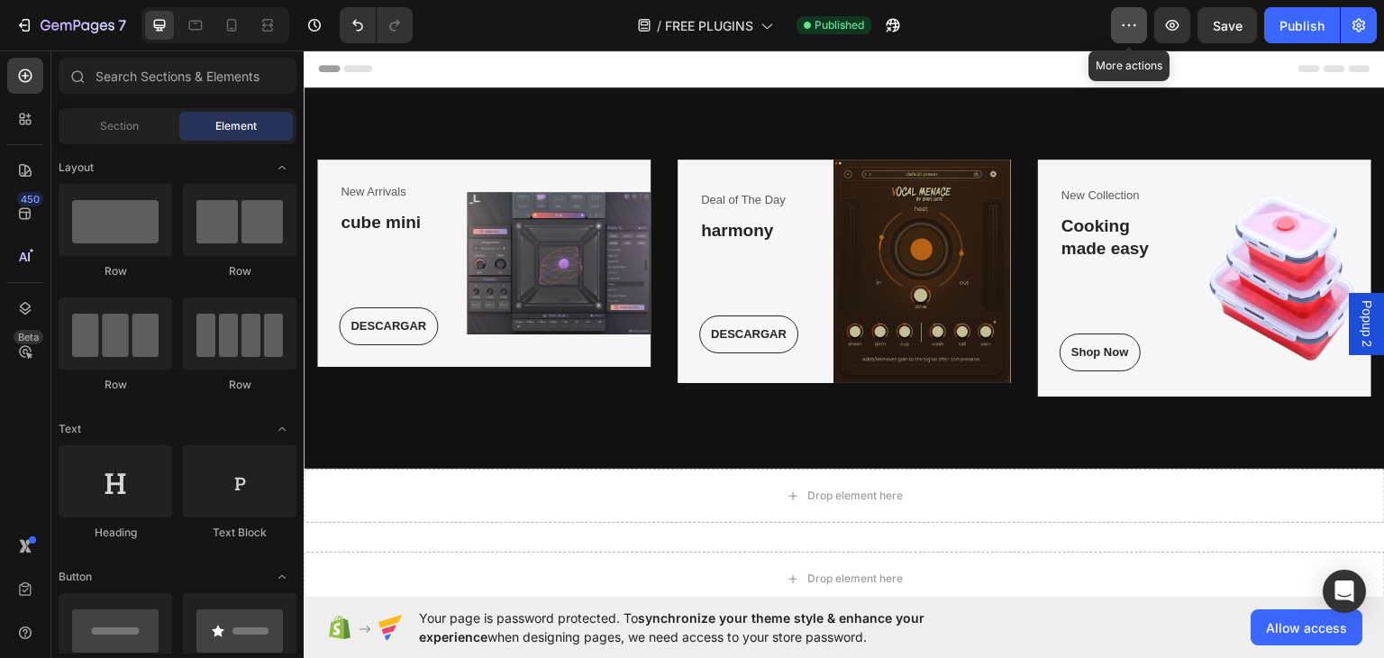
click at [1121, 31] on icon "button" at bounding box center [1129, 25] width 18 height 18
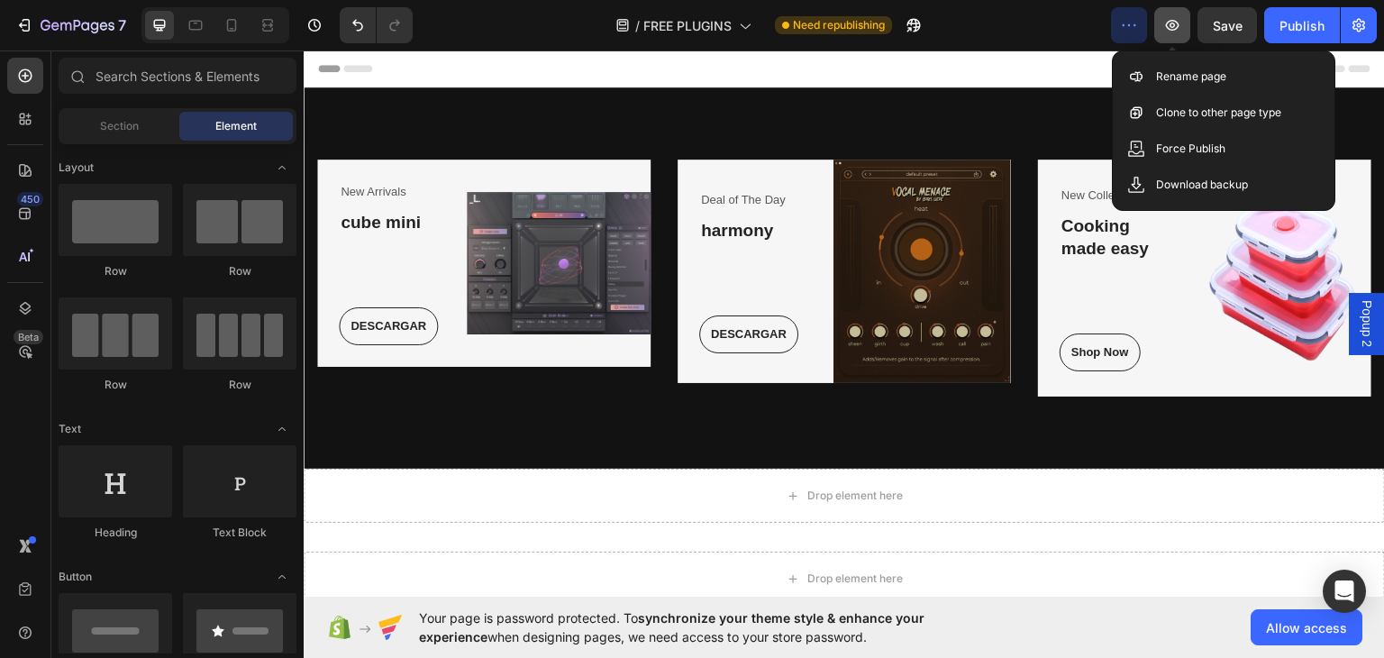
click at [1167, 15] on button "button" at bounding box center [1172, 25] width 36 height 36
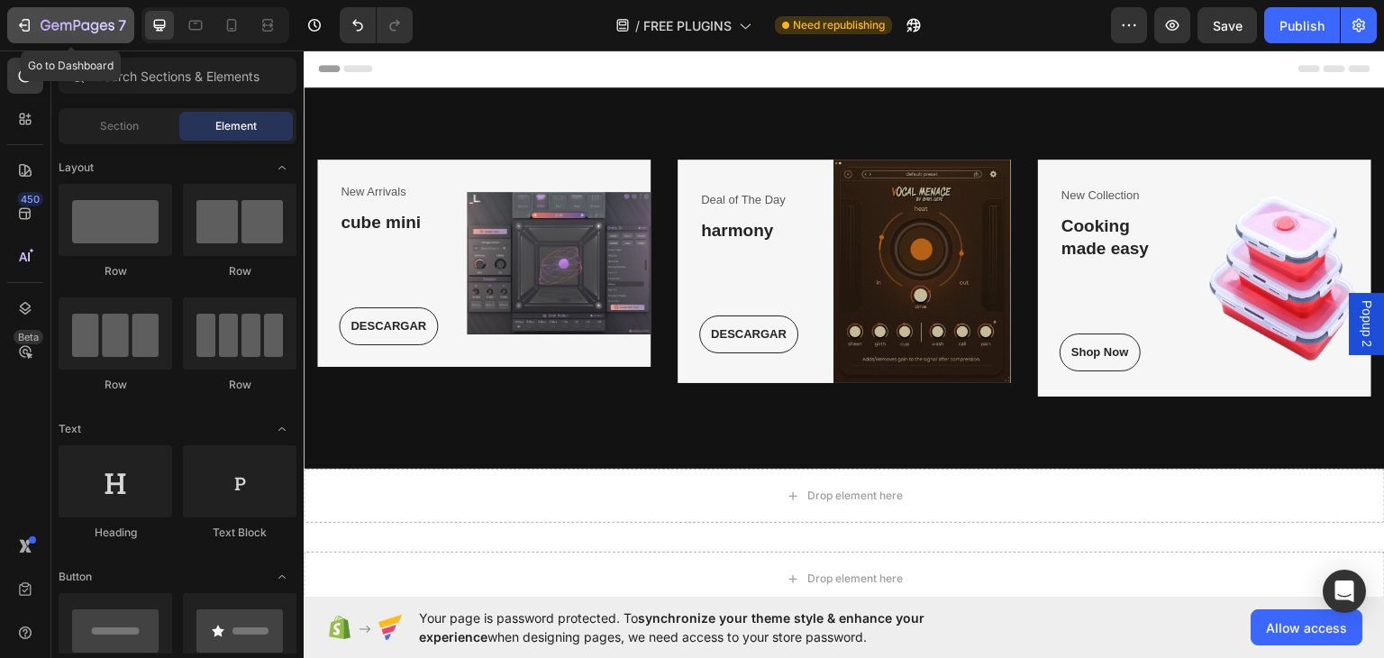
click at [19, 32] on icon "button" at bounding box center [24, 25] width 18 height 18
